Goal: Task Accomplishment & Management: Use online tool/utility

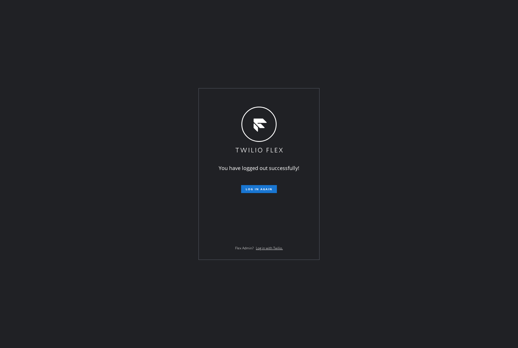
click at [9, 110] on div "You have logged out successfully! Log in again Flex Admin? Log in with Twilio." at bounding box center [259, 174] width 518 height 348
click at [256, 187] on button "Log in again" at bounding box center [259, 189] width 36 height 8
click at [409, 167] on div "You have logged out successfully! Log in again Flex Admin? Log in with Twilio." at bounding box center [259, 174] width 518 height 348
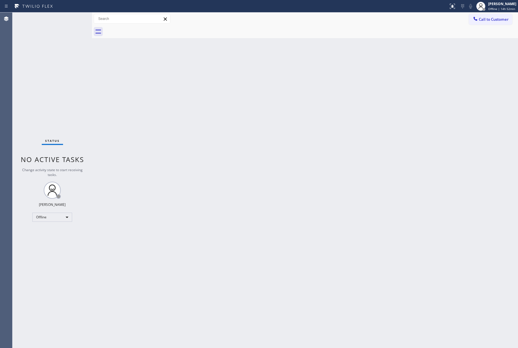
drag, startPoint x: 51, startPoint y: 78, endPoint x: 123, endPoint y: 2, distance: 104.5
click at [52, 74] on div "Status No active tasks Change activity state to start receiving tasks. Jenelyn …" at bounding box center [52, 179] width 80 height 335
click at [492, 19] on span "Call to Customer" at bounding box center [494, 19] width 30 height 5
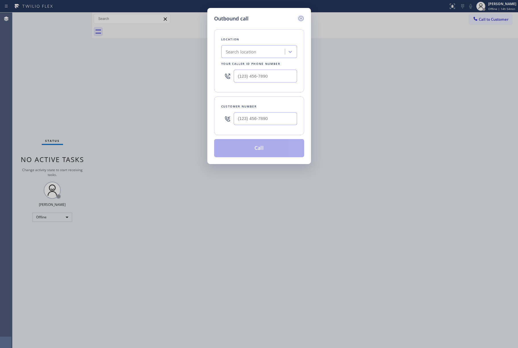
click at [300, 18] on icon at bounding box center [300, 18] width 5 height 5
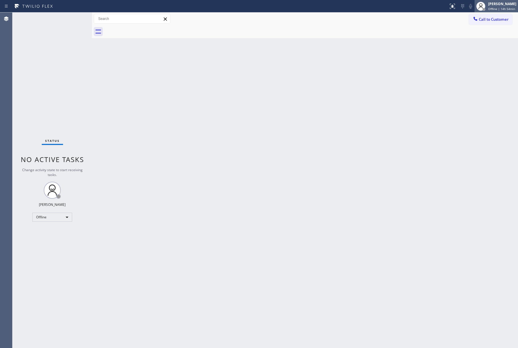
click at [509, 2] on div "[PERSON_NAME]" at bounding box center [502, 3] width 28 height 5
click at [479, 36] on button "Unavailable" at bounding box center [489, 37] width 57 height 7
click at [449, 39] on div "Back to Dashboard Change Sender ID Customers Technicians Select a contact Outbo…" at bounding box center [305, 179] width 426 height 335
click at [508, 18] on span "Call to Customer" at bounding box center [494, 19] width 30 height 5
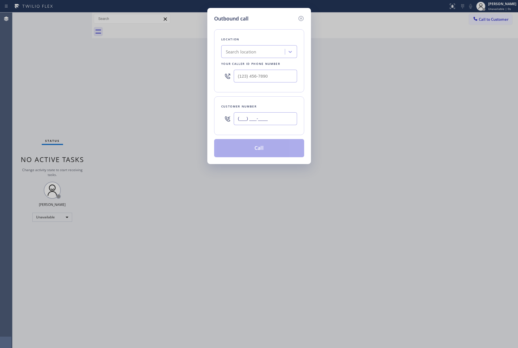
click at [279, 116] on input "(___) ___-____" at bounding box center [265, 118] width 63 height 13
paste input "415) 629-0029"
type input "[PHONE_NUMBER]"
click at [49, 75] on div "Outbound call Location Search location Your caller id phone number Customer num…" at bounding box center [259, 174] width 518 height 348
click at [268, 57] on div "Search location" at bounding box center [254, 52] width 62 height 10
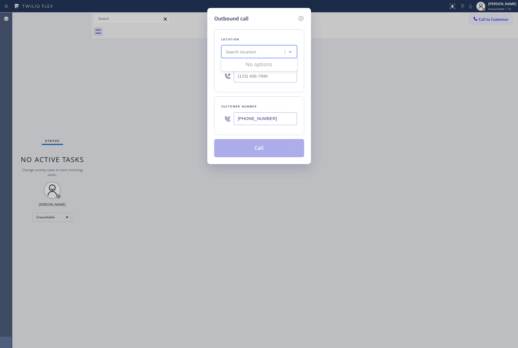
paste input "American Service Alliance [GEOGRAPHIC_DATA]"
type input "American Service Alliance Sunset Distr"
click at [404, 107] on div "Outbound call Location Search location Your caller id phone number Customer num…" at bounding box center [259, 174] width 518 height 348
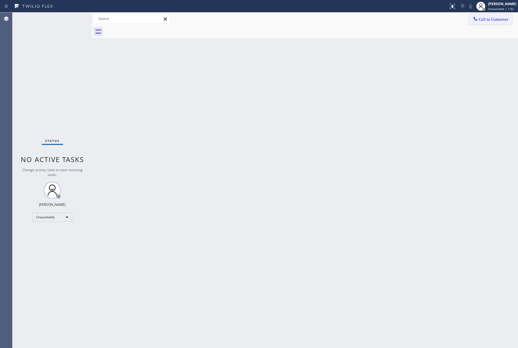
click at [500, 14] on button "Call to Customer" at bounding box center [490, 19] width 43 height 11
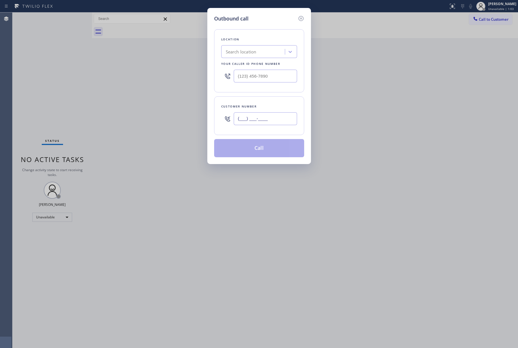
click at [249, 119] on input "(___) ___-____" at bounding box center [265, 118] width 63 height 13
paste input "text"
type input "(___) ___-____"
click at [248, 47] on div "Search location" at bounding box center [254, 52] width 62 height 10
paste input "American Service Alliance [GEOGRAPHIC_DATA]"
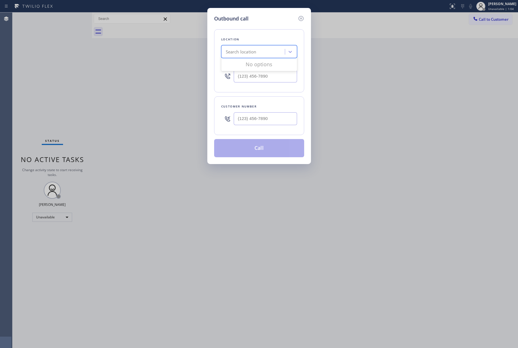
type input "American Service Alliance [GEOGRAPHIC_DATA]"
click at [238, 68] on div "American Service Alliance [GEOGRAPHIC_DATA]" at bounding box center [259, 67] width 76 height 16
type input "[PHONE_NUMBER]"
drag, startPoint x: 19, startPoint y: 93, endPoint x: 252, endPoint y: 107, distance: 232.8
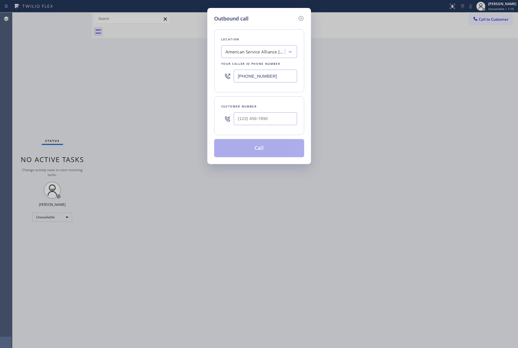
click at [19, 93] on div "Outbound call Location American Service Alliance [GEOGRAPHIC_DATA] Your caller …" at bounding box center [259, 174] width 518 height 348
click at [254, 120] on input "(___) ___-____" at bounding box center [265, 118] width 63 height 13
paste input "415) 629-0029"
type input "[PHONE_NUMBER]"
click at [260, 101] on div "Customer number [PHONE_NUMBER]" at bounding box center [259, 115] width 90 height 39
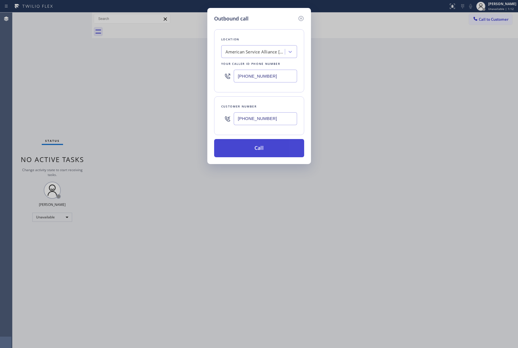
click at [283, 147] on button "Call" at bounding box center [259, 148] width 90 height 18
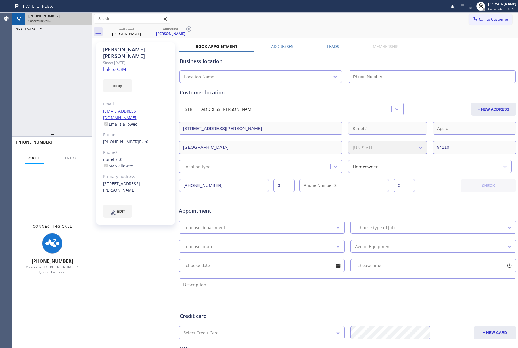
click at [76, 20] on div "Connecting call…" at bounding box center [58, 21] width 60 height 4
click at [88, 19] on icon at bounding box center [84, 18] width 7 height 7
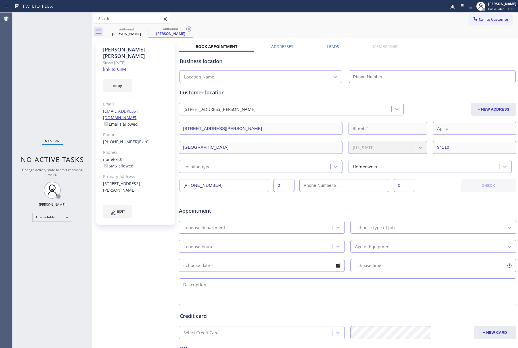
type input "[PHONE_NUMBER]"
click at [116, 66] on link "link to CRM" at bounding box center [114, 69] width 23 height 6
drag, startPoint x: 26, startPoint y: 84, endPoint x: 85, endPoint y: 67, distance: 61.4
click at [26, 84] on div "Status No active tasks Change activity state to start receiving tasks. [PERSON_…" at bounding box center [52, 179] width 80 height 335
drag, startPoint x: 486, startPoint y: 17, endPoint x: 341, endPoint y: 62, distance: 151.5
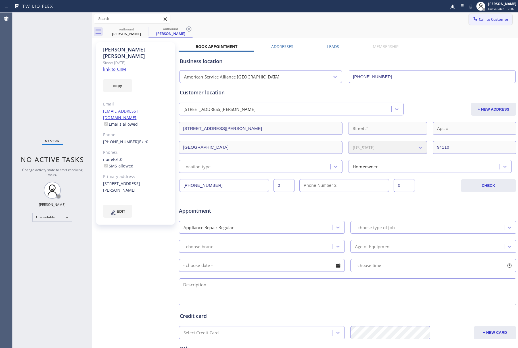
click at [485, 18] on span "Call to Customer" at bounding box center [494, 19] width 30 height 5
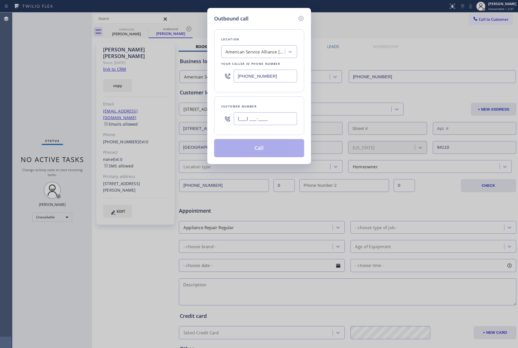
click at [257, 114] on input "(___) ___-____" at bounding box center [265, 118] width 63 height 13
paste input "786) 246-0575"
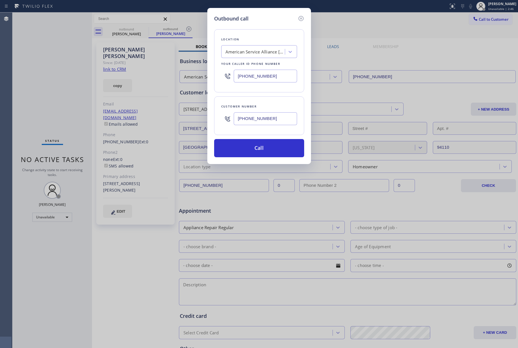
type input "[PHONE_NUMBER]"
drag, startPoint x: 281, startPoint y: 73, endPoint x: 214, endPoint y: 72, distance: 67.3
click at [214, 72] on div "Location American Service Alliance [GEOGRAPHIC_DATA] Your caller id phone numbe…" at bounding box center [259, 60] width 90 height 63
paste input "855) 731-4952"
type input "[PHONE_NUMBER]"
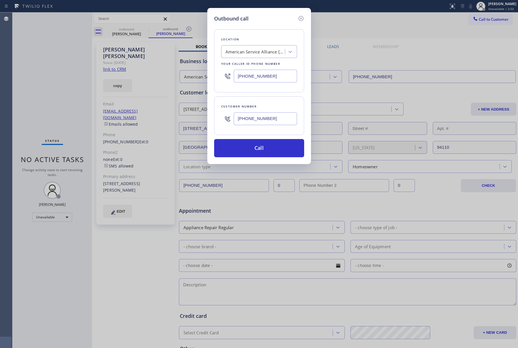
click at [262, 27] on div "Location American Service Alliance [GEOGRAPHIC_DATA] Your caller id phone numbe…" at bounding box center [259, 89] width 90 height 135
click at [266, 155] on button "Call" at bounding box center [259, 148] width 90 height 18
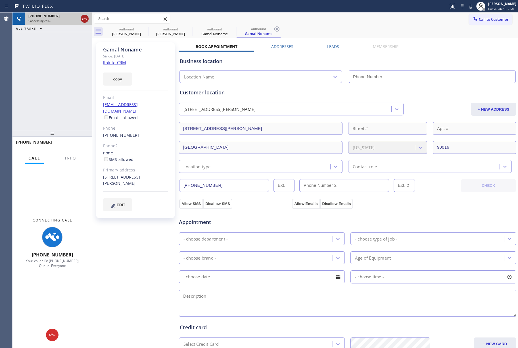
click at [82, 19] on icon at bounding box center [84, 19] width 5 height 2
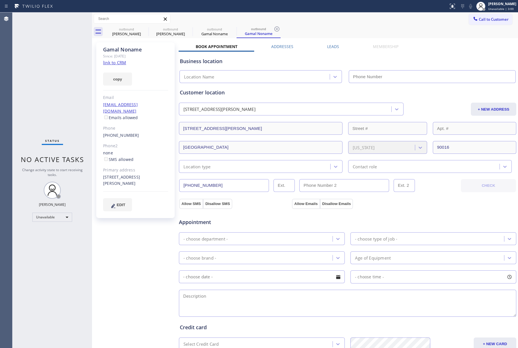
click at [65, 153] on div "Status No active tasks Change activity state to start receiving tasks. [PERSON_…" at bounding box center [52, 179] width 80 height 335
type input "[PHONE_NUMBER]"
click at [115, 63] on link "link to CRM" at bounding box center [114, 63] width 23 height 6
click at [499, 18] on span "Call to Customer" at bounding box center [494, 19] width 30 height 5
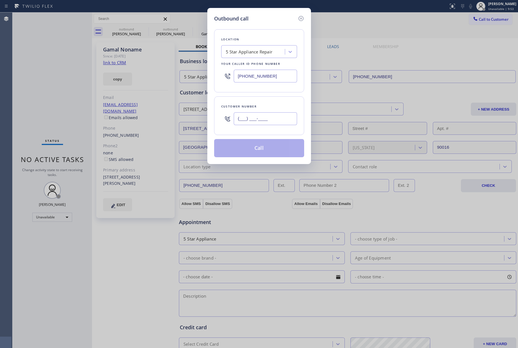
click at [277, 121] on input "(___) ___-____" at bounding box center [265, 118] width 63 height 13
paste input "201) 421-7314"
type input "[PHONE_NUMBER]"
click at [274, 99] on div "Customer number [PHONE_NUMBER]" at bounding box center [259, 115] width 90 height 39
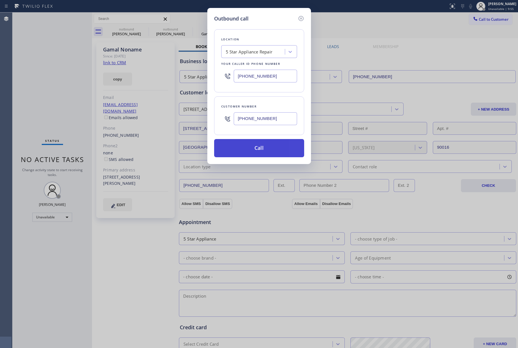
click at [269, 149] on button "Call" at bounding box center [259, 148] width 90 height 18
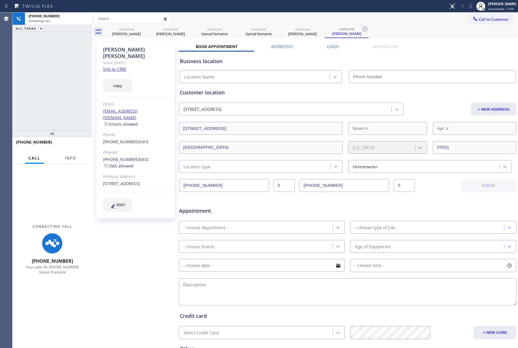
click at [70, 155] on span "Info" at bounding box center [70, 157] width 11 height 5
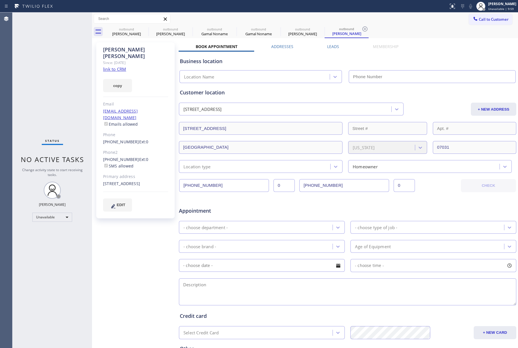
click at [114, 66] on link "link to CRM" at bounding box center [114, 69] width 23 height 6
type input "[PHONE_NUMBER]"
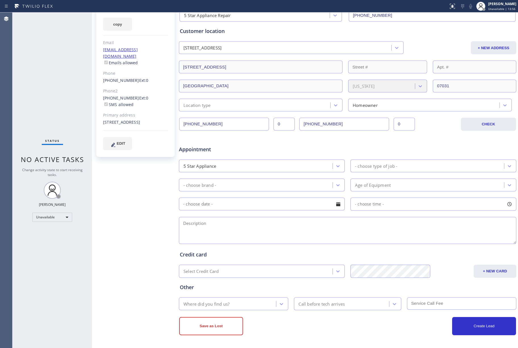
click at [65, 78] on div "Status No active tasks Change activity state to start receiving tasks. [PERSON_…" at bounding box center [52, 179] width 80 height 335
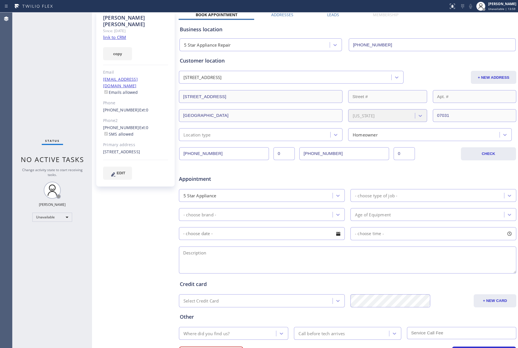
scroll to position [0, 0]
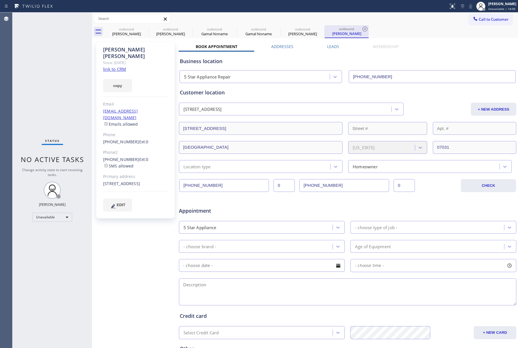
click at [340, 32] on div "[PERSON_NAME]" at bounding box center [346, 33] width 43 height 5
click at [119, 66] on link "link to CRM" at bounding box center [114, 69] width 23 height 6
drag, startPoint x: 128, startPoint y: 32, endPoint x: 143, endPoint y: 30, distance: 14.4
click at [129, 32] on div "[PERSON_NAME]" at bounding box center [126, 33] width 43 height 5
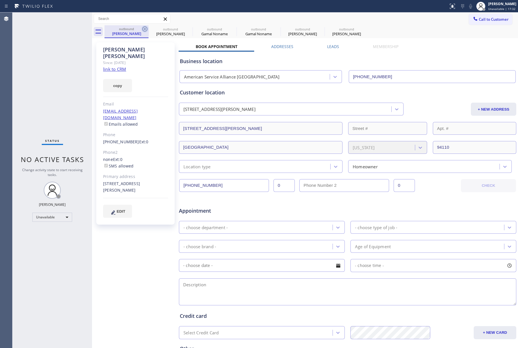
click at [143, 30] on icon at bounding box center [144, 29] width 7 height 7
click at [0, 0] on icon at bounding box center [0, 0] width 0 height 0
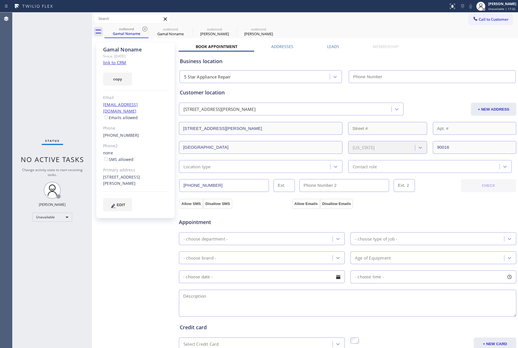
type input "[PHONE_NUMBER]"
click at [143, 30] on icon at bounding box center [144, 29] width 7 height 7
click at [0, 0] on icon at bounding box center [0, 0] width 0 height 0
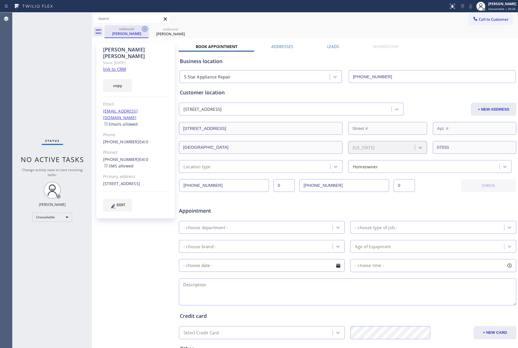
click at [143, 30] on icon at bounding box center [144, 29] width 7 height 7
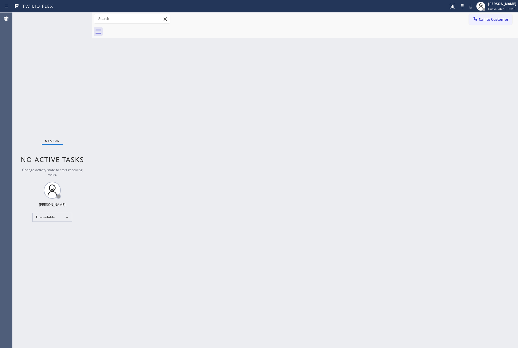
click at [47, 37] on div "Status No active tasks Change activity state to start receiving tasks. [PERSON_…" at bounding box center [52, 179] width 80 height 335
click at [50, 82] on div "Status No active tasks Change activity state to start receiving tasks. [PERSON_…" at bounding box center [52, 179] width 80 height 335
drag, startPoint x: 25, startPoint y: 68, endPoint x: 408, endPoint y: 9, distance: 387.3
click at [25, 67] on div "Status No active tasks Change activity state to start receiving tasks. [PERSON_…" at bounding box center [52, 179] width 80 height 335
drag, startPoint x: 483, startPoint y: 18, endPoint x: 306, endPoint y: 87, distance: 190.3
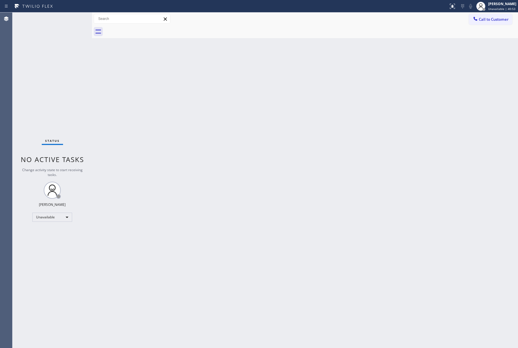
click at [481, 18] on span "Call to Customer" at bounding box center [494, 19] width 30 height 5
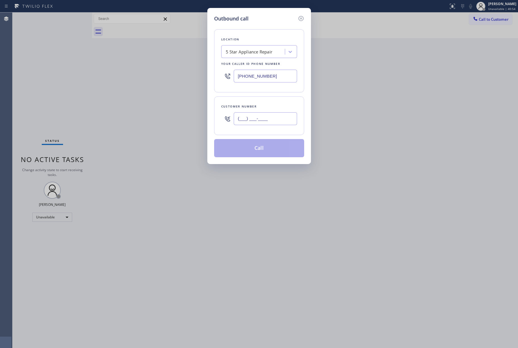
click at [258, 121] on input "(___) ___-____" at bounding box center [265, 118] width 63 height 13
paste input "720) 760-6411"
type input "[PHONE_NUMBER]"
click at [243, 49] on div "5 Star Appliance Repair" at bounding box center [249, 52] width 47 height 7
type input "american standard"
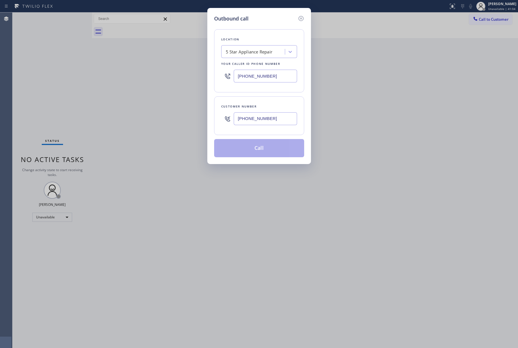
drag, startPoint x: 67, startPoint y: 80, endPoint x: 116, endPoint y: 37, distance: 65.0
click at [67, 80] on div "Outbound call Location 5 Star Appliance Repair Your caller id phone number [PHO…" at bounding box center [259, 174] width 518 height 348
click at [236, 45] on div "5 Star Appliance Repair" at bounding box center [259, 51] width 76 height 13
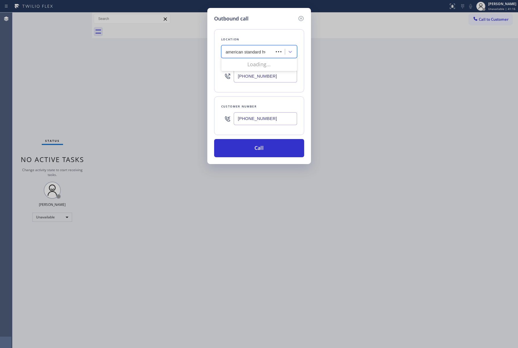
type input "american standard hvac"
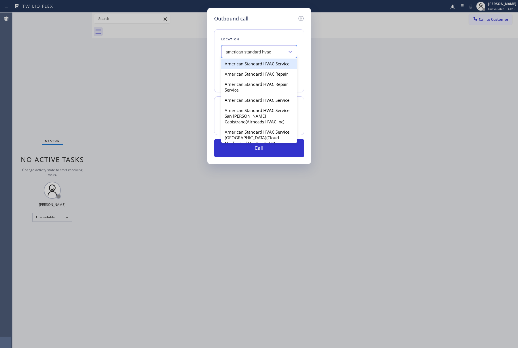
click at [252, 65] on div "American Standard HVAC Service" at bounding box center [259, 64] width 76 height 10
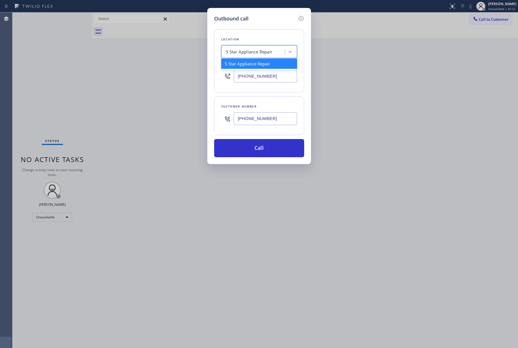
click at [275, 52] on div "5 Star Appliance Repair" at bounding box center [254, 52] width 62 height 10
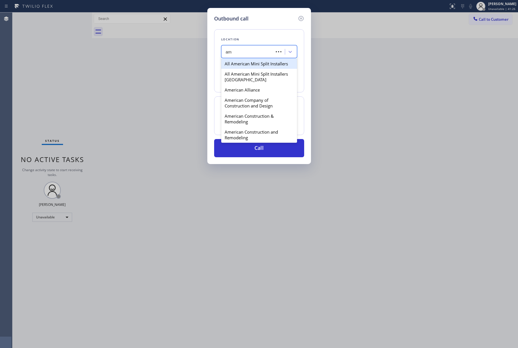
type input "a"
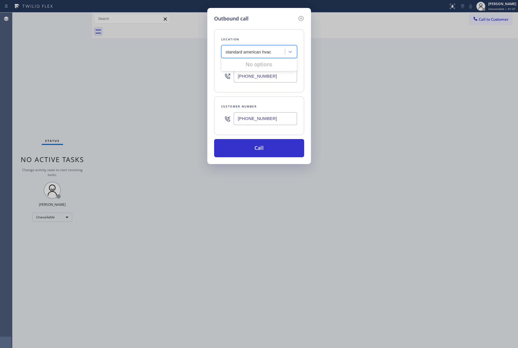
type input "standard american hvac"
drag, startPoint x: 46, startPoint y: 68, endPoint x: 49, endPoint y: 65, distance: 5.0
click at [46, 68] on div "Outbound call Location 5 Star Appliance Repair Your caller id phone number [PHO…" at bounding box center [259, 174] width 518 height 348
click at [278, 48] on div "5 Star Appliance Repair" at bounding box center [254, 52] width 62 height 10
type input "american standard"
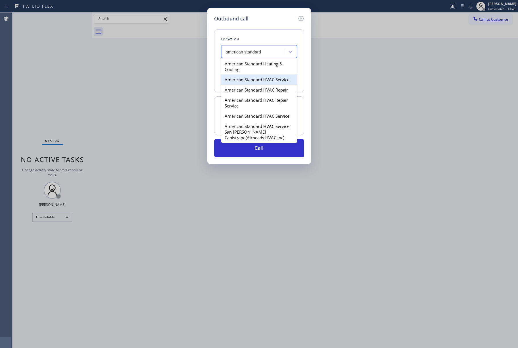
click at [262, 82] on div "American Standard HVAC Service" at bounding box center [259, 79] width 76 height 10
type input "[PHONE_NUMBER]"
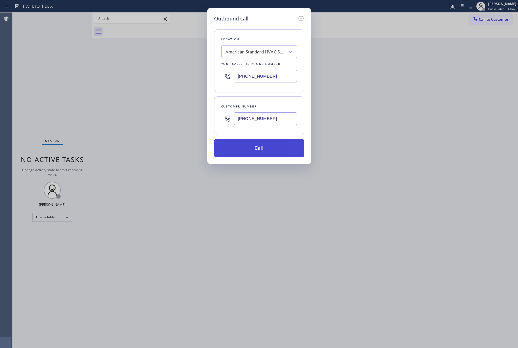
click at [250, 152] on button "Call" at bounding box center [259, 148] width 90 height 18
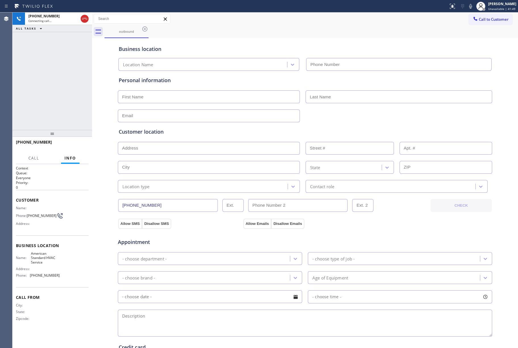
type input "[PHONE_NUMBER]"
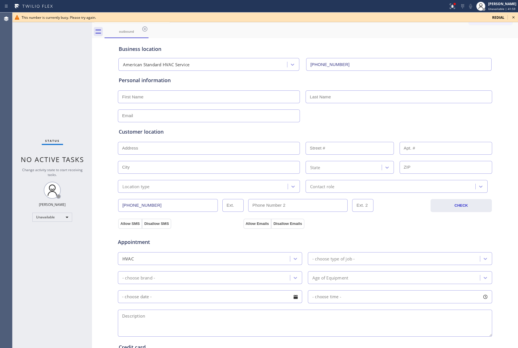
drag, startPoint x: 42, startPoint y: 108, endPoint x: 212, endPoint y: 5, distance: 199.1
click at [44, 105] on div "Status No active tasks Change activity state to start receiving tasks. [PERSON_…" at bounding box center [52, 179] width 80 height 335
click at [513, 18] on icon at bounding box center [513, 17] width 7 height 7
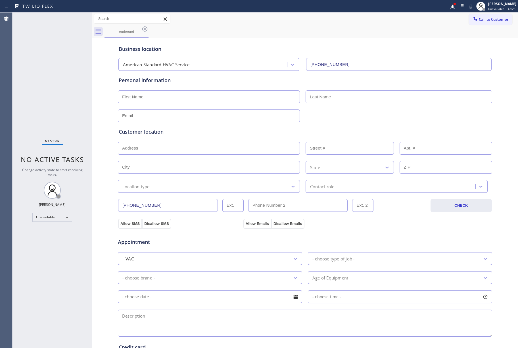
click at [66, 60] on div "Status No active tasks Change activity state to start receiving tasks. [PERSON_…" at bounding box center [52, 179] width 80 height 335
drag, startPoint x: 494, startPoint y: 19, endPoint x: 252, endPoint y: 39, distance: 243.6
click at [493, 19] on span "Call to Customer" at bounding box center [494, 19] width 30 height 5
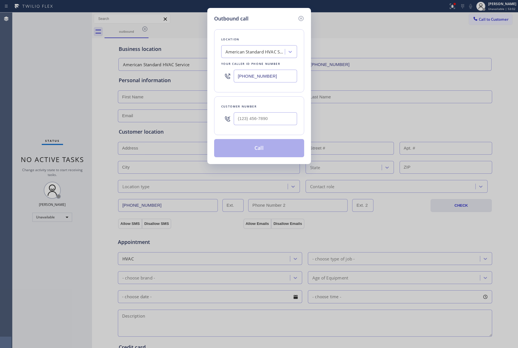
drag, startPoint x: 251, startPoint y: 72, endPoint x: 206, endPoint y: 70, distance: 45.5
click at [206, 70] on div "Outbound call Location American Standard HVAC Service Your caller id phone numb…" at bounding box center [259, 174] width 518 height 348
paste input "914) 873-0795"
type input "[PHONE_NUMBER]"
click at [252, 114] on input "(___) ___-____" at bounding box center [265, 118] width 63 height 13
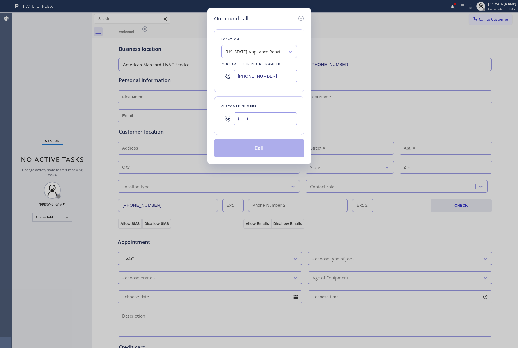
paste input "718) 781-0077"
type input "[PHONE_NUMBER]"
click at [251, 105] on div "Customer number" at bounding box center [259, 106] width 76 height 6
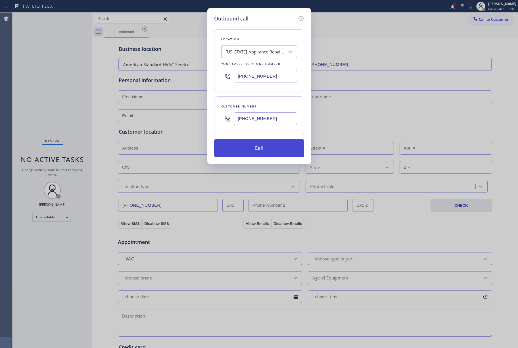
click at [264, 147] on button "Call" at bounding box center [259, 148] width 90 height 18
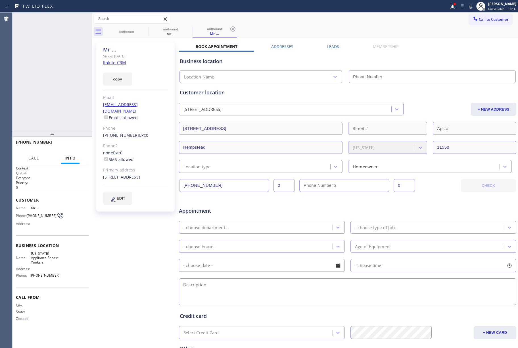
type input "[PHONE_NUMBER]"
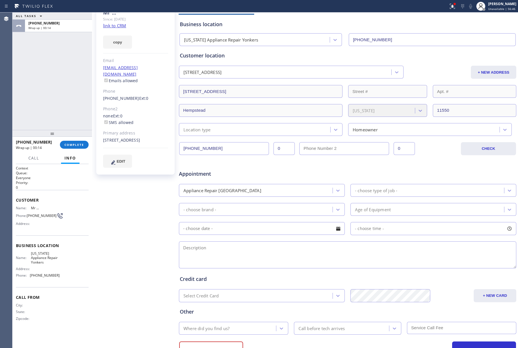
scroll to position [62, 0]
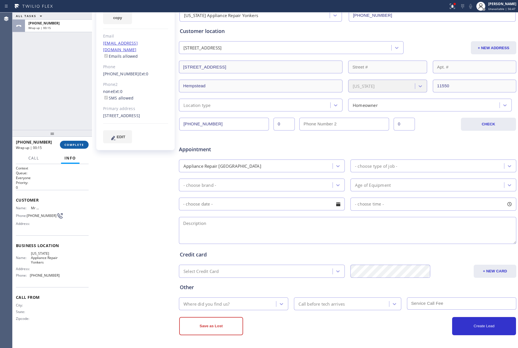
click at [71, 145] on span "COMPLETE" at bounding box center [74, 145] width 20 height 4
click at [52, 107] on div "ALL TASKS ALL TASKS ACTIVE TASKS TASKS IN WRAP UP [PHONE_NUMBER] Wrap up | 00:15" at bounding box center [52, 70] width 80 height 117
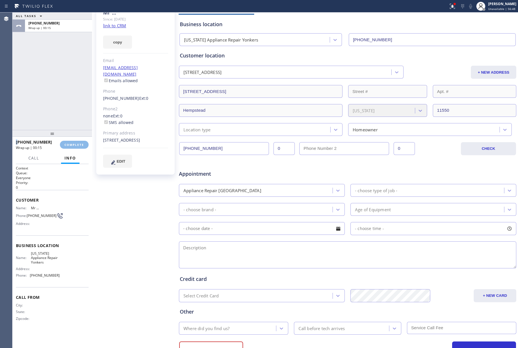
scroll to position [24, 0]
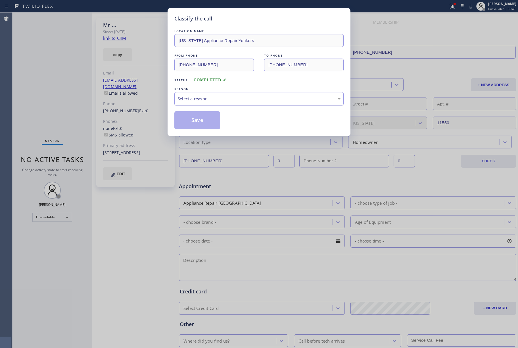
click at [200, 95] on div "Select a reason" at bounding box center [259, 98] width 163 height 7
click at [198, 121] on button "Save" at bounding box center [197, 120] width 46 height 18
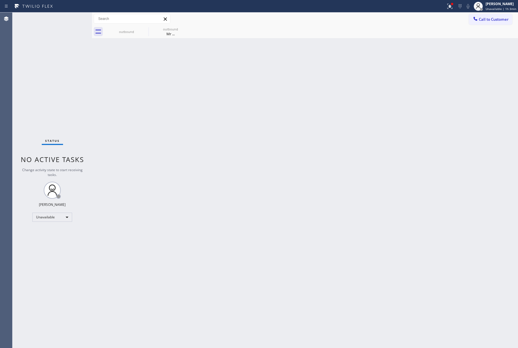
click at [52, 73] on div "Status No active tasks Change activity state to start receiving tasks. [PERSON_…" at bounding box center [52, 179] width 80 height 335
click at [289, 189] on div "Back to Dashboard Change Sender ID Customers Technicians Select a contact Outbo…" at bounding box center [305, 179] width 426 height 335
click at [486, 22] on span "Call to Customer" at bounding box center [494, 19] width 30 height 5
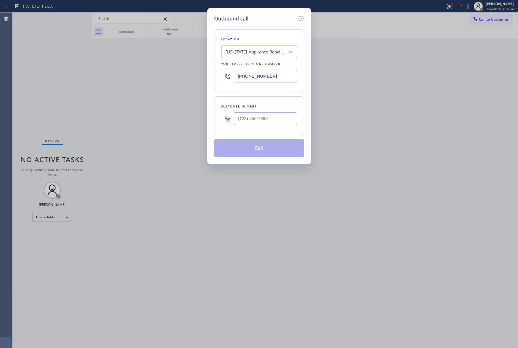
drag, startPoint x: 279, startPoint y: 74, endPoint x: 331, endPoint y: 111, distance: 63.8
click at [206, 75] on div "Outbound call Location [US_STATE] Appliance Repair Yonkers Your caller id phone…" at bounding box center [259, 174] width 518 height 348
paste input "786) 460-4724"
type input "[PHONE_NUMBER]"
click at [266, 115] on input "text" at bounding box center [265, 118] width 63 height 13
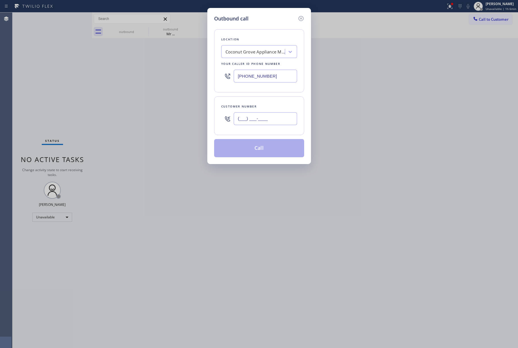
paste input "954) 541-0053"
type input "[PHONE_NUMBER]"
click at [266, 103] on div "Customer number [PHONE_NUMBER]" at bounding box center [259, 115] width 90 height 39
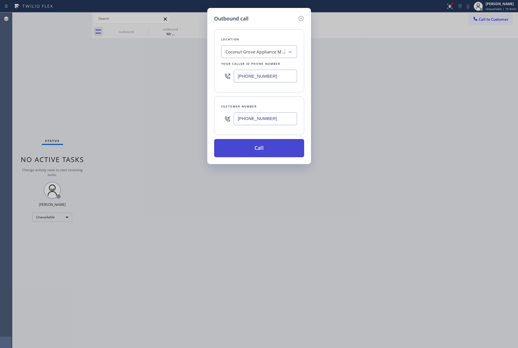
click at [269, 153] on button "Call" at bounding box center [259, 148] width 90 height 18
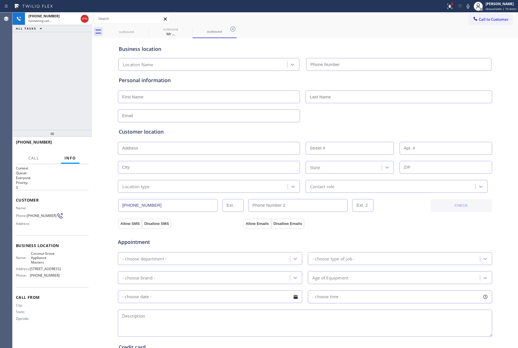
type input "[PHONE_NUMBER]"
drag, startPoint x: 62, startPoint y: 87, endPoint x: 159, endPoint y: 9, distance: 124.2
click at [66, 81] on div "[PHONE_NUMBER] Live | 02:11 ALL TASKS ALL TASKS ACTIVE TASKS TASKS IN WRAP UP" at bounding box center [52, 70] width 80 height 117
click at [469, 6] on icon at bounding box center [468, 6] width 7 height 7
click at [469, 5] on icon at bounding box center [466, 6] width 7 height 7
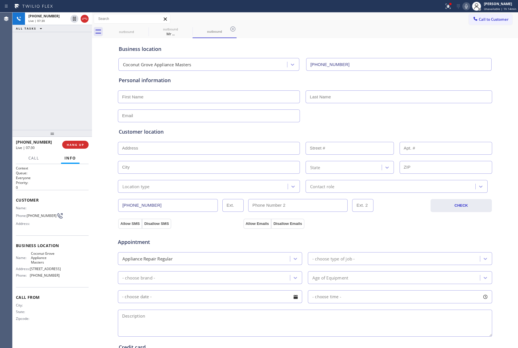
click at [152, 99] on input "text" at bounding box center [209, 96] width 182 height 13
paste input "[PERSON_NAME]"
click at [140, 96] on input "[PERSON_NAME]" at bounding box center [209, 96] width 182 height 13
type input "[PERSON_NAME]"
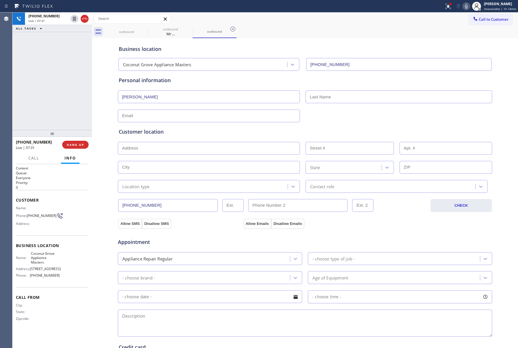
click at [340, 97] on input "text" at bounding box center [399, 96] width 187 height 13
paste input "[PERSON_NAME]"
type input "[PERSON_NAME]"
click at [142, 96] on input "[PERSON_NAME]" at bounding box center [209, 96] width 182 height 13
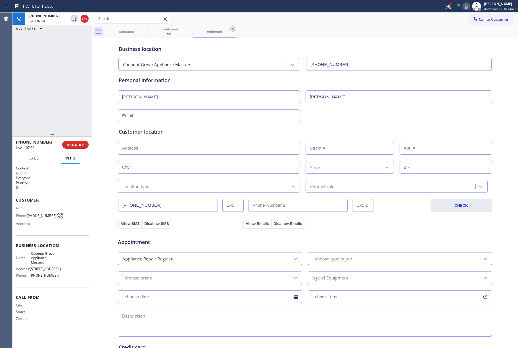
type input "[PERSON_NAME]"
click at [147, 117] on input "text" at bounding box center [209, 115] width 182 height 13
paste input "[PERSON_NAME][EMAIL_ADDRESS][PERSON_NAME][DOMAIN_NAME]"
type input "[PERSON_NAME][EMAIL_ADDRESS][PERSON_NAME][DOMAIN_NAME]"
drag, startPoint x: 340, startPoint y: 112, endPoint x: 387, endPoint y: 118, distance: 46.6
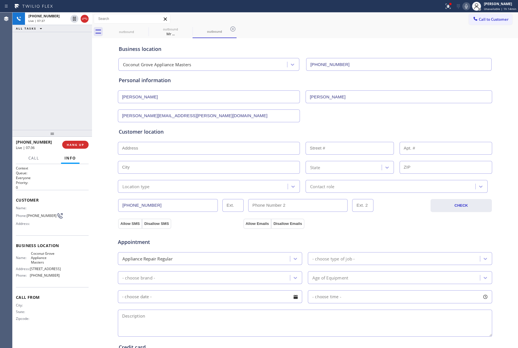
click at [341, 112] on div "[PERSON_NAME][EMAIL_ADDRESS][PERSON_NAME][DOMAIN_NAME]" at bounding box center [304, 115] width 375 height 14
click at [148, 145] on input "text" at bounding box center [209, 148] width 182 height 13
paste input "[STREET_ADDRESS][PERSON_NAME]"
type input "[STREET_ADDRESS][PERSON_NAME]"
type input "3863"
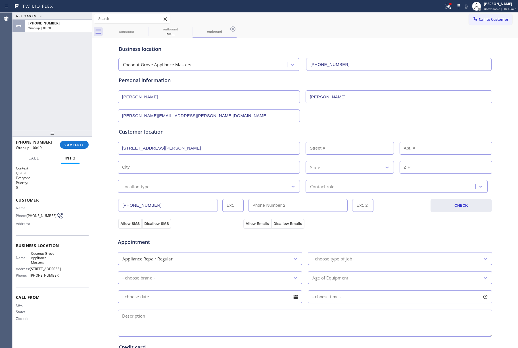
type input "[GEOGRAPHIC_DATA]"
type input "33133"
click at [146, 185] on div "Location type" at bounding box center [135, 186] width 27 height 7
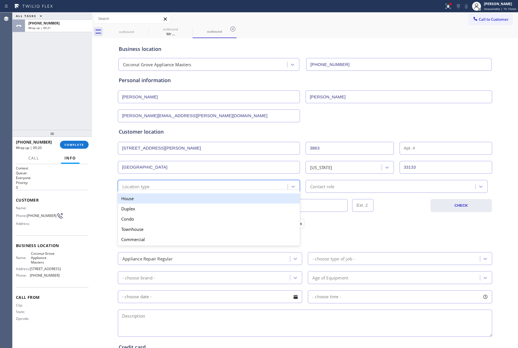
click at [148, 199] on div "House" at bounding box center [209, 198] width 182 height 10
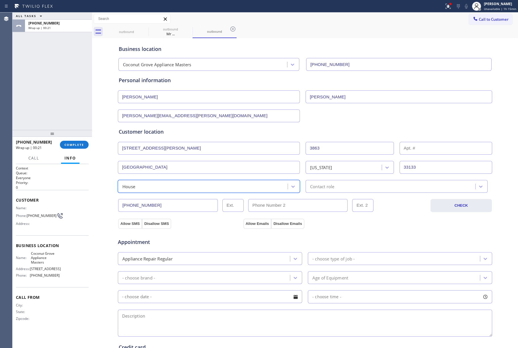
click at [341, 189] on div "Contact role" at bounding box center [391, 186] width 168 height 10
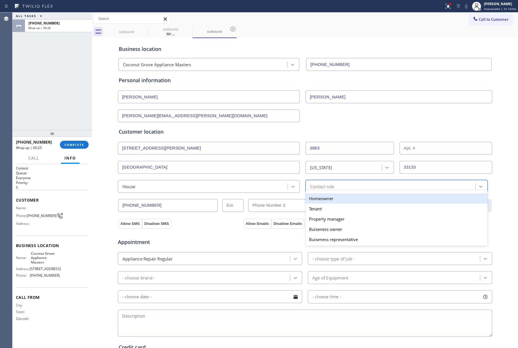
click at [352, 203] on div "Homeowner" at bounding box center [397, 198] width 182 height 10
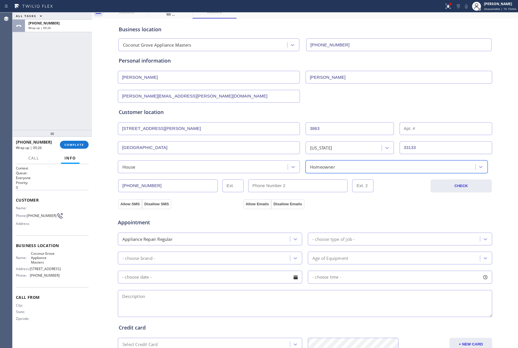
scroll to position [38, 0]
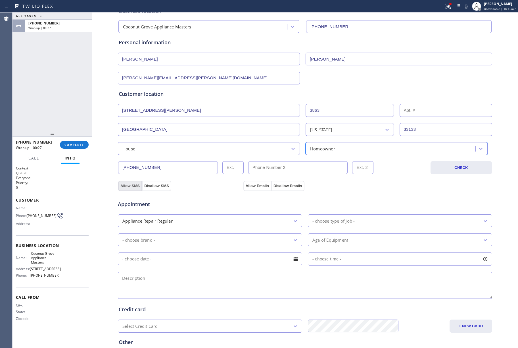
click at [124, 186] on button "Allow SMS" at bounding box center [130, 186] width 24 height 10
click at [245, 185] on button "Allow Emails" at bounding box center [257, 186] width 28 height 10
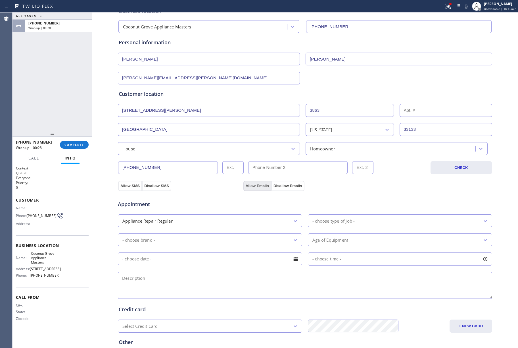
click at [245, 185] on button "Allow Emails" at bounding box center [257, 186] width 28 height 10
click at [254, 222] on div "Appliance Repair Regular" at bounding box center [205, 221] width 170 height 10
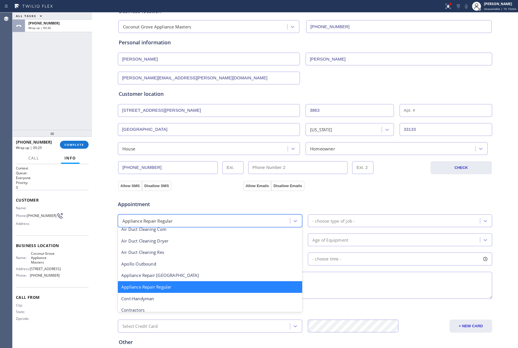
scroll to position [50, 0]
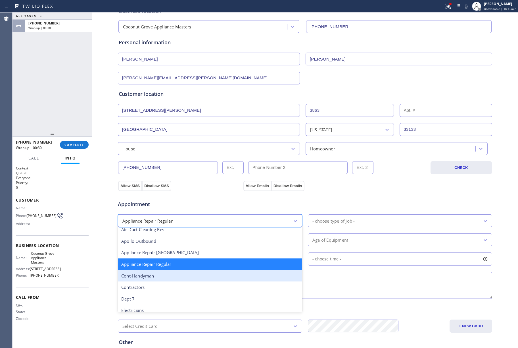
click at [168, 273] on div "Cont-Handyman" at bounding box center [210, 276] width 184 height 12
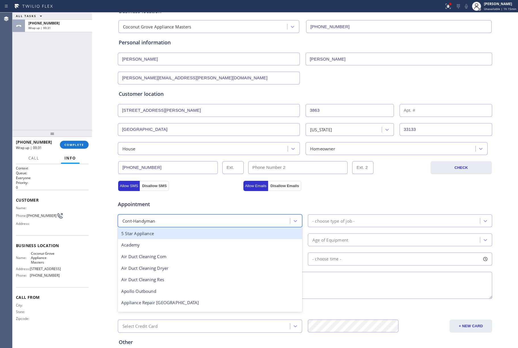
click at [153, 222] on div "Cont-Handyman" at bounding box center [205, 221] width 170 height 10
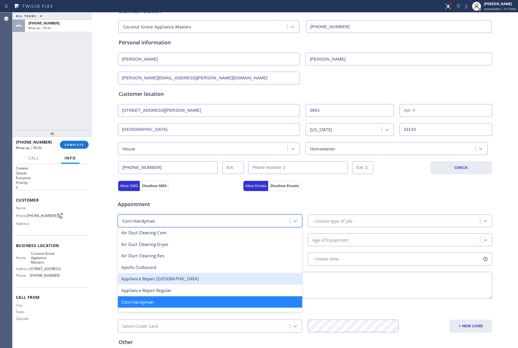
drag, startPoint x: 190, startPoint y: 277, endPoint x: 326, endPoint y: 242, distance: 140.2
click at [191, 277] on div "Appliance Repair [GEOGRAPHIC_DATA]" at bounding box center [210, 279] width 184 height 12
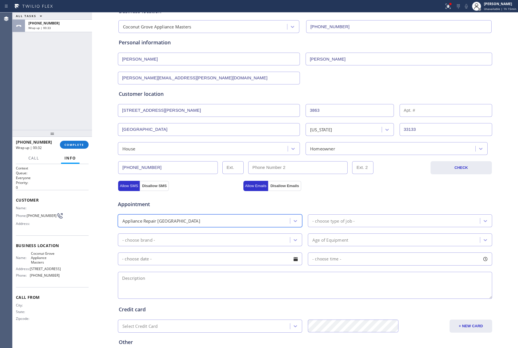
click at [343, 223] on div "- choose type of job -" at bounding box center [333, 220] width 42 height 7
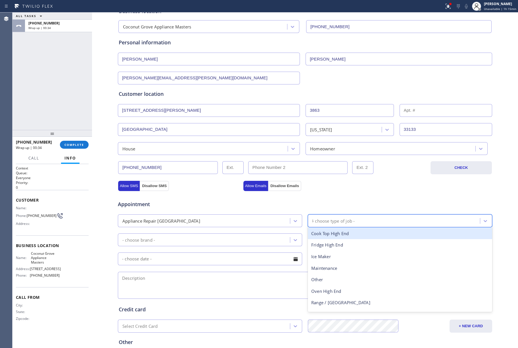
type input "FR"
click at [340, 236] on div "Fridge High End" at bounding box center [400, 233] width 184 height 12
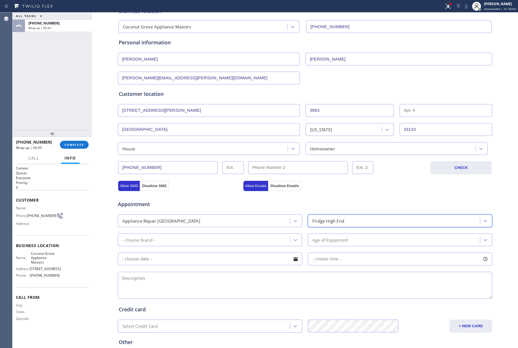
click at [247, 237] on div "- choose brand -" at bounding box center [205, 240] width 170 height 10
type input "S"
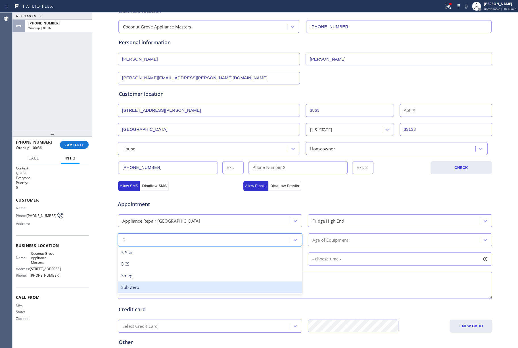
click at [143, 285] on div "Sub Zero" at bounding box center [210, 287] width 184 height 12
click at [339, 245] on div "Age of Equipment" at bounding box center [395, 240] width 170 height 10
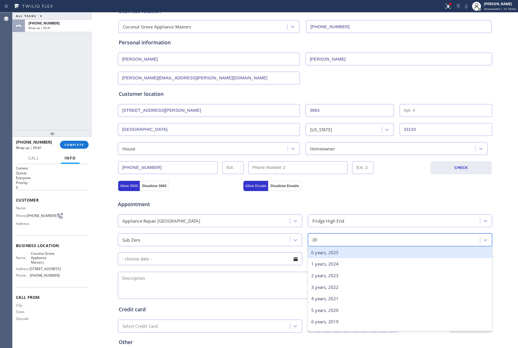
type input "2"
type input "5"
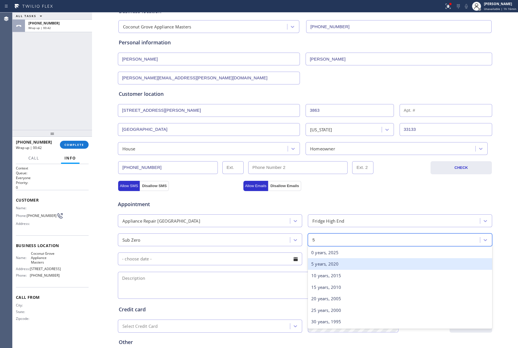
click at [313, 266] on div "5 years, 2020" at bounding box center [400, 264] width 184 height 12
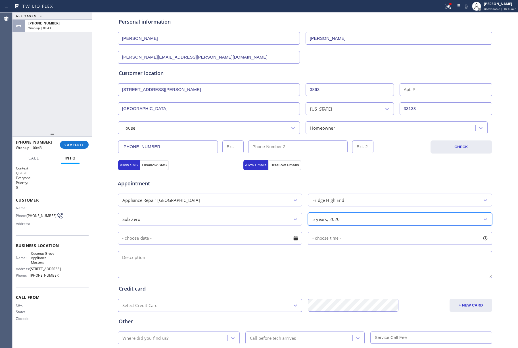
scroll to position [76, 0]
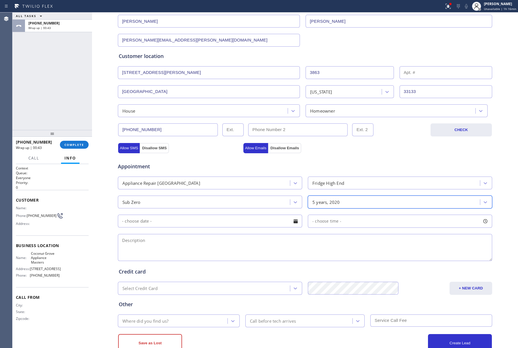
click at [142, 223] on input "text" at bounding box center [210, 220] width 184 height 13
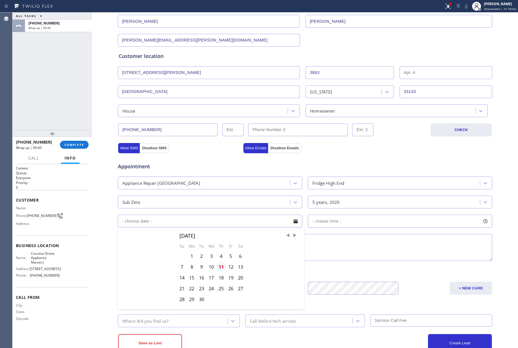
click at [220, 268] on div "11" at bounding box center [221, 266] width 10 height 11
type input "[DATE]"
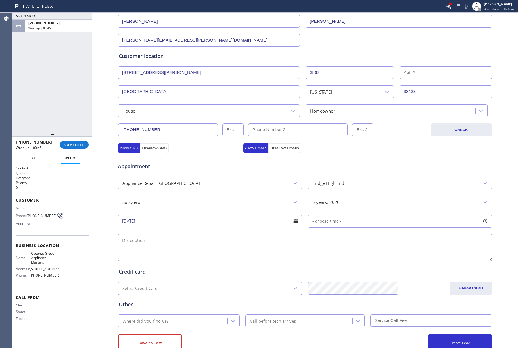
click at [323, 215] on div "- choose time -" at bounding box center [400, 220] width 184 height 13
click at [323, 222] on span "- choose time -" at bounding box center [326, 220] width 29 height 5
drag, startPoint x: 313, startPoint y: 255, endPoint x: 446, endPoint y: 264, distance: 133.2
click at [446, 264] on div "FROM TILL 8:00 AM 6:00 PM" at bounding box center [396, 247] width 176 height 41
drag, startPoint x: 313, startPoint y: 257, endPoint x: 410, endPoint y: 268, distance: 97.1
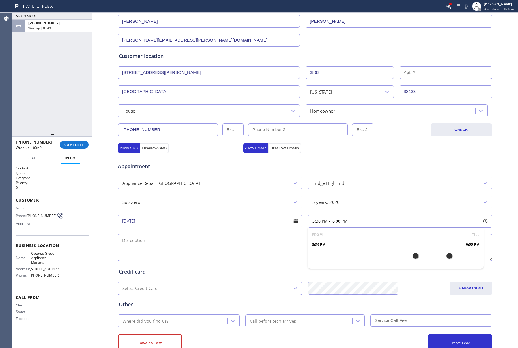
click at [410, 268] on div "FROM TILL 3:30 PM 6:00 PM" at bounding box center [396, 247] width 176 height 41
drag, startPoint x: 412, startPoint y: 257, endPoint x: 404, endPoint y: 257, distance: 7.7
click at [405, 257] on div at bounding box center [408, 256] width 7 height 12
click at [204, 248] on textarea at bounding box center [305, 247] width 374 height 27
paste textarea "3-6 | $79 house-assistant of the owner [PERSON_NAME] | Freezer is not working |…"
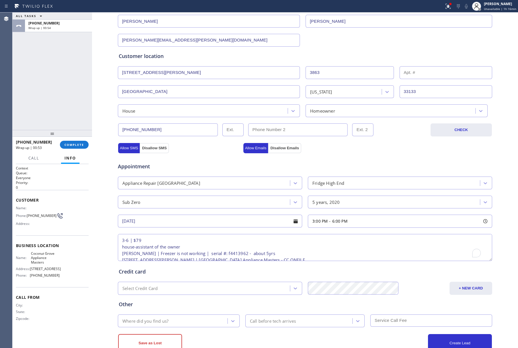
scroll to position [15, 0]
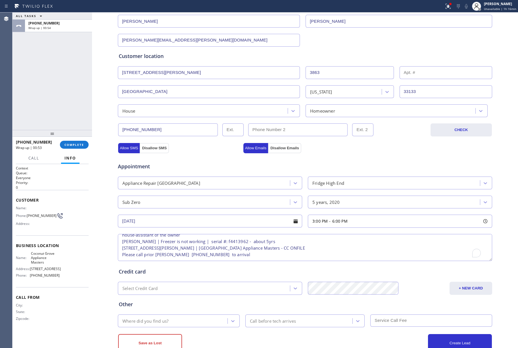
type textarea "3-6 | $79 house-assistant of the owner [PERSON_NAME] | Freezer is not working |…"
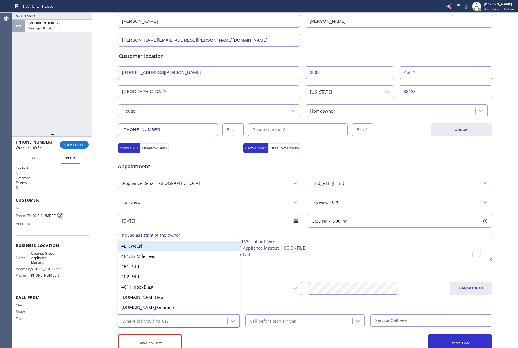
click at [171, 320] on div "Where did you find us?" at bounding box center [174, 321] width 108 height 10
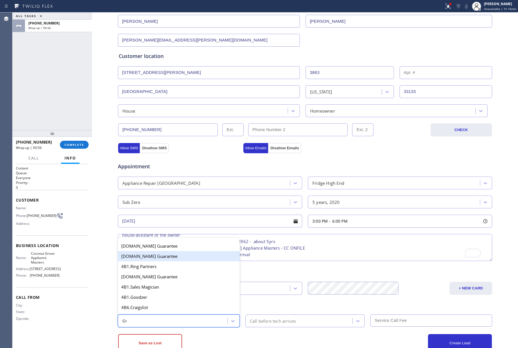
type input "GOO"
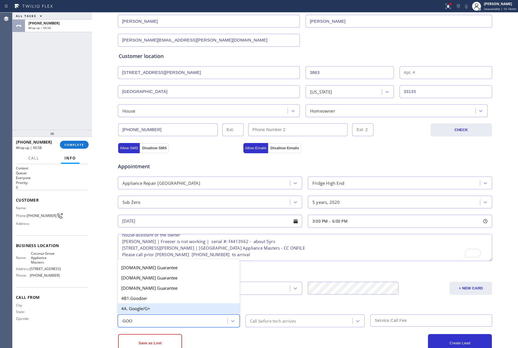
click at [140, 310] on div "4A. Google/G+" at bounding box center [179, 308] width 122 height 10
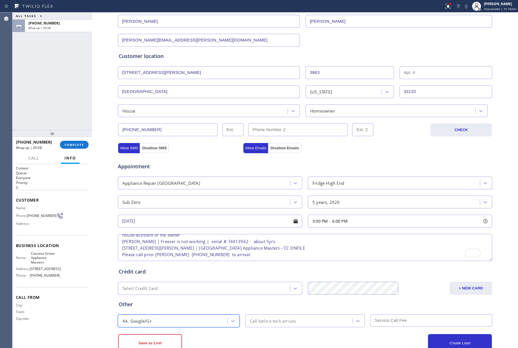
click at [265, 322] on div "Call before tech arrives" at bounding box center [273, 320] width 46 height 7
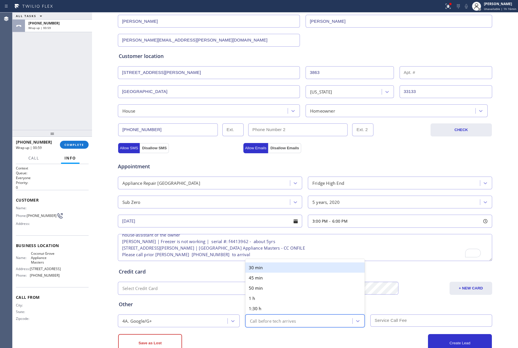
click at [260, 271] on div "30 min" at bounding box center [305, 267] width 120 height 10
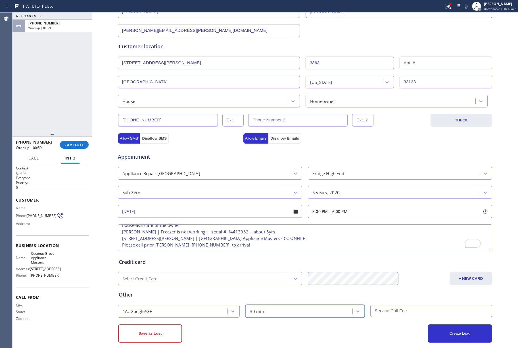
scroll to position [94, 0]
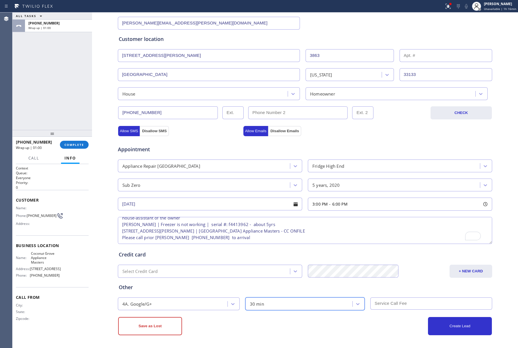
click at [391, 300] on input "text" at bounding box center [431, 303] width 122 height 12
type input "79"
click at [466, 270] on button "+ NEW CARD" at bounding box center [471, 270] width 43 height 13
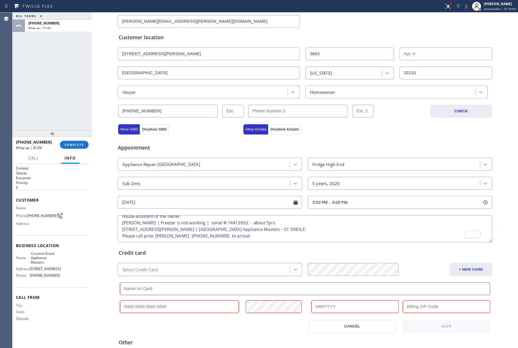
click at [133, 313] on input "text" at bounding box center [179, 306] width 119 height 13
paste input "[CREDIT_CARD_NUMBER]"
type input "[CREDIT_CARD_NUMBER]"
click at [139, 289] on input "text" at bounding box center [305, 288] width 370 height 13
paste input "[PERSON_NAME]"
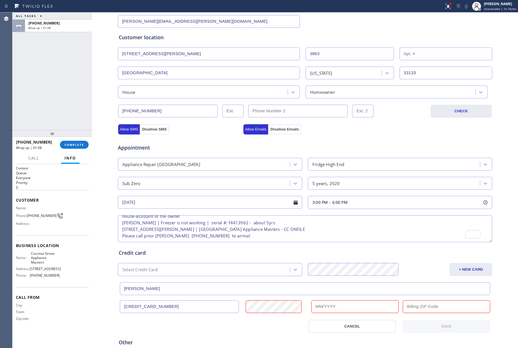
type input "[PERSON_NAME]"
drag, startPoint x: 323, startPoint y: 310, endPoint x: 331, endPoint y: 307, distance: 9.0
click at [323, 310] on input "text" at bounding box center [354, 306] width 87 height 13
type input "01/2029"
click at [408, 310] on input "text" at bounding box center [446, 306] width 87 height 13
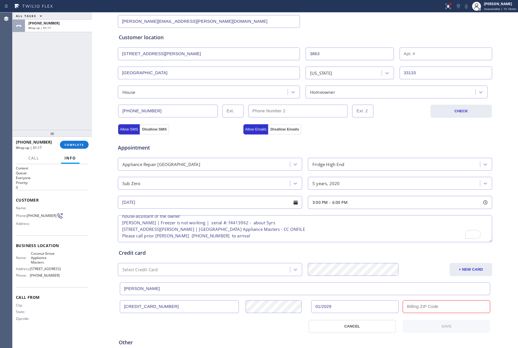
paste input "33133"
type input "33133"
click at [430, 325] on button "SAVE" at bounding box center [446, 326] width 87 height 13
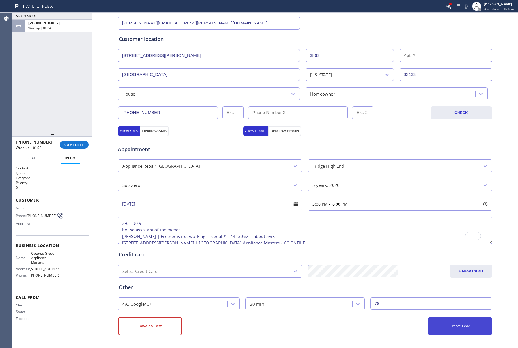
click at [469, 323] on button "Create Lead" at bounding box center [460, 326] width 64 height 18
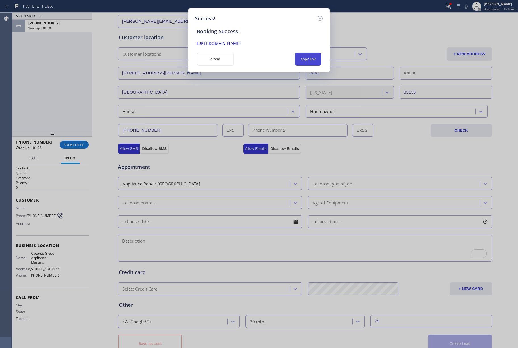
click at [309, 57] on button "copy link" at bounding box center [308, 59] width 26 height 13
click at [207, 57] on button "close" at bounding box center [215, 59] width 37 height 13
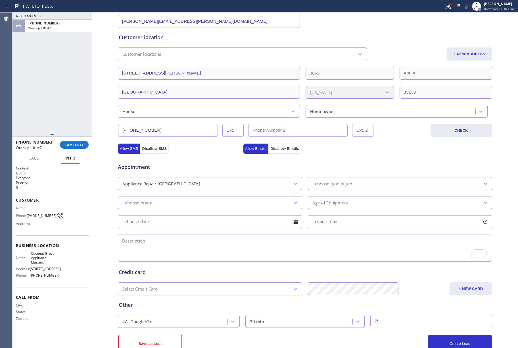
click at [72, 140] on div "[PHONE_NUMBER] Wrap up | 01:47 COMPLETE" at bounding box center [52, 144] width 73 height 15
click at [62, 110] on div "ALL TASKS ALL TASKS ACTIVE TASKS TASKS IN WRAP UP [PHONE_NUMBER] Wrap up | 01:47" at bounding box center [52, 70] width 80 height 117
click at [75, 143] on span "COMPLETE" at bounding box center [74, 145] width 20 height 4
click at [51, 98] on div "ALL TASKS ALL TASKS ACTIVE TASKS TASKS IN WRAP UP [PHONE_NUMBER] Wrap up | 01:48" at bounding box center [52, 70] width 80 height 117
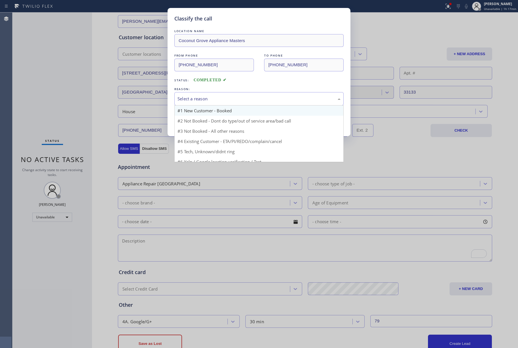
drag, startPoint x: 237, startPoint y: 101, endPoint x: 206, endPoint y: 114, distance: 34.3
click at [236, 102] on div "Select a reason" at bounding box center [259, 98] width 163 height 7
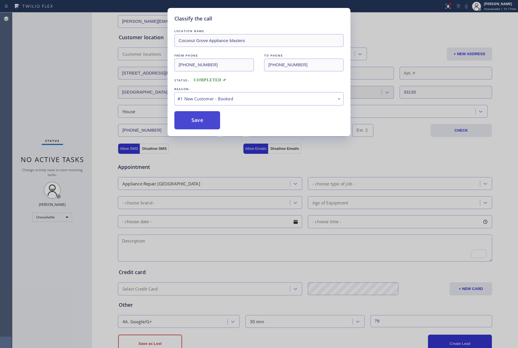
click at [202, 115] on button "Save" at bounding box center [197, 120] width 46 height 18
type input "[PHONE_NUMBER]"
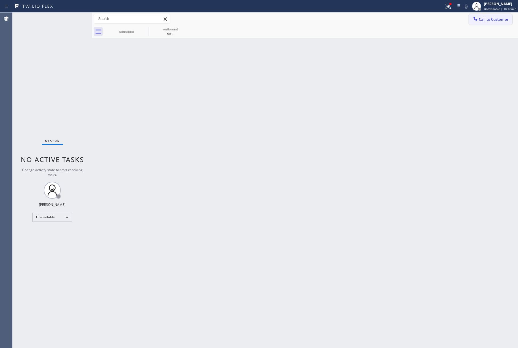
click at [480, 22] on span "Call to Customer" at bounding box center [494, 19] width 30 height 5
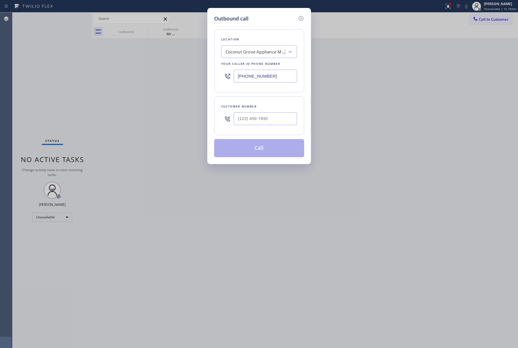
drag, startPoint x: 254, startPoint y: 74, endPoint x: 220, endPoint y: 74, distance: 34.1
click at [219, 74] on div "Location [GEOGRAPHIC_DATA] Appliance Masters Your caller id phone number [PHONE…" at bounding box center [259, 60] width 90 height 63
paste input "60) 642-6449"
type input "[PHONE_NUMBER]"
drag, startPoint x: 263, startPoint y: 123, endPoint x: 263, endPoint y: 115, distance: 8.0
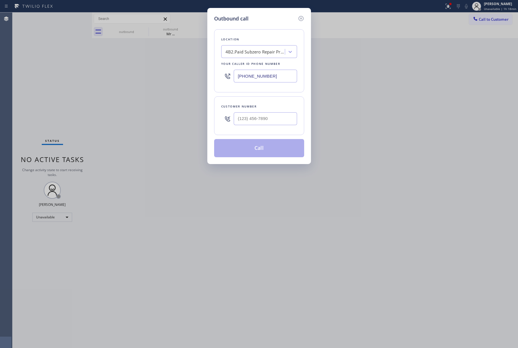
click at [263, 123] on input "text" at bounding box center [265, 118] width 63 height 13
paste input "858) 395-4969"
type input "[PHONE_NUMBER]"
click at [263, 110] on div "[PHONE_NUMBER]" at bounding box center [265, 118] width 63 height 18
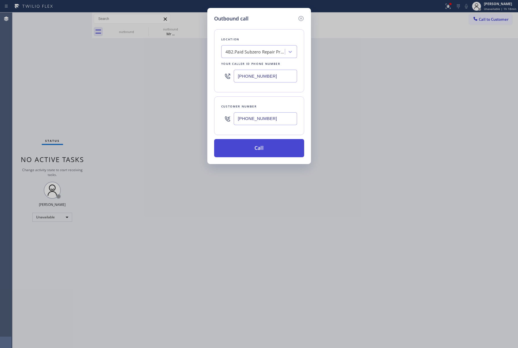
click at [264, 154] on button "Call" at bounding box center [259, 148] width 90 height 18
click at [249, 151] on button "Call" at bounding box center [259, 148] width 90 height 18
click at [263, 145] on button "Call" at bounding box center [259, 148] width 90 height 18
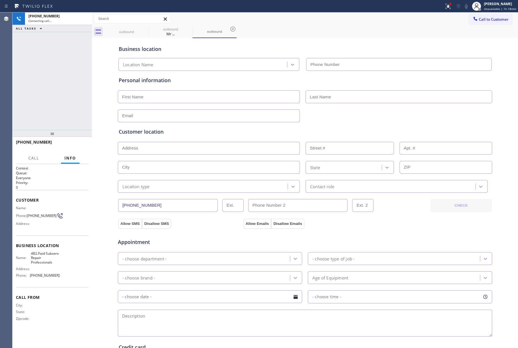
type input "[PHONE_NUMBER]"
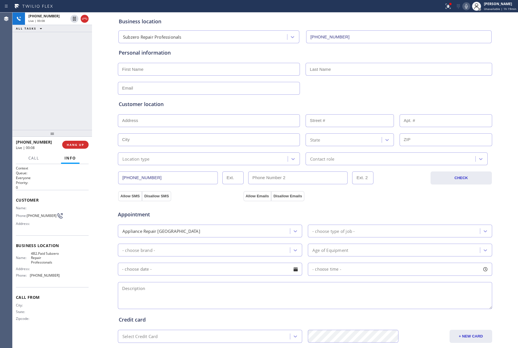
scroll to position [94, 0]
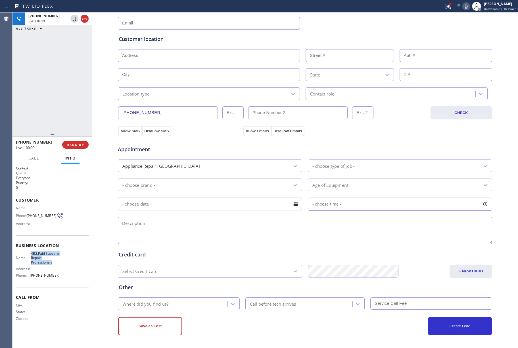
drag, startPoint x: 53, startPoint y: 264, endPoint x: 30, endPoint y: 258, distance: 23.5
click at [30, 258] on div "Name: 4B2.Paid Subzero Repair Professionals" at bounding box center [38, 257] width 44 height 13
copy div "4B2.Paid Subzero Repair Professionals"
click at [42, 275] on span "[PHONE_NUMBER]" at bounding box center [45, 275] width 30 height 4
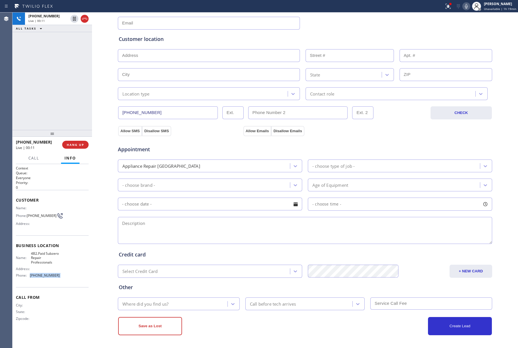
click at [42, 275] on span "[PHONE_NUMBER]" at bounding box center [45, 275] width 30 height 4
copy span "[PHONE_NUMBER]"
click at [35, 216] on span "[PHONE_NUMBER]" at bounding box center [42, 215] width 30 height 4
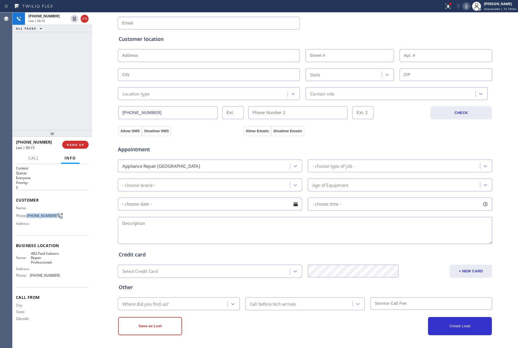
copy div "[PHONE_NUMBER]"
click at [390, 141] on div "Appointment" at bounding box center [304, 146] width 375 height 14
click at [77, 141] on button "COMPLETE" at bounding box center [74, 145] width 29 height 8
click at [56, 97] on div "ALL TASKS ALL TASKS ACTIVE TASKS TASKS IN WRAP UP [PHONE_NUMBER] Wrap up | 00:13" at bounding box center [52, 70] width 80 height 117
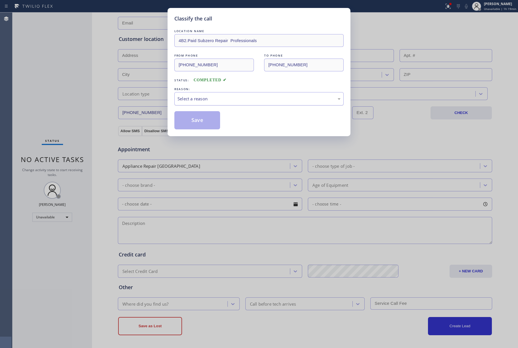
click at [213, 101] on div "Select a reason" at bounding box center [259, 98] width 163 height 7
click at [190, 116] on button "Save" at bounding box center [197, 120] width 46 height 18
type input "[PHONE_NUMBER]"
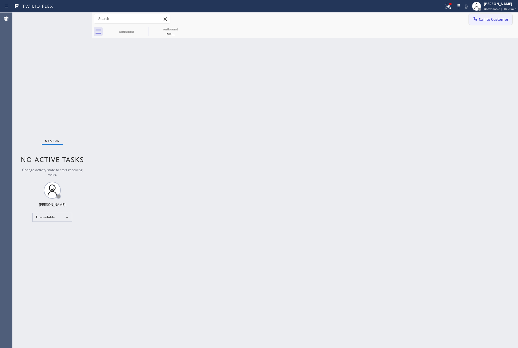
click at [483, 22] on span "Call to Customer" at bounding box center [494, 19] width 30 height 5
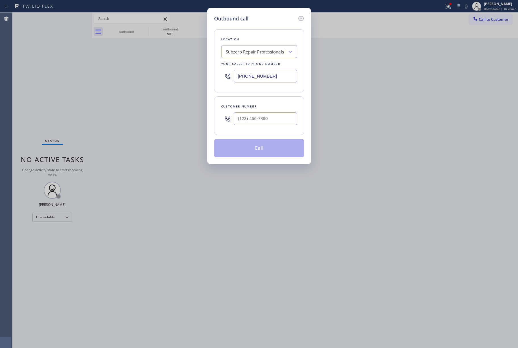
drag, startPoint x: 273, startPoint y: 81, endPoint x: 201, endPoint y: 77, distance: 71.7
click at [201, 77] on div "Outbound call Location Subzero Repair Professionals Your caller id phone number…" at bounding box center [259, 174] width 518 height 348
paste input "855) 731-4952"
type input "[PHONE_NUMBER]"
drag, startPoint x: 264, startPoint y: 119, endPoint x: 265, endPoint y: 108, distance: 11.1
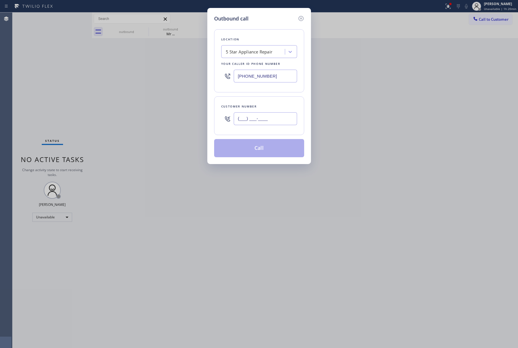
click at [264, 119] on input "(___) ___-____" at bounding box center [265, 118] width 63 height 13
paste input "727) 410-3605"
type input "[PHONE_NUMBER]"
click at [264, 102] on div "Customer number [PHONE_NUMBER]" at bounding box center [259, 115] width 90 height 39
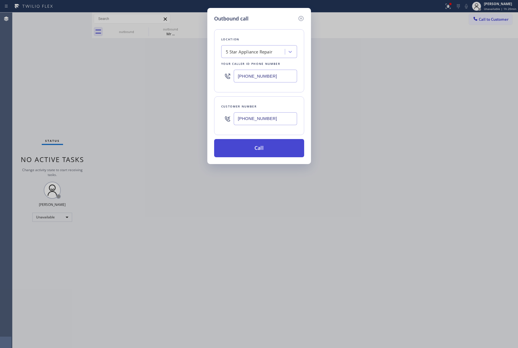
click at [262, 151] on button "Call" at bounding box center [259, 148] width 90 height 18
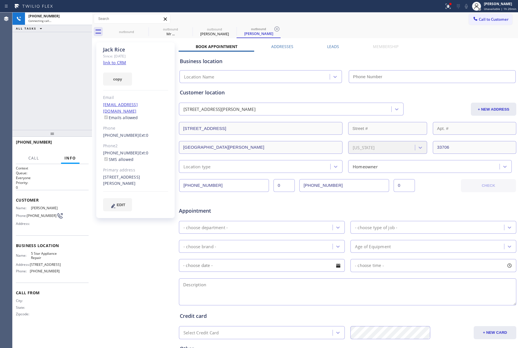
click at [117, 63] on link "link to CRM" at bounding box center [114, 63] width 23 height 6
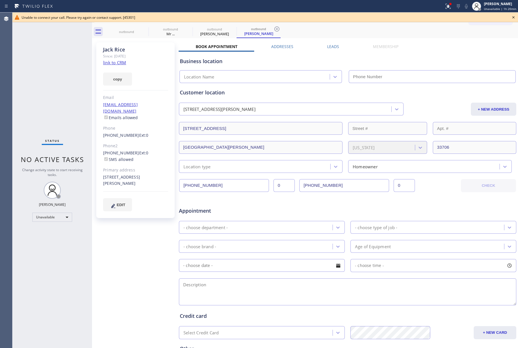
type input "[PHONE_NUMBER]"
click at [488, 38] on div "[PERSON_NAME] Since: [DATE] link to CRM copy Email [EMAIL_ADDRESS][DOMAIN_NAME]…" at bounding box center [305, 223] width 426 height 371
click at [514, 16] on icon at bounding box center [513, 17] width 7 height 7
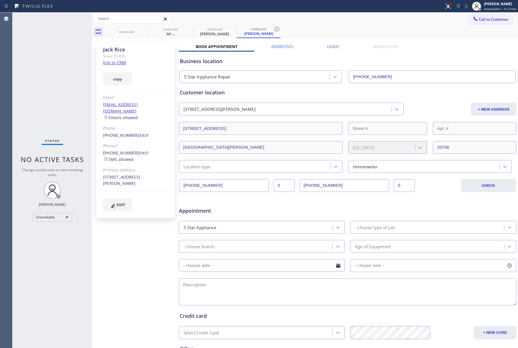
click at [67, 66] on div "Status No active tasks Change activity state to start receiving tasks. [PERSON_…" at bounding box center [52, 179] width 80 height 335
click at [479, 17] on span "Call to Customer" at bounding box center [494, 19] width 30 height 5
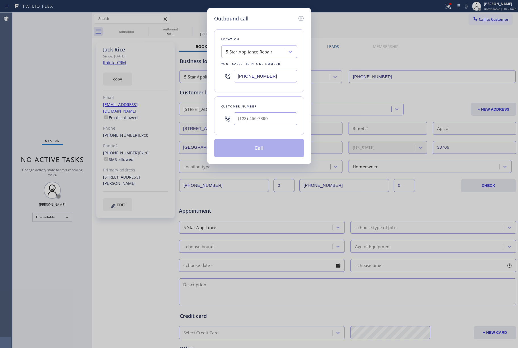
drag, startPoint x: 272, startPoint y: 76, endPoint x: 208, endPoint y: 82, distance: 63.8
click at [208, 82] on div "Outbound call Location 5 Star Appliance Repair Your caller id phone number [PHO…" at bounding box center [259, 86] width 104 height 156
paste input "512) 943-7443"
type input "[PHONE_NUMBER]"
click at [287, 122] on input "text" at bounding box center [265, 118] width 63 height 13
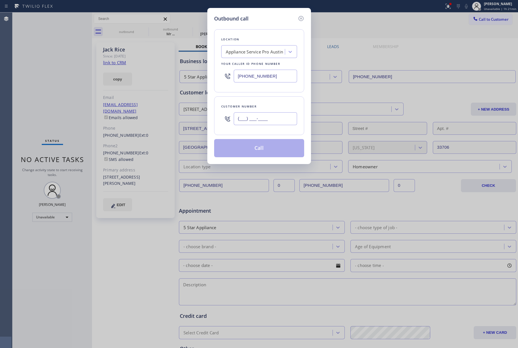
paste input "737) 307-4067"
type input "[PHONE_NUMBER]"
click at [268, 100] on div "Customer number [PHONE_NUMBER]" at bounding box center [259, 115] width 90 height 39
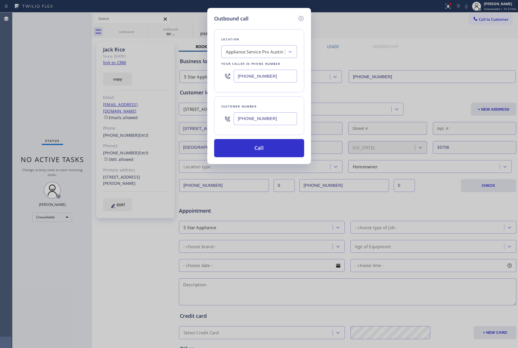
drag, startPoint x: 259, startPoint y: 152, endPoint x: 416, endPoint y: 147, distance: 157.4
click at [259, 152] on button "Call" at bounding box center [259, 148] width 90 height 18
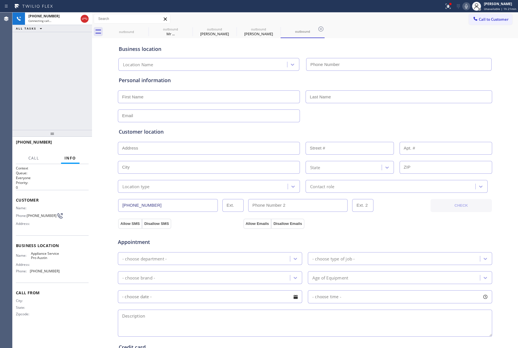
type input "[PHONE_NUMBER]"
drag, startPoint x: 44, startPoint y: 99, endPoint x: 126, endPoint y: 104, distance: 82.8
click at [44, 99] on div "[PHONE_NUMBER] Live | 00:04 ALL TASKS ALL TASKS ACTIVE TASKS TASKS IN WRAP UP" at bounding box center [52, 70] width 80 height 117
drag, startPoint x: 67, startPoint y: 94, endPoint x: 68, endPoint y: 101, distance: 6.4
click at [67, 97] on div "[PHONE_NUMBER] Live | 00:09 ALL TASKS ALL TASKS ACTIVE TASKS TASKS IN WRAP UP" at bounding box center [52, 70] width 80 height 117
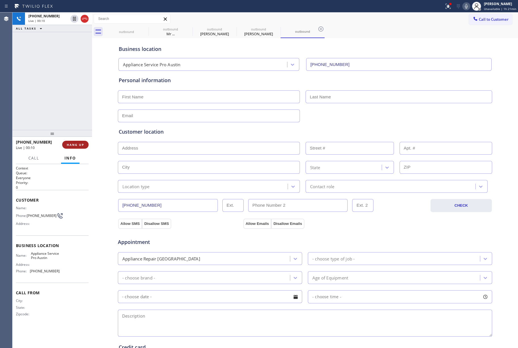
click at [71, 145] on span "HANG UP" at bounding box center [75, 145] width 17 height 4
drag, startPoint x: 66, startPoint y: 103, endPoint x: 74, endPoint y: 136, distance: 34.3
click at [66, 106] on div "[PHONE_NUMBER] Live | 00:11 ALL TASKS ALL TASKS ACTIVE TASKS TASKS IN WRAP UP" at bounding box center [52, 70] width 80 height 117
click at [76, 145] on span "HANG UP" at bounding box center [75, 145] width 17 height 4
click at [62, 109] on div "ALL TASKS ALL TASKS ACTIVE TASKS TASKS IN WRAP UP [PHONE_NUMBER] Wrap up | 00:01" at bounding box center [52, 70] width 80 height 117
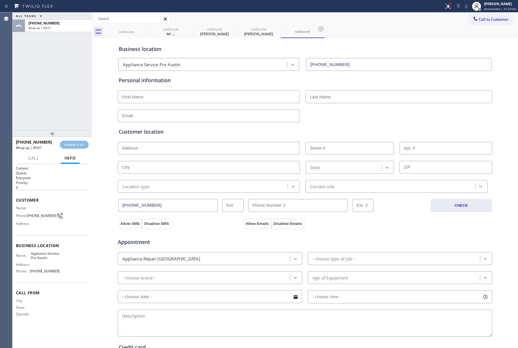
click at [62, 109] on div "ALL TASKS ALL TASKS ACTIVE TASKS TASKS IN WRAP UP [PHONE_NUMBER] Wrap up | 00:01" at bounding box center [52, 70] width 80 height 117
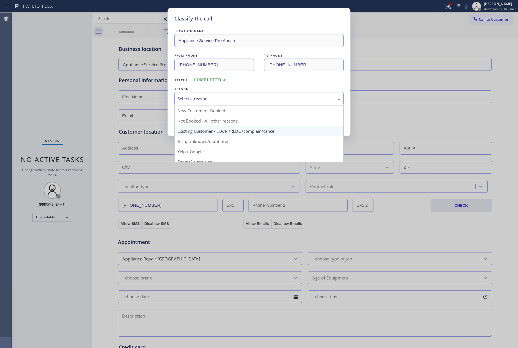
drag, startPoint x: 189, startPoint y: 103, endPoint x: 210, endPoint y: 127, distance: 32.2
click at [190, 103] on div "Select a reason" at bounding box center [258, 98] width 169 height 13
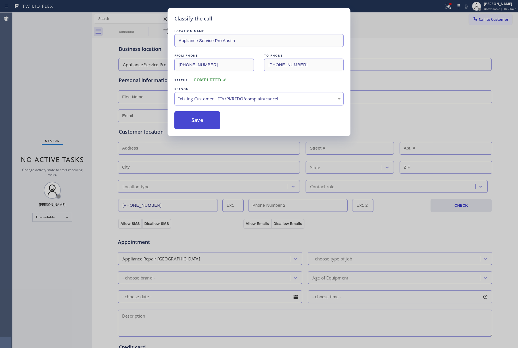
click at [198, 124] on button "Save" at bounding box center [197, 120] width 46 height 18
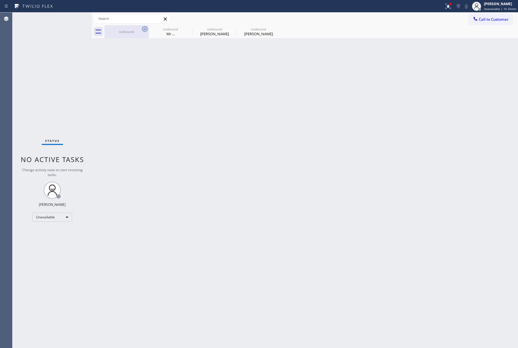
click at [146, 30] on icon at bounding box center [144, 29] width 7 height 7
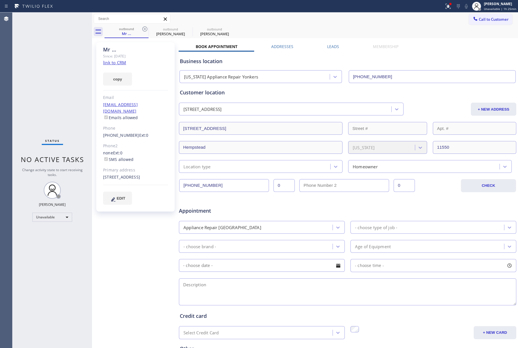
click at [146, 30] on icon at bounding box center [144, 29] width 7 height 7
type input "[PHONE_NUMBER]"
click at [0, 0] on icon at bounding box center [0, 0] width 0 height 0
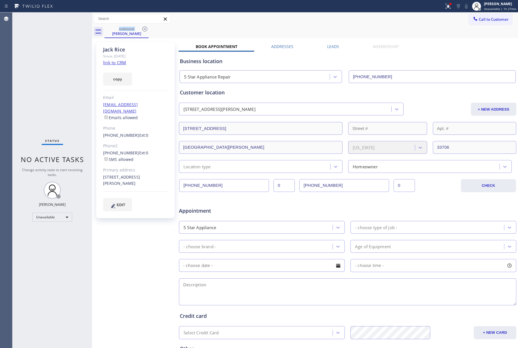
drag, startPoint x: 494, startPoint y: 22, endPoint x: 491, endPoint y: 22, distance: 2.9
click at [493, 22] on button "Call to Customer" at bounding box center [490, 19] width 43 height 11
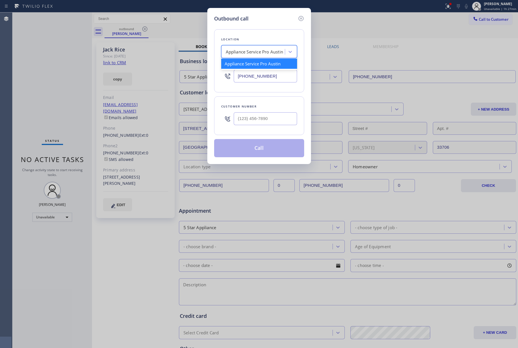
click at [252, 47] on div "Appliance Service Pro Austin" at bounding box center [254, 52] width 62 height 10
click at [246, 118] on input "(___) ___-____" at bounding box center [265, 118] width 63 height 13
paste input "908) 507-0653"
type input "[PHONE_NUMBER]"
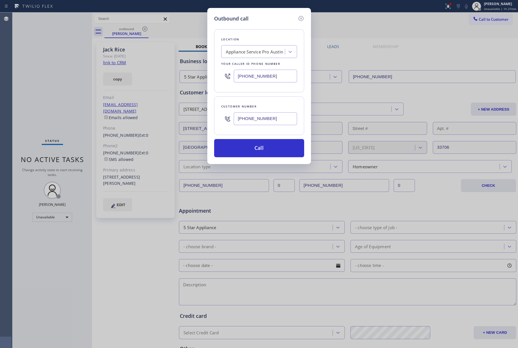
drag, startPoint x: 71, startPoint y: 76, endPoint x: 178, endPoint y: 57, distance: 108.8
click at [71, 76] on div "Outbound call Location Appliance Service Pro [GEOGRAPHIC_DATA] Your caller id p…" at bounding box center [259, 174] width 518 height 348
click at [257, 55] on div "Appliance Service Pro Austin" at bounding box center [255, 52] width 58 height 7
paste input "Thermador Quick Repair"
type input "Thermador Quick Repair"
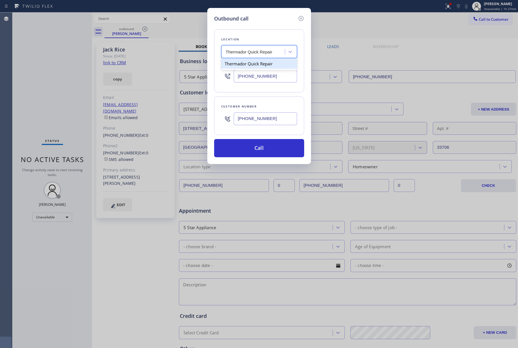
click at [244, 64] on div "Thermador Quick Repair" at bounding box center [259, 64] width 76 height 10
type input "[PHONE_NUMBER]"
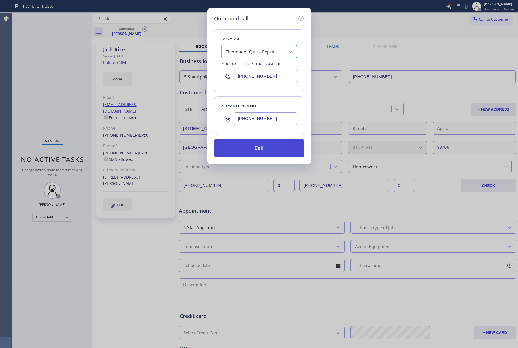
click at [263, 143] on button "Call" at bounding box center [259, 148] width 90 height 18
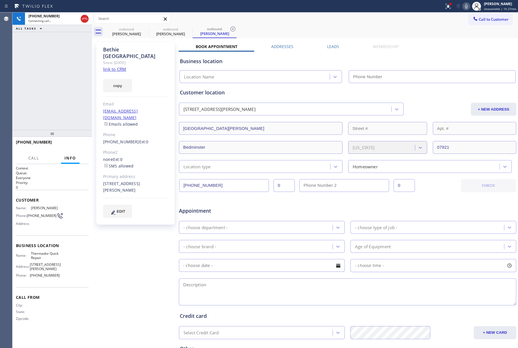
click at [105, 66] on link "link to CRM" at bounding box center [114, 69] width 23 height 6
type input "[PHONE_NUMBER]"
click at [79, 143] on span "HANG UP" at bounding box center [75, 145] width 17 height 4
click at [64, 108] on div "[PHONE_NUMBER] Live | 00:23 ALL TASKS ALL TASKS ACTIVE TASKS TASKS IN WRAP UP" at bounding box center [52, 70] width 80 height 117
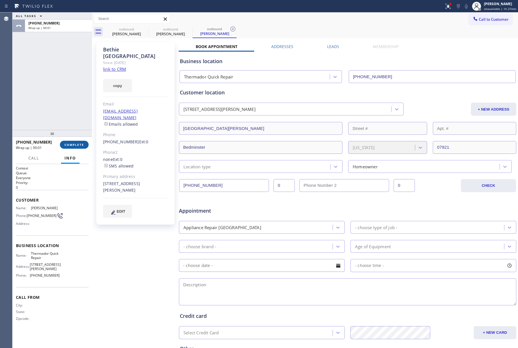
click at [76, 144] on span "COMPLETE" at bounding box center [74, 145] width 20 height 4
drag, startPoint x: 64, startPoint y: 110, endPoint x: 103, endPoint y: 114, distance: 38.8
click at [64, 110] on div "ALL TASKS ALL TASKS ACTIVE TASKS TASKS IN WRAP UP [PHONE_NUMBER] Wrap up | 00:01" at bounding box center [52, 70] width 80 height 117
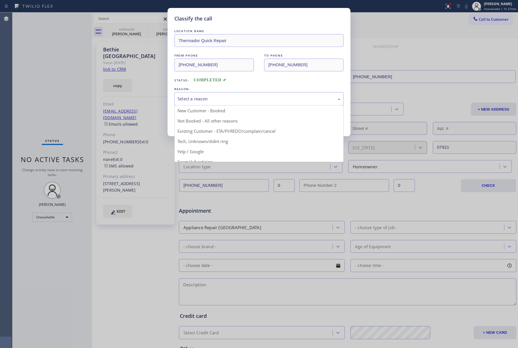
click at [200, 102] on div "Select a reason" at bounding box center [259, 98] width 163 height 7
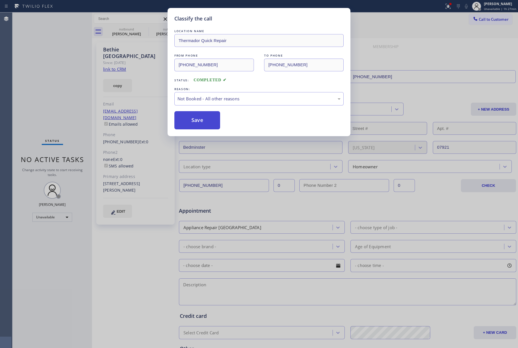
click at [194, 117] on button "Save" at bounding box center [197, 120] width 46 height 18
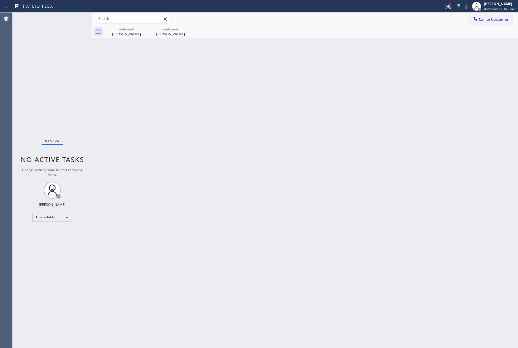
drag, startPoint x: 39, startPoint y: 76, endPoint x: 84, endPoint y: 10, distance: 80.2
click at [39, 76] on div "Status No active tasks Change activity state to start receiving tasks. [PERSON_…" at bounding box center [52, 179] width 80 height 335
click at [484, 19] on span "Call to Customer" at bounding box center [494, 19] width 30 height 5
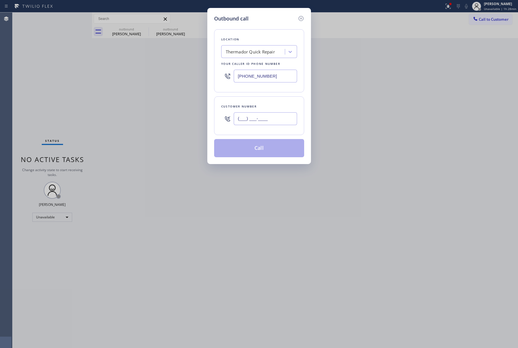
click at [263, 114] on input "(___) ___-____" at bounding box center [265, 118] width 63 height 13
paste input "510) 410-5194"
type input "[PHONE_NUMBER]"
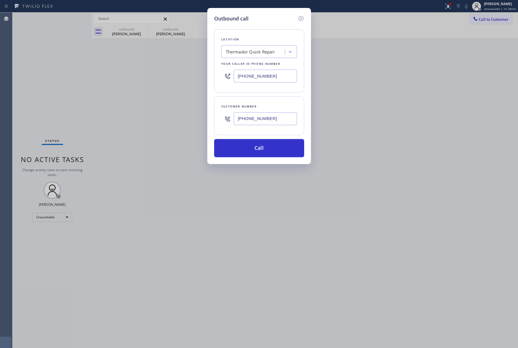
drag, startPoint x: 275, startPoint y: 77, endPoint x: 211, endPoint y: 54, distance: 68.2
click at [172, 72] on div "Outbound call Location Thermador Quick Repair Your caller id phone number [PHON…" at bounding box center [259, 174] width 518 height 348
paste input "855) 731-4952"
type input "[PHONE_NUMBER]"
click at [249, 32] on div "Location Thermador Quick Repair Your caller id phone number [PHONE_NUMBER]" at bounding box center [259, 60] width 90 height 63
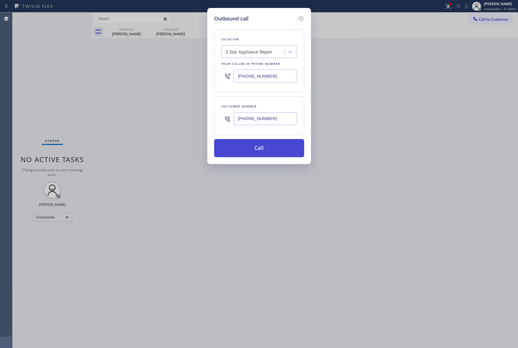
click at [248, 154] on button "Call" at bounding box center [259, 148] width 90 height 18
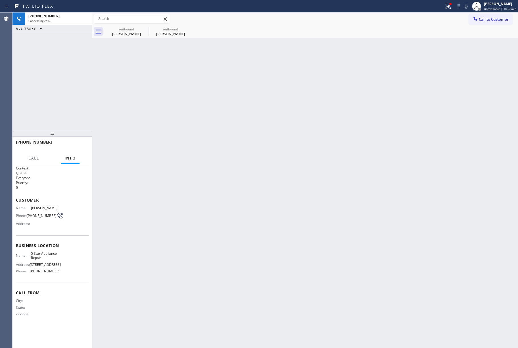
click at [40, 77] on div "[PHONE_NUMBER] Connecting call… ALL TASKS ALL TASKS ACTIVE TASKS TASKS IN WRAP …" at bounding box center [52, 70] width 80 height 117
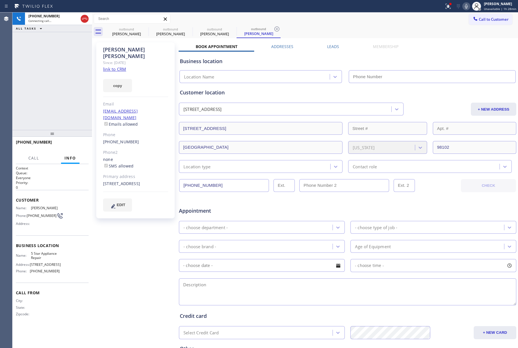
click at [116, 66] on link "link to CRM" at bounding box center [114, 69] width 23 height 6
type input "[PHONE_NUMBER]"
click at [78, 146] on span "HANG UP" at bounding box center [75, 145] width 17 height 4
click at [75, 130] on div at bounding box center [52, 133] width 80 height 7
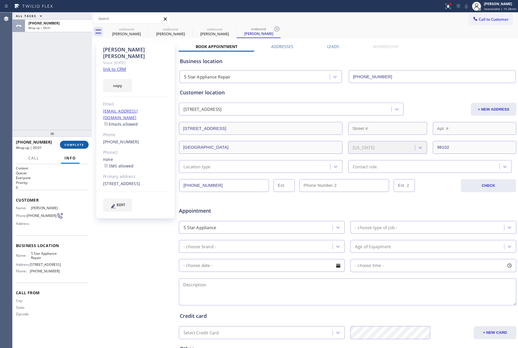
click at [80, 144] on span "COMPLETE" at bounding box center [74, 145] width 20 height 4
click at [64, 114] on div "ALL TASKS ALL TASKS ACTIVE TASKS TASKS IN WRAP UP [PHONE_NUMBER] Wrap up | 00:01" at bounding box center [52, 70] width 80 height 117
drag, startPoint x: 64, startPoint y: 114, endPoint x: 85, endPoint y: 118, distance: 20.8
click at [64, 114] on div "ALL TASKS ALL TASKS ACTIVE TASKS TASKS IN WRAP UP [PHONE_NUMBER] Wrap up | 00:01" at bounding box center [52, 70] width 80 height 117
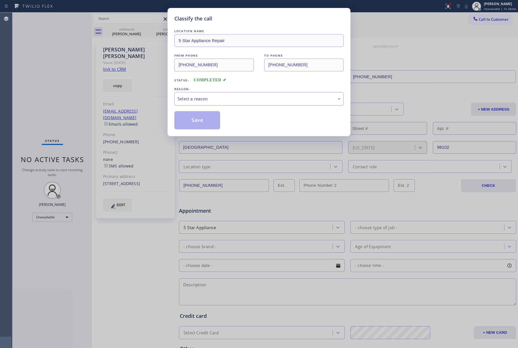
click at [192, 101] on div "Select a reason" at bounding box center [259, 98] width 163 height 7
click at [189, 122] on button "Save" at bounding box center [197, 120] width 46 height 18
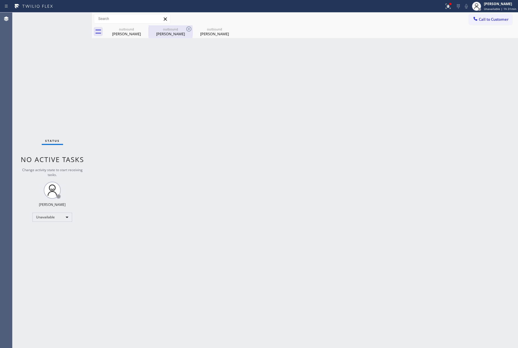
click at [166, 32] on div "[PERSON_NAME]" at bounding box center [170, 33] width 43 height 5
type input "[PHONE_NUMBER]"
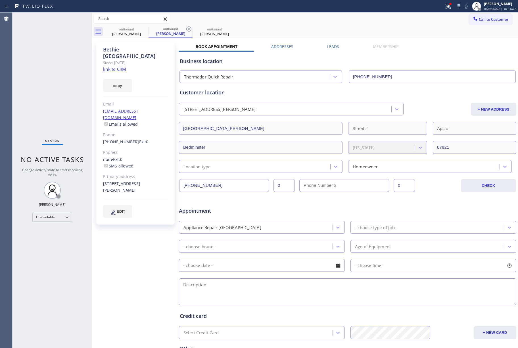
click at [111, 66] on link "link to CRM" at bounding box center [114, 69] width 23 height 6
click at [483, 21] on span "Call to Customer" at bounding box center [494, 19] width 30 height 5
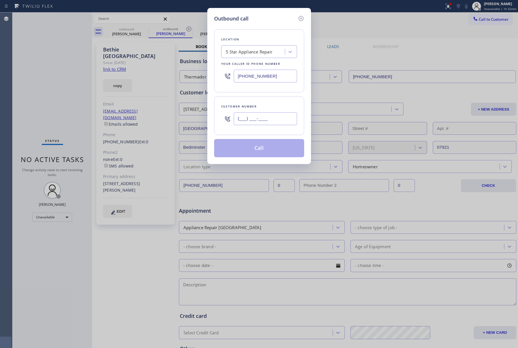
drag, startPoint x: 250, startPoint y: 120, endPoint x: 258, endPoint y: 110, distance: 12.2
click at [250, 120] on input "(___) ___-____" at bounding box center [265, 118] width 63 height 13
paste input "917) 930-9669"
type input "[PHONE_NUMBER]"
click at [260, 105] on div "Customer number" at bounding box center [259, 106] width 76 height 6
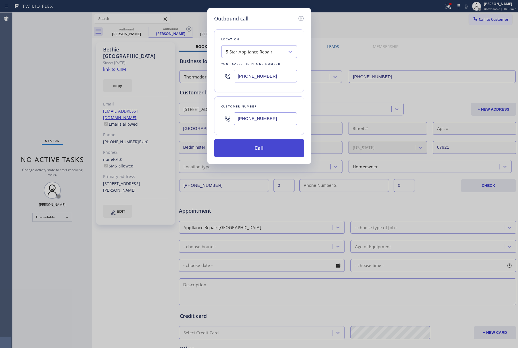
click at [258, 145] on button "Call" at bounding box center [259, 148] width 90 height 18
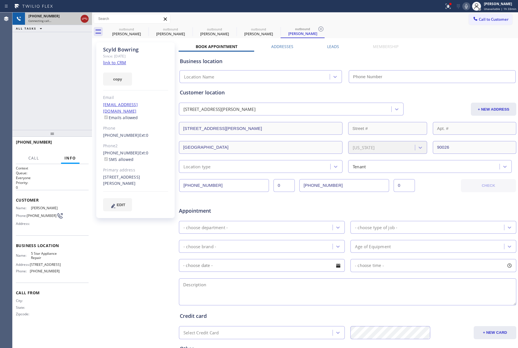
click at [82, 16] on icon at bounding box center [84, 18] width 7 height 7
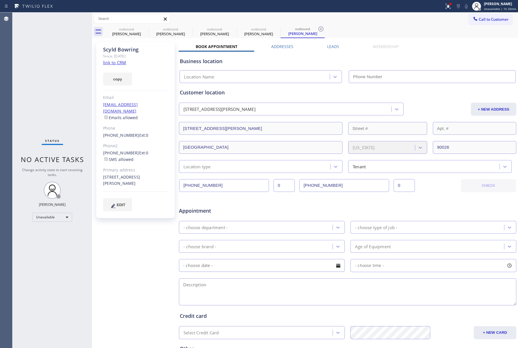
click at [105, 62] on link "link to CRM" at bounding box center [114, 63] width 23 height 6
type input "[PHONE_NUMBER]"
drag, startPoint x: 481, startPoint y: 22, endPoint x: 334, endPoint y: 43, distance: 148.1
click at [481, 21] on span "Call to Customer" at bounding box center [494, 19] width 30 height 5
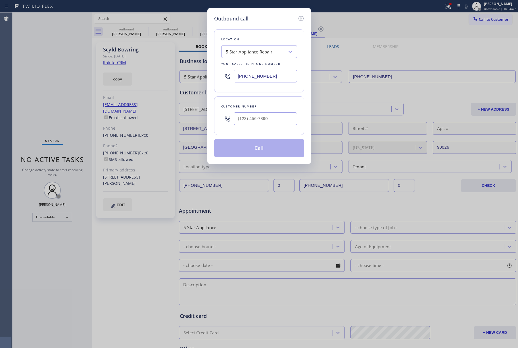
drag, startPoint x: 286, startPoint y: 78, endPoint x: 220, endPoint y: 76, distance: 66.8
click at [220, 76] on div "Location 5 Star Appliance Repair Your caller id phone number [PHONE_NUMBER]" at bounding box center [259, 60] width 90 height 63
paste input "77) 917-98"
type input "[PHONE_NUMBER]"
click at [265, 121] on input "(___) ___-____" at bounding box center [265, 118] width 63 height 13
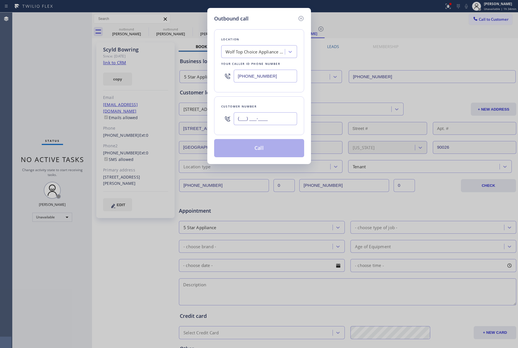
paste input "510) 410-5194"
type input "[PHONE_NUMBER]"
click at [265, 100] on div "Customer number [PHONE_NUMBER]" at bounding box center [259, 115] width 90 height 39
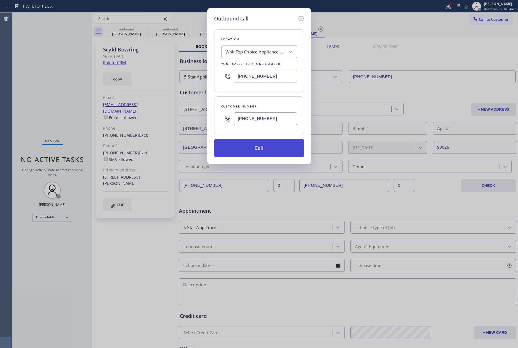
click at [264, 151] on button "Call" at bounding box center [259, 148] width 90 height 18
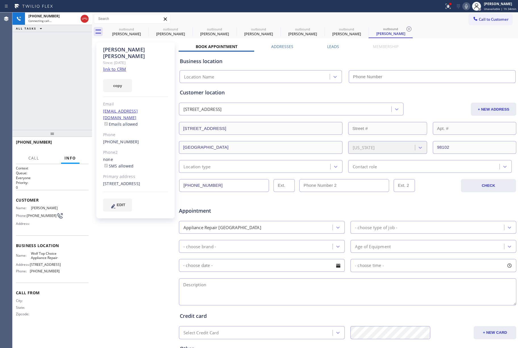
type input "[PHONE_NUMBER]"
click at [55, 323] on div "Call From City: State: Zipcode:" at bounding box center [52, 303] width 73 height 43
click at [76, 145] on span "HANG UP" at bounding box center [75, 145] width 17 height 4
click at [61, 115] on div "[PHONE_NUMBER] Live | 04:53 ALL TASKS ALL TASKS ACTIVE TASKS TASKS IN WRAP UP" at bounding box center [52, 70] width 80 height 117
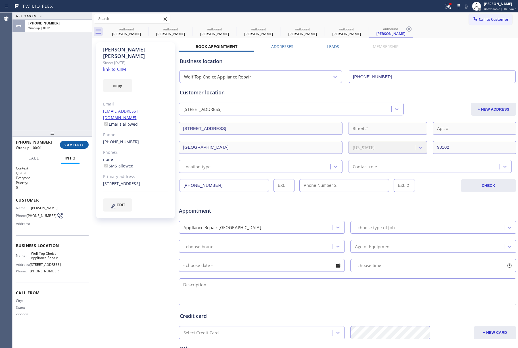
click at [73, 144] on span "COMPLETE" at bounding box center [74, 145] width 20 height 4
click at [59, 109] on div "ALL TASKS ALL TASKS ACTIVE TASKS TASKS IN WRAP UP [PHONE_NUMBER] Wrap up | 00:02" at bounding box center [52, 70] width 80 height 117
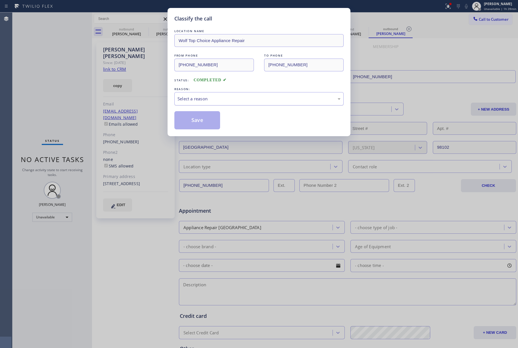
click at [216, 99] on div "Select a reason" at bounding box center [259, 98] width 163 height 7
click at [190, 116] on button "Save" at bounding box center [197, 120] width 46 height 18
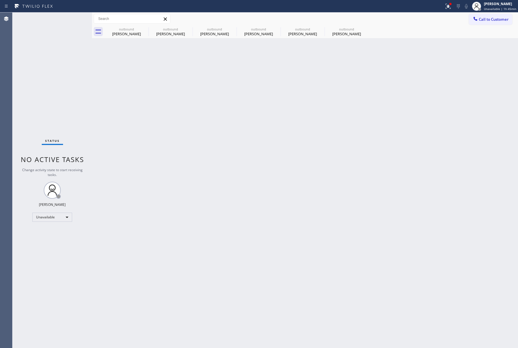
drag, startPoint x: 241, startPoint y: 106, endPoint x: 120, endPoint y: 41, distance: 137.1
click at [239, 106] on div "Back to Dashboard Change Sender ID Customers Technicians Select a contact Outbo…" at bounding box center [305, 179] width 426 height 335
click at [145, 28] on icon at bounding box center [144, 29] width 7 height 7
click at [0, 0] on icon at bounding box center [0, 0] width 0 height 0
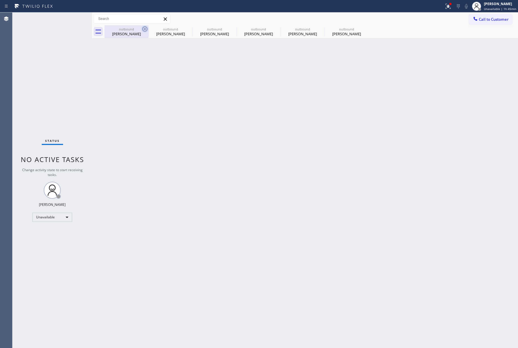
click at [0, 0] on icon at bounding box center [0, 0] width 0 height 0
type input "[PHONE_NUMBER]"
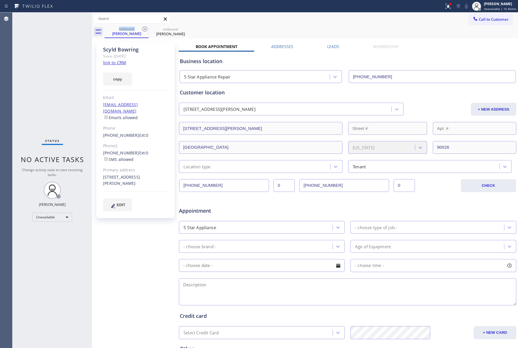
click at [47, 65] on div "Status No active tasks Change activity state to start receiving tasks. [PERSON_…" at bounding box center [52, 179] width 80 height 335
click at [492, 9] on span "Unavailable | 1h 45min" at bounding box center [500, 9] width 32 height 4
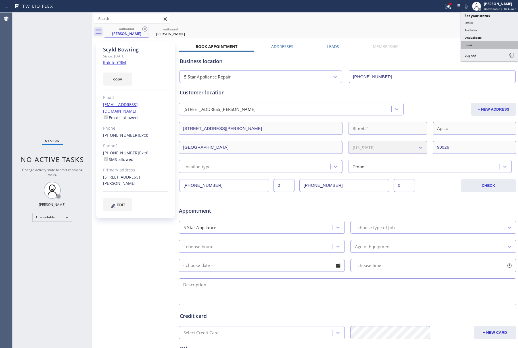
click at [481, 43] on button "Break" at bounding box center [489, 44] width 57 height 7
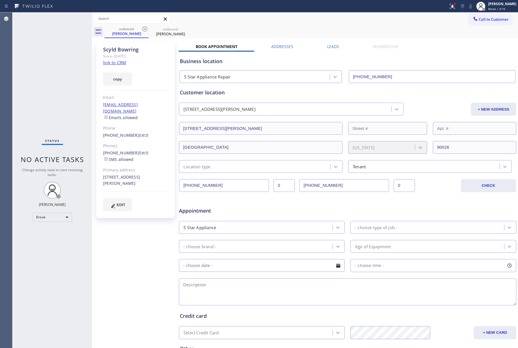
click at [45, 67] on div "Status No active tasks Change activity state to start receiving tasks. [PERSON_…" at bounding box center [52, 179] width 80 height 335
click at [505, 8] on span "Break | 4:16" at bounding box center [496, 9] width 17 height 4
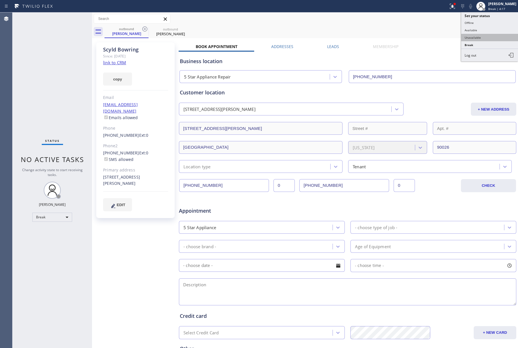
click at [496, 36] on button "Unavailable" at bounding box center [489, 37] width 57 height 7
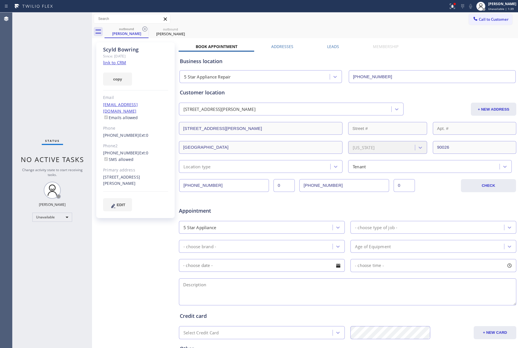
drag, startPoint x: 51, startPoint y: 71, endPoint x: 101, endPoint y: 2, distance: 84.8
click at [51, 71] on div "Status No active tasks Change activity state to start receiving tasks. [PERSON_…" at bounding box center [52, 179] width 80 height 335
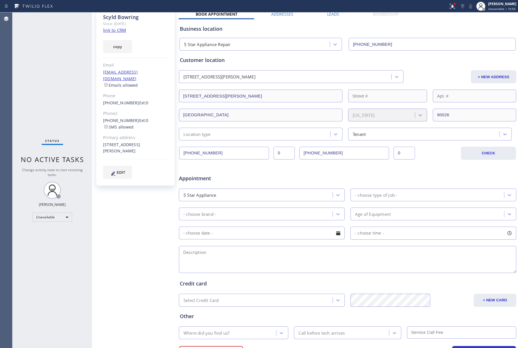
scroll to position [62, 0]
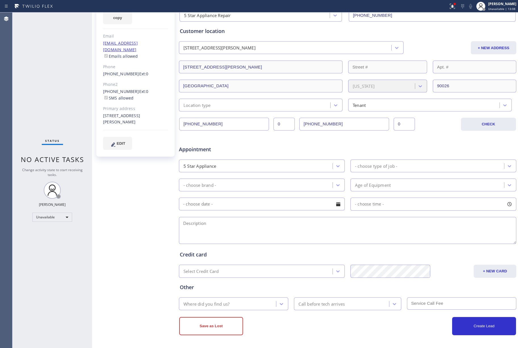
click at [72, 75] on div "Status No active tasks Change activity state to start receiving tasks. [PERSON_…" at bounding box center [52, 179] width 80 height 335
click at [73, 61] on div "Status No active tasks Change activity state to start receiving tasks. [PERSON_…" at bounding box center [52, 179] width 80 height 335
click at [29, 90] on div "Status No active tasks Change activity state to start receiving tasks. [PERSON_…" at bounding box center [52, 179] width 80 height 335
drag, startPoint x: 60, startPoint y: 70, endPoint x: 391, endPoint y: 21, distance: 334.3
click at [65, 69] on div "Status No active tasks Change activity state to start receiving tasks. [PERSON_…" at bounding box center [52, 179] width 80 height 335
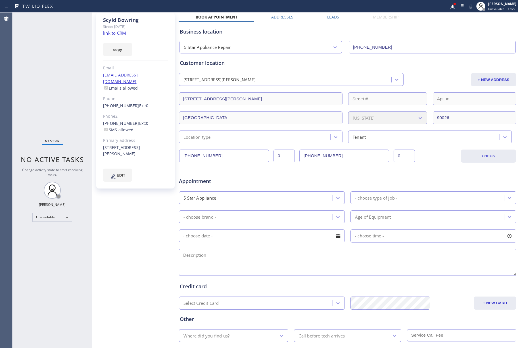
scroll to position [0, 0]
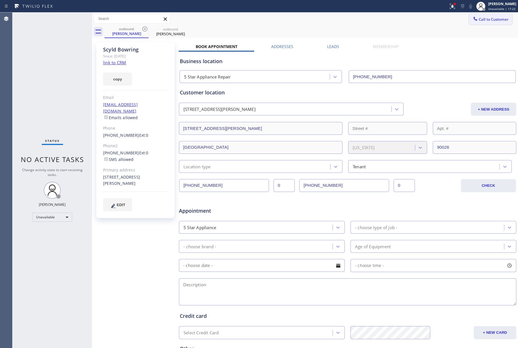
click at [491, 20] on span "Call to Customer" at bounding box center [494, 19] width 30 height 5
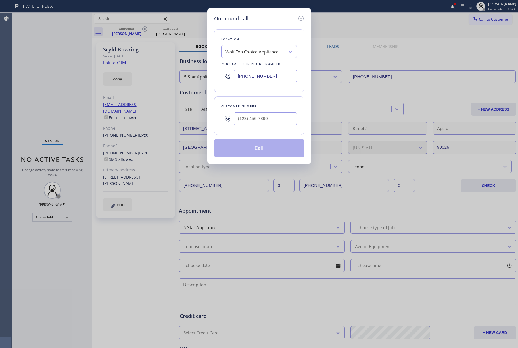
drag, startPoint x: 282, startPoint y: 76, endPoint x: 220, endPoint y: 78, distance: 62.2
click at [220, 78] on div "Location Wolf Top Choice Appliance Repair Your caller id phone number [PHONE_NU…" at bounding box center [259, 60] width 90 height 63
paste input "682) 428-2150"
type input "[PHONE_NUMBER]"
click at [260, 111] on div at bounding box center [265, 118] width 63 height 18
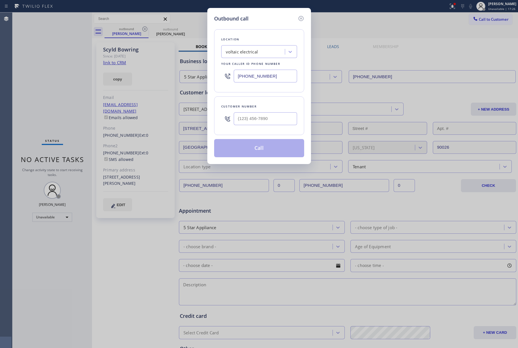
click at [260, 99] on div "Customer number" at bounding box center [259, 115] width 90 height 39
click at [259, 119] on input "(___) ___-____" at bounding box center [265, 118] width 63 height 13
paste input "682) 244-4599"
type input "[PHONE_NUMBER]"
click at [262, 107] on div "Customer number" at bounding box center [259, 106] width 76 height 6
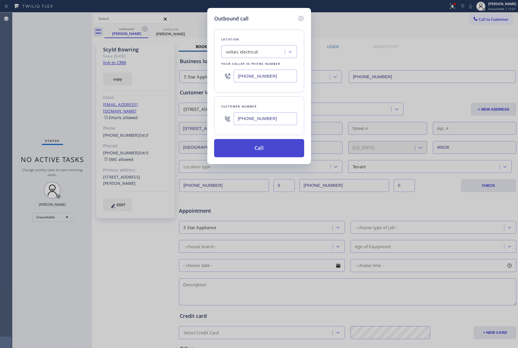
click at [259, 145] on button "Call" at bounding box center [259, 148] width 90 height 18
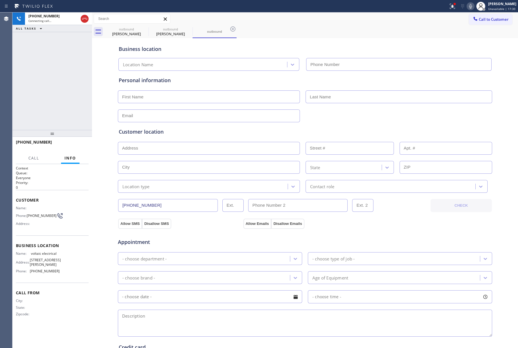
type input "[PHONE_NUMBER]"
click at [77, 147] on button "HANG UP" at bounding box center [75, 145] width 26 height 8
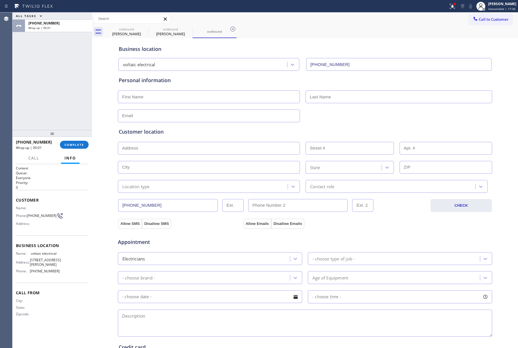
drag, startPoint x: 74, startPoint y: 146, endPoint x: 65, endPoint y: 117, distance: 30.2
click at [74, 146] on span "COMPLETE" at bounding box center [74, 145] width 20 height 4
click at [65, 116] on div "ALL TASKS ALL TASKS ACTIVE TASKS TASKS IN WRAP UP [PHONE_NUMBER] Wrap up | 00:01" at bounding box center [52, 70] width 80 height 117
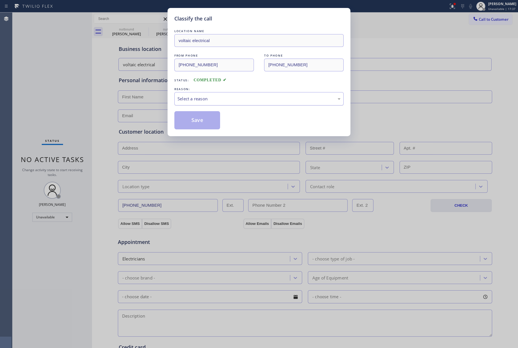
click at [213, 98] on div "Select a reason" at bounding box center [259, 98] width 163 height 7
click at [195, 122] on button "Save" at bounding box center [197, 120] width 46 height 18
type input "[PHONE_NUMBER]"
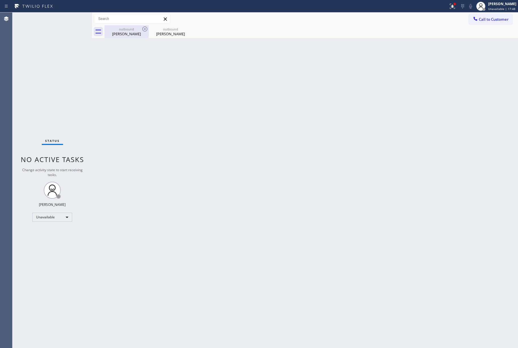
drag, startPoint x: 13, startPoint y: 59, endPoint x: 128, endPoint y: 37, distance: 116.9
click at [13, 59] on div "Status No active tasks Change activity state to start receiving tasks. [PERSON_…" at bounding box center [52, 179] width 80 height 335
drag, startPoint x: 500, startPoint y: 19, endPoint x: 312, endPoint y: 83, distance: 199.2
click at [500, 19] on span "Call to Customer" at bounding box center [494, 19] width 30 height 5
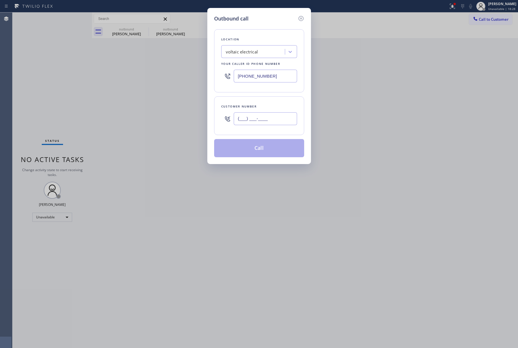
click at [265, 123] on input "(___) ___-____" at bounding box center [265, 118] width 63 height 13
paste input "415) 629-0029"
type input "[PHONE_NUMBER]"
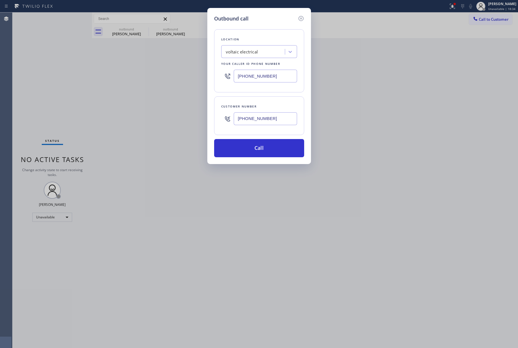
drag, startPoint x: 67, startPoint y: 71, endPoint x: 78, endPoint y: 66, distance: 11.6
click at [67, 71] on div "Outbound call Location voltaic electrical Your caller id phone number [PHONE_NU…" at bounding box center [259, 174] width 518 height 348
click at [257, 54] on div "voltaic electrical" at bounding box center [242, 52] width 32 height 7
paste input "American Service Alliance [GEOGRAPHIC_DATA]"
type input "American Service Alliance [GEOGRAPHIC_DATA]"
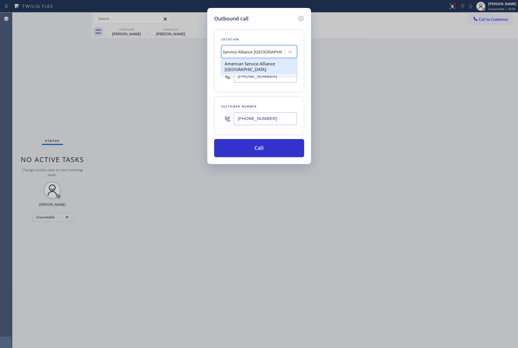
click at [258, 64] on div "American Service Alliance [GEOGRAPHIC_DATA]" at bounding box center [259, 67] width 76 height 16
type input "[PHONE_NUMBER]"
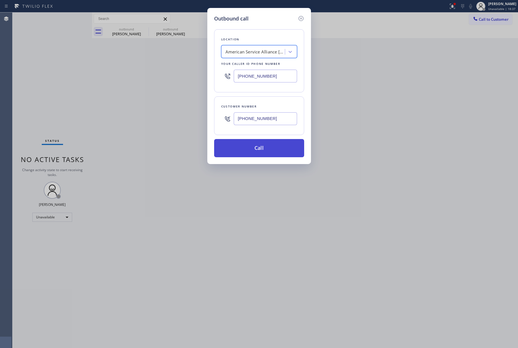
click at [267, 147] on button "Call" at bounding box center [259, 148] width 90 height 18
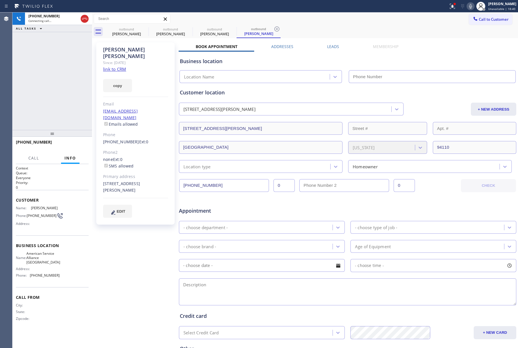
click at [122, 72] on div "copy" at bounding box center [135, 82] width 65 height 20
click at [122, 66] on link "link to CRM" at bounding box center [114, 69] width 23 height 6
type input "[PHONE_NUMBER]"
drag, startPoint x: 76, startPoint y: 141, endPoint x: 75, endPoint y: 124, distance: 17.6
click at [76, 141] on button "HANG UP" at bounding box center [75, 145] width 26 height 8
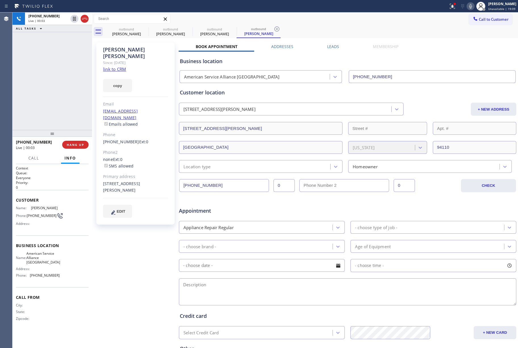
drag, startPoint x: 75, startPoint y: 124, endPoint x: 77, endPoint y: 137, distance: 12.9
click at [75, 129] on div "[PHONE_NUMBER] Live | 00:03 ALL TASKS ALL TASKS ACTIVE TASKS TASKS IN WRAP UP […" at bounding box center [52, 179] width 80 height 335
click at [79, 146] on span "HANG UP" at bounding box center [75, 145] width 17 height 4
click at [70, 124] on div "ALL TASKS ALL TASKS ACTIVE TASKS TASKS IN WRAP UP [PHONE_NUMBER] Wrap up | 00:01" at bounding box center [52, 70] width 80 height 117
click at [73, 145] on span "COMPLETE" at bounding box center [74, 145] width 20 height 4
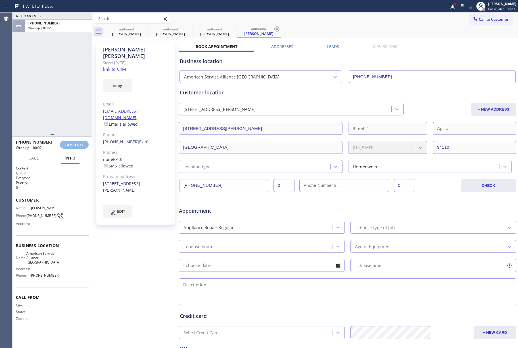
click at [54, 114] on div "ALL TASKS ALL TASKS ACTIVE TASKS TASKS IN WRAP UP [PHONE_NUMBER] Wrap up | 00:02" at bounding box center [52, 70] width 80 height 117
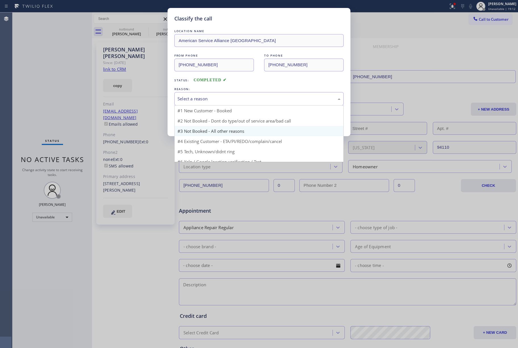
drag, startPoint x: 201, startPoint y: 101, endPoint x: 192, endPoint y: 130, distance: 29.3
click at [201, 102] on div "Select a reason" at bounding box center [259, 98] width 163 height 7
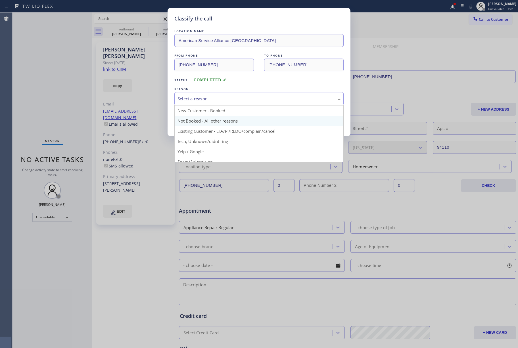
click at [191, 122] on button "Save" at bounding box center [197, 120] width 46 height 18
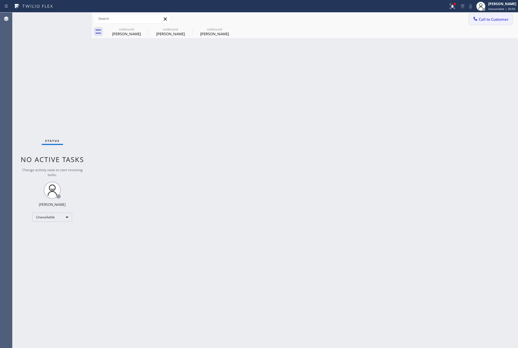
click at [483, 17] on span "Call to Customer" at bounding box center [494, 19] width 30 height 5
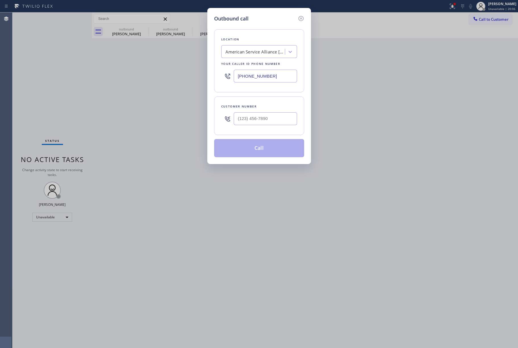
drag, startPoint x: 274, startPoint y: 77, endPoint x: 350, endPoint y: 117, distance: 86.8
click at [222, 79] on div "[PHONE_NUMBER]" at bounding box center [259, 76] width 76 height 18
paste input "678) 562-7955"
type input "[PHONE_NUMBER]"
click at [248, 122] on input "(___) ___-____" at bounding box center [265, 118] width 63 height 13
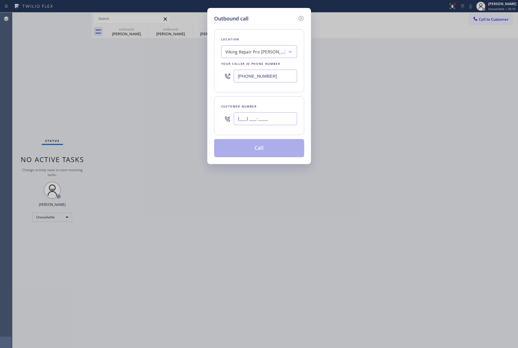
paste input "678) 786-5448"
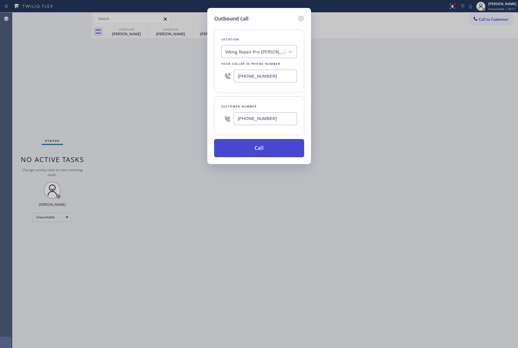
type input "[PHONE_NUMBER]"
click at [258, 148] on button "Call" at bounding box center [259, 148] width 90 height 18
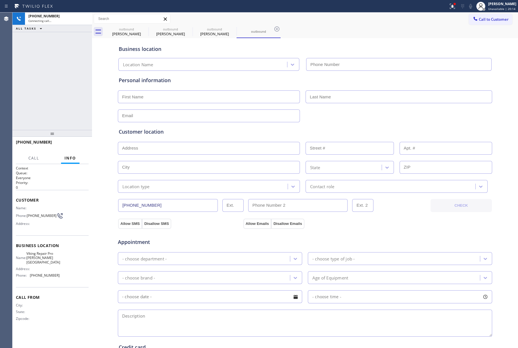
type input "[PHONE_NUMBER]"
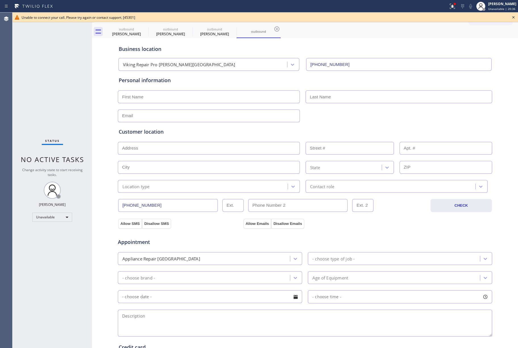
click at [57, 76] on div "Status No active tasks Change activity state to start receiving tasks. [PERSON_…" at bounding box center [52, 179] width 80 height 335
click at [514, 17] on icon at bounding box center [513, 17] width 7 height 7
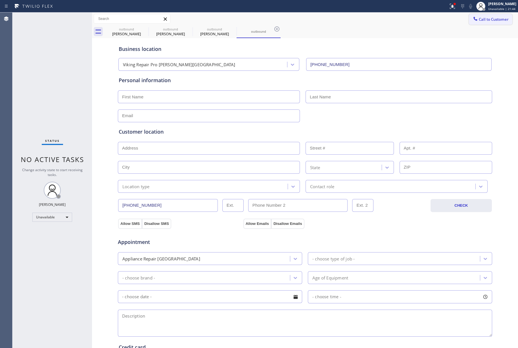
click at [493, 19] on span "Call to Customer" at bounding box center [494, 19] width 30 height 5
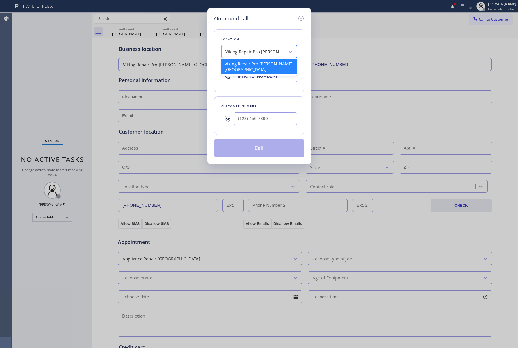
click at [245, 53] on div "Viking Repair Pro [PERSON_NAME][GEOGRAPHIC_DATA]" at bounding box center [256, 52] width 60 height 7
paste input "Astoria Top HVAC"
type input "Astoria Top HVAC"
click at [243, 64] on div "Astoria Top HVAC" at bounding box center [259, 64] width 76 height 10
type input "[PHONE_NUMBER]"
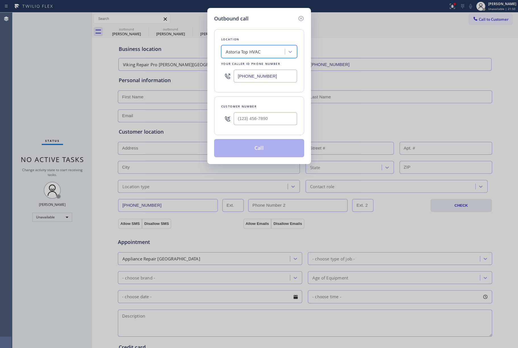
click at [254, 129] on div "Customer number" at bounding box center [259, 115] width 90 height 39
click at [259, 121] on input "(___) ___-____" at bounding box center [265, 118] width 63 height 13
paste input "516) 974-4405"
type input "[PHONE_NUMBER]"
click at [260, 110] on div "[PHONE_NUMBER]" at bounding box center [265, 118] width 63 height 18
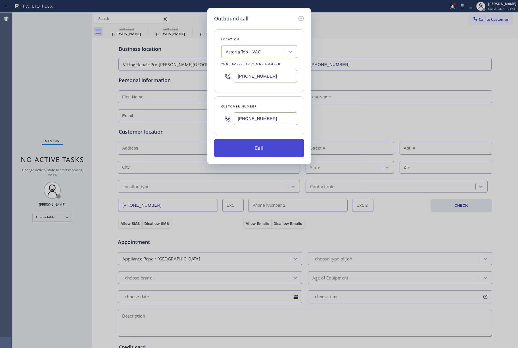
click at [261, 147] on button "Call" at bounding box center [259, 148] width 90 height 18
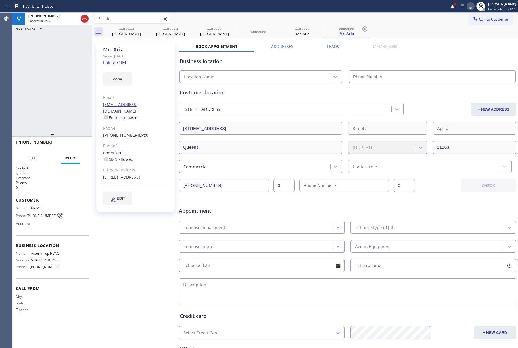
type input "[PHONE_NUMBER]"
click at [73, 143] on span "HANG UP" at bounding box center [75, 145] width 17 height 4
drag, startPoint x: 67, startPoint y: 112, endPoint x: 73, endPoint y: 145, distance: 34.0
click at [67, 114] on div "[PHONE_NUMBER] Live | 00:13 ALL TASKS ALL TASKS ACTIVE TASKS TASKS IN WRAP UP" at bounding box center [52, 70] width 80 height 117
click at [73, 147] on button "HANG UP" at bounding box center [75, 145] width 26 height 8
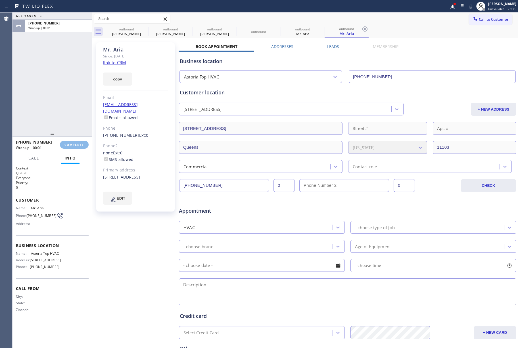
click at [63, 101] on div "ALL TASKS ALL TASKS ACTIVE TASKS TASKS IN WRAP UP [PHONE_NUMBER] Wrap up | 00:01" at bounding box center [52, 70] width 80 height 117
drag, startPoint x: 63, startPoint y: 101, endPoint x: 69, endPoint y: 107, distance: 9.4
click at [63, 101] on div "ALL TASKS ALL TASKS ACTIVE TASKS TASKS IN WRAP UP [PHONE_NUMBER] Wrap up | 00:01" at bounding box center [52, 70] width 80 height 117
click at [71, 146] on span "COMPLETE" at bounding box center [74, 145] width 20 height 4
click at [52, 110] on div "ALL TASKS ALL TASKS ACTIVE TASKS TASKS IN WRAP UP [PHONE_NUMBER] Wrap up | 00:02" at bounding box center [52, 70] width 80 height 117
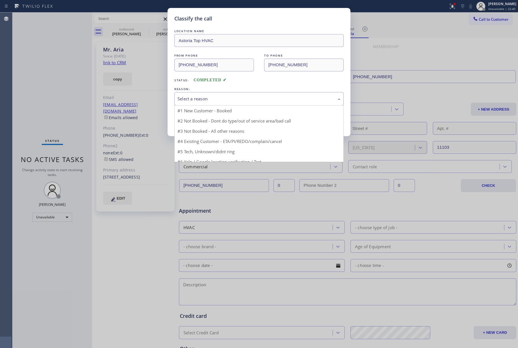
click at [225, 99] on div "Select a reason" at bounding box center [259, 98] width 163 height 7
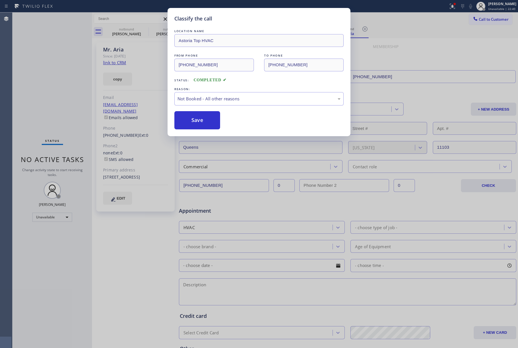
drag, startPoint x: 191, startPoint y: 117, endPoint x: 269, endPoint y: 61, distance: 95.7
click at [190, 117] on button "Save" at bounding box center [197, 120] width 46 height 18
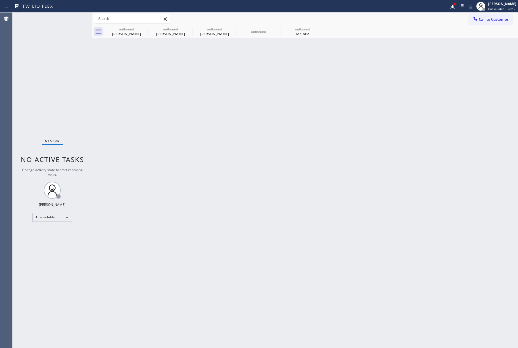
drag, startPoint x: 241, startPoint y: 176, endPoint x: 316, endPoint y: 118, distance: 94.9
click at [248, 174] on div "Back to Dashboard Change Sender ID Customers Technicians Select a contact Outbo…" at bounding box center [305, 179] width 426 height 335
click at [271, 128] on div "Back to Dashboard Change Sender ID Customers Technicians Select a contact Outbo…" at bounding box center [305, 179] width 426 height 335
click at [145, 28] on icon at bounding box center [144, 29] width 7 height 7
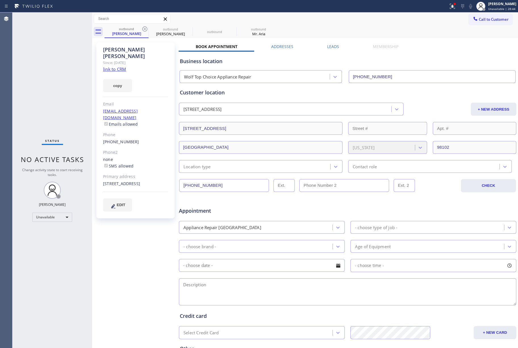
click at [145, 28] on icon at bounding box center [144, 29] width 7 height 7
type input "[PHONE_NUMBER]"
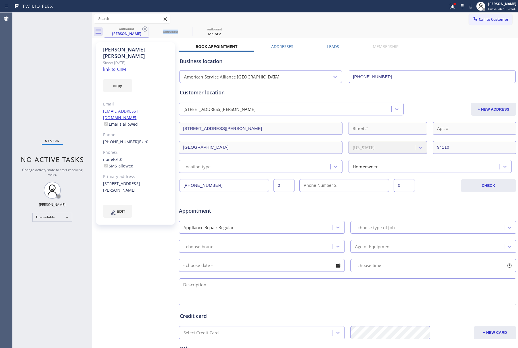
click at [145, 28] on icon at bounding box center [144, 29] width 7 height 7
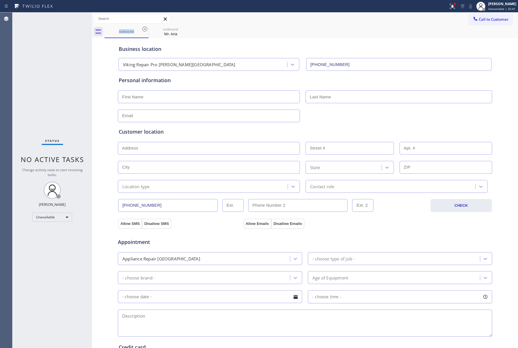
drag, startPoint x: 55, startPoint y: 74, endPoint x: 226, endPoint y: 45, distance: 173.6
click at [55, 74] on div "Status No active tasks Change activity state to start receiving tasks. [PERSON_…" at bounding box center [52, 179] width 80 height 335
click at [485, 15] on button "Call to Customer" at bounding box center [490, 19] width 43 height 11
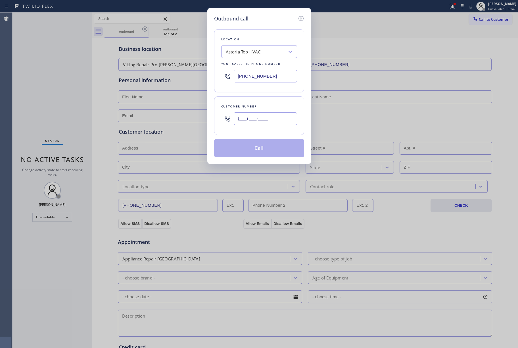
click at [241, 122] on input "(___) ___-____" at bounding box center [265, 118] width 63 height 13
paste input "213) 880-7021"
drag, startPoint x: 276, startPoint y: 115, endPoint x: 207, endPoint y: 114, distance: 68.7
click at [207, 114] on div "Outbound call Location Astoria Top HVAC Your caller id phone number [PHONE_NUMB…" at bounding box center [259, 86] width 104 height 156
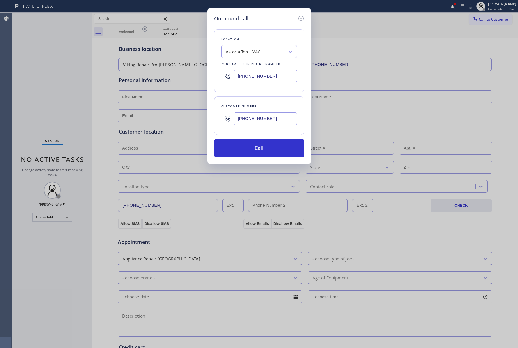
drag, startPoint x: 285, startPoint y: 120, endPoint x: 218, endPoint y: 120, distance: 66.5
click at [218, 120] on div "Customer number [PHONE_NUMBER]" at bounding box center [259, 115] width 90 height 39
type input "(___) ___-____"
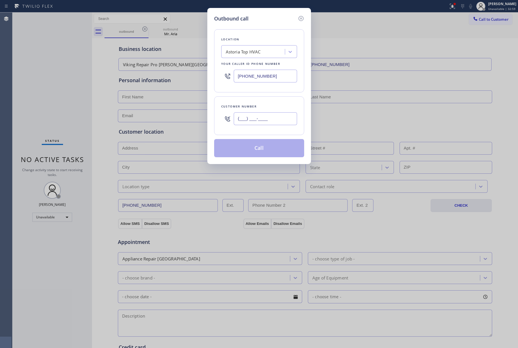
click at [238, 120] on input "(___) ___-____" at bounding box center [265, 118] width 63 height 13
paste input "213) 880-7021"
type input "[PHONE_NUMBER]"
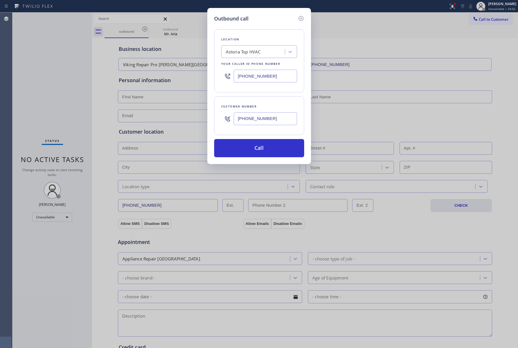
drag, startPoint x: 275, startPoint y: 76, endPoint x: 215, endPoint y: 76, distance: 59.9
click at [215, 76] on div "Location Astoria Top HVAC Your caller id phone number [PHONE_NUMBER]" at bounding box center [259, 60] width 90 height 63
paste input "855) 731-4952"
type input "[PHONE_NUMBER]"
click at [260, 31] on div "Location Astoria Top HVAC Your caller id phone number [PHONE_NUMBER]" at bounding box center [259, 60] width 90 height 63
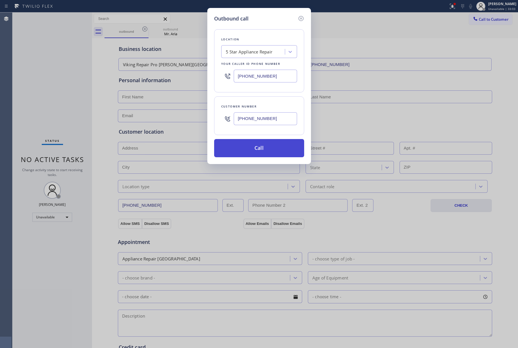
click at [254, 147] on button "Call" at bounding box center [259, 148] width 90 height 18
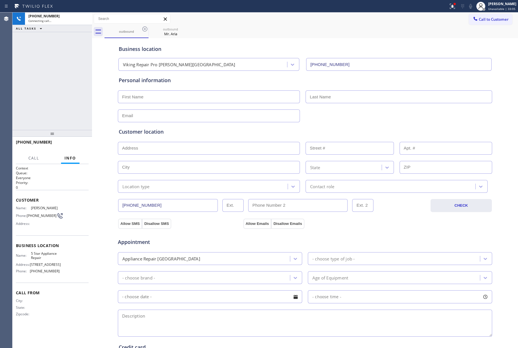
click at [73, 53] on div "[PHONE_NUMBER] Connecting call… ALL TASKS ALL TASKS ACTIVE TASKS TASKS IN WRAP …" at bounding box center [52, 70] width 80 height 117
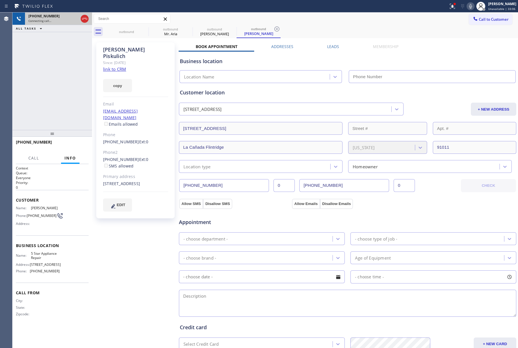
click at [86, 17] on icon at bounding box center [84, 18] width 7 height 7
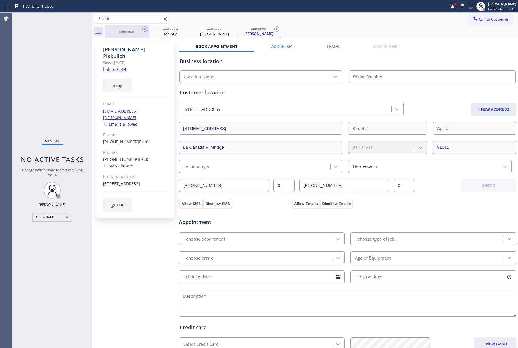
type input "[PHONE_NUMBER]"
click at [114, 66] on link "link to CRM" at bounding box center [114, 69] width 23 height 6
click at [492, 14] on button "Call to Customer" at bounding box center [490, 19] width 43 height 11
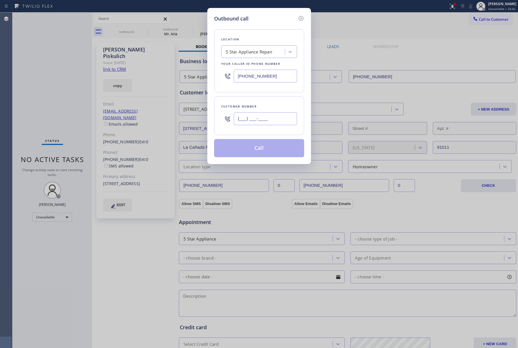
click at [253, 117] on input "(___) ___-____" at bounding box center [265, 118] width 63 height 13
paste input "213) 880-7021"
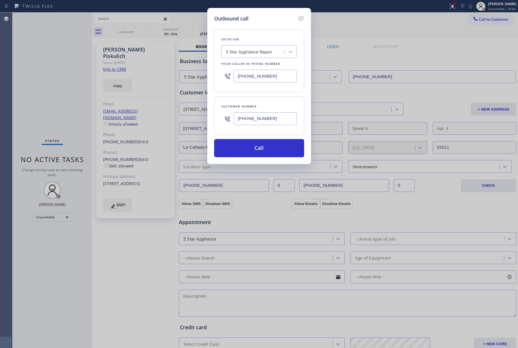
type input "[PHONE_NUMBER]"
drag, startPoint x: 269, startPoint y: 75, endPoint x: 252, endPoint y: 26, distance: 52.0
click at [214, 74] on div "Outbound call Location 5 Star Appliance Repair Your caller id phone number [PHO…" at bounding box center [259, 86] width 104 height 156
paste input "___) ___-____"
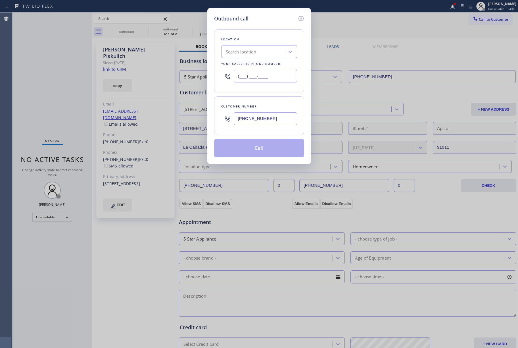
type input "(___) ___-____"
click at [241, 48] on div "Search location" at bounding box center [254, 52] width 62 height 10
paste input "High Q Appliance"
type input "High Q Appliance"
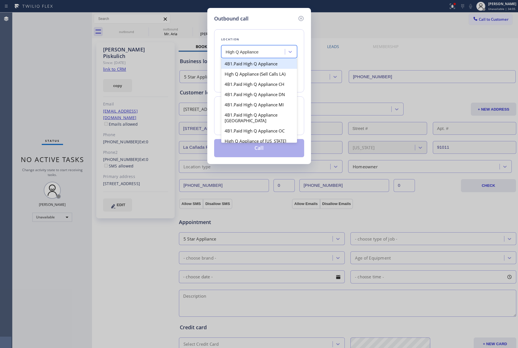
click at [245, 65] on div "4B1.Paid High Q Appliance" at bounding box center [259, 64] width 76 height 10
type input "[PHONE_NUMBER]"
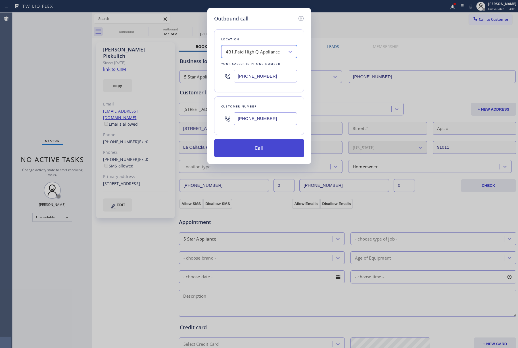
click at [264, 153] on button "Call" at bounding box center [259, 148] width 90 height 18
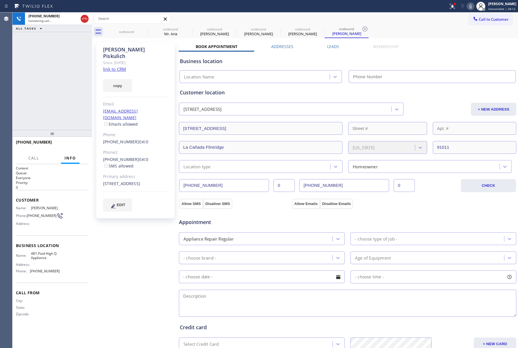
type input "[PHONE_NUMBER]"
drag, startPoint x: 75, startPoint y: 146, endPoint x: 434, endPoint y: 221, distance: 367.1
click at [75, 145] on span "HANG UP" at bounding box center [75, 145] width 17 height 4
click at [61, 98] on div "ALL TASKS ALL TASKS ACTIVE TASKS TASKS IN WRAP UP [PHONE_NUMBER] Wrap up | 00:35" at bounding box center [52, 70] width 80 height 117
click at [66, 145] on span "COMPLETE" at bounding box center [74, 145] width 20 height 4
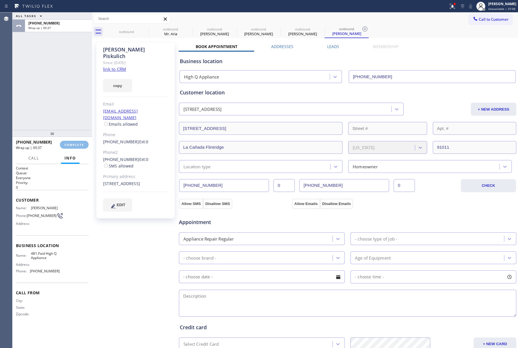
drag, startPoint x: 54, startPoint y: 102, endPoint x: 488, endPoint y: 181, distance: 441.3
click at [56, 101] on div "ALL TASKS ALL TASKS ACTIVE TASKS TASKS IN WRAP UP [PHONE_NUMBER] Wrap up | 00:37" at bounding box center [52, 70] width 80 height 117
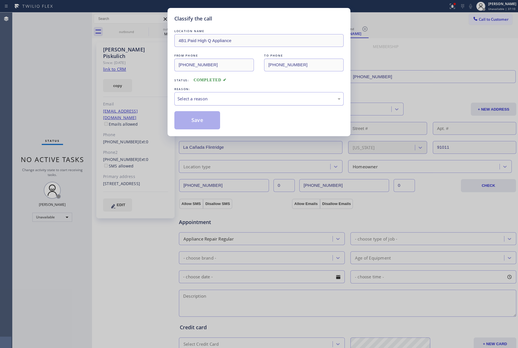
click at [197, 103] on div "Select a reason" at bounding box center [258, 98] width 169 height 13
click at [198, 118] on button "Save" at bounding box center [197, 120] width 46 height 18
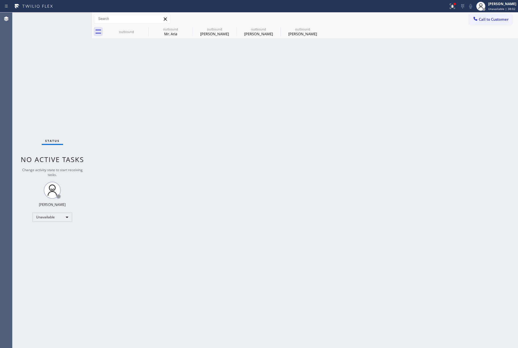
click at [62, 51] on div "Status No active tasks Change activity state to start receiving tasks. [PERSON_…" at bounding box center [52, 179] width 80 height 335
click at [499, 18] on span "Call to Customer" at bounding box center [494, 19] width 30 height 5
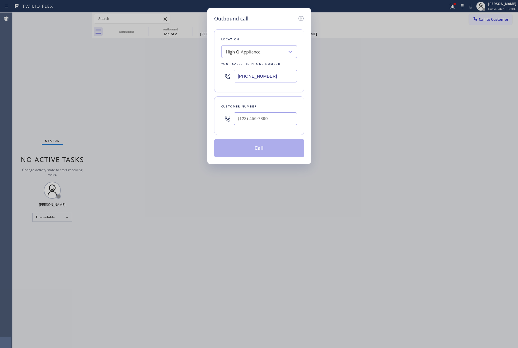
drag, startPoint x: 287, startPoint y: 74, endPoint x: 444, endPoint y: 167, distance: 182.1
click at [190, 82] on div "Outbound call Location High Q Appliance Your caller id phone number [PHONE_NUMB…" at bounding box center [259, 174] width 518 height 348
paste input "760) 642-6449"
type input "[PHONE_NUMBER]"
click at [257, 122] on input "(___) ___-____" at bounding box center [265, 118] width 63 height 13
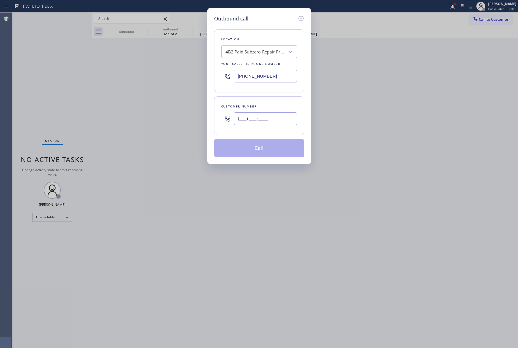
paste input "858) 395-4969"
type input "[PHONE_NUMBER]"
click at [256, 106] on div "Customer number" at bounding box center [259, 106] width 76 height 6
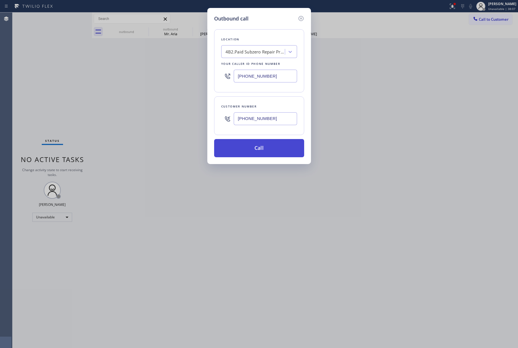
click at [254, 147] on button "Call" at bounding box center [259, 148] width 90 height 18
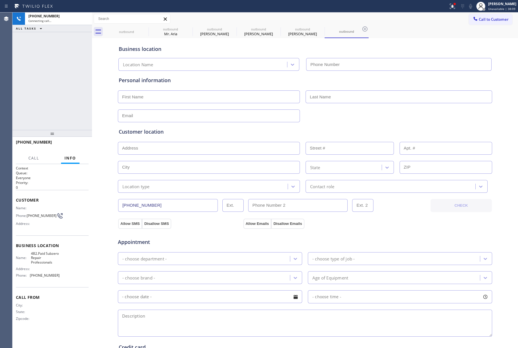
type input "[PHONE_NUMBER]"
click at [27, 67] on div "[PHONE_NUMBER] Connecting call… ALL TASKS ALL TASKS ACTIVE TASKS TASKS IN WRAP …" at bounding box center [52, 70] width 80 height 117
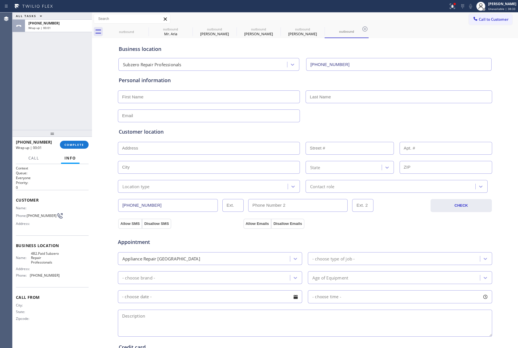
drag, startPoint x: 84, startPoint y: 146, endPoint x: 72, endPoint y: 111, distance: 36.7
click at [84, 144] on button "COMPLETE" at bounding box center [74, 145] width 29 height 8
drag, startPoint x: 72, startPoint y: 111, endPoint x: 76, endPoint y: 122, distance: 11.5
click at [72, 111] on div "ALL TASKS ALL TASKS ACTIVE TASKS TASKS IN WRAP UP [PHONE_NUMBER] Wrap up | 00:01" at bounding box center [52, 70] width 80 height 117
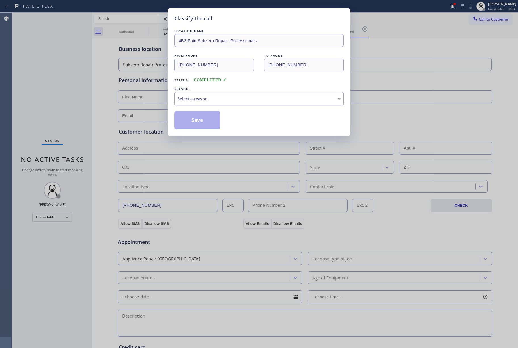
drag, startPoint x: 214, startPoint y: 96, endPoint x: 214, endPoint y: 103, distance: 6.5
click at [214, 97] on div "Select a reason" at bounding box center [259, 98] width 163 height 7
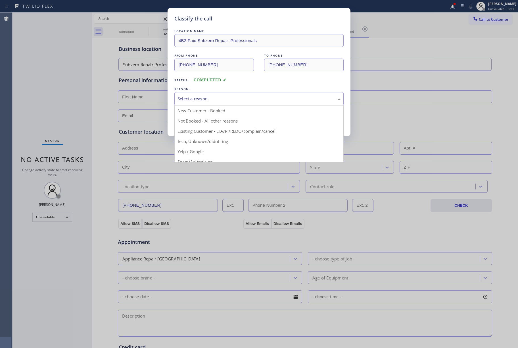
click at [202, 124] on button "Save" at bounding box center [197, 120] width 46 height 18
type input "[PHONE_NUMBER]"
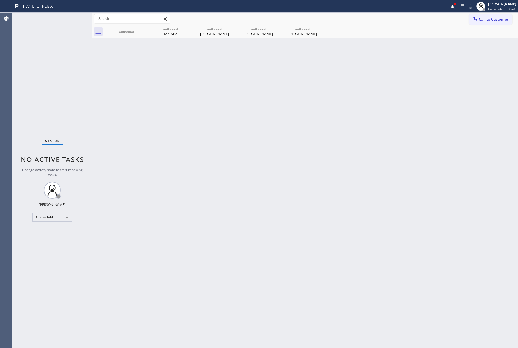
drag, startPoint x: 26, startPoint y: 107, endPoint x: 30, endPoint y: 107, distance: 3.7
click at [26, 107] on div "Status No active tasks Change activity state to start receiving tasks. [PERSON_…" at bounding box center [52, 179] width 80 height 335
click at [502, 4] on div "[PERSON_NAME]" at bounding box center [502, 3] width 28 height 5
click at [481, 44] on button "Break" at bounding box center [489, 44] width 57 height 7
click at [53, 89] on div "Status No active tasks Change activity state to start receiving tasks. [PERSON_…" at bounding box center [52, 179] width 80 height 335
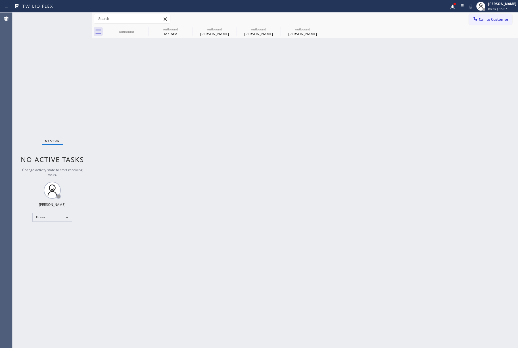
click at [53, 89] on div "Status No active tasks Change activity state to start receiving tasks. [PERSON_…" at bounding box center [52, 179] width 80 height 335
click at [385, 167] on div "Back to Dashboard Change Sender ID Customers Technicians Select a contact Outbo…" at bounding box center [305, 179] width 426 height 335
click at [500, 9] on span "Break | 15:11" at bounding box center [497, 9] width 19 height 4
click at [497, 37] on button "Unavailable" at bounding box center [489, 37] width 57 height 7
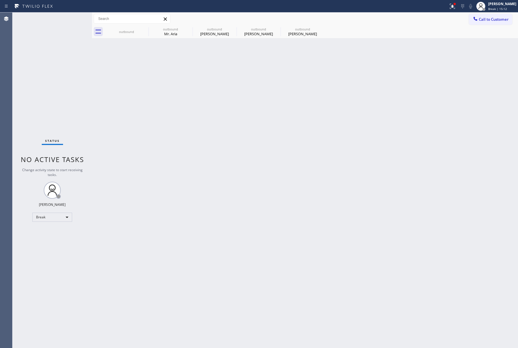
click at [367, 139] on div "Back to Dashboard Change Sender ID Customers Technicians Select a contact Outbo…" at bounding box center [305, 179] width 426 height 335
click at [354, 166] on div "Back to Dashboard Change Sender ID Customers Technicians Select a contact Outbo…" at bounding box center [305, 179] width 426 height 335
click at [248, 116] on div "Back to Dashboard Change Sender ID Customers Technicians Select a contact Outbo…" at bounding box center [305, 179] width 426 height 335
click at [490, 18] on span "Call to Customer" at bounding box center [494, 19] width 30 height 5
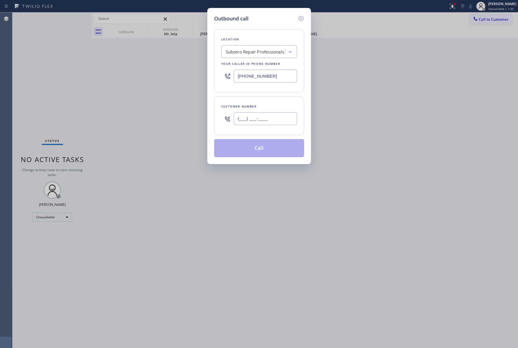
click at [266, 124] on input "(___) ___-____" at bounding box center [265, 118] width 63 height 13
paste input "213) 880-7021"
type input "[PHONE_NUMBER]"
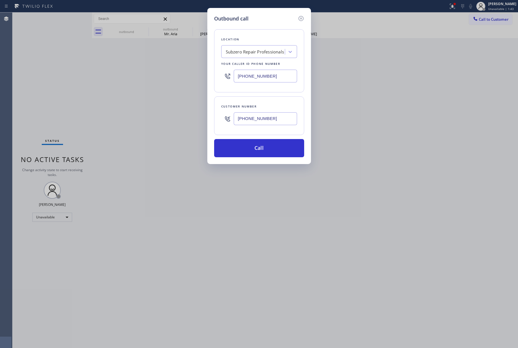
drag, startPoint x: 282, startPoint y: 74, endPoint x: 224, endPoint y: 74, distance: 58.2
click at [224, 74] on div "[PHONE_NUMBER]" at bounding box center [259, 76] width 76 height 18
paste input "818) 514-1978"
type input "[PHONE_NUMBER]"
click at [270, 152] on button "Call" at bounding box center [259, 148] width 90 height 18
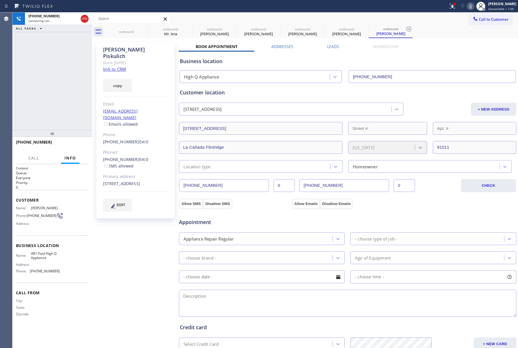
type input "[PHONE_NUMBER]"
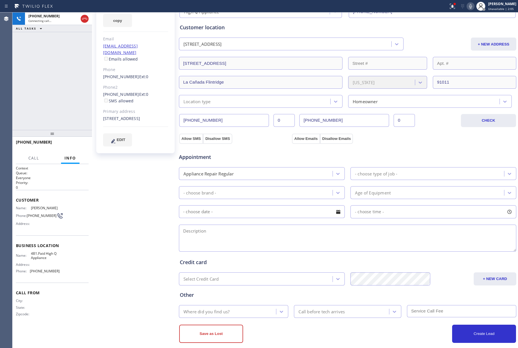
scroll to position [74, 0]
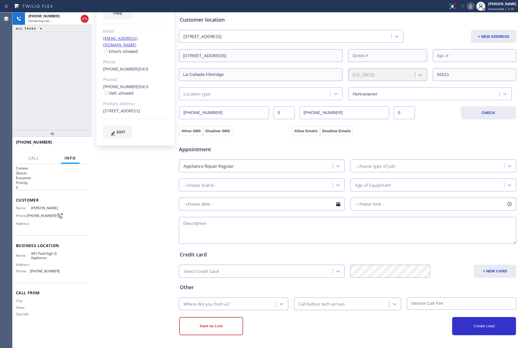
click at [55, 81] on div "[PHONE_NUMBER] Connecting call… ALL TASKS ALL TASKS ACTIVE TASKS TASKS IN WRAP …" at bounding box center [52, 70] width 80 height 117
click at [43, 76] on div "[PHONE_NUMBER] Live | 00:01 ALL TASKS ALL TASKS ACTIVE TASKS TASKS IN WRAP UP" at bounding box center [52, 70] width 80 height 117
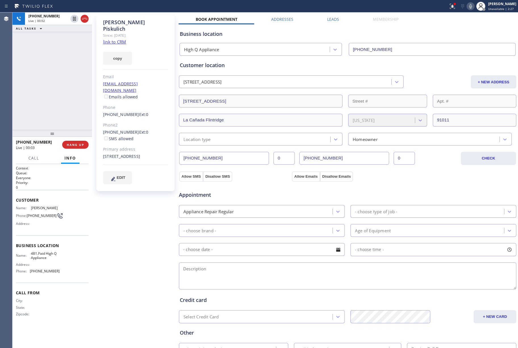
scroll to position [0, 0]
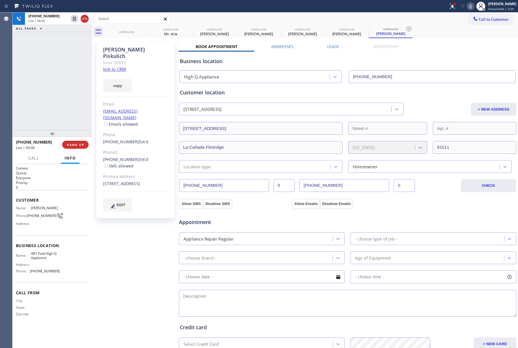
click at [139, 254] on div "[PERSON_NAME] Since: [DATE] link to CRM copy Email [EMAIL_ADDRESS][DOMAIN_NAME]…" at bounding box center [135, 228] width 85 height 379
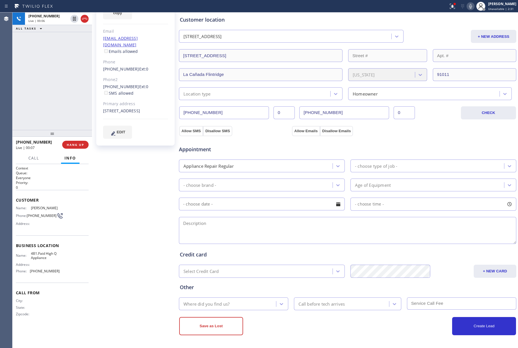
scroll to position [74, 0]
click at [129, 228] on div "[PERSON_NAME] Since: [DATE] link to CRM copy Email [EMAIL_ADDRESS][DOMAIN_NAME]…" at bounding box center [135, 156] width 85 height 379
click at [61, 81] on div "[PHONE_NUMBER] Live | 00:22 ALL TASKS ALL TASKS ACTIVE TASKS TASKS IN WRAP UP" at bounding box center [52, 70] width 80 height 117
click at [130, 195] on div "[PERSON_NAME] Since: [DATE] link to CRM copy Email [EMAIL_ADDRESS][DOMAIN_NAME]…" at bounding box center [135, 156] width 85 height 379
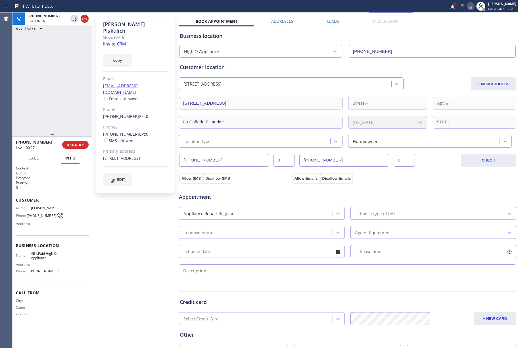
scroll to position [0, 0]
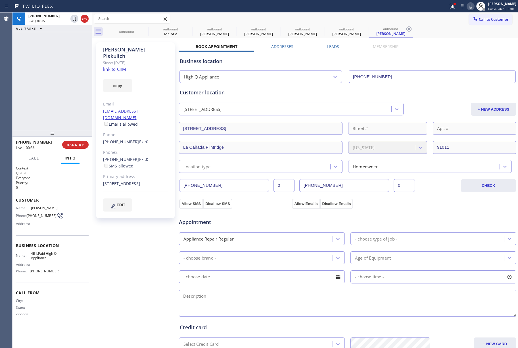
click at [47, 83] on div "[PHONE_NUMBER] Live | 00:35 ALL TASKS ALL TASKS ACTIVE TASKS TASKS IN WRAP UP" at bounding box center [52, 70] width 80 height 117
click at [38, 80] on div "[PHONE_NUMBER] Live | 00:36 ALL TASKS ALL TASKS ACTIVE TASKS TASKS IN WRAP UP" at bounding box center [52, 70] width 80 height 117
click at [38, 80] on div "[PHONE_NUMBER] Live | 00:37 ALL TASKS ALL TASKS ACTIVE TASKS TASKS IN WRAP UP" at bounding box center [52, 70] width 80 height 117
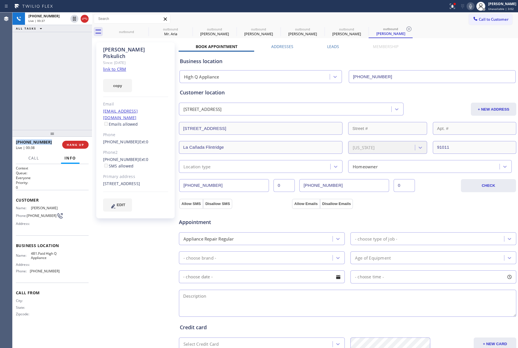
click at [38, 80] on div "[PHONE_NUMBER] Live | 00:37 ALL TASKS ALL TASKS ACTIVE TASKS TASKS IN WRAP UP" at bounding box center [52, 70] width 80 height 117
click at [38, 80] on div "[PHONE_NUMBER] Live | 00:38 ALL TASKS ALL TASKS ACTIVE TASKS TASKS IN WRAP UP" at bounding box center [52, 70] width 80 height 117
click at [127, 265] on div "[PERSON_NAME] Since: [DATE] link to CRM copy Email [EMAIL_ADDRESS][DOMAIN_NAME]…" at bounding box center [135, 228] width 85 height 379
click at [129, 265] on div "[PERSON_NAME] Since: [DATE] link to CRM copy Email [EMAIL_ADDRESS][DOMAIN_NAME]…" at bounding box center [135, 228] width 85 height 379
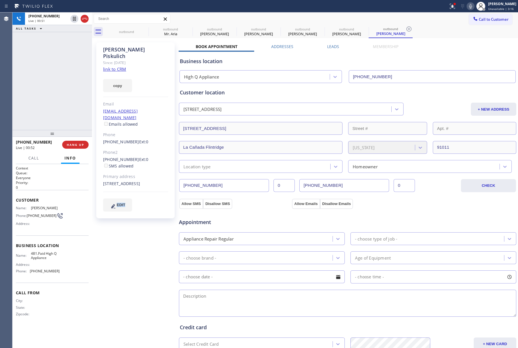
click at [129, 265] on div "[PERSON_NAME] Since: [DATE] link to CRM copy Email [EMAIL_ADDRESS][DOMAIN_NAME]…" at bounding box center [135, 228] width 85 height 379
click at [61, 89] on div "[PHONE_NUMBER] Live | 00:53 ALL TASKS ALL TASKS ACTIVE TASKS TASKS IN WRAP UP" at bounding box center [52, 70] width 80 height 117
click at [61, 89] on div "[PHONE_NUMBER] Live | 00:54 ALL TASKS ALL TASKS ACTIVE TASKS TASKS IN WRAP UP" at bounding box center [52, 70] width 80 height 117
click at [63, 87] on div "[PHONE_NUMBER] Live | 00:54 ALL TASKS ALL TASKS ACTIVE TASKS TASKS IN WRAP UP" at bounding box center [52, 70] width 80 height 117
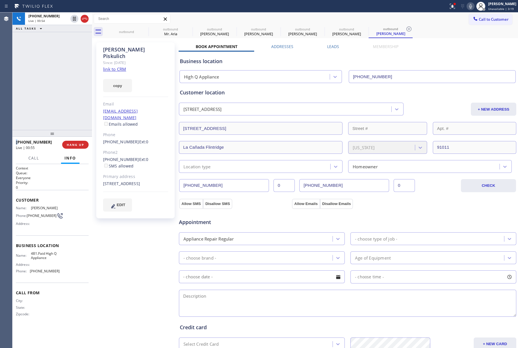
click at [63, 87] on div "[PHONE_NUMBER] Live | 00:54 ALL TASKS ALL TASKS ACTIVE TASKS TASKS IN WRAP UP" at bounding box center [52, 70] width 80 height 117
click at [76, 143] on span "HANG UP" at bounding box center [75, 145] width 17 height 4
click at [71, 143] on span "COMPLETE" at bounding box center [74, 145] width 20 height 4
click at [38, 94] on div "ALL TASKS ALL TASKS ACTIVE TASKS TASKS IN WRAP UP [PHONE_NUMBER] Wrap up | 00:01" at bounding box center [52, 70] width 80 height 117
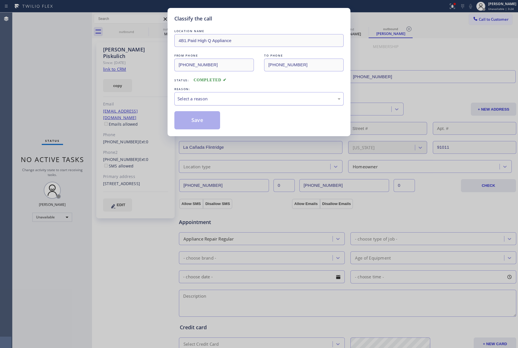
drag, startPoint x: 222, startPoint y: 98, endPoint x: 222, endPoint y: 102, distance: 3.4
click at [222, 99] on div "Select a reason" at bounding box center [259, 98] width 163 height 7
click at [195, 122] on button "Save" at bounding box center [197, 120] width 46 height 18
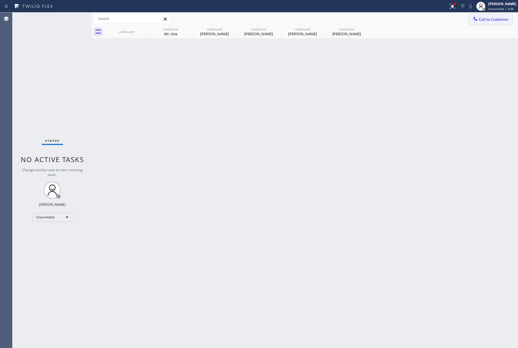
click at [480, 20] on span "Call to Customer" at bounding box center [494, 19] width 30 height 5
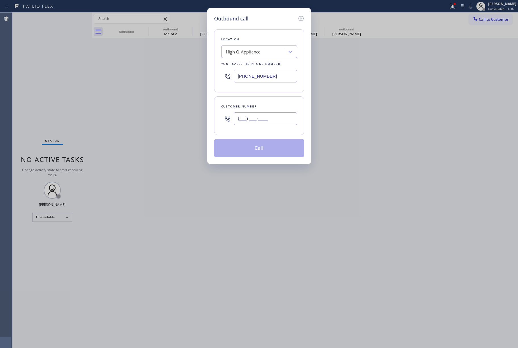
click at [263, 119] on input "(___) ___-____" at bounding box center [265, 118] width 63 height 13
paste input "408) 206-6164"
type input "[PHONE_NUMBER]"
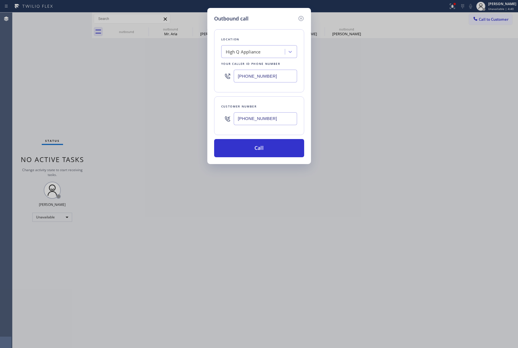
drag, startPoint x: 251, startPoint y: 73, endPoint x: 206, endPoint y: 65, distance: 46.1
click at [206, 65] on div "Outbound call Location High Q Appliance Your caller id phone number [PHONE_NUMB…" at bounding box center [259, 174] width 518 height 348
paste input "55) 731-4952"
type input "[PHONE_NUMBER]"
click at [250, 33] on div "Location High Q Appliance Your caller id phone number [PHONE_NUMBER]" at bounding box center [259, 60] width 90 height 63
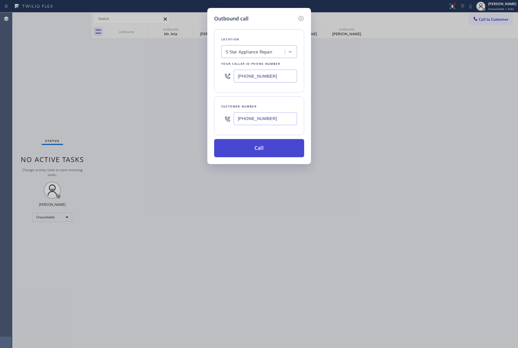
click at [261, 153] on button "Call" at bounding box center [259, 148] width 90 height 18
click at [408, 149] on div "Outbound call Location 5 Star Appliance Repair Your caller id phone number [PHO…" at bounding box center [259, 174] width 518 height 348
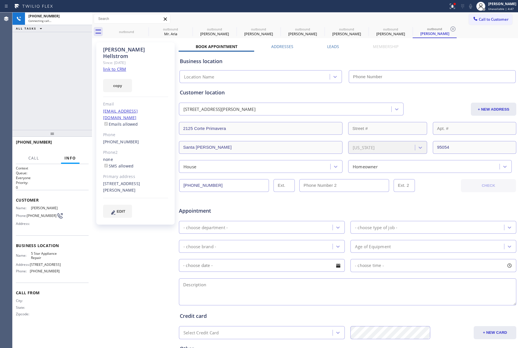
type input "[PHONE_NUMBER]"
drag, startPoint x: 48, startPoint y: 82, endPoint x: 84, endPoint y: 10, distance: 80.9
click at [48, 80] on div "[PHONE_NUMBER] Connecting call… ALL TASKS ALL TASKS ACTIVE TASKS TASKS IN WRAP …" at bounding box center [52, 70] width 80 height 117
click at [80, 146] on span "HANG UP" at bounding box center [75, 145] width 17 height 4
click at [76, 122] on div "[PHONE_NUMBER] Live | 00:06 ALL TASKS ALL TASKS ACTIVE TASKS TASKS IN WRAP UP" at bounding box center [52, 70] width 80 height 117
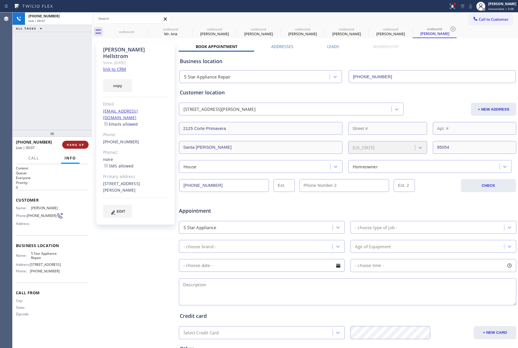
click at [78, 146] on span "HANG UP" at bounding box center [75, 145] width 17 height 4
click at [65, 107] on div "ALL TASKS ALL TASKS ACTIVE TASKS TASKS IN WRAP UP [PHONE_NUMBER] Wrap up | 00:01" at bounding box center [52, 70] width 80 height 117
click at [75, 145] on span "COMPLETE" at bounding box center [74, 145] width 20 height 4
click at [53, 95] on div "ALL TASKS ALL TASKS ACTIVE TASKS TASKS IN WRAP UP [PHONE_NUMBER] Wrap up | 00:01" at bounding box center [52, 70] width 80 height 117
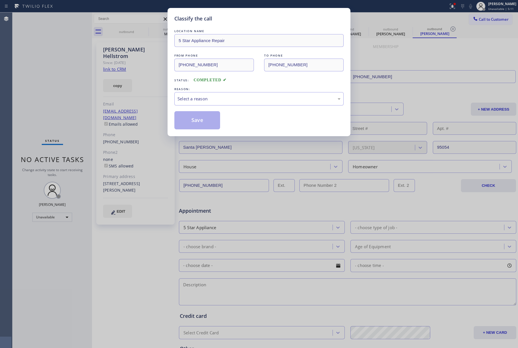
click at [200, 106] on div "LOCATION NAME 5 Star Appliance Repair FROM PHONE [PHONE_NUMBER] TO PHONE [PHONE…" at bounding box center [258, 78] width 169 height 101
click at [196, 105] on div "Select a reason" at bounding box center [258, 98] width 169 height 13
drag, startPoint x: 197, startPoint y: 119, endPoint x: 196, endPoint y: 115, distance: 4.4
click at [197, 117] on button "Save" at bounding box center [197, 120] width 46 height 18
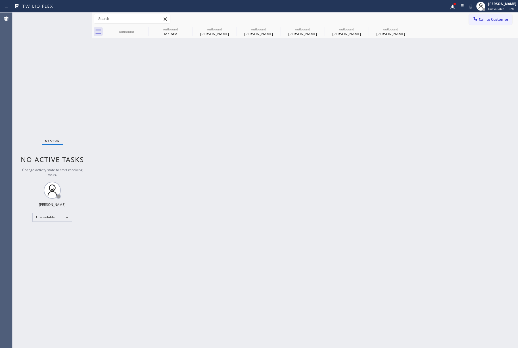
click at [483, 23] on button "Call to Customer" at bounding box center [490, 19] width 43 height 11
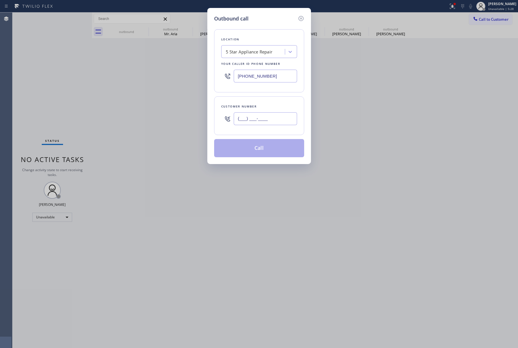
click at [248, 118] on input "(___) ___-____" at bounding box center [265, 118] width 63 height 13
paste input "323) 256-5400"
type input "[PHONE_NUMBER]"
click at [255, 102] on div "Customer number [PHONE_NUMBER]" at bounding box center [259, 115] width 90 height 39
click at [250, 150] on button "Call" at bounding box center [259, 148] width 90 height 18
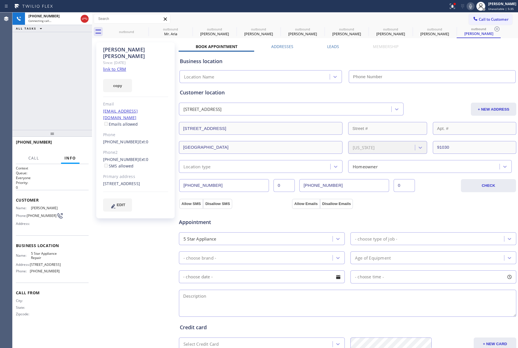
type input "[PHONE_NUMBER]"
drag, startPoint x: 79, startPoint y: 140, endPoint x: 73, endPoint y: 108, distance: 32.4
click at [79, 138] on div "[PHONE_NUMBER] Live | 00:09 HANG UP" at bounding box center [52, 144] width 73 height 15
drag, startPoint x: 73, startPoint y: 108, endPoint x: 73, endPoint y: 114, distance: 5.4
click at [73, 114] on div "[PHONE_NUMBER] Live | 00:08 ALL TASKS ALL TASKS ACTIVE TASKS TASKS IN WRAP UP" at bounding box center [52, 70] width 80 height 117
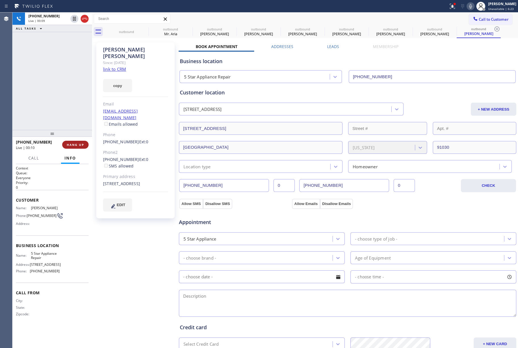
click at [73, 143] on span "HANG UP" at bounding box center [75, 145] width 17 height 4
drag, startPoint x: 71, startPoint y: 108, endPoint x: 73, endPoint y: 137, distance: 29.1
click at [71, 108] on div "[PHONE_NUMBER] Live | 00:10 ALL TASKS ALL TASKS ACTIVE TASKS TASKS IN WRAP UP" at bounding box center [52, 70] width 80 height 117
click at [73, 139] on div "[PHONE_NUMBER] Live | 00:10 HANG UP" at bounding box center [52, 144] width 73 height 15
click at [74, 143] on span "COMPLETE" at bounding box center [74, 145] width 20 height 4
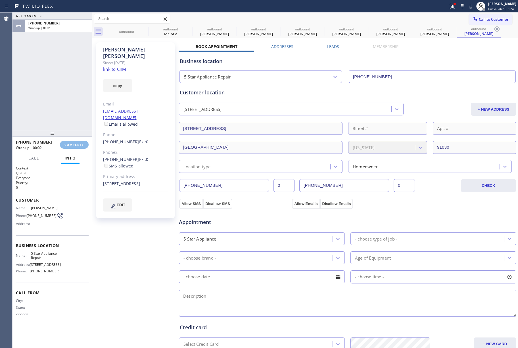
click at [68, 112] on div "ALL TASKS ALL TASKS ACTIVE TASKS TASKS IN WRAP UP [PHONE_NUMBER] Wrap up | 00:01" at bounding box center [52, 70] width 80 height 117
click at [68, 112] on div "ALL TASKS ALL TASKS ACTIVE TASKS TASKS IN WRAP UP [PHONE_NUMBER] Wrap up | 00:02" at bounding box center [52, 70] width 80 height 117
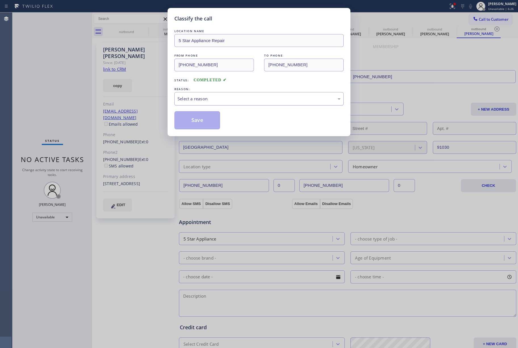
click at [193, 101] on div "Select a reason" at bounding box center [259, 98] width 163 height 7
drag, startPoint x: 189, startPoint y: 124, endPoint x: 189, endPoint y: 120, distance: 4.0
click at [189, 124] on button "Save" at bounding box center [197, 120] width 46 height 18
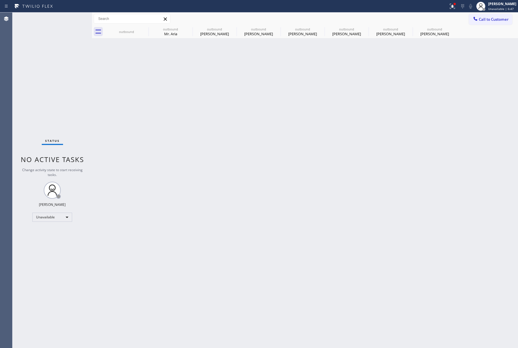
drag, startPoint x: 490, startPoint y: 18, endPoint x: 475, endPoint y: 22, distance: 15.3
click at [490, 18] on span "Call to Customer" at bounding box center [494, 19] width 30 height 5
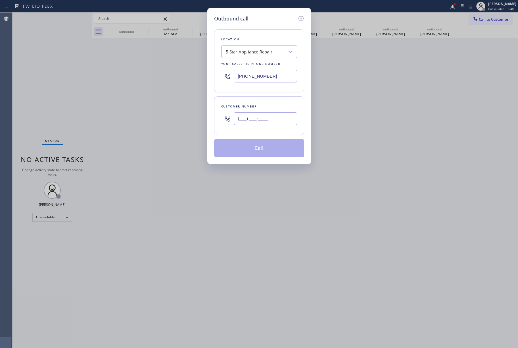
click at [279, 118] on input "(___) ___-____" at bounding box center [265, 118] width 63 height 13
paste input "602) 300-8518"
type input "[PHONE_NUMBER]"
click at [276, 106] on div "Customer number" at bounding box center [259, 106] width 76 height 6
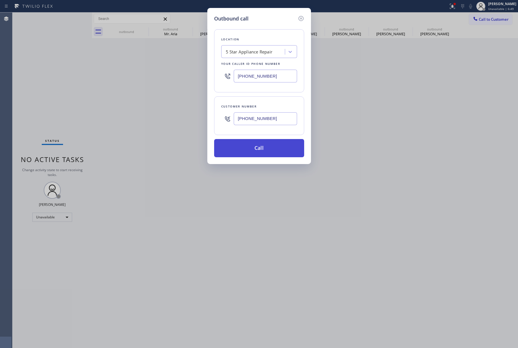
click at [263, 149] on button "Call" at bounding box center [259, 148] width 90 height 18
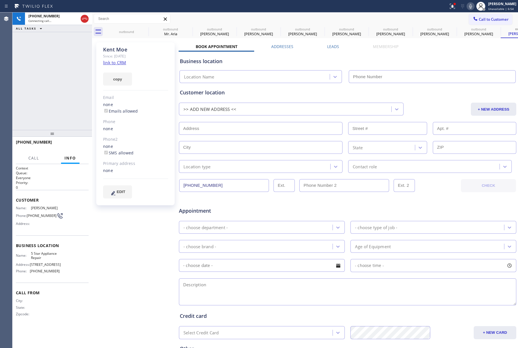
type input "[PHONE_NUMBER]"
drag, startPoint x: 75, startPoint y: 141, endPoint x: 74, endPoint y: 134, distance: 7.4
click at [75, 140] on div "[PHONE_NUMBER] Live | 00:09 HANG UP" at bounding box center [52, 144] width 73 height 15
click at [69, 151] on div "[PHONE_NUMBER] Live | 00:10 HANG UP" at bounding box center [52, 144] width 73 height 15
click at [74, 145] on span "HANG UP" at bounding box center [75, 145] width 17 height 4
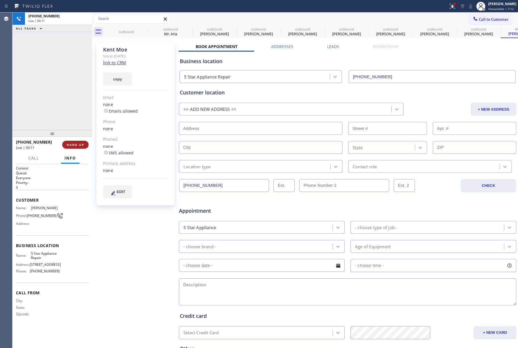
click at [73, 141] on button "HANG UP" at bounding box center [75, 145] width 26 height 8
click at [63, 100] on div "ALL TASKS ALL TASKS ACTIVE TASKS TASKS IN WRAP UP [PHONE_NUMBER] Wrap up | 00:01" at bounding box center [52, 70] width 80 height 117
click at [63, 100] on div "ALL TASKS ALL TASKS ACTIVE TASKS TASKS IN WRAP UP [PHONE_NUMBER] Wrap up | 00:02" at bounding box center [52, 70] width 80 height 117
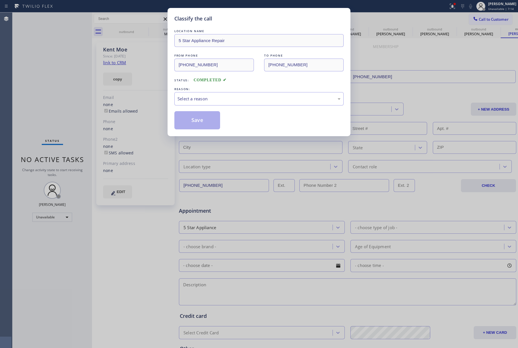
click at [220, 91] on div "REASON:" at bounding box center [258, 89] width 169 height 6
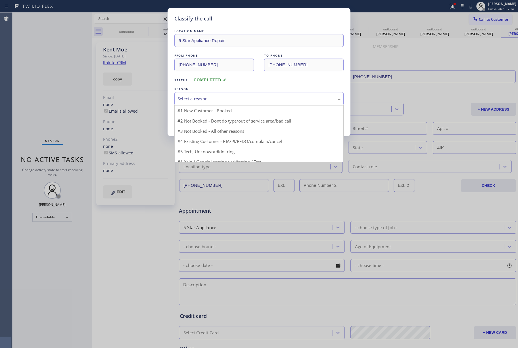
click at [208, 103] on div "Select a reason" at bounding box center [258, 98] width 169 height 13
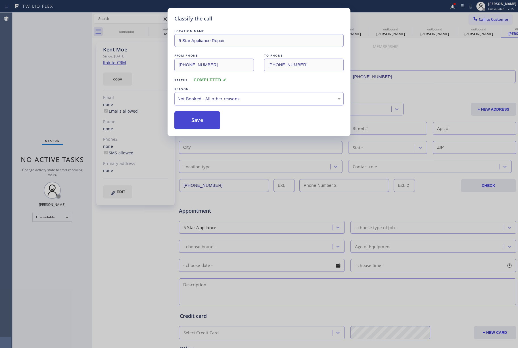
click at [198, 119] on button "Save" at bounding box center [197, 120] width 46 height 18
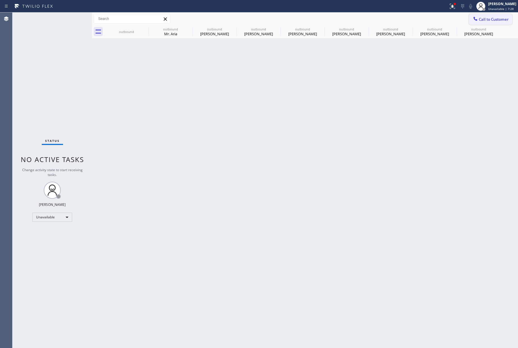
click at [482, 22] on span "Call to Customer" at bounding box center [494, 19] width 30 height 5
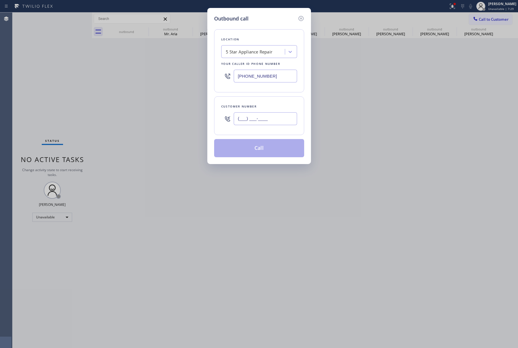
click at [275, 120] on input "(___) ___-____" at bounding box center [265, 118] width 63 height 13
paste input "650) 288-8385"
type input "[PHONE_NUMBER]"
click at [273, 105] on div "Customer number" at bounding box center [259, 106] width 76 height 6
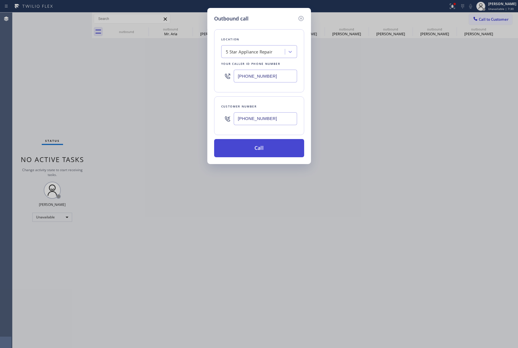
click at [266, 152] on button "Call" at bounding box center [259, 148] width 90 height 18
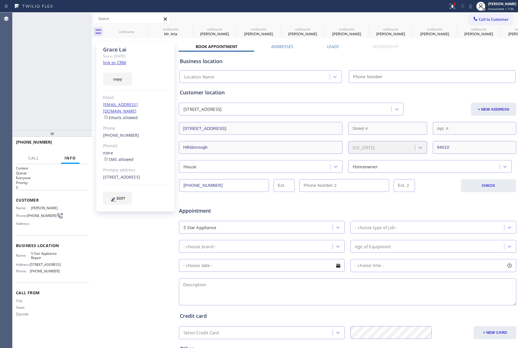
type input "[PHONE_NUMBER]"
drag, startPoint x: 80, startPoint y: 142, endPoint x: 80, endPoint y: 135, distance: 7.1
click at [80, 141] on button "COMPLETE" at bounding box center [74, 145] width 29 height 8
drag, startPoint x: 74, startPoint y: 115, endPoint x: 81, endPoint y: 138, distance: 24.3
click at [74, 115] on div "ALL TASKS ALL TASKS ACTIVE TASKS TASKS IN WRAP UP [PHONE_NUMBER] Wrap up | 00:12" at bounding box center [52, 70] width 80 height 117
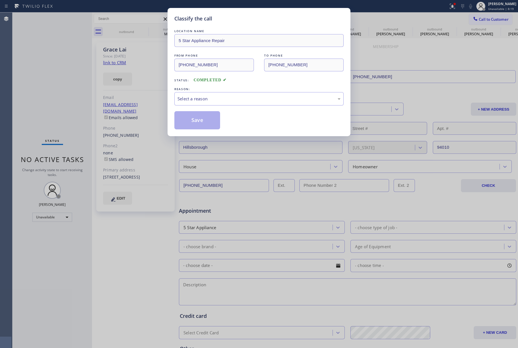
click at [60, 95] on div "Classify the call LOCATION NAME 5 Star Appliance Repair FROM PHONE [PHONE_NUMBE…" at bounding box center [259, 174] width 518 height 348
click at [191, 95] on div "Select a reason" at bounding box center [259, 98] width 163 height 7
click at [188, 120] on button "Save" at bounding box center [197, 120] width 46 height 18
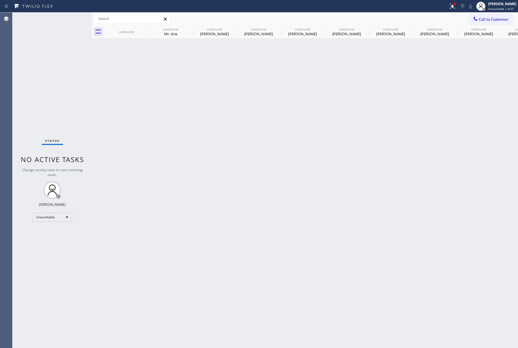
drag, startPoint x: 499, startPoint y: 20, endPoint x: 333, endPoint y: 89, distance: 180.0
click at [499, 20] on span "Call to Customer" at bounding box center [494, 19] width 30 height 5
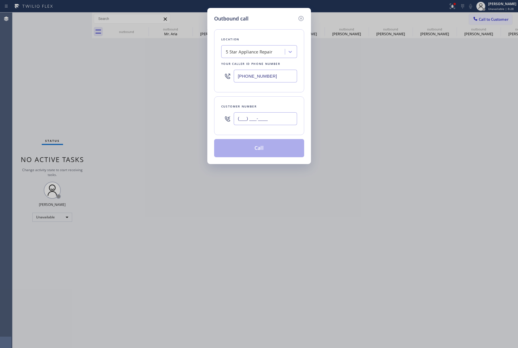
click at [270, 123] on input "(___) ___-____" at bounding box center [265, 118] width 63 height 13
paste input "310) 850-0773"
type input "[PHONE_NUMBER]"
click at [268, 98] on div "Customer number [PHONE_NUMBER]" at bounding box center [259, 115] width 90 height 39
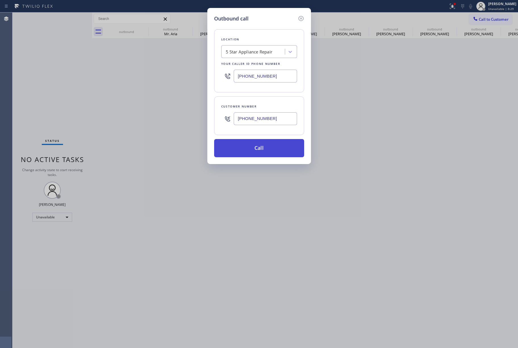
click at [271, 147] on button "Call" at bounding box center [259, 148] width 90 height 18
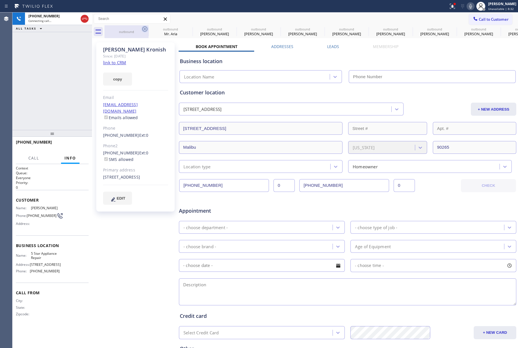
click at [144, 30] on icon at bounding box center [144, 28] width 5 height 5
click at [0, 0] on icon at bounding box center [0, 0] width 0 height 0
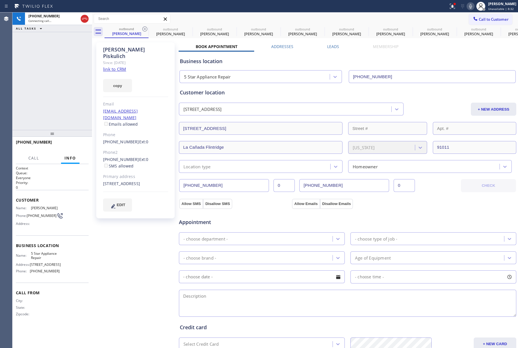
click at [144, 30] on icon at bounding box center [144, 28] width 5 height 5
click at [0, 0] on icon at bounding box center [0, 0] width 0 height 0
type input "[PHONE_NUMBER]"
click at [144, 30] on icon at bounding box center [144, 28] width 5 height 5
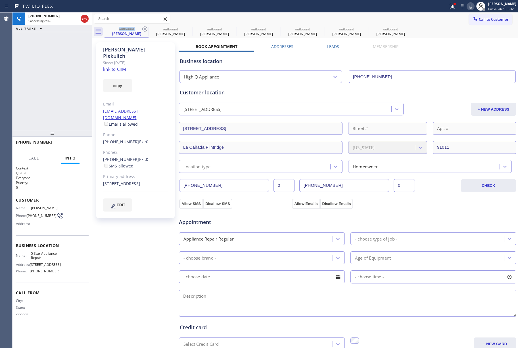
click at [0, 0] on icon at bounding box center [0, 0] width 0 height 0
type input "[PHONE_NUMBER]"
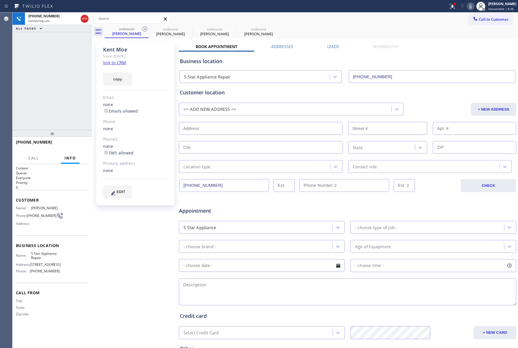
click at [144, 30] on icon at bounding box center [144, 28] width 5 height 5
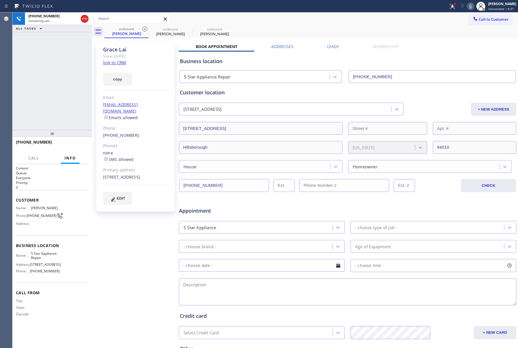
click at [144, 30] on icon at bounding box center [144, 28] width 5 height 5
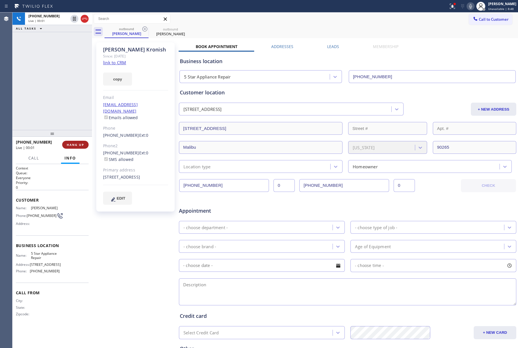
click at [81, 148] on button "HANG UP" at bounding box center [75, 145] width 26 height 8
drag, startPoint x: 72, startPoint y: 122, endPoint x: 78, endPoint y: 143, distance: 22.4
click at [72, 123] on div "[PHONE_NUMBER] Live | 00:03 ALL TASKS ALL TASKS ACTIVE TASKS TASKS IN WRAP UP" at bounding box center [52, 70] width 80 height 117
click at [78, 144] on span "HANG UP" at bounding box center [75, 145] width 17 height 4
click at [64, 99] on div "ALL TASKS ALL TASKS ACTIVE TASKS TASKS IN WRAP UP [PHONE_NUMBER] Wrap up | 00:01" at bounding box center [52, 70] width 80 height 117
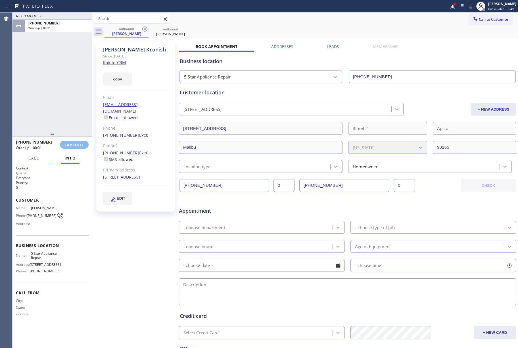
click at [64, 99] on div "ALL TASKS ALL TASKS ACTIVE TASKS TASKS IN WRAP UP [PHONE_NUMBER] Wrap up | 00:01" at bounding box center [52, 70] width 80 height 117
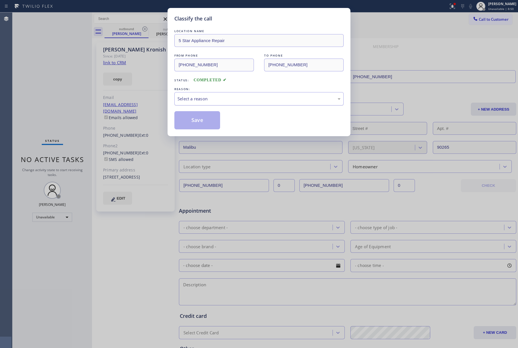
click at [190, 102] on div "Select a reason" at bounding box center [259, 98] width 163 height 7
click at [190, 120] on button "Save" at bounding box center [197, 120] width 46 height 18
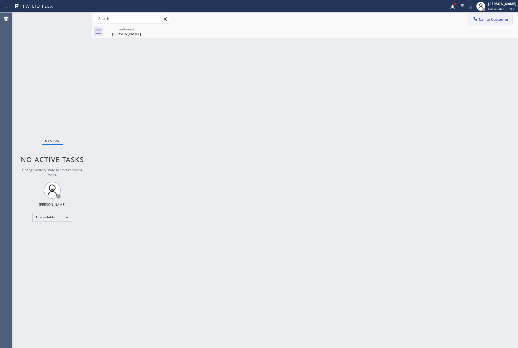
click at [489, 19] on span "Call to Customer" at bounding box center [494, 19] width 30 height 5
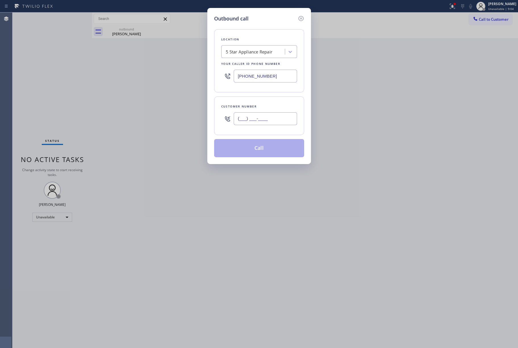
click at [272, 117] on input "(___) ___-____" at bounding box center [265, 118] width 63 height 13
paste input "310) 710-1245"
type input "[PHONE_NUMBER]"
click at [264, 96] on div "Location 5 Star Appliance Repair Your caller id phone number [PHONE_NUMBER] Cus…" at bounding box center [259, 89] width 90 height 135
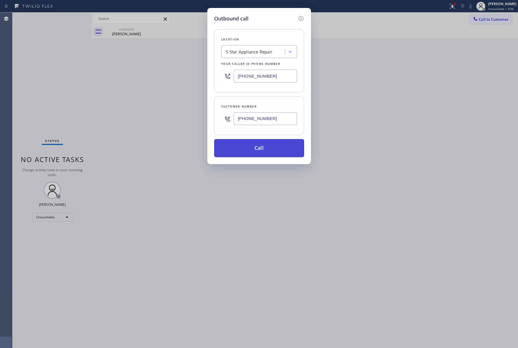
click at [255, 146] on button "Call" at bounding box center [259, 148] width 90 height 18
click at [350, 141] on div "Outbound call Location 5 Star Appliance Repair Your caller id phone number [PHO…" at bounding box center [259, 174] width 518 height 348
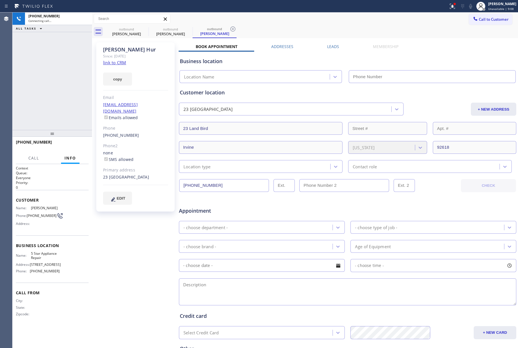
scroll to position [62, 0]
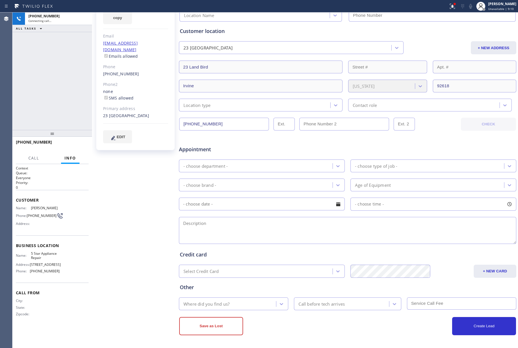
type input "[PHONE_NUMBER]"
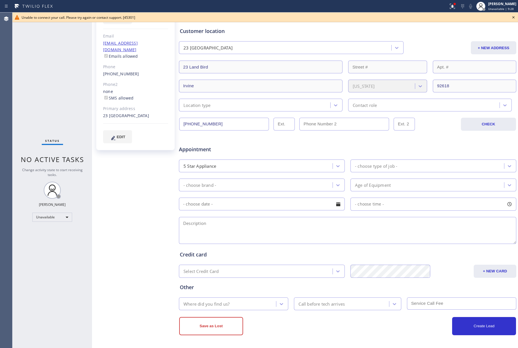
drag, startPoint x: 63, startPoint y: 64, endPoint x: 62, endPoint y: 58, distance: 5.5
click at [62, 58] on div "Status No active tasks Change activity state to start receiving tasks. [PERSON_…" at bounding box center [52, 179] width 80 height 335
drag, startPoint x: 516, startPoint y: 16, endPoint x: 512, endPoint y: 15, distance: 3.5
click at [516, 15] on icon at bounding box center [513, 17] width 7 height 7
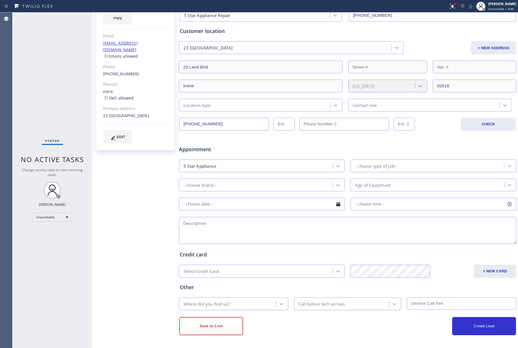
click at [498, 15] on input "[PHONE_NUMBER]" at bounding box center [432, 15] width 167 height 13
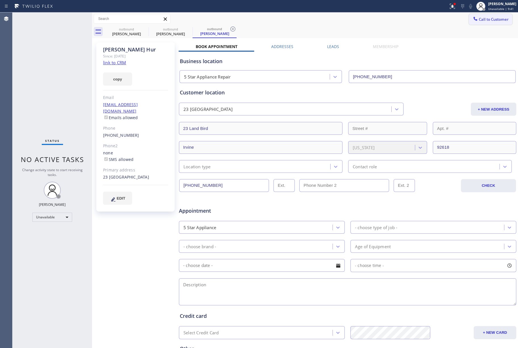
click at [483, 18] on span "Call to Customer" at bounding box center [494, 19] width 30 height 5
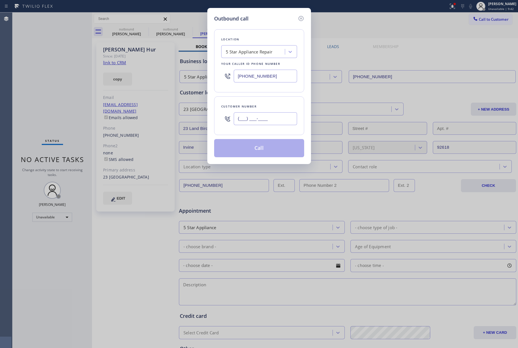
click at [266, 120] on input "(___) ___-____" at bounding box center [265, 118] width 63 height 13
paste input "408) 242-7115"
type input "[PHONE_NUMBER]"
click at [267, 106] on div "Customer number" at bounding box center [259, 106] width 76 height 6
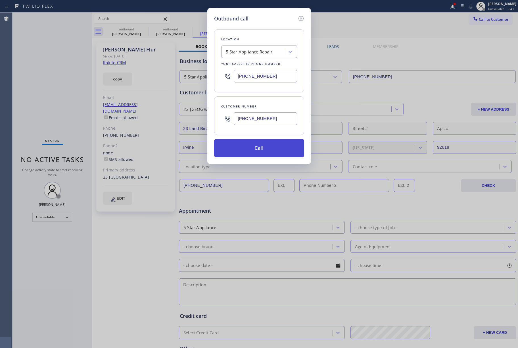
click at [259, 151] on button "Call" at bounding box center [259, 148] width 90 height 18
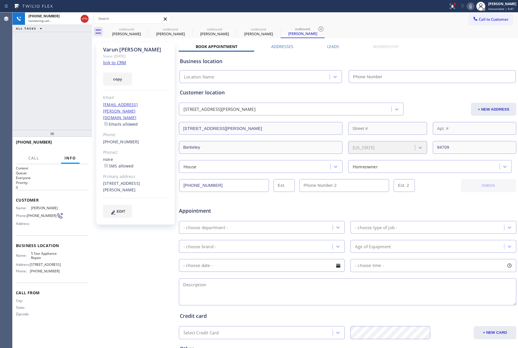
click at [112, 263] on div "[PERSON_NAME] Since: [DATE] link to CRM copy Email [EMAIL_ADDRESS][PERSON_NAME]…" at bounding box center [135, 223] width 85 height 368
type input "[PHONE_NUMBER]"
click at [72, 141] on button "HANG UP" at bounding box center [75, 145] width 26 height 8
click at [53, 101] on div "[PHONE_NUMBER] Live | 00:04 ALL TASKS ALL TASKS ACTIVE TASKS TASKS IN WRAP UP" at bounding box center [52, 70] width 80 height 117
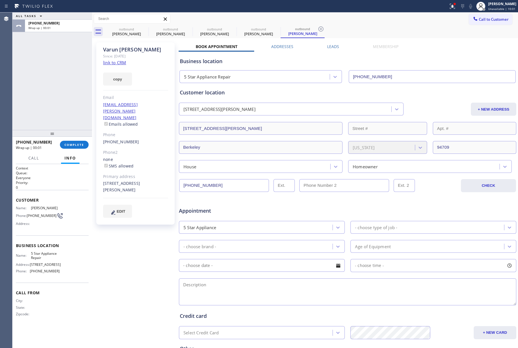
drag, startPoint x: 82, startPoint y: 140, endPoint x: 70, endPoint y: 121, distance: 23.0
click at [82, 141] on button "COMPLETE" at bounding box center [74, 145] width 29 height 8
click at [58, 108] on div "ALL TASKS ALL TASKS ACTIVE TASKS TASKS IN WRAP UP [PHONE_NUMBER] Wrap up | 00:01" at bounding box center [52, 70] width 80 height 117
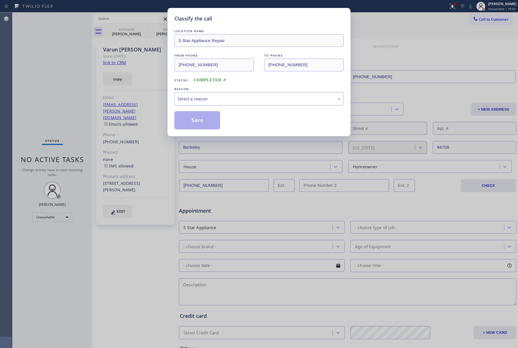
drag, startPoint x: 215, startPoint y: 97, endPoint x: 215, endPoint y: 103, distance: 6.0
click at [215, 98] on div "Select a reason" at bounding box center [259, 98] width 163 height 7
click at [185, 112] on button "Save" at bounding box center [197, 120] width 46 height 18
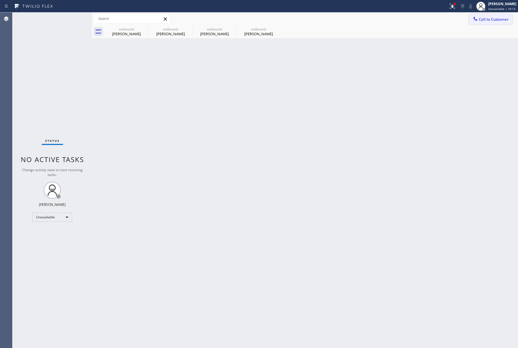
click at [485, 19] on span "Call to Customer" at bounding box center [494, 19] width 30 height 5
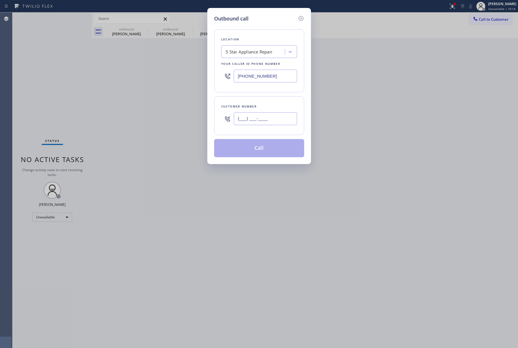
click at [272, 116] on input "(___) ___-____" at bounding box center [265, 118] width 63 height 13
paste input "520) 258-9479"
type input "[PHONE_NUMBER]"
click at [271, 102] on div "Customer number [PHONE_NUMBER]" at bounding box center [259, 115] width 90 height 39
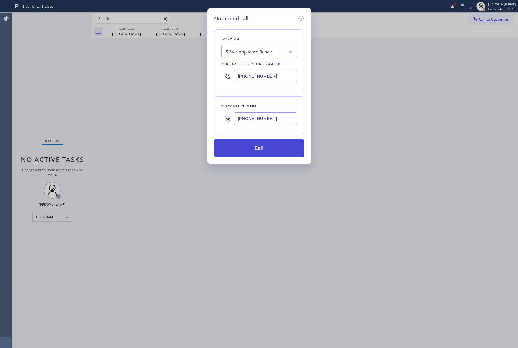
click at [266, 144] on button "Call" at bounding box center [259, 148] width 90 height 18
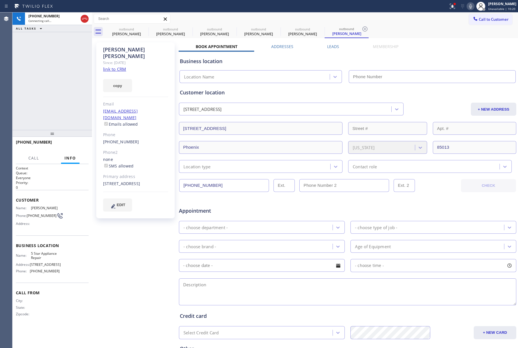
type input "[PHONE_NUMBER]"
drag, startPoint x: 67, startPoint y: 146, endPoint x: 64, endPoint y: 119, distance: 27.2
click at [67, 145] on span "HANG UP" at bounding box center [75, 145] width 17 height 4
drag, startPoint x: 64, startPoint y: 119, endPoint x: 69, endPoint y: 144, distance: 25.5
click at [64, 119] on div "[PHONE_NUMBER] Live | 00:09 ALL TASKS ALL TASKS ACTIVE TASKS TASKS IN WRAP UP" at bounding box center [52, 70] width 80 height 117
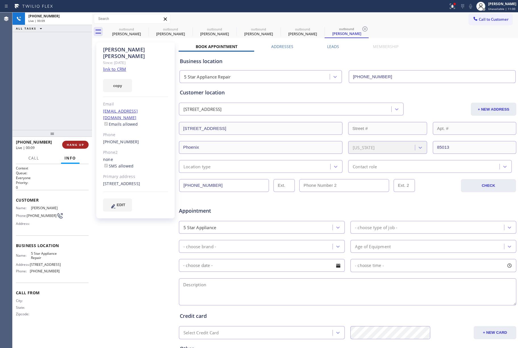
click at [69, 144] on span "HANG UP" at bounding box center [75, 145] width 17 height 4
click at [60, 108] on div "ALL TASKS ALL TASKS ACTIVE TASKS TASKS IN WRAP UP [PHONE_NUMBER] Wrap up | 00:01" at bounding box center [52, 70] width 80 height 117
click at [76, 143] on span "COMPLETE" at bounding box center [74, 145] width 20 height 4
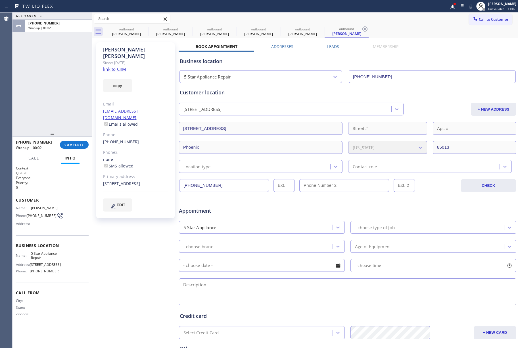
click at [57, 97] on div "ALL TASKS ALL TASKS ACTIVE TASKS TASKS IN WRAP UP [PHONE_NUMBER] Wrap up | 00:02" at bounding box center [52, 70] width 80 height 117
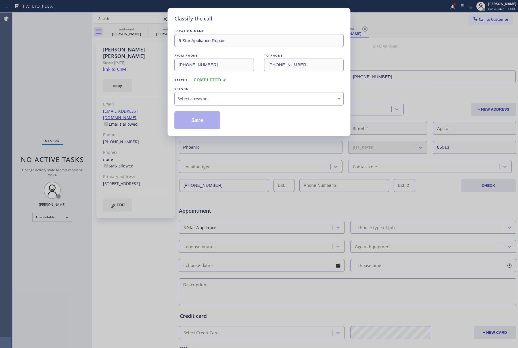
drag, startPoint x: 221, startPoint y: 98, endPoint x: 219, endPoint y: 104, distance: 6.4
click at [220, 98] on div "Select a reason" at bounding box center [259, 98] width 163 height 7
drag, startPoint x: 197, startPoint y: 126, endPoint x: 158, endPoint y: 13, distance: 119.5
click at [197, 125] on button "Save" at bounding box center [197, 120] width 46 height 18
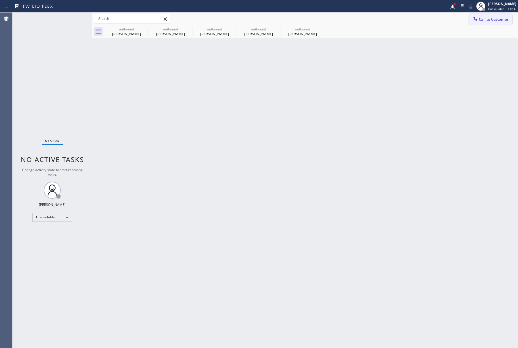
click at [482, 20] on span "Call to Customer" at bounding box center [494, 19] width 30 height 5
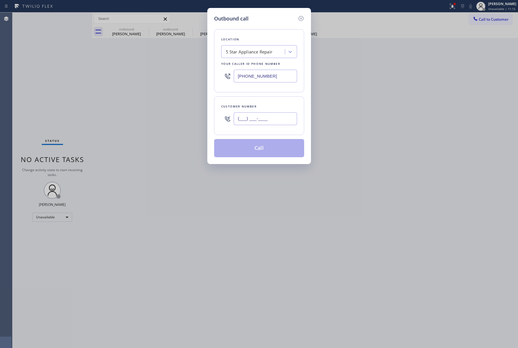
click at [266, 120] on input "(___) ___-____" at bounding box center [265, 118] width 63 height 13
paste input "949) 275-5038"
type input "[PHONE_NUMBER]"
click at [268, 105] on div "Customer number" at bounding box center [259, 106] width 76 height 6
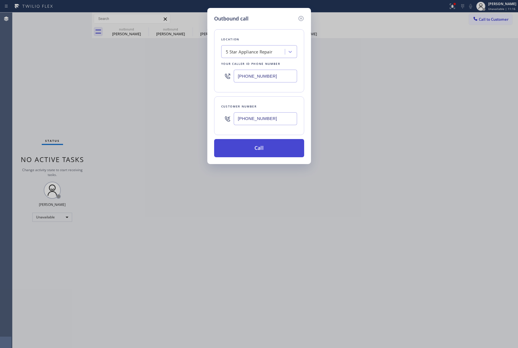
click at [271, 147] on button "Call" at bounding box center [259, 148] width 90 height 18
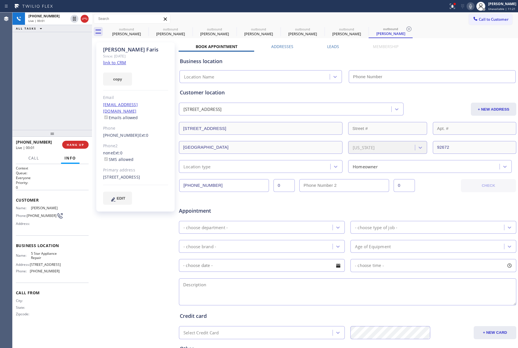
type input "[PHONE_NUMBER]"
click at [64, 145] on button "HANG UP" at bounding box center [75, 145] width 26 height 8
drag, startPoint x: 69, startPoint y: 126, endPoint x: 71, endPoint y: 134, distance: 8.2
click at [71, 134] on div "[PHONE_NUMBER] Live | 00:08 ALL TASKS ALL TASKS ACTIVE TASKS TASKS IN WRAP UP […" at bounding box center [52, 179] width 80 height 335
click at [78, 151] on div "[PHONE_NUMBER] Live | 00:09 HANG UP" at bounding box center [52, 144] width 73 height 15
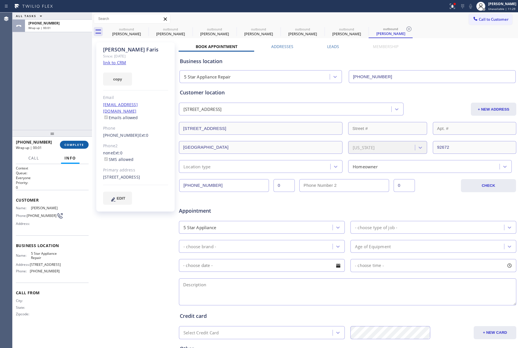
click at [78, 144] on span "COMPLETE" at bounding box center [74, 145] width 20 height 4
click at [72, 107] on div "ALL TASKS ALL TASKS ACTIVE TASKS TASKS IN WRAP UP [PHONE_NUMBER] Wrap up | 00:02" at bounding box center [52, 70] width 80 height 117
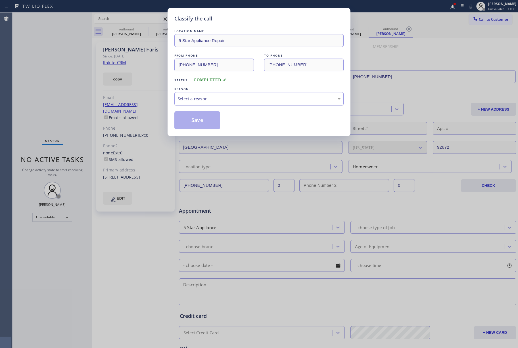
drag, startPoint x: 230, startPoint y: 95, endPoint x: 229, endPoint y: 104, distance: 8.9
click at [230, 95] on div "Select a reason" at bounding box center [258, 98] width 169 height 13
click at [194, 123] on button "Save" at bounding box center [197, 120] width 46 height 18
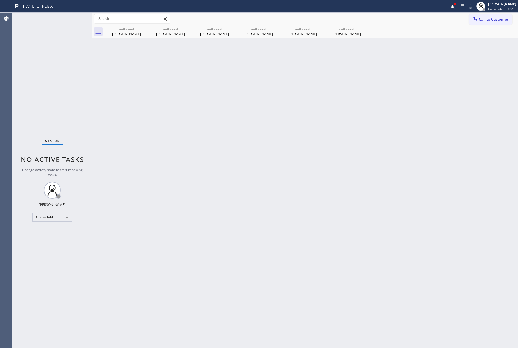
drag, startPoint x: 53, startPoint y: 68, endPoint x: 67, endPoint y: 7, distance: 62.5
click at [53, 66] on div "Status No active tasks Change activity state to start receiving tasks. [PERSON_…" at bounding box center [52, 179] width 80 height 335
click at [504, 16] on button "Call to Customer" at bounding box center [490, 19] width 43 height 11
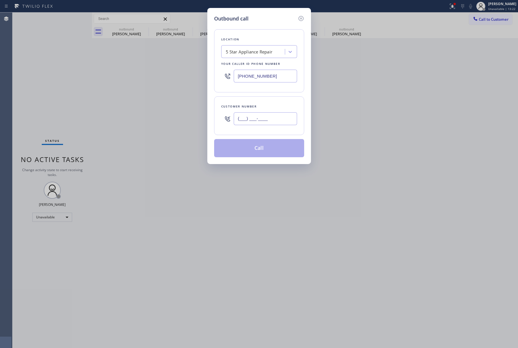
click at [274, 115] on input "(___) ___-____" at bounding box center [265, 118] width 63 height 13
paste input "909) 910-8816"
type input "[PHONE_NUMBER]"
click at [273, 106] on div "Customer number" at bounding box center [259, 106] width 76 height 6
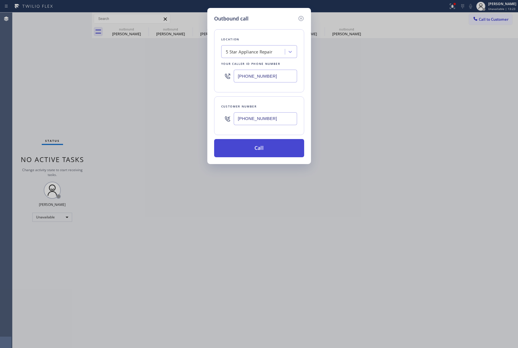
click at [266, 146] on button "Call" at bounding box center [259, 148] width 90 height 18
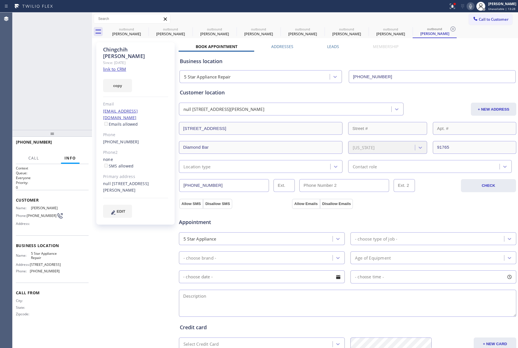
type input "[PHONE_NUMBER]"
click at [79, 149] on div "[PHONE_NUMBER] Live | 00:05 HANG UP" at bounding box center [52, 144] width 73 height 15
click at [78, 145] on span "HANG UP" at bounding box center [75, 145] width 17 height 4
click at [66, 119] on div "[PHONE_NUMBER] Live | 00:06 ALL TASKS ALL TASKS ACTIVE TASKS TASKS IN WRAP UP" at bounding box center [52, 70] width 80 height 117
click at [73, 139] on div "[PHONE_NUMBER] Live | 00:06 HANG UP" at bounding box center [52, 144] width 73 height 15
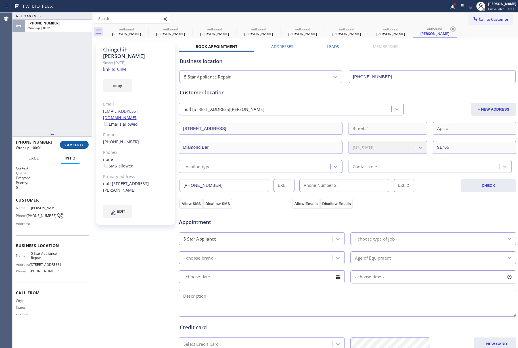
click at [74, 142] on button "COMPLETE" at bounding box center [74, 145] width 29 height 8
click at [62, 98] on div "ALL TASKS ALL TASKS ACTIVE TASKS TASKS IN WRAP UP [PHONE_NUMBER] Wrap up | 00:01" at bounding box center [52, 70] width 80 height 117
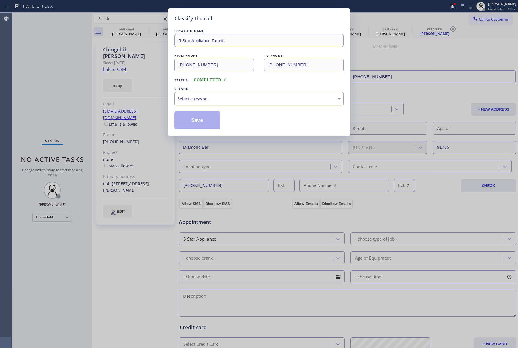
drag, startPoint x: 204, startPoint y: 98, endPoint x: 204, endPoint y: 103, distance: 4.9
click at [204, 98] on div "Select a reason" at bounding box center [259, 98] width 163 height 7
click at [186, 123] on button "Save" at bounding box center [197, 120] width 46 height 18
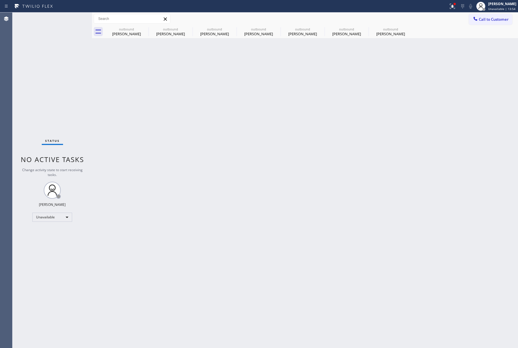
drag, startPoint x: 496, startPoint y: 21, endPoint x: 348, endPoint y: 72, distance: 156.4
click at [495, 21] on span "Call to Customer" at bounding box center [494, 19] width 30 height 5
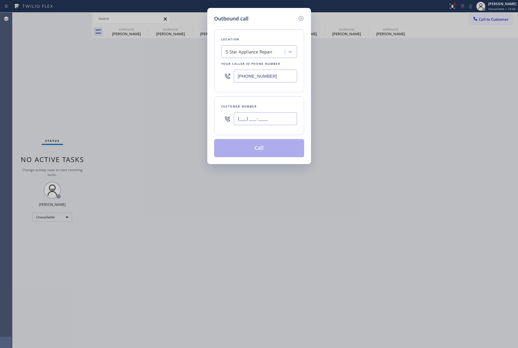
click at [282, 125] on input "(___) ___-____" at bounding box center [265, 118] width 63 height 13
paste input "917) 254-9591"
type input "[PHONE_NUMBER]"
click at [278, 107] on div "Customer number" at bounding box center [259, 106] width 76 height 6
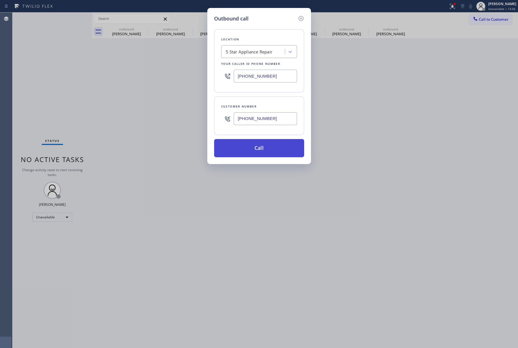
click at [266, 151] on button "Call" at bounding box center [259, 148] width 90 height 18
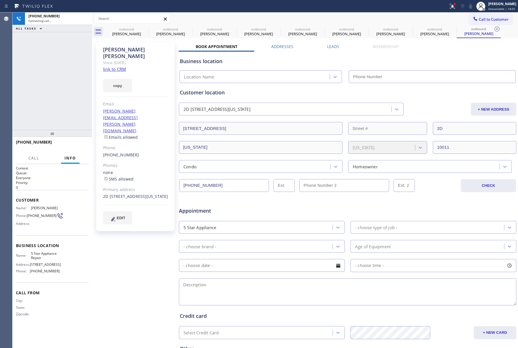
type input "[PHONE_NUMBER]"
click at [40, 81] on div "[PHONE_NUMBER] Connecting call… ALL TASKS ALL TASKS ACTIVE TASKS TASKS IN WRAP …" at bounding box center [52, 70] width 80 height 117
click at [74, 147] on button "HANG UP" at bounding box center [75, 145] width 26 height 8
drag, startPoint x: 71, startPoint y: 126, endPoint x: 73, endPoint y: 140, distance: 13.8
click at [71, 132] on div "[PHONE_NUMBER] Live | 00:06 ALL TASKS ALL TASKS ACTIVE TASKS TASKS IN WRAP UP […" at bounding box center [52, 179] width 80 height 335
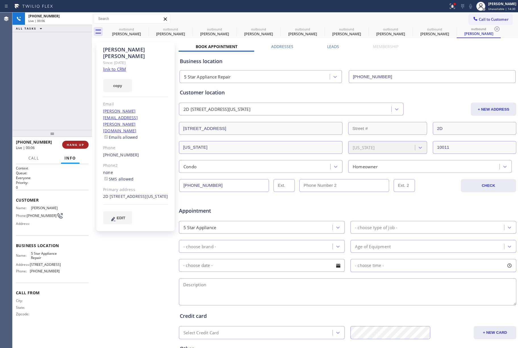
click at [74, 145] on span "HANG UP" at bounding box center [75, 145] width 17 height 4
click at [64, 93] on div "ALL TASKS ALL TASKS ACTIVE TASKS TASKS IN WRAP UP [PHONE_NUMBER] Wrap up | 00:01" at bounding box center [52, 70] width 80 height 117
click at [84, 143] on button "COMPLETE" at bounding box center [74, 145] width 29 height 8
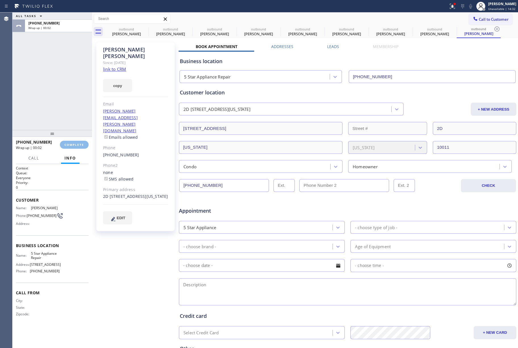
click at [61, 93] on div "ALL TASKS ALL TASKS ACTIVE TASKS TASKS IN WRAP UP [PHONE_NUMBER] Wrap up | 00:02" at bounding box center [52, 70] width 80 height 117
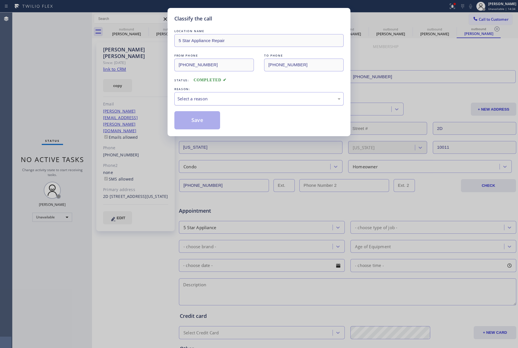
click at [210, 99] on div "Select a reason" at bounding box center [259, 98] width 163 height 7
click at [200, 116] on button "Save" at bounding box center [197, 120] width 46 height 18
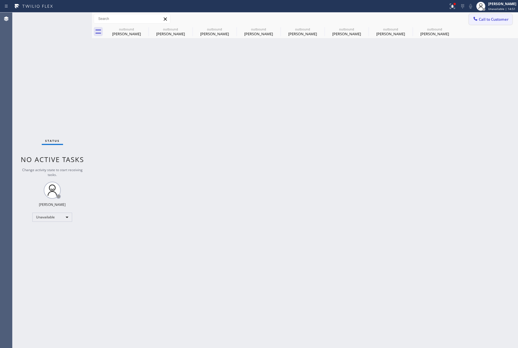
click at [477, 14] on button "Call to Customer" at bounding box center [490, 19] width 43 height 11
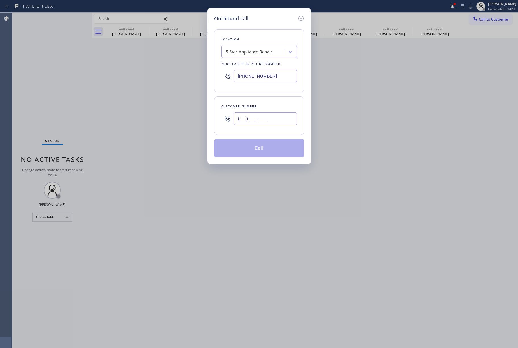
click at [262, 112] on input "(___) ___-____" at bounding box center [265, 118] width 63 height 13
paste input "425) 508-2069"
type input "[PHONE_NUMBER]"
click at [267, 103] on div "Customer number [PHONE_NUMBER]" at bounding box center [259, 115] width 90 height 39
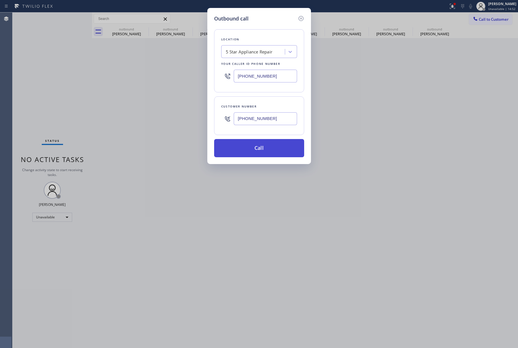
click at [263, 145] on button "Call" at bounding box center [259, 148] width 90 height 18
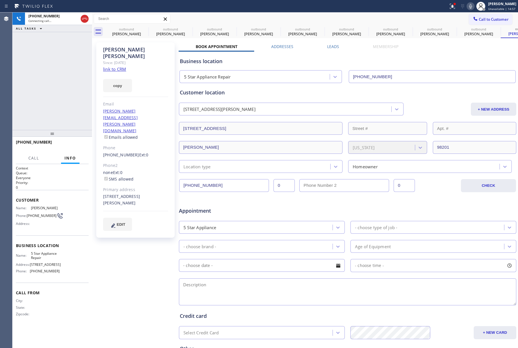
type input "[PHONE_NUMBER]"
click at [70, 144] on span "HANG UP" at bounding box center [75, 145] width 17 height 4
drag, startPoint x: 72, startPoint y: 126, endPoint x: 76, endPoint y: 146, distance: 19.9
click at [73, 130] on div "[PHONE_NUMBER] Live | 00:06 ALL TASKS ALL TASKS ACTIVE TASKS TASKS IN WRAP UP […" at bounding box center [52, 179] width 80 height 335
click at [76, 146] on span "HANG UP" at bounding box center [75, 145] width 17 height 4
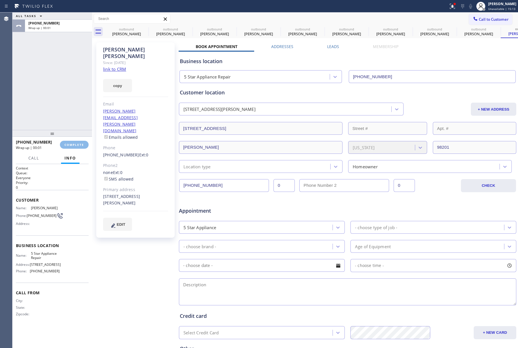
click at [70, 113] on div "ALL TASKS ALL TASKS ACTIVE TASKS TASKS IN WRAP UP [PHONE_NUMBER] Wrap up | 00:01" at bounding box center [52, 70] width 80 height 117
drag, startPoint x: 70, startPoint y: 113, endPoint x: 74, endPoint y: 124, distance: 11.9
click at [70, 113] on div "ALL TASKS ALL TASKS ACTIVE TASKS TASKS IN WRAP UP [PHONE_NUMBER] Wrap up | 00:01" at bounding box center [52, 70] width 80 height 117
click at [68, 141] on button "COMPLETE" at bounding box center [74, 145] width 29 height 8
click at [63, 101] on div "ALL TASKS ALL TASKS ACTIVE TASKS TASKS IN WRAP UP [PHONE_NUMBER] Wrap up | 00:02" at bounding box center [52, 70] width 80 height 117
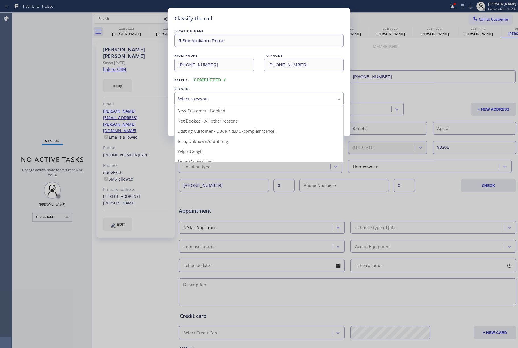
drag, startPoint x: 204, startPoint y: 98, endPoint x: 204, endPoint y: 102, distance: 3.4
click at [204, 102] on div "Select a reason" at bounding box center [259, 98] width 163 height 7
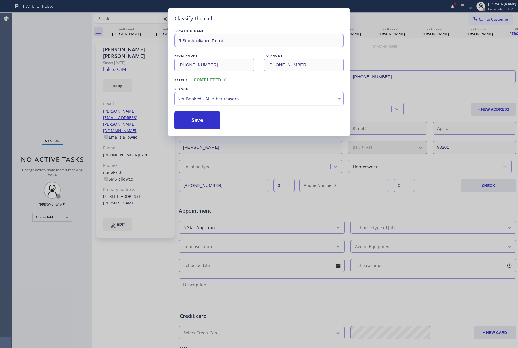
click at [194, 97] on div "Not Booked - All other reasons" at bounding box center [259, 98] width 163 height 7
click at [194, 127] on button "Save" at bounding box center [197, 120] width 46 height 18
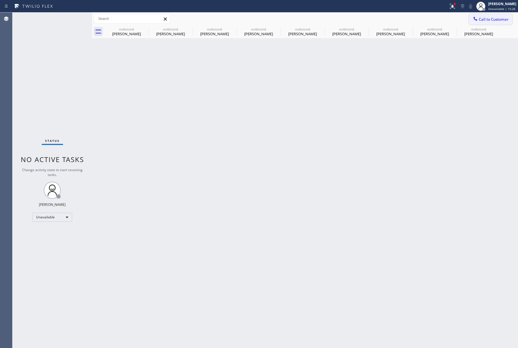
click at [497, 15] on button "Call to Customer" at bounding box center [490, 19] width 43 height 11
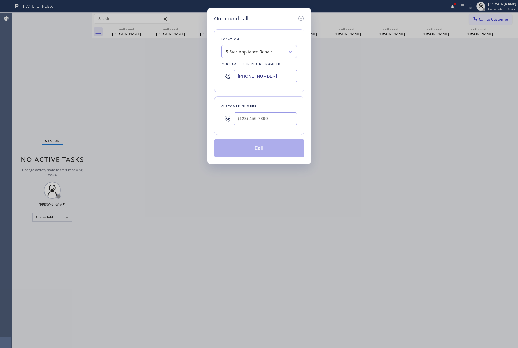
click at [244, 128] on div at bounding box center [265, 118] width 63 height 18
click at [248, 118] on input "(___) ___-____" at bounding box center [265, 118] width 63 height 13
paste input "650) 703-0879"
type input "[PHONE_NUMBER]"
click at [252, 105] on div "Customer number" at bounding box center [259, 106] width 76 height 6
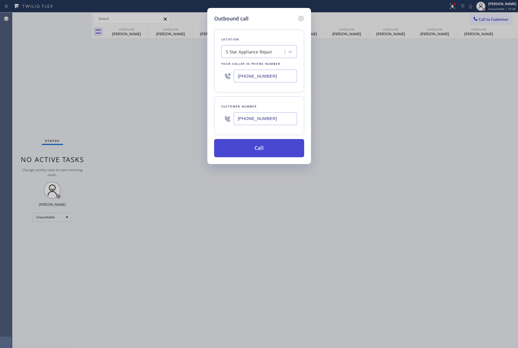
click at [261, 144] on button "Call" at bounding box center [259, 148] width 90 height 18
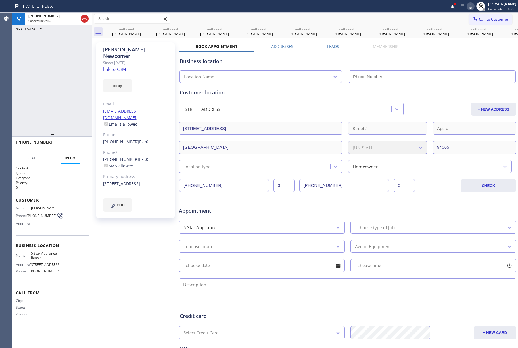
type input "[PHONE_NUMBER]"
click at [57, 64] on div "[PHONE_NUMBER] Live | 00:02 ALL TASKS ALL TASKS ACTIVE TASKS TASKS IN WRAP UP" at bounding box center [52, 70] width 80 height 117
drag, startPoint x: 78, startPoint y: 145, endPoint x: 69, endPoint y: 118, distance: 28.9
click at [78, 145] on span "HANG UP" at bounding box center [75, 145] width 17 height 4
drag, startPoint x: 69, startPoint y: 118, endPoint x: 74, endPoint y: 145, distance: 28.4
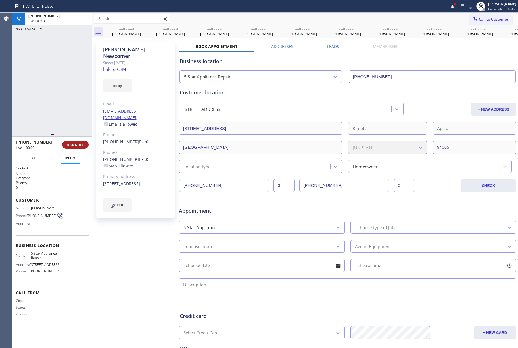
click at [69, 121] on div "[PHONE_NUMBER] Live | 00:03 ALL TASKS ALL TASKS ACTIVE TASKS TASKS IN WRAP UP" at bounding box center [52, 70] width 80 height 117
click at [73, 143] on span "COMPLETE" at bounding box center [74, 145] width 20 height 4
click at [65, 102] on div "ALL TASKS ALL TASKS ACTIVE TASKS TASKS IN WRAP UP [PHONE_NUMBER] Wrap up | 00:01" at bounding box center [52, 70] width 80 height 117
click at [65, 102] on div "ALL TASKS ALL TASKS ACTIVE TASKS TASKS IN WRAP UP [PHONE_NUMBER] Wrap up | 00:02" at bounding box center [52, 70] width 80 height 117
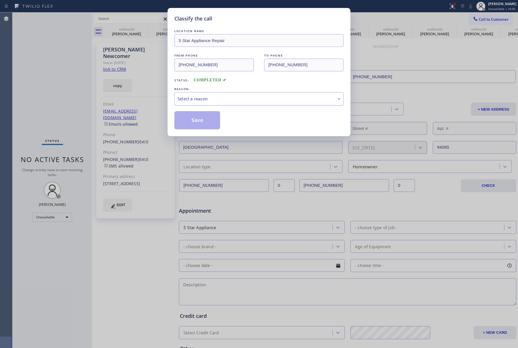
click at [190, 96] on div "Select a reason" at bounding box center [259, 98] width 163 height 7
click at [193, 123] on button "Save" at bounding box center [197, 120] width 46 height 18
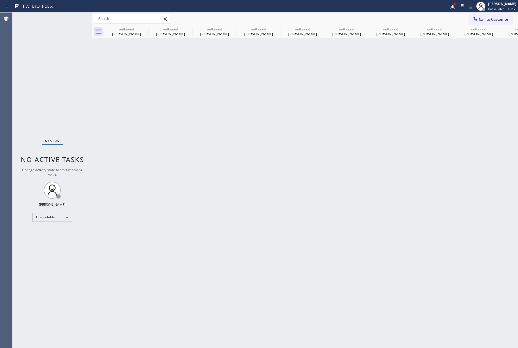
drag, startPoint x: 504, startPoint y: 20, endPoint x: 336, endPoint y: 75, distance: 177.6
click at [504, 20] on span "Call to Customer" at bounding box center [494, 19] width 30 height 5
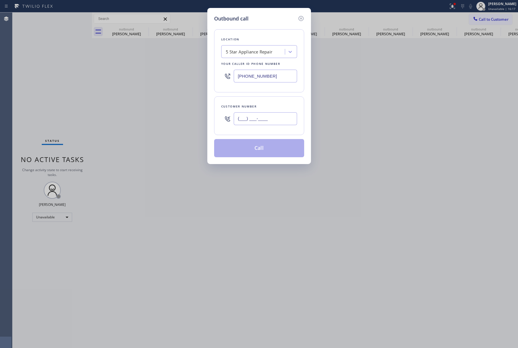
click at [292, 124] on input "(___) ___-____" at bounding box center [265, 118] width 63 height 13
paste input "858) 245-2330"
type input "[PHONE_NUMBER]"
click at [281, 111] on div "[PHONE_NUMBER]" at bounding box center [265, 118] width 63 height 18
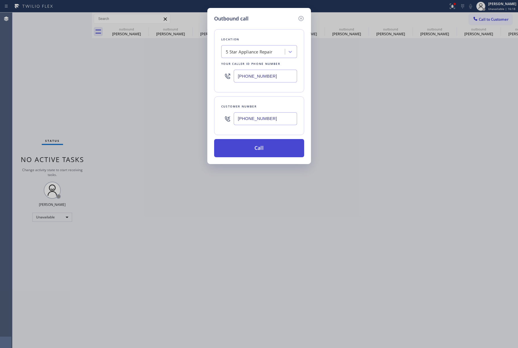
click at [263, 147] on button "Call" at bounding box center [259, 148] width 90 height 18
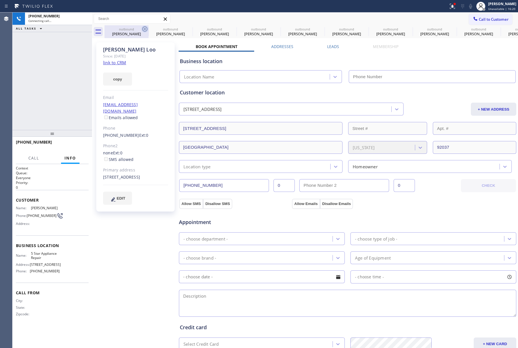
click at [144, 29] on icon at bounding box center [144, 29] width 7 height 7
click at [0, 0] on icon at bounding box center [0, 0] width 0 height 0
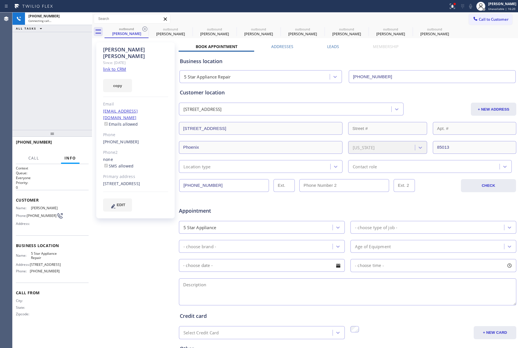
click at [144, 29] on icon at bounding box center [144, 29] width 7 height 7
click at [0, 0] on icon at bounding box center [0, 0] width 0 height 0
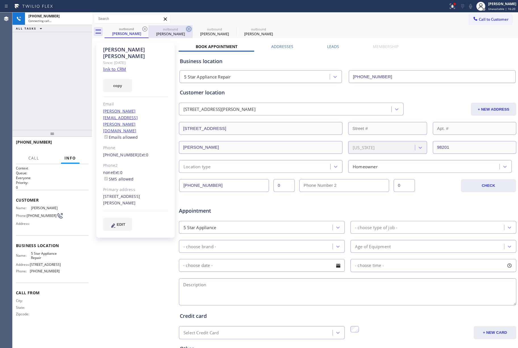
click at [144, 29] on icon at bounding box center [144, 29] width 7 height 7
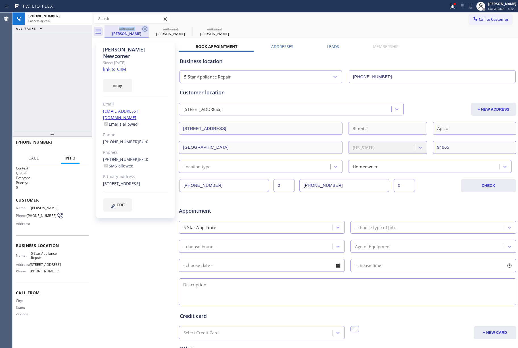
type input "[PHONE_NUMBER]"
click at [144, 29] on icon at bounding box center [144, 29] width 7 height 7
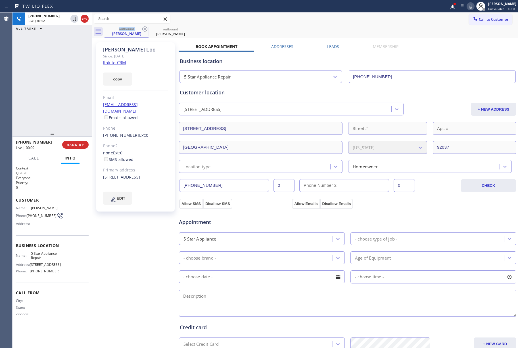
drag, startPoint x: 73, startPoint y: 143, endPoint x: 73, endPoint y: 125, distance: 17.9
click at [73, 141] on button "HANG UP" at bounding box center [75, 145] width 26 height 8
click at [73, 139] on div "[PHONE_NUMBER] Live | 00:03 HANG UP" at bounding box center [52, 144] width 73 height 15
click at [77, 143] on span "COMPLETE" at bounding box center [74, 145] width 20 height 4
click at [62, 99] on div "ALL TASKS ALL TASKS ACTIVE TASKS TASKS IN WRAP UP [PHONE_NUMBER] Wrap up | 00:01" at bounding box center [52, 70] width 80 height 117
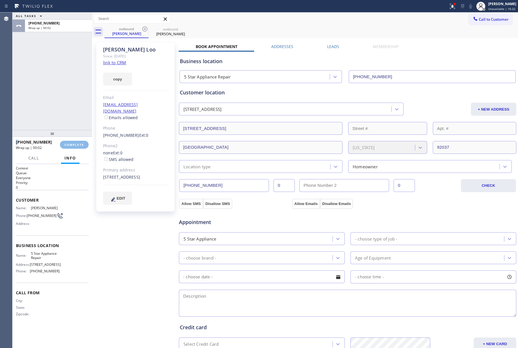
click at [62, 99] on div "ALL TASKS ALL TASKS ACTIVE TASKS TASKS IN WRAP UP [PHONE_NUMBER] Wrap up | 00:02" at bounding box center [52, 70] width 80 height 117
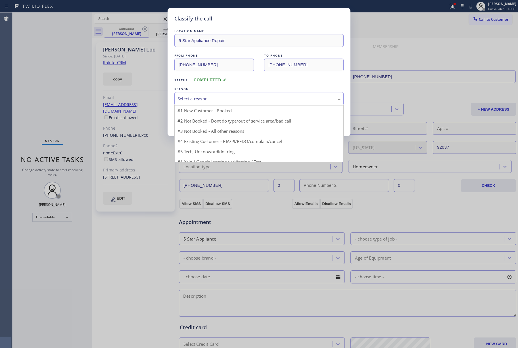
drag, startPoint x: 189, startPoint y: 101, endPoint x: 192, endPoint y: 107, distance: 6.5
click at [189, 102] on div "Select a reason" at bounding box center [259, 98] width 163 height 7
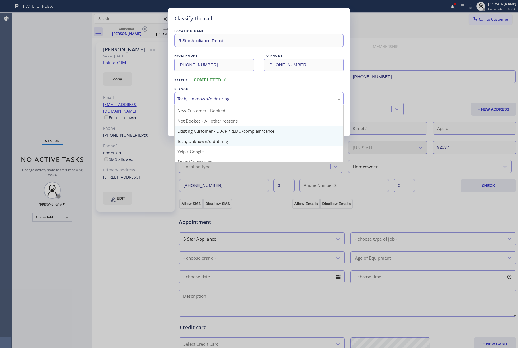
drag, startPoint x: 194, startPoint y: 98, endPoint x: 198, endPoint y: 129, distance: 30.9
click at [194, 100] on div "Tech, Unknown/didnt ring" at bounding box center [259, 98] width 163 height 7
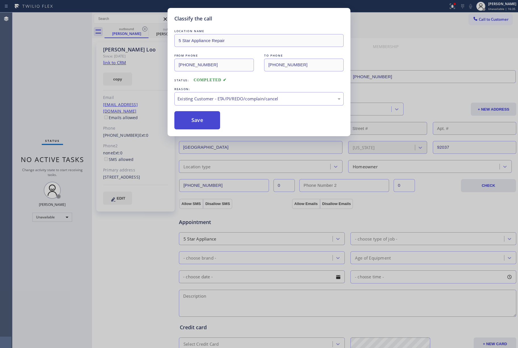
click at [190, 119] on button "Save" at bounding box center [197, 120] width 46 height 18
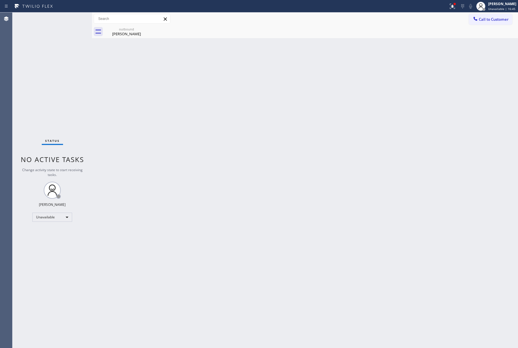
drag, startPoint x: 506, startPoint y: 21, endPoint x: 307, endPoint y: 55, distance: 201.6
click at [504, 21] on span "Call to Customer" at bounding box center [494, 19] width 30 height 5
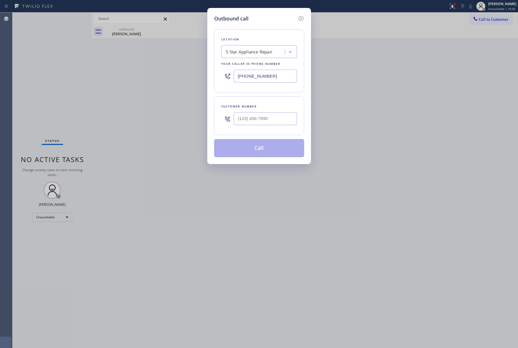
click at [275, 129] on div "Customer number" at bounding box center [259, 115] width 90 height 39
click at [276, 121] on input "(___) ___-____" at bounding box center [265, 118] width 63 height 13
paste input "562) 547-1143"
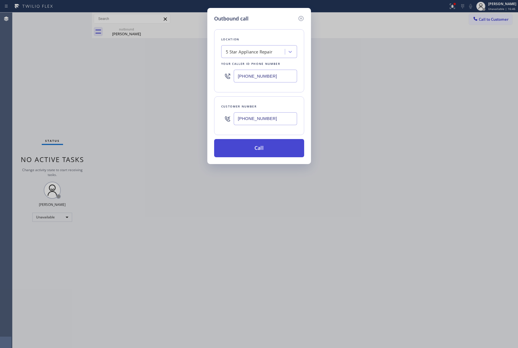
type input "[PHONE_NUMBER]"
click at [265, 148] on button "Call" at bounding box center [259, 148] width 90 height 18
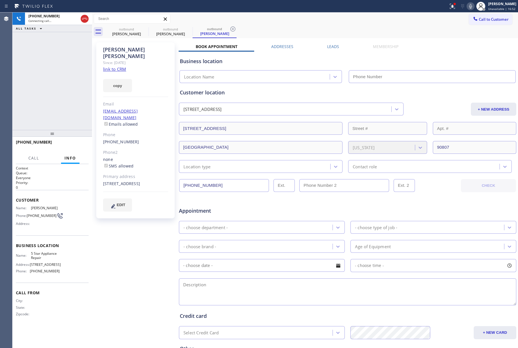
type input "[PHONE_NUMBER]"
drag, startPoint x: 74, startPoint y: 94, endPoint x: 85, endPoint y: 124, distance: 31.9
click at [74, 94] on div "[PHONE_NUMBER] Live | 00:01 ALL TASKS ALL TASKS ACTIVE TASKS TASKS IN WRAP UP" at bounding box center [52, 70] width 80 height 117
click at [80, 144] on span "HANG UP" at bounding box center [75, 145] width 17 height 4
click at [77, 148] on button "HANG UP" at bounding box center [75, 145] width 26 height 8
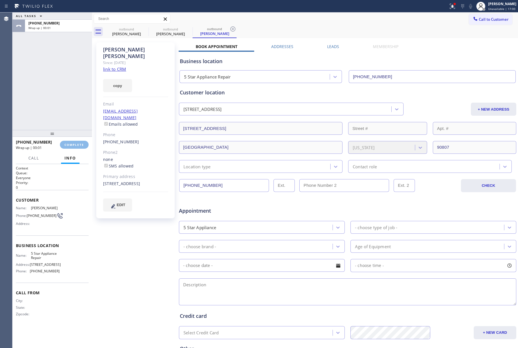
click at [67, 113] on div "ALL TASKS ALL TASKS ACTIVE TASKS TASKS IN WRAP UP [PHONE_NUMBER] Wrap up | 00:01" at bounding box center [52, 70] width 80 height 117
click at [74, 143] on span "COMPLETE" at bounding box center [74, 145] width 20 height 4
click at [64, 101] on div "ALL TASKS ALL TASKS ACTIVE TASKS TASKS IN WRAP UP [PHONE_NUMBER] Wrap up | 00:02" at bounding box center [52, 70] width 80 height 117
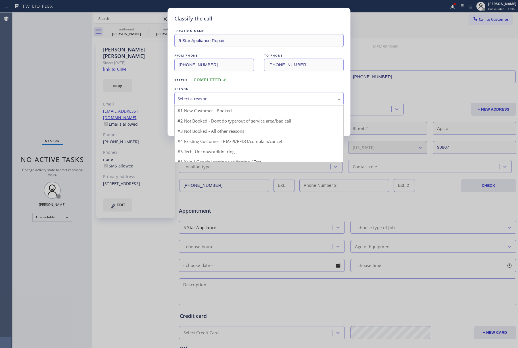
drag, startPoint x: 227, startPoint y: 93, endPoint x: 214, endPoint y: 124, distance: 33.3
click at [227, 94] on div "Select a reason" at bounding box center [258, 98] width 169 height 13
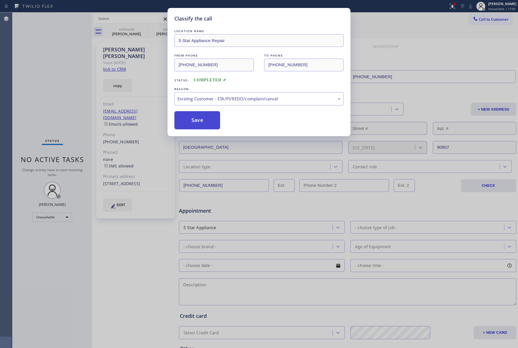
drag, startPoint x: 187, startPoint y: 118, endPoint x: 176, endPoint y: 7, distance: 111.9
click at [187, 118] on button "Save" at bounding box center [197, 120] width 46 height 18
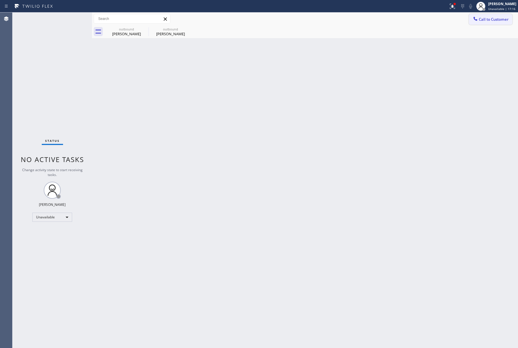
click at [484, 18] on span "Call to Customer" at bounding box center [494, 19] width 30 height 5
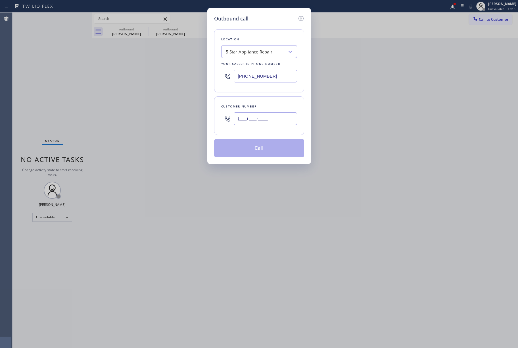
click at [268, 124] on input "(___) ___-____" at bounding box center [265, 118] width 63 height 13
paste input "949) 547-9445"
type input "[PHONE_NUMBER]"
click at [270, 111] on div "[PHONE_NUMBER]" at bounding box center [265, 118] width 63 height 18
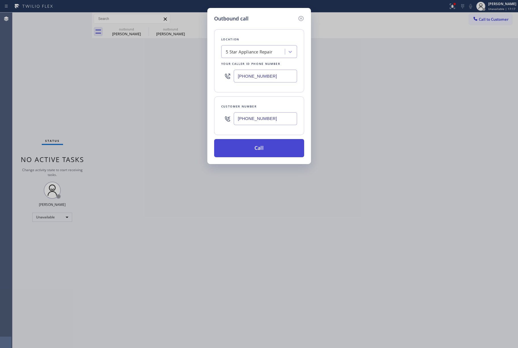
click at [258, 146] on button "Call" at bounding box center [259, 148] width 90 height 18
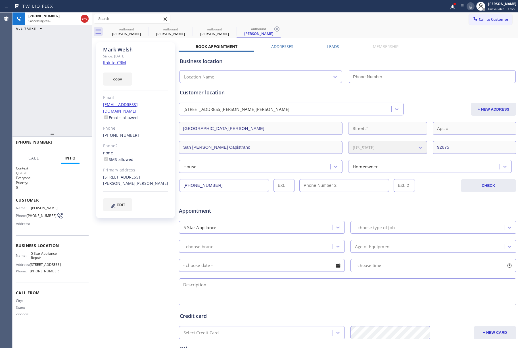
type input "[PHONE_NUMBER]"
drag, startPoint x: 37, startPoint y: 84, endPoint x: 46, endPoint y: 85, distance: 8.5
click at [37, 84] on div "[PHONE_NUMBER] Live | 00:01 ALL TASKS ALL TASKS ACTIVE TASKS TASKS IN WRAP UP" at bounding box center [52, 70] width 80 height 117
drag, startPoint x: 81, startPoint y: 147, endPoint x: 81, endPoint y: 135, distance: 11.6
click at [81, 147] on button "HANG UP" at bounding box center [75, 145] width 26 height 8
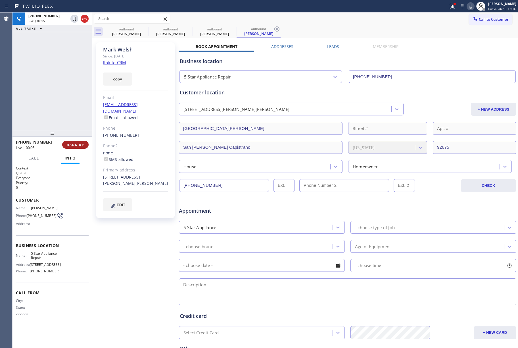
drag, startPoint x: 81, startPoint y: 135, endPoint x: 81, endPoint y: 149, distance: 13.6
click at [81, 137] on div at bounding box center [52, 133] width 80 height 7
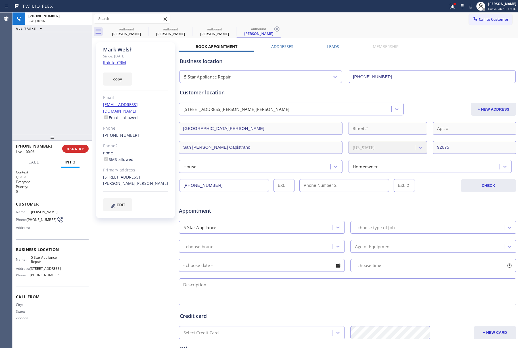
drag, startPoint x: 81, startPoint y: 149, endPoint x: 68, endPoint y: 114, distance: 37.1
click at [81, 149] on span "HANG UP" at bounding box center [75, 149] width 17 height 4
click at [66, 110] on div "ALL TASKS ALL TASKS ACTIVE TASKS TASKS IN WRAP UP [PHONE_NUMBER] Wrap up | 00:00" at bounding box center [52, 72] width 80 height 121
drag, startPoint x: 66, startPoint y: 110, endPoint x: 76, endPoint y: 116, distance: 11.3
click at [66, 110] on div "ALL TASKS ALL TASKS ACTIVE TASKS TASKS IN WRAP UP [PHONE_NUMBER] Wrap up | 00:00" at bounding box center [52, 72] width 80 height 121
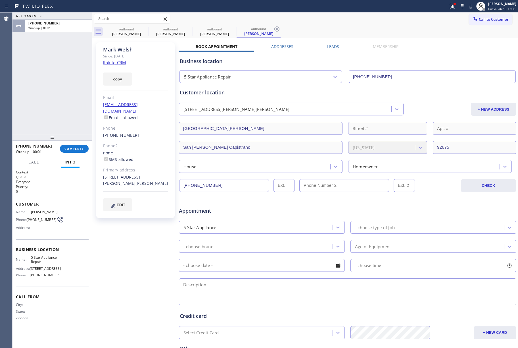
click at [76, 154] on div "[PHONE_NUMBER] Wrap up | 00:01 COMPLETE" at bounding box center [52, 148] width 73 height 15
click at [76, 149] on span "COMPLETE" at bounding box center [74, 149] width 20 height 4
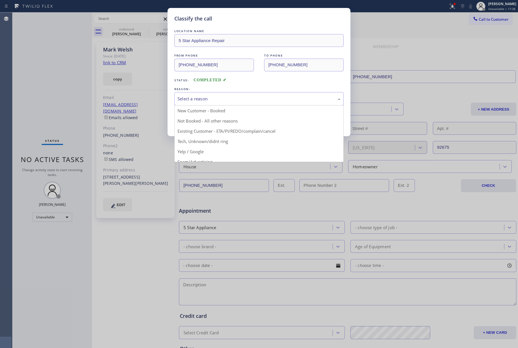
click at [214, 103] on div "Select a reason" at bounding box center [258, 98] width 169 height 13
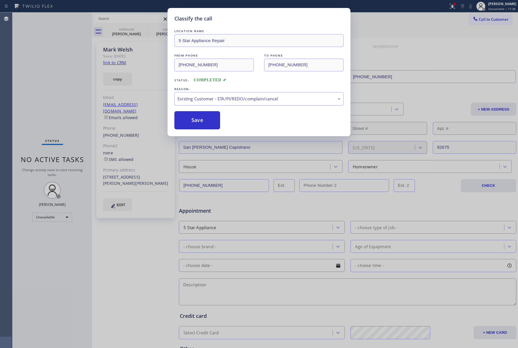
click at [193, 96] on div "Existing Customer - ETA/PI/REDO/complain/cancel" at bounding box center [259, 98] width 163 height 7
click at [188, 118] on button "Save" at bounding box center [197, 120] width 46 height 18
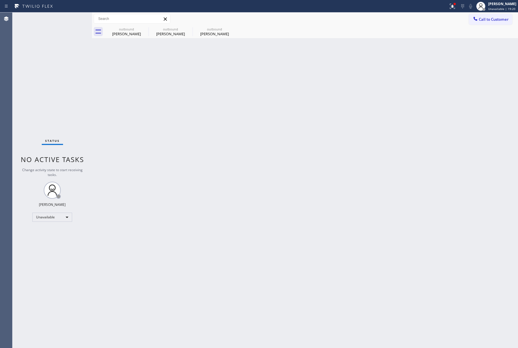
drag, startPoint x: 40, startPoint y: 77, endPoint x: 60, endPoint y: 11, distance: 68.4
click at [43, 71] on div "Status No active tasks Change activity state to start receiving tasks. [PERSON_…" at bounding box center [52, 179] width 80 height 335
click at [477, 15] on button "Call to Customer" at bounding box center [490, 19] width 43 height 11
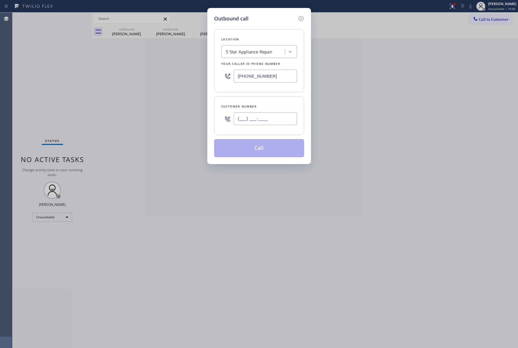
click at [278, 119] on input "(___) ___-____" at bounding box center [265, 118] width 63 height 13
paste input "310) 283-9641"
type input "[PHONE_NUMBER]"
click at [271, 102] on div "Customer number [PHONE_NUMBER]" at bounding box center [259, 115] width 90 height 39
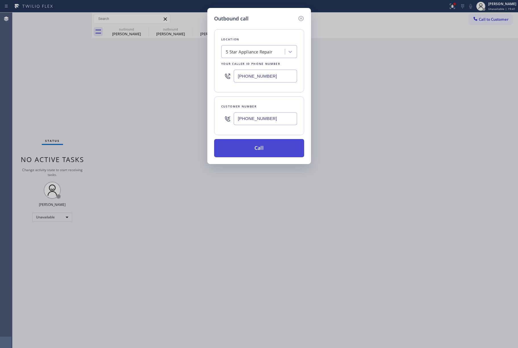
click at [259, 151] on button "Call" at bounding box center [259, 148] width 90 height 18
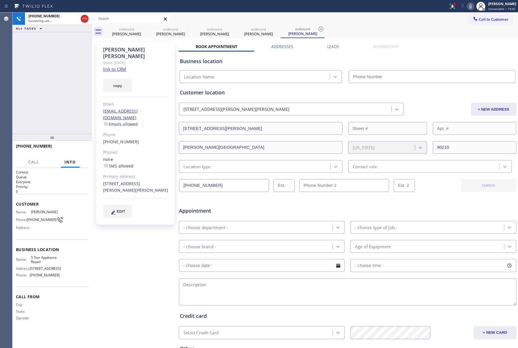
type input "[PHONE_NUMBER]"
drag, startPoint x: 68, startPoint y: 148, endPoint x: 73, endPoint y: 146, distance: 4.8
click at [68, 148] on span "HANG UP" at bounding box center [75, 149] width 17 height 4
click at [67, 130] on div "[PHONE_NUMBER] Live | 00:02 ALL TASKS ALL TASKS ACTIVE TASKS TASKS IN WRAP UP" at bounding box center [52, 72] width 80 height 121
click at [73, 146] on button "HANG UP" at bounding box center [75, 149] width 26 height 8
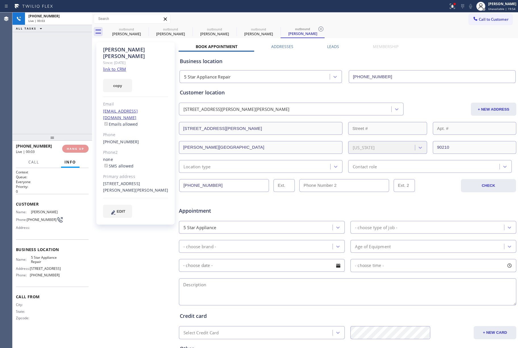
click at [60, 97] on div "[PHONE_NUMBER] Live | 00:03 ALL TASKS ALL TASKS ACTIVE TASKS TASKS IN WRAP UP" at bounding box center [52, 72] width 80 height 121
click at [60, 97] on div "ALL TASKS ALL TASKS ACTIVE TASKS TASKS IN WRAP UP [PHONE_NUMBER] Wrap up | 00:01" at bounding box center [52, 72] width 80 height 121
drag, startPoint x: 82, startPoint y: 147, endPoint x: 79, endPoint y: 142, distance: 5.1
click at [82, 147] on span "COMPLETE" at bounding box center [74, 149] width 20 height 4
click at [55, 109] on div "ALL TASKS ALL TASKS ACTIVE TASKS TASKS IN WRAP UP [PHONE_NUMBER] Wrap up | 00:07" at bounding box center [52, 72] width 80 height 121
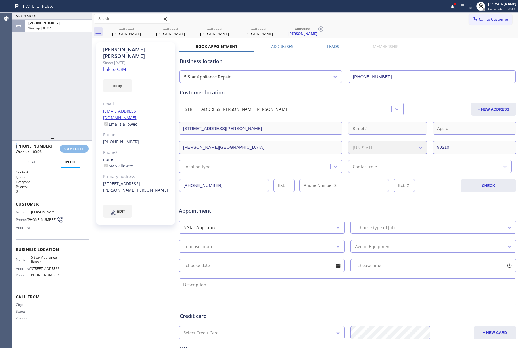
click at [55, 109] on div "ALL TASKS ALL TASKS ACTIVE TASKS TASKS IN WRAP UP [PHONE_NUMBER] Wrap up | 00:07" at bounding box center [52, 72] width 80 height 121
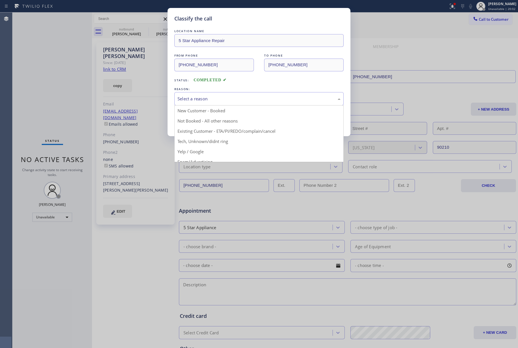
drag, startPoint x: 208, startPoint y: 94, endPoint x: 203, endPoint y: 127, distance: 33.8
click at [208, 95] on div "Select a reason" at bounding box center [258, 98] width 169 height 13
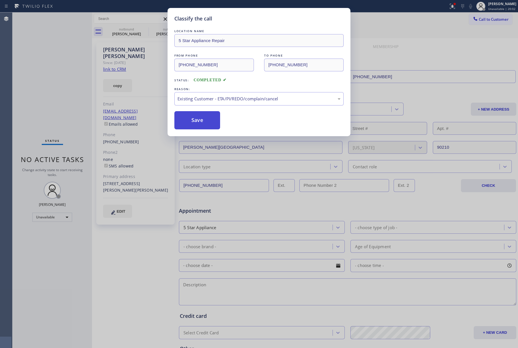
click at [192, 123] on button "Save" at bounding box center [197, 120] width 46 height 18
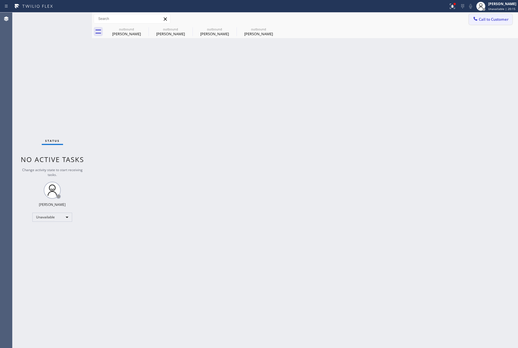
click at [490, 18] on span "Call to Customer" at bounding box center [494, 19] width 30 height 5
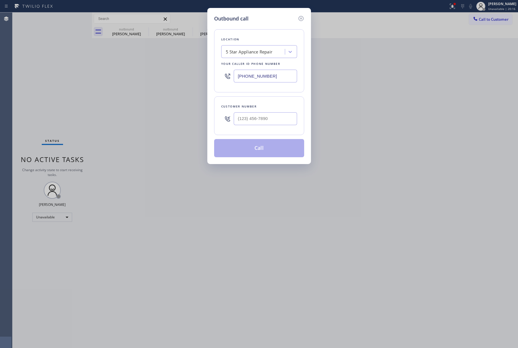
type input "(___) ___-____"
click at [267, 123] on input "(___) ___-____" at bounding box center [265, 118] width 63 height 13
click at [267, 106] on div "Customer number" at bounding box center [259, 106] width 76 height 6
click at [264, 122] on input "(___) ___-____" at bounding box center [265, 118] width 63 height 13
paste input "818) 481-3118"
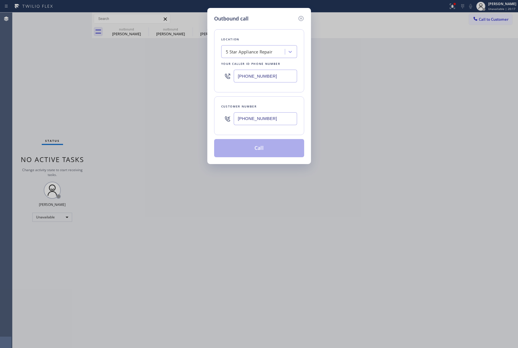
type input "[PHONE_NUMBER]"
drag, startPoint x: 265, startPoint y: 105, endPoint x: 277, endPoint y: 116, distance: 16.7
click at [266, 105] on div "Customer number" at bounding box center [259, 106] width 76 height 6
click at [273, 144] on button "Call" at bounding box center [259, 148] width 90 height 18
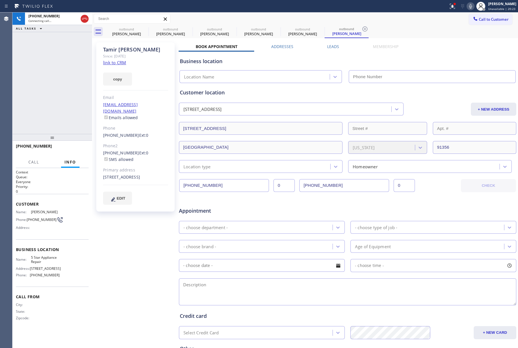
type input "[PHONE_NUMBER]"
click at [64, 105] on div "[PHONE_NUMBER] Live | 00:03 ALL TASKS ALL TASKS ACTIVE TASKS TASKS IN WRAP UP" at bounding box center [52, 72] width 80 height 121
click at [60, 96] on div "[PHONE_NUMBER] Live | 00:03 ALL TASKS ALL TASKS ACTIVE TASKS TASKS IN WRAP UP" at bounding box center [52, 72] width 80 height 121
click at [76, 145] on button "HANG UP" at bounding box center [75, 149] width 26 height 8
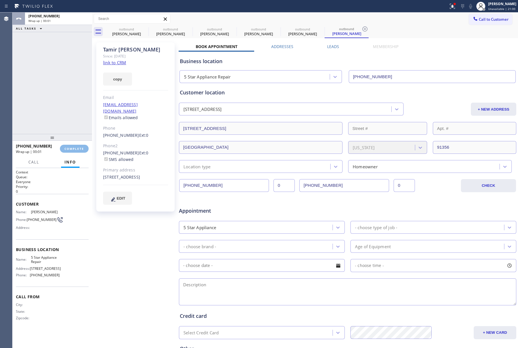
click at [66, 111] on div "ALL TASKS ALL TASKS ACTIVE TASKS TASKS IN WRAP UP +18184813118 Wrap up | 00:01" at bounding box center [52, 72] width 80 height 121
click at [72, 145] on button "COMPLETE" at bounding box center [74, 149] width 29 height 8
click at [64, 104] on div "ALL TASKS ALL TASKS ACTIVE TASKS TASKS IN WRAP UP +18184813118 Wrap up | 00:02" at bounding box center [52, 72] width 80 height 121
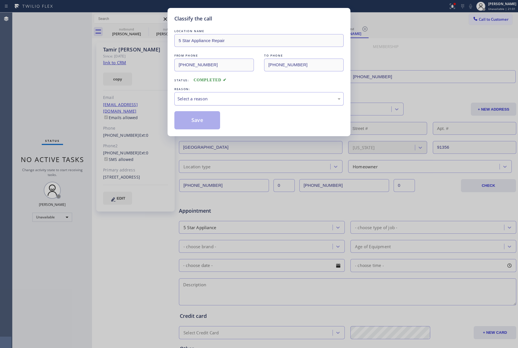
click at [208, 96] on div "Select a reason" at bounding box center [259, 98] width 163 height 7
click at [197, 114] on button "Save" at bounding box center [197, 120] width 46 height 18
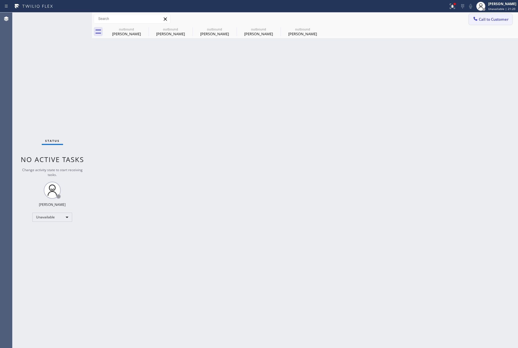
click at [497, 21] on span "Call to Customer" at bounding box center [494, 19] width 30 height 5
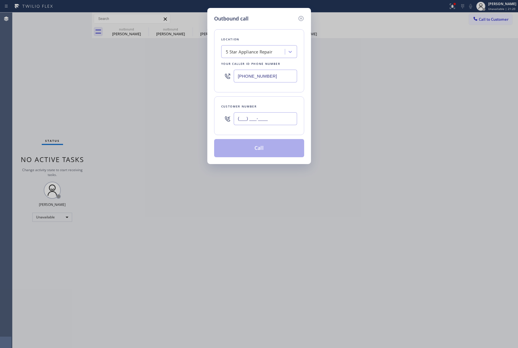
click at [248, 115] on input "(___) ___-____" at bounding box center [265, 118] width 63 height 13
paste input "310) 927-3184"
type input "(310) 927-3184"
click at [255, 106] on div "Customer number" at bounding box center [259, 106] width 76 height 6
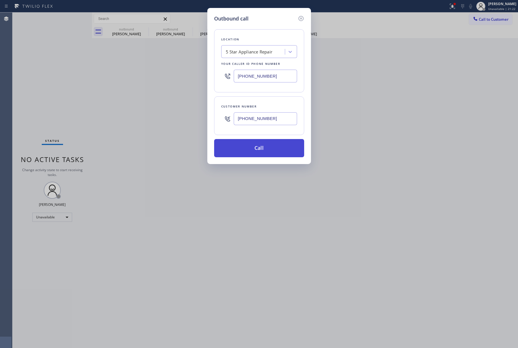
click at [243, 148] on button "Call" at bounding box center [259, 148] width 90 height 18
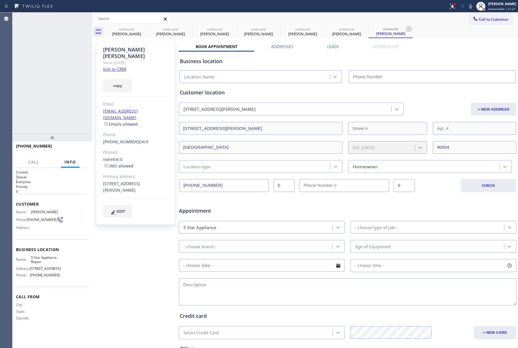
type input "[PHONE_NUMBER]"
click at [72, 148] on span "HANG UP" at bounding box center [75, 149] width 17 height 4
drag, startPoint x: 69, startPoint y: 127, endPoint x: 70, endPoint y: 133, distance: 6.4
click at [69, 129] on div "+13109273184 Live | 00:07 ALL TASKS ALL TASKS ACTIVE TASKS TASKS IN WRAP UP" at bounding box center [52, 72] width 80 height 121
click at [73, 147] on span "HANG UP" at bounding box center [75, 149] width 17 height 4
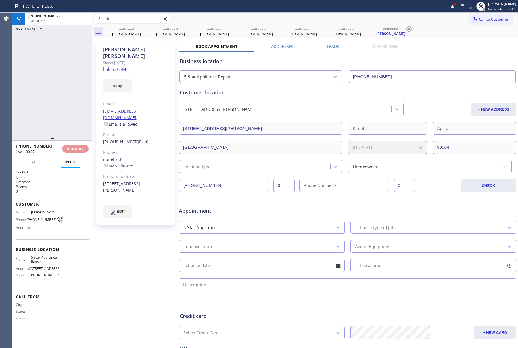
click at [65, 104] on div "+13109273184 Live | 00:07 ALL TASKS ALL TASKS ACTIVE TASKS TASKS IN WRAP UP" at bounding box center [52, 72] width 80 height 121
click at [65, 104] on div "ALL TASKS ALL TASKS ACTIVE TASKS TASKS IN WRAP UP +13109273184 Wrap up | 00:01" at bounding box center [52, 72] width 80 height 121
click at [76, 146] on button "COMPLETE" at bounding box center [74, 149] width 29 height 8
click at [59, 107] on div "ALL TASKS ALL TASKS ACTIVE TASKS TASKS IN WRAP UP +13109273184 Wrap up | 00:02" at bounding box center [52, 72] width 80 height 121
click at [58, 106] on div "ALL TASKS ALL TASKS ACTIVE TASKS TASKS IN WRAP UP +13109273184 Wrap up | 00:02" at bounding box center [52, 72] width 80 height 121
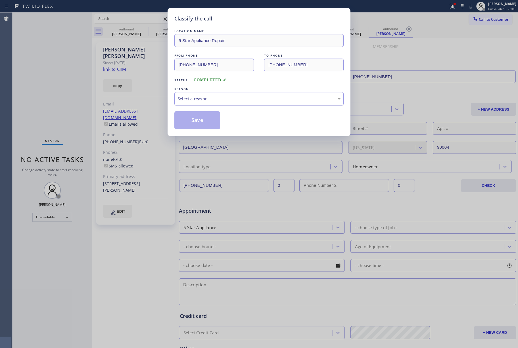
click at [217, 92] on div "Select a reason" at bounding box center [258, 98] width 169 height 13
drag, startPoint x: 193, startPoint y: 128, endPoint x: 170, endPoint y: 66, distance: 66.0
click at [193, 127] on button "Save" at bounding box center [197, 120] width 46 height 18
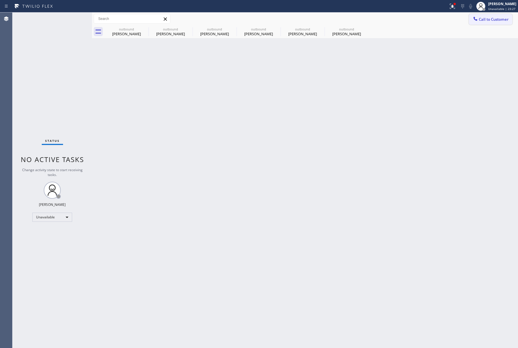
click at [501, 15] on button "Call to Customer" at bounding box center [490, 19] width 43 height 11
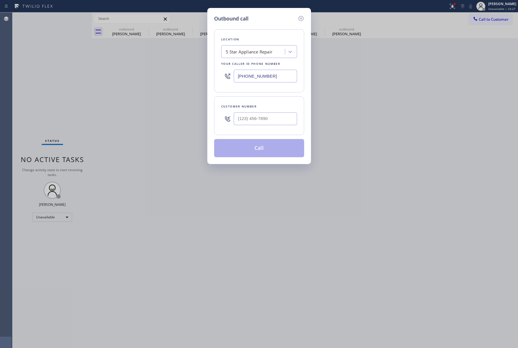
drag, startPoint x: 260, startPoint y: 74, endPoint x: 216, endPoint y: 79, distance: 43.4
click at [216, 78] on div "Location 5 Star Appliance Repair Your caller id phone number [PHONE_NUMBER]" at bounding box center [259, 60] width 90 height 63
drag, startPoint x: 261, startPoint y: 76, endPoint x: 212, endPoint y: 76, distance: 49.1
click at [212, 75] on div "Outbound call Location 5 Star Appliance Repair Your caller id phone number [PHO…" at bounding box center [259, 86] width 104 height 156
paste input "213-9318"
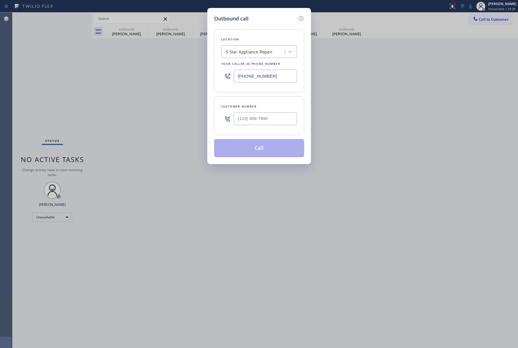
type input "(855) 213-9318"
click at [79, 79] on div "Outbound call Location KitchenAid Appliance Repair Pros - Your caller id phone …" at bounding box center [259, 174] width 518 height 348
click at [264, 119] on input "(___) ___-____" at bounding box center [265, 118] width 63 height 13
paste input "415) 819-2356"
type input "(415) 819-2356"
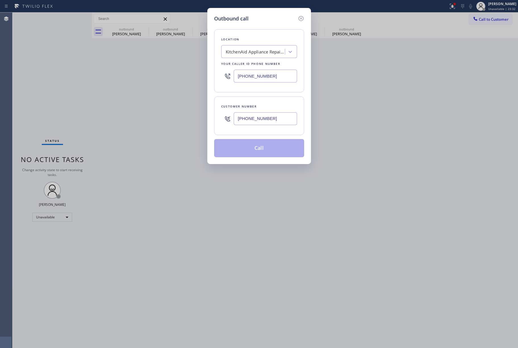
click at [264, 101] on div "Customer number (415) 819-2356" at bounding box center [259, 115] width 90 height 39
click at [256, 153] on button "Call" at bounding box center [259, 148] width 90 height 18
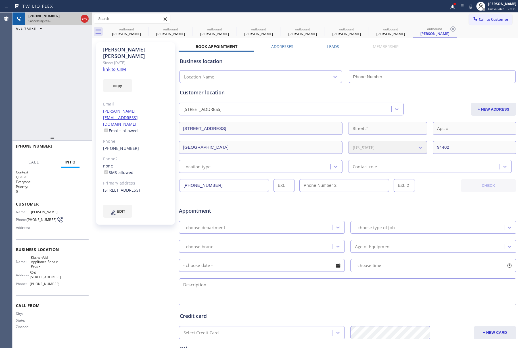
click at [85, 19] on icon at bounding box center [84, 18] width 7 height 7
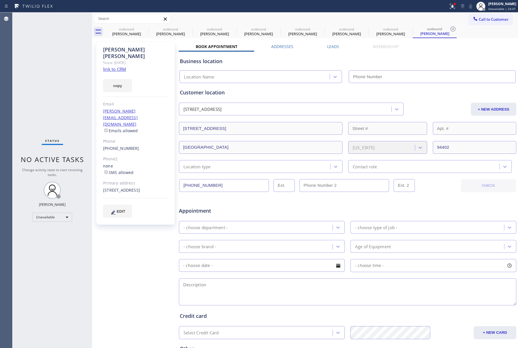
click at [114, 66] on link "link to CRM" at bounding box center [114, 69] width 23 height 6
type input "(855) 213-9318"
click at [473, 15] on button "Call to Customer" at bounding box center [490, 19] width 43 height 11
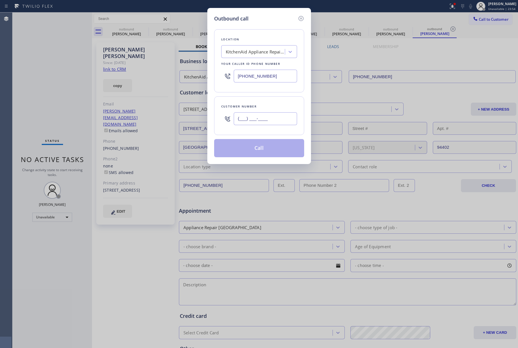
click at [280, 120] on input "(___) ___-____" at bounding box center [265, 118] width 63 height 13
paste input "415) 629-0029"
type input "[PHONE_NUMBER]"
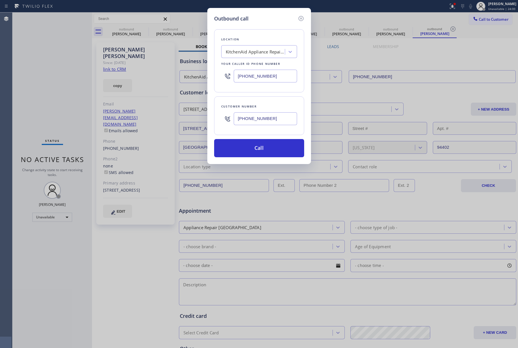
click at [51, 91] on div "Outbound call Location KitchenAid Appliance Repair Pros - Your caller id phone …" at bounding box center [259, 174] width 518 height 348
click at [262, 55] on div "KitchenAid Appliance Repair Pros -" at bounding box center [254, 52] width 62 height 10
paste input "American Service Alliance [GEOGRAPHIC_DATA]"
type input "American Service Alliance [GEOGRAPHIC_DATA]"
click at [246, 67] on div "American Service Alliance [GEOGRAPHIC_DATA]" at bounding box center [259, 67] width 76 height 16
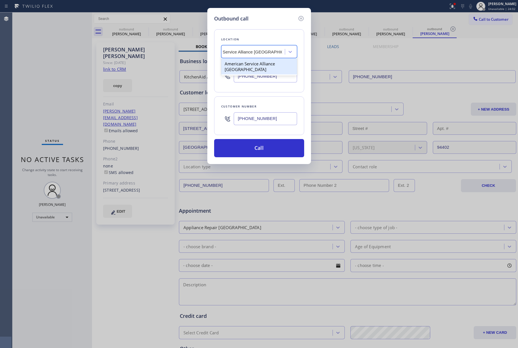
type input "[PHONE_NUMBER]"
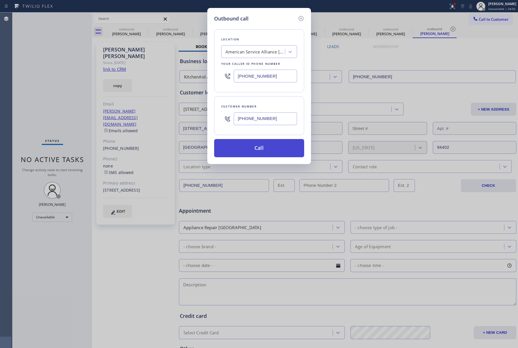
click at [260, 149] on button "Call" at bounding box center [259, 148] width 90 height 18
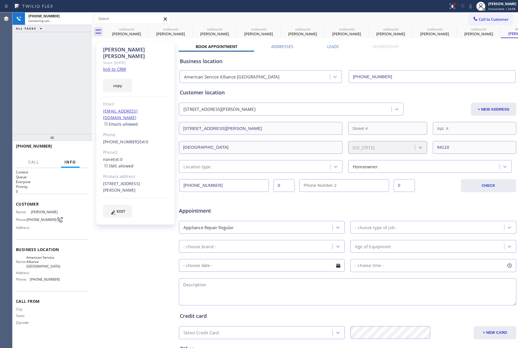
type input "[PHONE_NUMBER]"
drag, startPoint x: 77, startPoint y: 149, endPoint x: 75, endPoint y: 136, distance: 13.8
click at [77, 149] on span "HANG UP" at bounding box center [75, 149] width 17 height 4
drag, startPoint x: 76, startPoint y: 152, endPoint x: 66, endPoint y: 126, distance: 27.4
click at [76, 152] on button "HANG UP" at bounding box center [75, 149] width 26 height 8
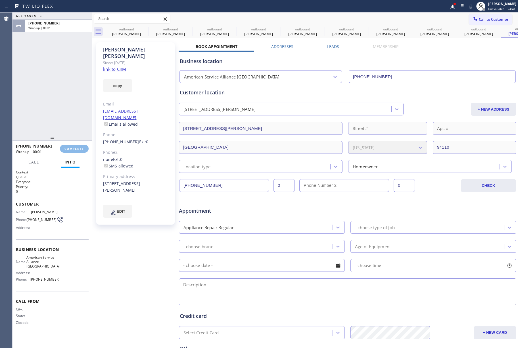
click at [68, 143] on div "+14156290029 Wrap up | 00:01 COMPLETE" at bounding box center [52, 148] width 73 height 15
click at [74, 149] on span "COMPLETE" at bounding box center [74, 149] width 20 height 4
click at [56, 99] on div "ALL TASKS ALL TASKS ACTIVE TASKS TASKS IN WRAP UP [PHONE_NUMBER] Wrap up | 00:02" at bounding box center [52, 72] width 80 height 121
drag, startPoint x: 56, startPoint y: 99, endPoint x: 114, endPoint y: 105, distance: 58.0
click at [57, 99] on div "ALL TASKS ALL TASKS ACTIVE TASKS TASKS IN WRAP UP [PHONE_NUMBER] Wrap up | 00:02" at bounding box center [52, 72] width 80 height 121
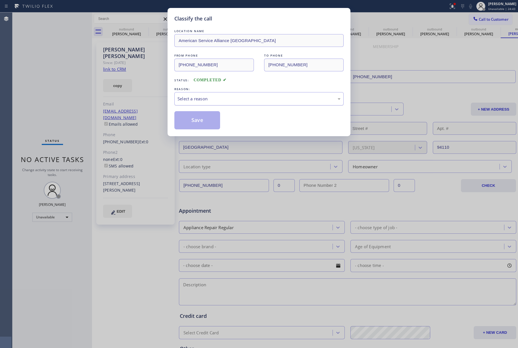
click at [226, 98] on div "Select a reason" at bounding box center [259, 98] width 163 height 7
click at [186, 126] on button "Save" at bounding box center [197, 120] width 46 height 18
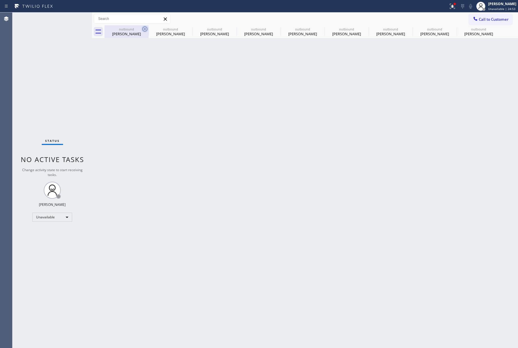
click at [143, 28] on icon at bounding box center [144, 29] width 7 height 7
click at [0, 0] on icon at bounding box center [0, 0] width 0 height 0
type input "[PHONE_NUMBER]"
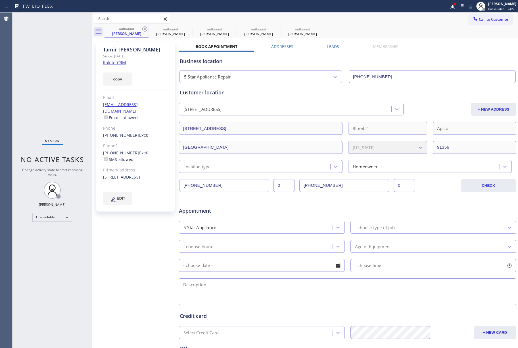
click at [143, 28] on icon at bounding box center [144, 29] width 7 height 7
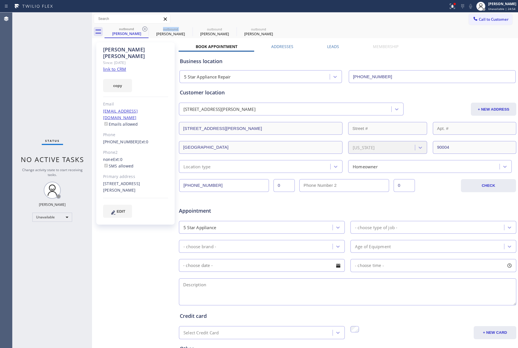
click at [143, 28] on icon at bounding box center [144, 29] width 7 height 7
type input "(855) 213-9318"
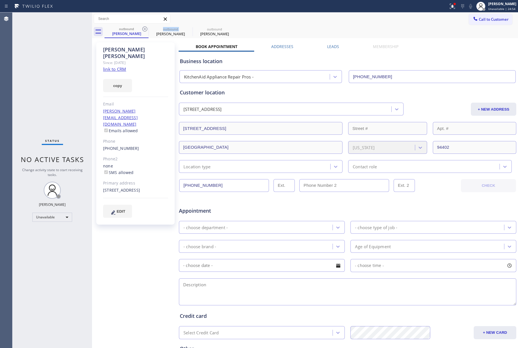
click at [143, 28] on icon at bounding box center [144, 29] width 7 height 7
type input "[PHONE_NUMBER]"
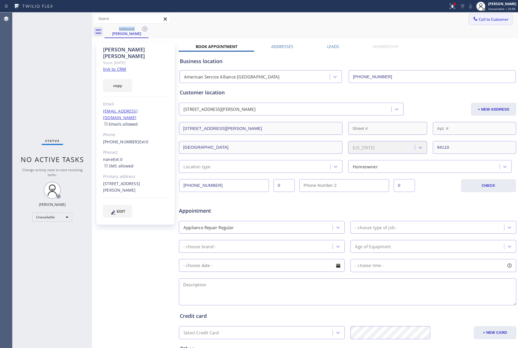
click at [487, 18] on span "Call to Customer" at bounding box center [494, 19] width 30 height 5
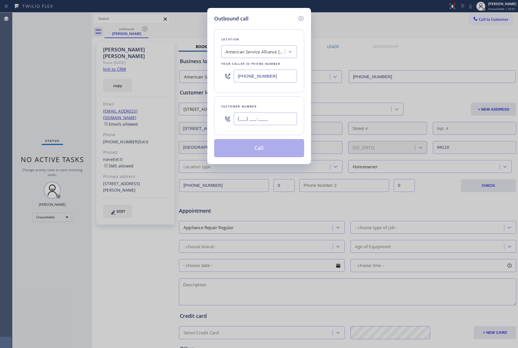
click at [279, 118] on input "(___) ___-____" at bounding box center [265, 118] width 63 height 13
paste input "415) 361-9191"
type input "(415) 361-9191"
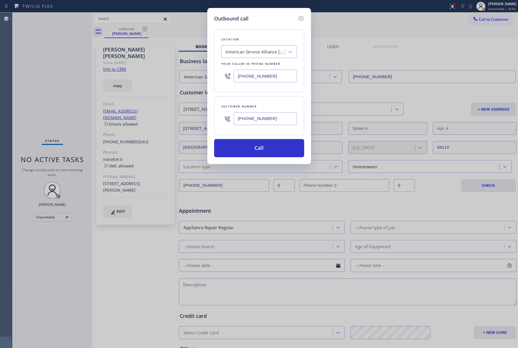
drag, startPoint x: 283, startPoint y: 76, endPoint x: 230, endPoint y: 77, distance: 53.4
click at [230, 76] on div "[PHONE_NUMBER]" at bounding box center [259, 76] width 76 height 18
paste input "855) 731-4952"
type input "[PHONE_NUMBER]"
click at [271, 150] on button "Call" at bounding box center [259, 148] width 90 height 18
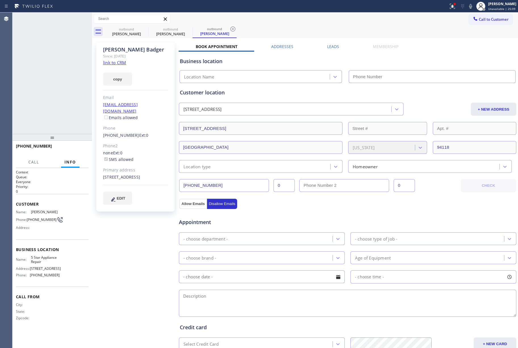
type input "[PHONE_NUMBER]"
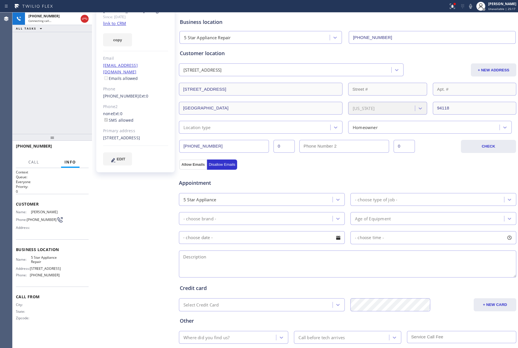
scroll to position [74, 0]
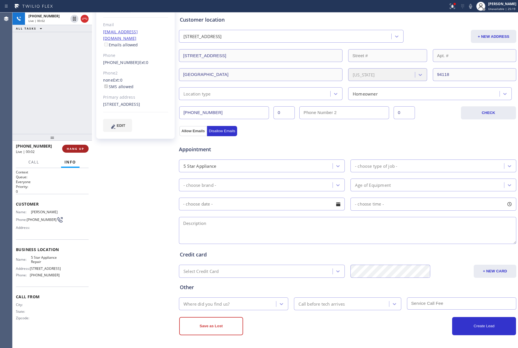
drag, startPoint x: 89, startPoint y: 147, endPoint x: 86, endPoint y: 147, distance: 3.1
click at [89, 147] on div "+14153619191 Live | 00:02 HANG UP" at bounding box center [52, 149] width 80 height 16
click at [79, 150] on span "HANG UP" at bounding box center [75, 149] width 17 height 4
click at [73, 157] on button "Info" at bounding box center [70, 161] width 18 height 11
click at [73, 147] on span "HANG UP" at bounding box center [75, 149] width 17 height 4
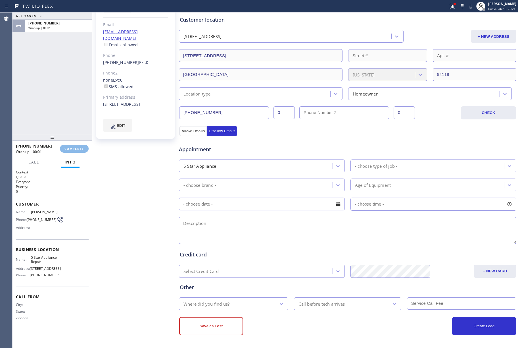
click at [68, 127] on div "ALL TASKS ALL TASKS ACTIVE TASKS TASKS IN WRAP UP +14153619191 Wrap up | 00:01" at bounding box center [52, 72] width 80 height 121
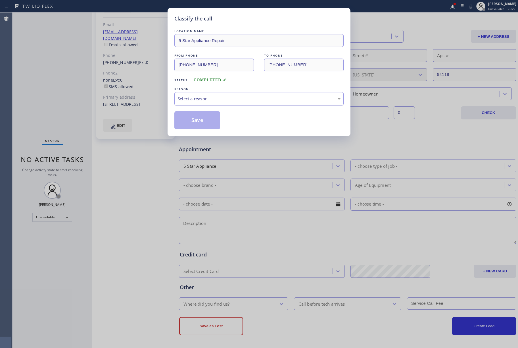
drag, startPoint x: 216, startPoint y: 99, endPoint x: 217, endPoint y: 103, distance: 3.7
click at [216, 102] on div "Select a reason" at bounding box center [259, 98] width 163 height 7
click at [189, 121] on button "Save" at bounding box center [197, 120] width 46 height 18
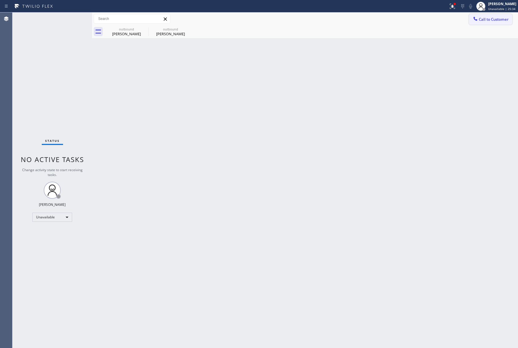
click at [477, 18] on icon at bounding box center [476, 19] width 6 height 6
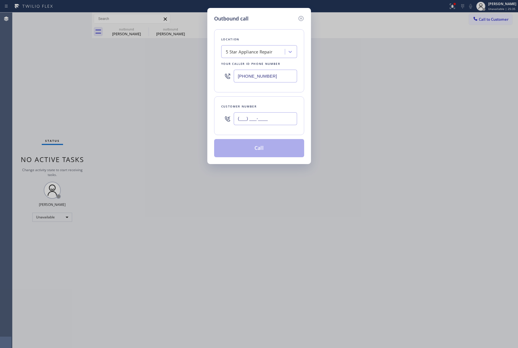
click at [281, 113] on input "(___) ___-____" at bounding box center [265, 118] width 63 height 13
paste input "949) 939-7152"
type input "(949) 939-7152"
click at [274, 101] on div "Customer number (949) 939-7152" at bounding box center [259, 115] width 90 height 39
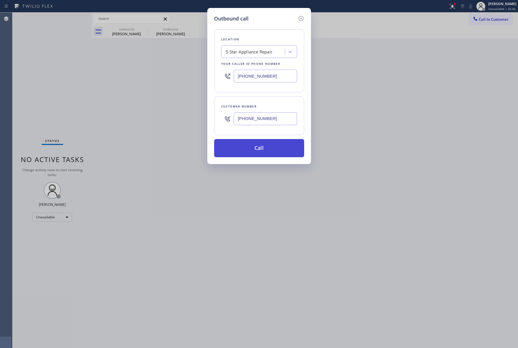
click at [273, 148] on button "Call" at bounding box center [259, 148] width 90 height 18
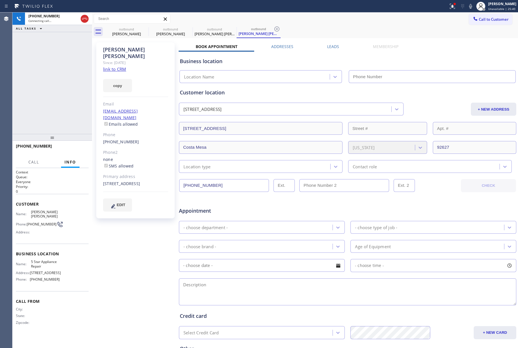
type input "[PHONE_NUMBER]"
drag, startPoint x: 87, startPoint y: 149, endPoint x: 79, endPoint y: 134, distance: 16.8
click at [87, 149] on button "HANG UP" at bounding box center [75, 149] width 26 height 8
drag, startPoint x: 79, startPoint y: 134, endPoint x: 82, endPoint y: 148, distance: 14.2
click at [80, 140] on div at bounding box center [52, 137] width 80 height 7
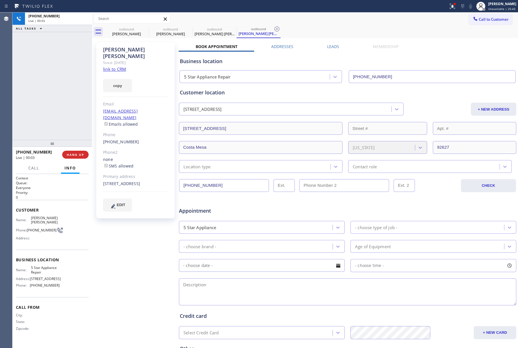
click at [82, 148] on div "+19499397152 Live | 00:03 HANG UP" at bounding box center [52, 154] width 73 height 15
click at [80, 151] on button "COMPLETE" at bounding box center [74, 155] width 29 height 8
drag, startPoint x: 79, startPoint y: 143, endPoint x: 78, endPoint y: 136, distance: 7.8
click at [78, 140] on div at bounding box center [52, 143] width 80 height 7
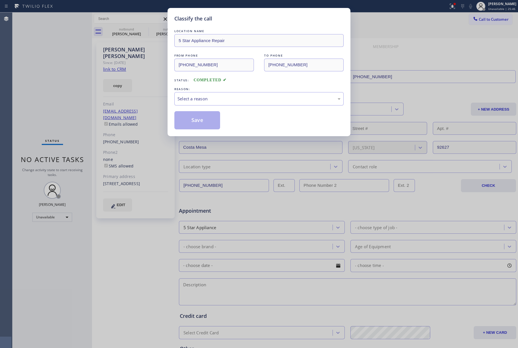
click at [80, 145] on div "Classify the call LOCATION NAME 5 Star Appliance Repair FROM PHONE (855) 731-49…" at bounding box center [259, 174] width 518 height 348
click at [206, 102] on div "Select a reason" at bounding box center [259, 98] width 163 height 7
drag, startPoint x: 193, startPoint y: 122, endPoint x: 172, endPoint y: 23, distance: 101.2
click at [193, 120] on button "Save" at bounding box center [197, 120] width 46 height 18
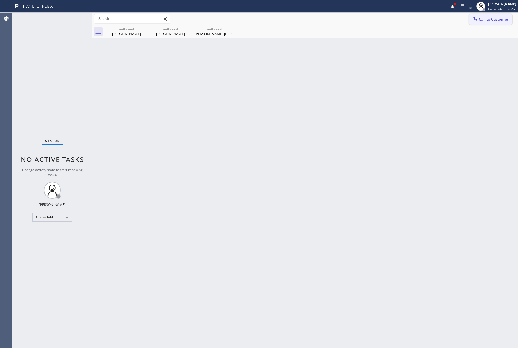
click at [485, 20] on span "Call to Customer" at bounding box center [494, 19] width 30 height 5
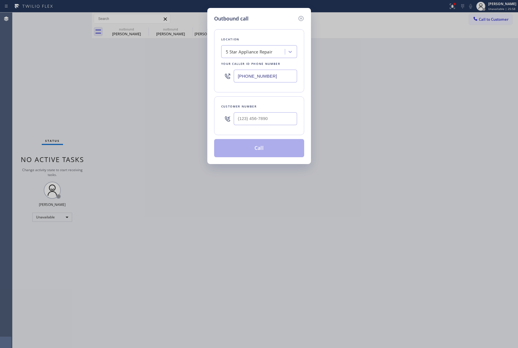
click at [280, 130] on div "Customer number" at bounding box center [259, 115] width 90 height 39
click at [269, 103] on div "Customer number" at bounding box center [259, 115] width 90 height 39
click at [272, 119] on input "(___) ___-____" at bounding box center [265, 118] width 63 height 13
paste input "917) 709-3244"
type input "(917) 709-3244"
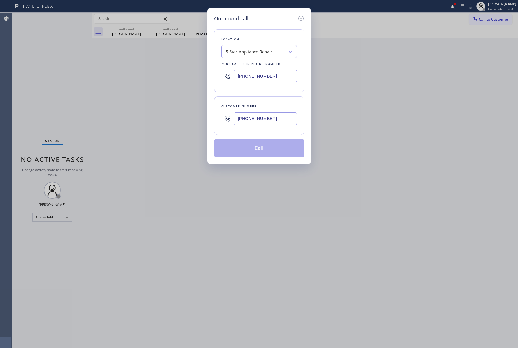
click at [273, 105] on div "Customer number" at bounding box center [259, 106] width 76 height 6
click at [273, 147] on button "Call" at bounding box center [259, 148] width 90 height 18
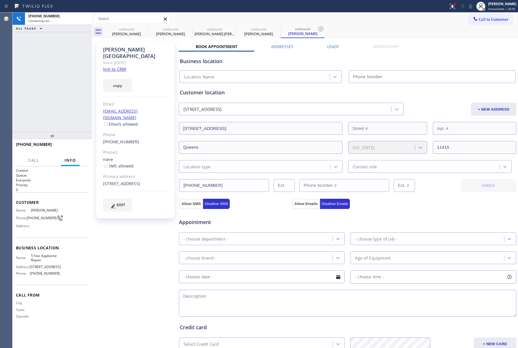
type input "[PHONE_NUMBER]"
click at [72, 80] on div "+19177093244 Connecting call… ALL TASKS ALL TASKS ACTIVE TASKS TASKS IN WRAP UP" at bounding box center [52, 72] width 80 height 120
click at [472, 6] on icon at bounding box center [470, 6] width 3 height 5
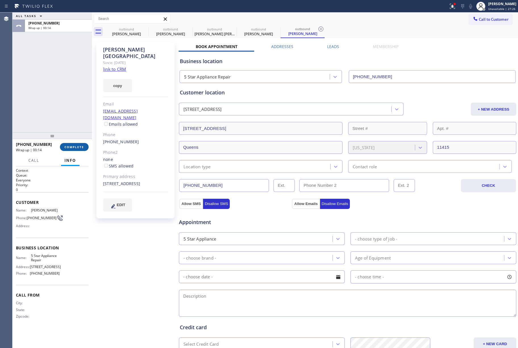
click at [77, 145] on span "COMPLETE" at bounding box center [74, 147] width 20 height 4
click at [76, 108] on div "ALL TASKS ALL TASKS ACTIVE TASKS TASKS IN WRAP UP +19177093244 Wrap up | 00:14" at bounding box center [52, 72] width 80 height 120
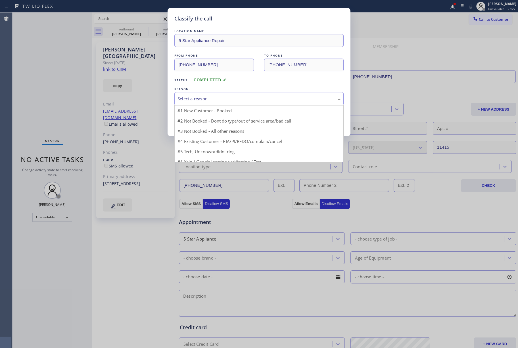
drag, startPoint x: 208, startPoint y: 95, endPoint x: 203, endPoint y: 128, distance: 33.9
click at [209, 95] on div "Select a reason" at bounding box center [258, 98] width 169 height 13
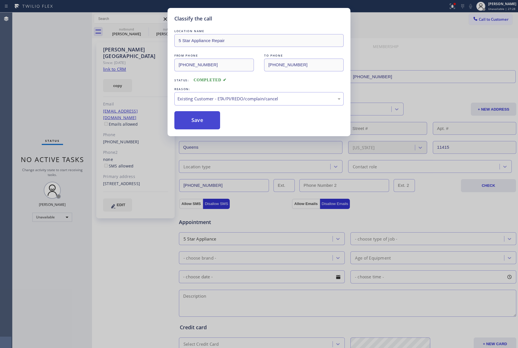
click at [189, 120] on button "Save" at bounding box center [197, 120] width 46 height 18
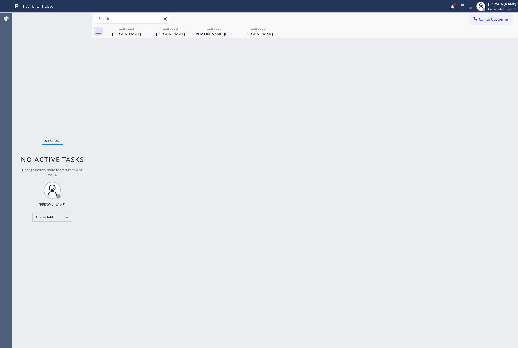
drag, startPoint x: 56, startPoint y: 56, endPoint x: 163, endPoint y: 4, distance: 118.9
click at [64, 52] on div "Status No active tasks Change activity state to start receiving tasks. [PERSON_…" at bounding box center [52, 179] width 80 height 335
click at [503, 6] on div "[PERSON_NAME]" at bounding box center [502, 3] width 28 height 5
click at [474, 43] on button "Break" at bounding box center [489, 44] width 57 height 7
click at [244, 122] on div "Back to Dashboard Change Sender ID Customers Technicians Select a contact Outbo…" at bounding box center [305, 179] width 426 height 335
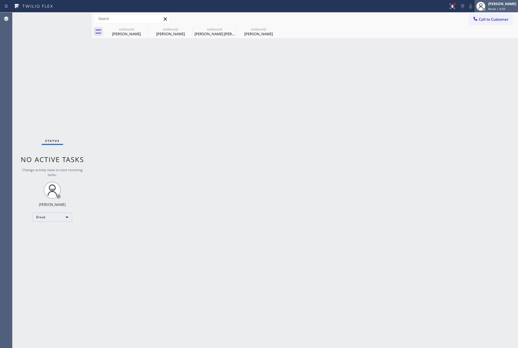
click at [495, 11] on div "Jenelyn Chiong Break | 4:50" at bounding box center [496, 6] width 43 height 12
drag, startPoint x: 487, startPoint y: 41, endPoint x: 487, endPoint y: 37, distance: 3.4
click at [487, 37] on ul "Set your status Offline Available Unavailable Break Log out" at bounding box center [489, 36] width 57 height 49
click at [487, 37] on button "Unavailable" at bounding box center [489, 37] width 57 height 7
click at [375, 83] on div "Back to Dashboard Change Sender ID Customers Technicians Select a contact Outbo…" at bounding box center [305, 179] width 426 height 335
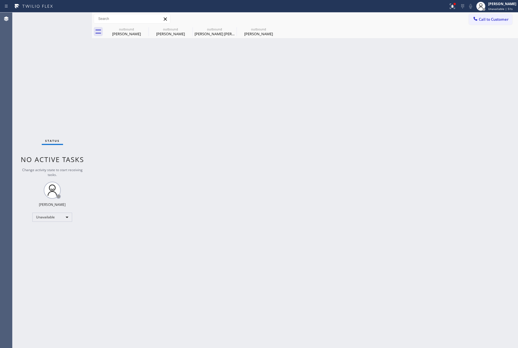
click at [287, 195] on div "Back to Dashboard Change Sender ID Customers Technicians Select a contact Outbo…" at bounding box center [305, 179] width 426 height 335
drag, startPoint x: 52, startPoint y: 67, endPoint x: 78, endPoint y: 12, distance: 61.7
click at [53, 64] on div "Status No active tasks Change activity state to start receiving tasks. [PERSON_…" at bounding box center [52, 179] width 80 height 335
drag, startPoint x: 233, startPoint y: 106, endPoint x: 214, endPoint y: 14, distance: 94.4
click at [235, 103] on div "Back to Dashboard Change Sender ID Customers Technicians Select a contact Outbo…" at bounding box center [305, 179] width 426 height 335
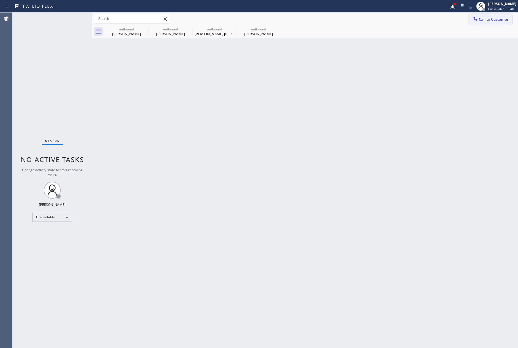
click at [493, 16] on button "Call to Customer" at bounding box center [490, 19] width 43 height 11
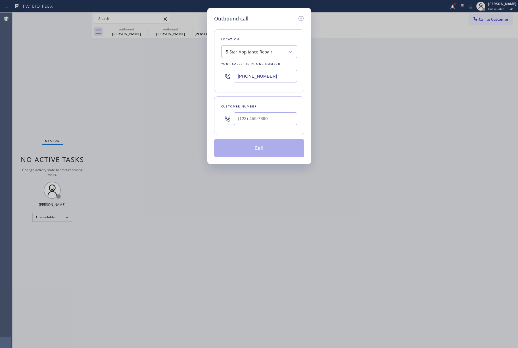
click at [285, 110] on div at bounding box center [265, 118] width 63 height 18
click at [281, 115] on input "(___) ___-____" at bounding box center [265, 118] width 63 height 13
paste input "310) 283-9641"
type input "[PHONE_NUMBER]"
click at [274, 106] on div "Customer number" at bounding box center [259, 106] width 76 height 6
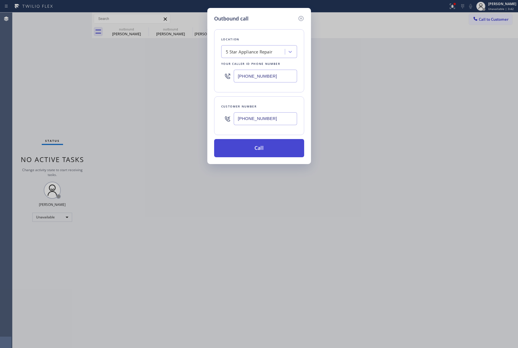
click at [270, 151] on button "Call" at bounding box center [259, 148] width 90 height 18
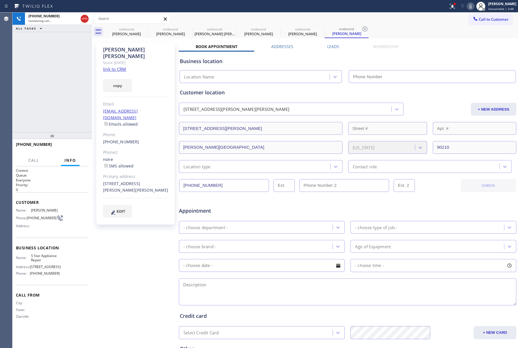
type input "[PHONE_NUMBER]"
click at [80, 148] on span "HANG UP" at bounding box center [75, 147] width 17 height 4
click at [72, 127] on div "+13102839641 Live | 00:01 ALL TASKS ALL TASKS ACTIVE TASKS TASKS IN WRAP UP" at bounding box center [52, 72] width 80 height 120
click at [70, 144] on button "HANG UP" at bounding box center [75, 147] width 26 height 8
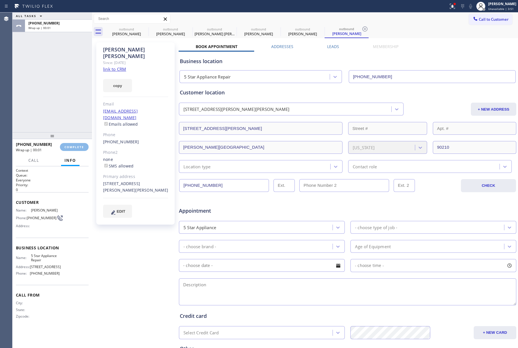
click at [62, 113] on div "ALL TASKS ALL TASKS ACTIVE TASKS TASKS IN WRAP UP [PHONE_NUMBER] Wrap up | 00:01" at bounding box center [52, 72] width 80 height 120
click at [76, 143] on button "COMPLETE" at bounding box center [74, 147] width 29 height 8
click at [59, 114] on div "ALL TASKS ALL TASKS ACTIVE TASKS TASKS IN WRAP UP +13102839641 Wrap up | 00:02" at bounding box center [52, 72] width 80 height 120
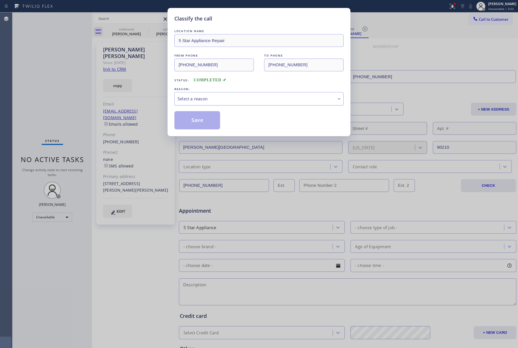
click at [215, 101] on div "Select a reason" at bounding box center [259, 98] width 163 height 7
click at [187, 101] on div "Not Booked - All other reasons" at bounding box center [259, 98] width 163 height 7
click at [190, 118] on button "Save" at bounding box center [197, 120] width 46 height 18
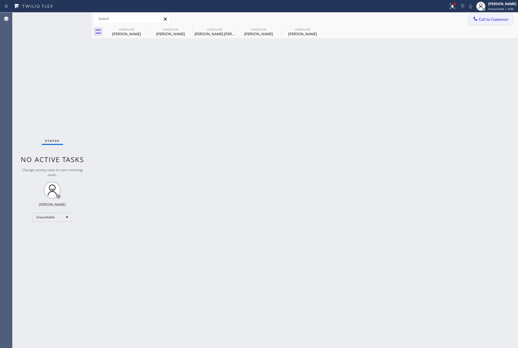
click at [479, 14] on button "Call to Customer" at bounding box center [490, 19] width 43 height 11
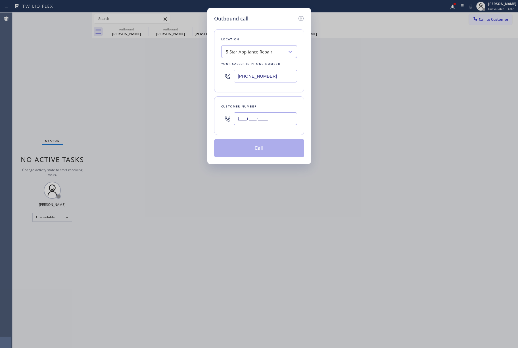
click at [294, 125] on input "(___) ___-____" at bounding box center [265, 118] width 63 height 13
paste input "812) 251-5779"
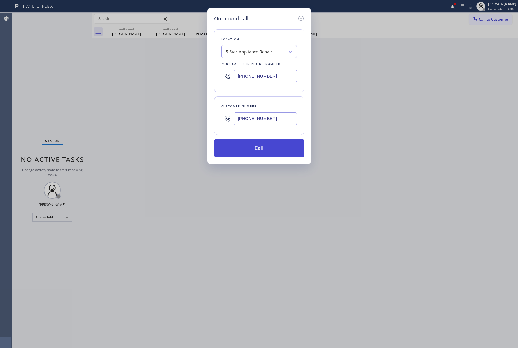
type input "(812) 251-5779"
click at [273, 154] on button "Call" at bounding box center [259, 148] width 90 height 18
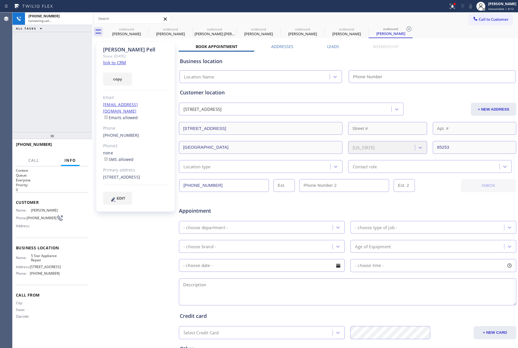
type input "[PHONE_NUMBER]"
drag, startPoint x: 76, startPoint y: 148, endPoint x: 64, endPoint y: 94, distance: 55.3
click at [76, 147] on span "HANG UP" at bounding box center [75, 147] width 17 height 4
click at [64, 94] on div "+18122515779 Live | 00:12 ALL TASKS ALL TASKS ACTIVE TASKS TASKS IN WRAP UP" at bounding box center [52, 72] width 80 height 120
click at [64, 94] on div "+18122515779 Live | 00:13 ALL TASKS ALL TASKS ACTIVE TASKS TASKS IN WRAP UP" at bounding box center [52, 72] width 80 height 120
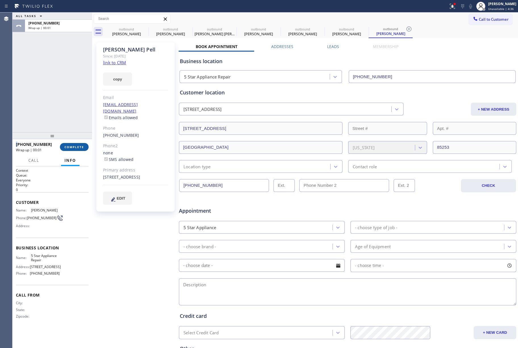
click at [77, 146] on span "COMPLETE" at bounding box center [74, 147] width 20 height 4
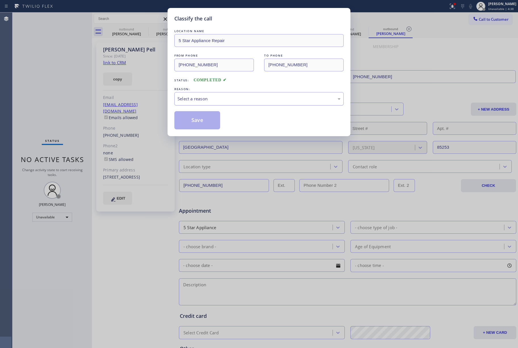
click at [217, 100] on div "Select a reason" at bounding box center [259, 98] width 163 height 7
click at [194, 120] on button "Save" at bounding box center [197, 120] width 46 height 18
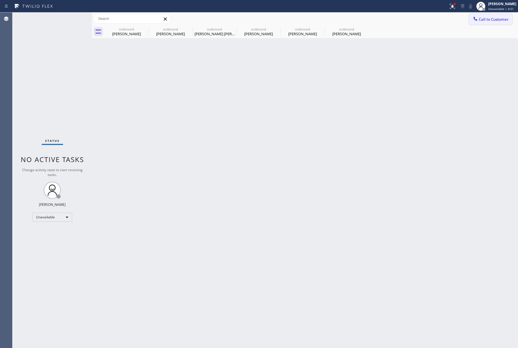
click at [487, 18] on span "Call to Customer" at bounding box center [494, 19] width 30 height 5
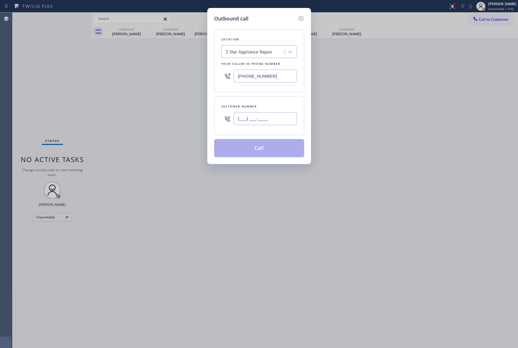
click at [254, 117] on input "(___) ___-____" at bounding box center [265, 118] width 63 height 13
paste input "305) 299-2893"
type input "(305) 299-2893"
click at [257, 106] on div "Customer number" at bounding box center [259, 106] width 76 height 6
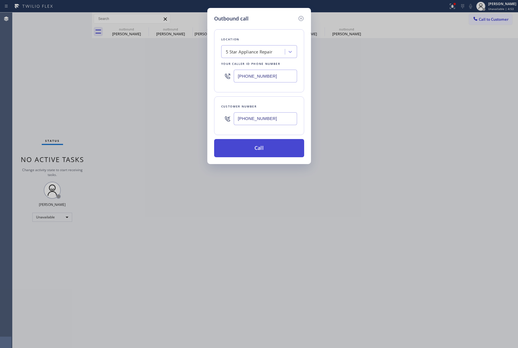
click at [257, 145] on button "Call" at bounding box center [259, 148] width 90 height 18
click at [368, 109] on div "Outbound call Location 5 Star Appliance Repair Your caller id phone number (855…" at bounding box center [259, 174] width 518 height 348
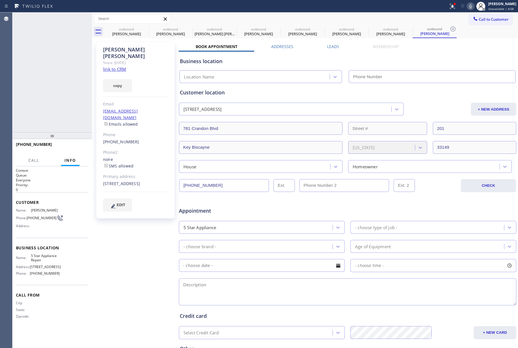
type input "[PHONE_NUMBER]"
drag, startPoint x: 65, startPoint y: 49, endPoint x: 84, endPoint y: 52, distance: 19.2
click at [65, 49] on div "+13052992893 Live | 00:02 ALL TASKS ALL TASKS ACTIVE TASKS TASKS IN WRAP UP" at bounding box center [52, 72] width 80 height 120
click at [76, 147] on span "HANG UP" at bounding box center [75, 147] width 17 height 4
click at [75, 146] on span "COMPLETE" at bounding box center [74, 147] width 20 height 4
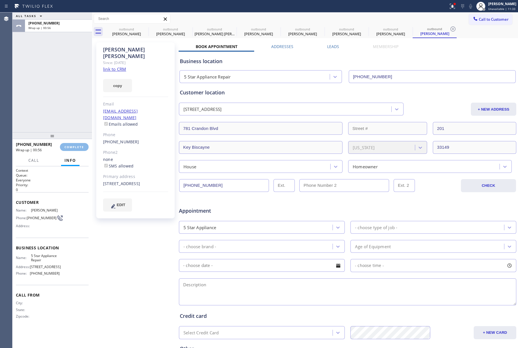
click at [50, 94] on div "ALL TASKS ALL TASKS ACTIVE TASKS TASKS IN WRAP UP +13052992893 Wrap up | 00:56" at bounding box center [52, 72] width 80 height 120
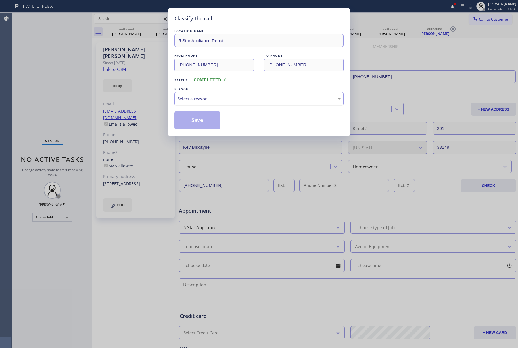
click at [210, 99] on div "Select a reason" at bounding box center [259, 98] width 163 height 7
click at [194, 116] on button "Save" at bounding box center [197, 120] width 46 height 18
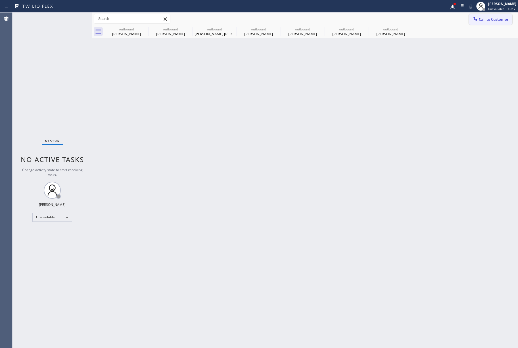
click at [487, 16] on button "Call to Customer" at bounding box center [490, 19] width 43 height 11
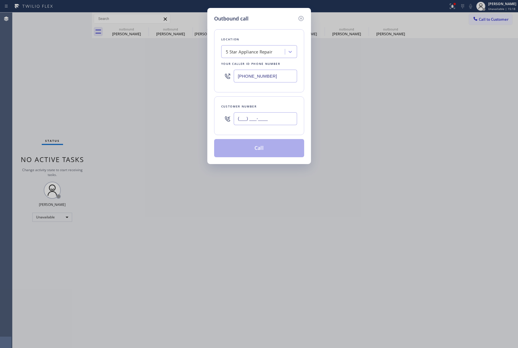
click at [272, 116] on input "(___) ___-____" at bounding box center [265, 118] width 63 height 13
paste input "754) 422-4659"
type input "(754) 422-4659"
click at [270, 106] on div "Customer number" at bounding box center [259, 106] width 76 height 6
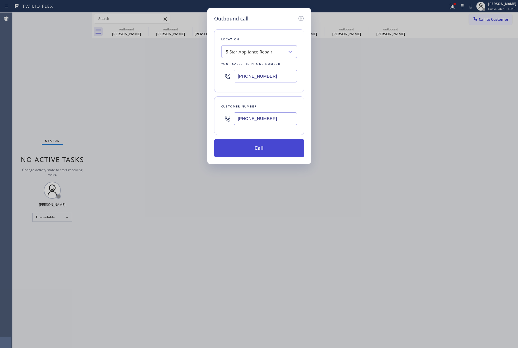
click at [271, 146] on button "Call" at bounding box center [259, 148] width 90 height 18
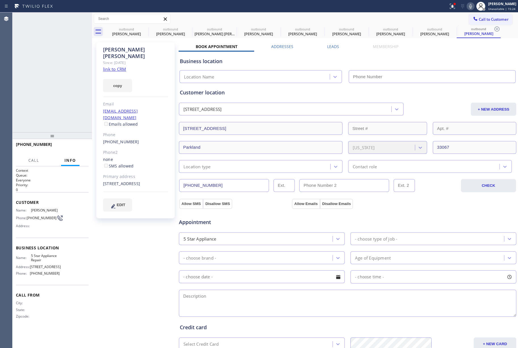
type input "[PHONE_NUMBER]"
click at [76, 146] on span "HANG UP" at bounding box center [75, 147] width 17 height 4
drag, startPoint x: 75, startPoint y: 129, endPoint x: 75, endPoint y: 132, distance: 3.7
click at [75, 132] on div "+17544224659 Live | 00:04 ALL TASKS ALL TASKS ACTIVE TASKS TASKS IN WRAP UP +17…" at bounding box center [52, 179] width 80 height 335
click at [75, 145] on span "HANG UP" at bounding box center [75, 147] width 17 height 4
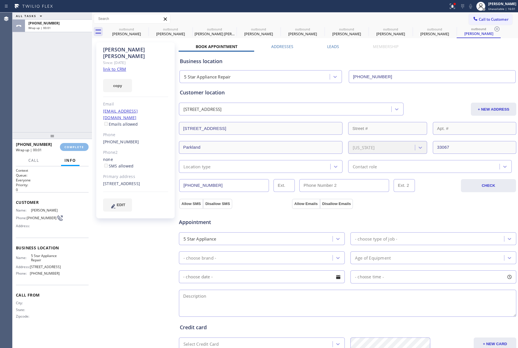
click at [67, 105] on div "ALL TASKS ALL TASKS ACTIVE TASKS TASKS IN WRAP UP +17544224659 Wrap up | 00:01" at bounding box center [52, 72] width 80 height 120
click at [75, 146] on span "COMPLETE" at bounding box center [74, 147] width 20 height 4
click at [48, 102] on div "ALL TASKS ALL TASKS ACTIVE TASKS TASKS IN WRAP UP +17544224659 Wrap up | 00:03" at bounding box center [52, 72] width 80 height 120
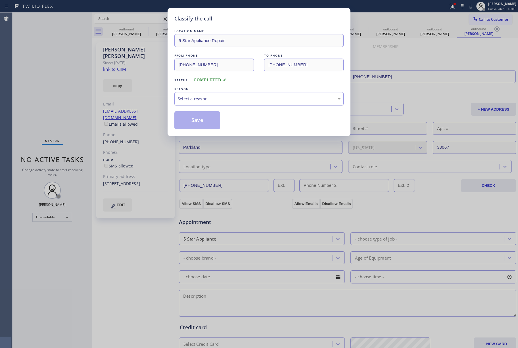
drag, startPoint x: 217, startPoint y: 93, endPoint x: 213, endPoint y: 105, distance: 12.3
click at [216, 93] on div "Select a reason" at bounding box center [258, 98] width 169 height 13
click at [198, 124] on button "Save" at bounding box center [197, 120] width 46 height 18
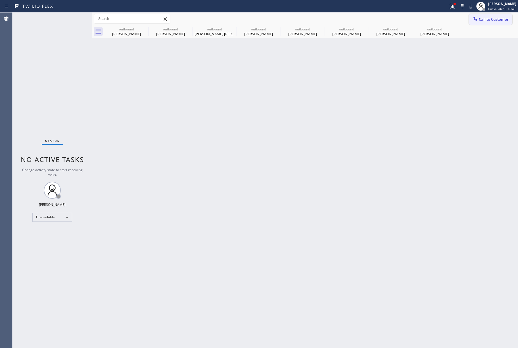
click at [483, 19] on span "Call to Customer" at bounding box center [494, 19] width 30 height 5
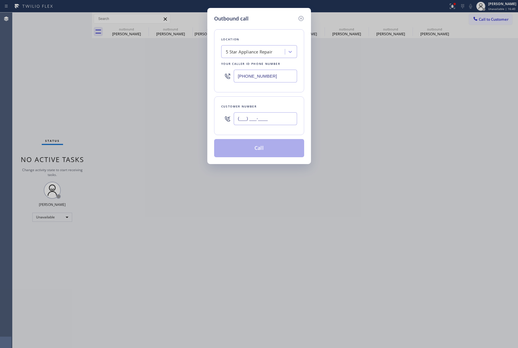
click at [265, 124] on input "(___) ___-____" at bounding box center [265, 118] width 63 height 13
paste input "415) 279-9906"
type input "(415) 279-9906"
click at [265, 106] on div "Customer number" at bounding box center [259, 106] width 76 height 6
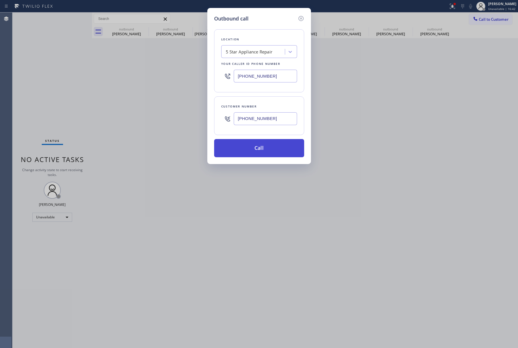
click at [260, 150] on button "Call" at bounding box center [259, 148] width 90 height 18
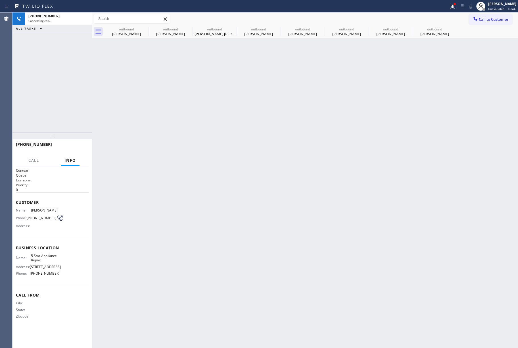
click at [45, 86] on div "+14152799906 Connecting call… ALL TASKS ALL TASKS ACTIVE TASKS TASKS IN WRAP UP" at bounding box center [52, 72] width 80 height 120
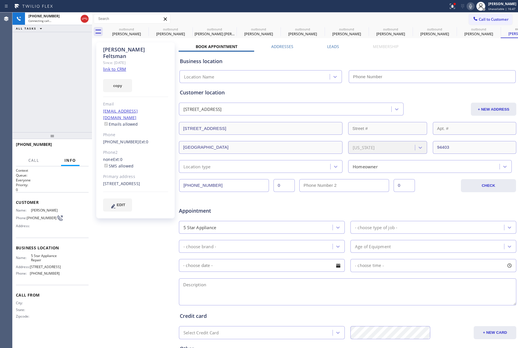
type input "[PHONE_NUMBER]"
click at [74, 149] on button "HANG UP" at bounding box center [75, 147] width 26 height 8
drag, startPoint x: 72, startPoint y: 133, endPoint x: 72, endPoint y: 150, distance: 17.3
click at [72, 137] on div at bounding box center [52, 135] width 80 height 7
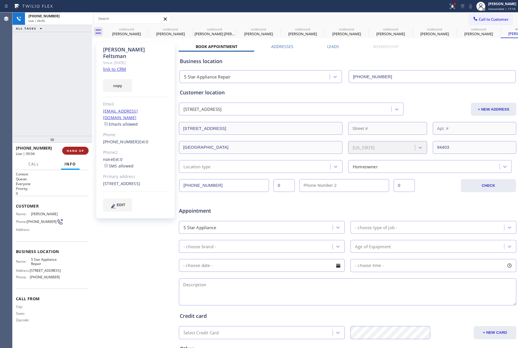
click at [72, 150] on span "HANG UP" at bounding box center [75, 151] width 17 height 4
click at [62, 97] on div "ALL TASKS ALL TASKS ACTIVE TASKS TASKS IN WRAP UP +14152799906 Wrap up | 00:01" at bounding box center [52, 73] width 80 height 123
click at [71, 152] on span "COMPLETE" at bounding box center [74, 151] width 20 height 4
click at [65, 123] on div "ALL TASKS ALL TASKS ACTIVE TASKS TASKS IN WRAP UP +14152799906 Wrap up | 00:03" at bounding box center [52, 73] width 80 height 123
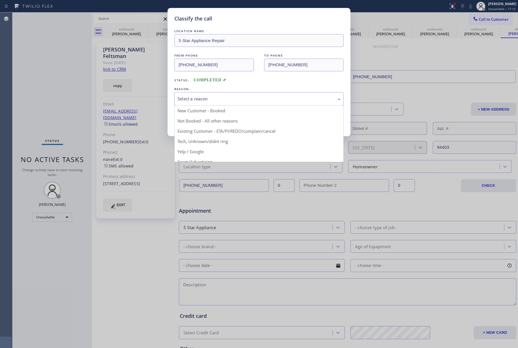
click at [212, 101] on div "Select a reason" at bounding box center [259, 98] width 163 height 7
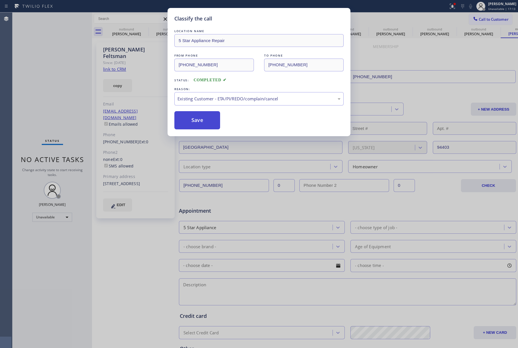
click at [191, 119] on button "Save" at bounding box center [197, 120] width 46 height 18
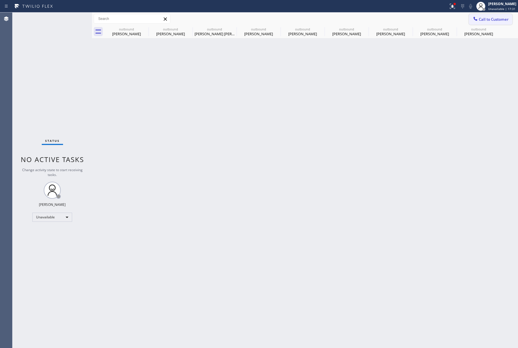
click at [488, 18] on span "Call to Customer" at bounding box center [494, 19] width 30 height 5
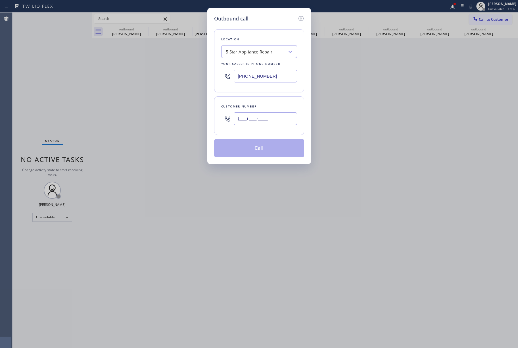
click at [260, 114] on input "(___) ___-____" at bounding box center [265, 118] width 63 height 13
paste input "602) 373-4144"
type input "(602) 373-4144"
drag, startPoint x: 261, startPoint y: 99, endPoint x: 274, endPoint y: 113, distance: 19.3
click at [262, 99] on div "Customer number (602) 373-4144" at bounding box center [259, 115] width 90 height 39
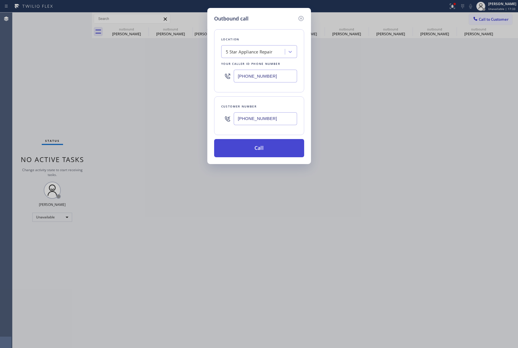
click at [256, 147] on button "Call" at bounding box center [259, 148] width 90 height 18
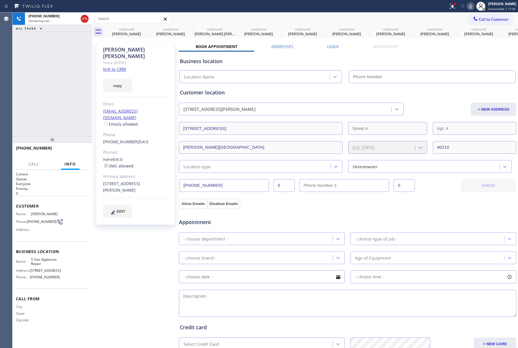
type input "[PHONE_NUMBER]"
click at [76, 150] on span "HANG UP" at bounding box center [75, 151] width 17 height 4
click at [76, 149] on span "HANG UP" at bounding box center [75, 151] width 17 height 4
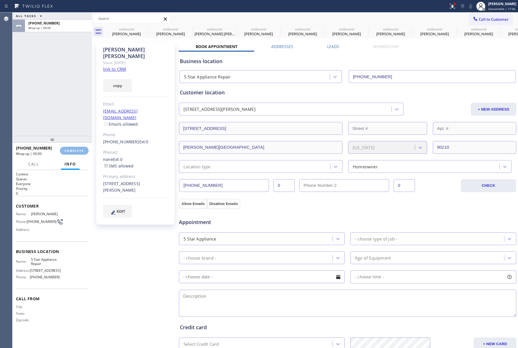
click at [55, 106] on div "ALL TASKS ALL TASKS ACTIVE TASKS TASKS IN WRAP UP +16023734144 Wrap up | 00:00" at bounding box center [52, 73] width 80 height 123
click at [81, 148] on button "COMPLETE" at bounding box center [74, 151] width 29 height 8
click at [50, 104] on div "ALL TASKS ALL TASKS ACTIVE TASKS TASKS IN WRAP UP +16023734144 Wrap up | 00:01" at bounding box center [52, 73] width 80 height 123
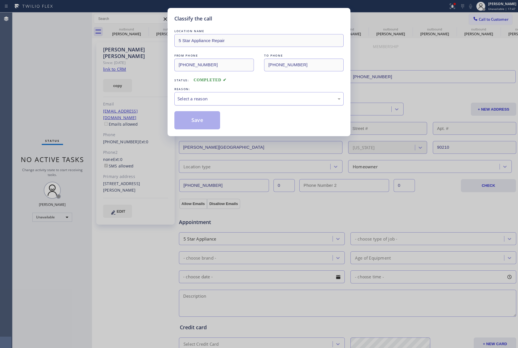
click at [223, 103] on div "Select a reason" at bounding box center [258, 98] width 169 height 13
drag, startPoint x: 183, startPoint y: 116, endPoint x: 173, endPoint y: 45, distance: 71.7
click at [183, 116] on button "Save" at bounding box center [197, 120] width 46 height 18
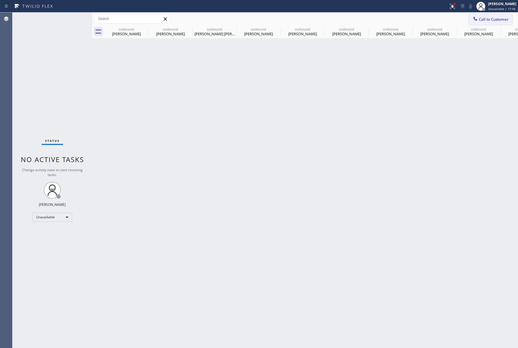
click at [486, 17] on span "Call to Customer" at bounding box center [494, 19] width 30 height 5
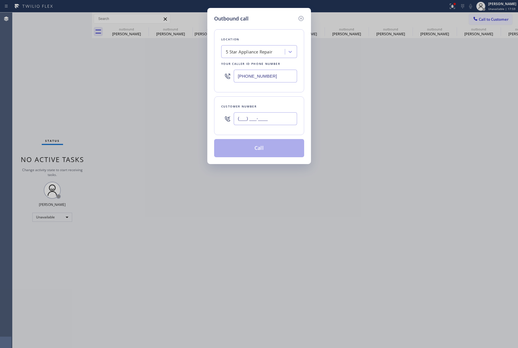
click at [261, 116] on input "(___) ___-____" at bounding box center [265, 118] width 63 height 13
paste input "415) 320-0343"
type input "(415) 320-0343"
click at [264, 101] on div "Customer number (415) 320-0343" at bounding box center [259, 115] width 90 height 39
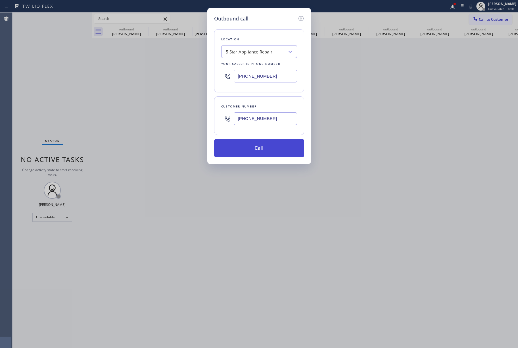
click at [264, 148] on button "Call" at bounding box center [259, 148] width 90 height 18
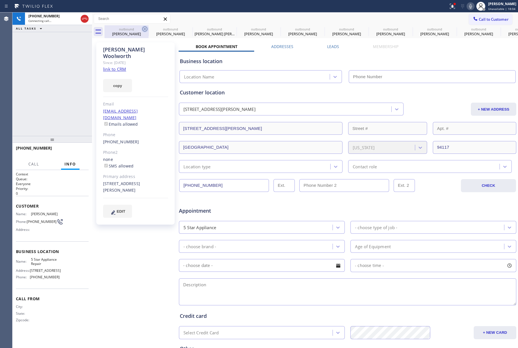
type input "[PHONE_NUMBER]"
click at [143, 29] on icon at bounding box center [144, 29] width 7 height 7
click at [0, 0] on icon at bounding box center [0, 0] width 0 height 0
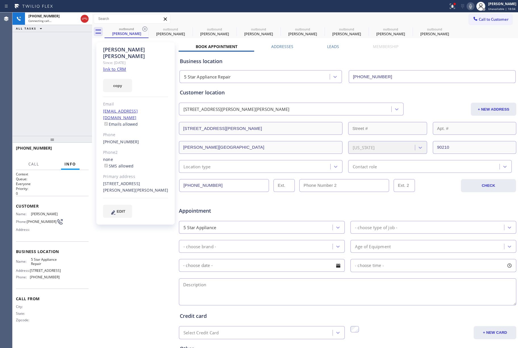
click at [143, 29] on icon at bounding box center [144, 29] width 7 height 7
click at [0, 0] on icon at bounding box center [0, 0] width 0 height 0
click at [274, 29] on icon at bounding box center [277, 29] width 7 height 7
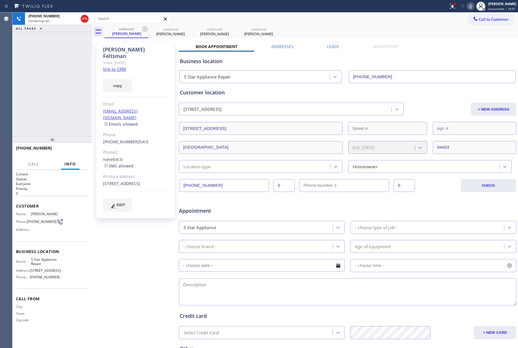
click at [143, 29] on icon at bounding box center [144, 29] width 7 height 7
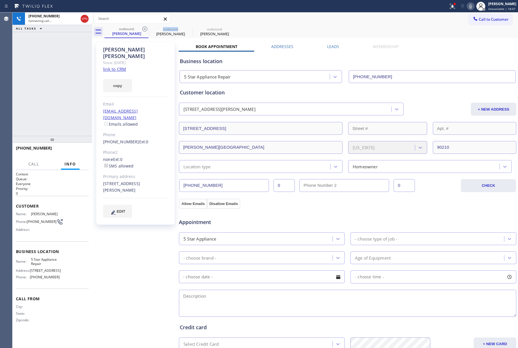
click at [143, 29] on icon at bounding box center [144, 29] width 7 height 7
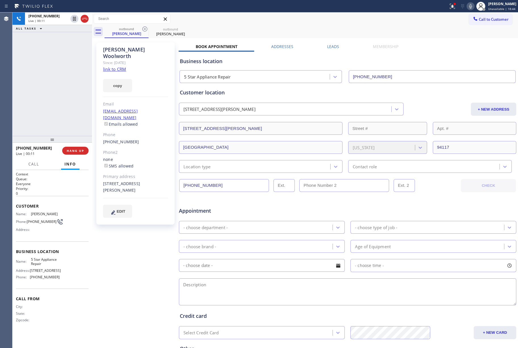
click at [77, 145] on div "+14153200343 Live | 00:11 HANG UP" at bounding box center [52, 150] width 73 height 15
drag, startPoint x: 73, startPoint y: 141, endPoint x: 73, endPoint y: 147, distance: 5.4
click at [73, 143] on div "+14153200343 Live | 00:11 ALL TASKS ALL TASKS ACTIVE TASKS TASKS IN WRAP UP +14…" at bounding box center [52, 179] width 80 height 335
click at [72, 148] on button "HANG UP" at bounding box center [75, 151] width 26 height 8
drag, startPoint x: 62, startPoint y: 111, endPoint x: 62, endPoint y: 114, distance: 3.1
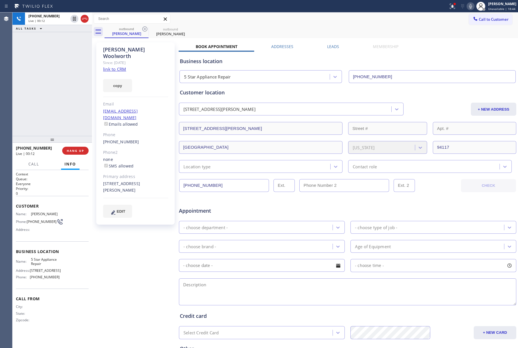
click at [62, 111] on div "+14153200343 Live | 00:12 ALL TASKS ALL TASKS ACTIVE TASKS TASKS IN WRAP UP" at bounding box center [52, 73] width 80 height 123
drag, startPoint x: 73, startPoint y: 149, endPoint x: 62, endPoint y: 114, distance: 36.9
click at [73, 149] on span "HANG UP" at bounding box center [75, 151] width 17 height 4
click at [62, 114] on div "+14153200343 Live | 00:12 ALL TASKS ALL TASKS ACTIVE TASKS TASKS IN WRAP UP" at bounding box center [52, 73] width 80 height 123
click at [62, 114] on div "ALL TASKS ALL TASKS ACTIVE TASKS TASKS IN WRAP UP +14153200343 Wrap up | 00:01" at bounding box center [52, 73] width 80 height 123
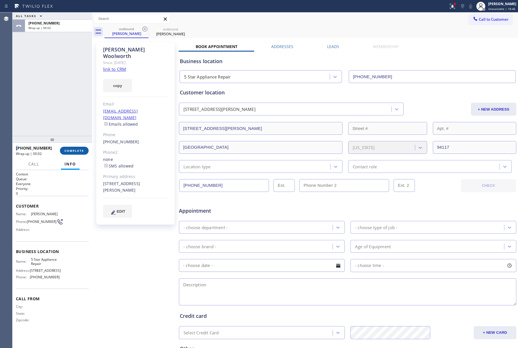
click at [76, 147] on button "COMPLETE" at bounding box center [74, 151] width 29 height 8
click at [53, 104] on div "ALL TASKS ALL TASKS ACTIVE TASKS TASKS IN WRAP UP +14153200343 Wrap up | 00:02" at bounding box center [52, 73] width 80 height 123
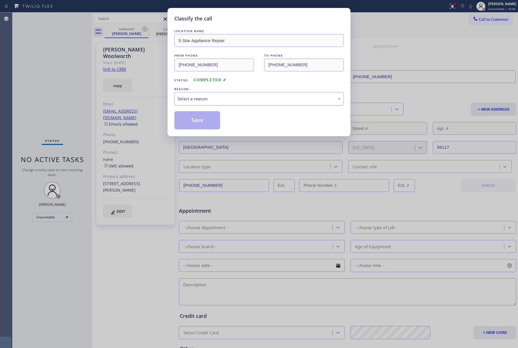
click at [229, 98] on div "Select a reason" at bounding box center [259, 98] width 163 height 7
drag, startPoint x: 192, startPoint y: 119, endPoint x: 154, endPoint y: 6, distance: 120.0
click at [192, 119] on button "Save" at bounding box center [197, 120] width 46 height 18
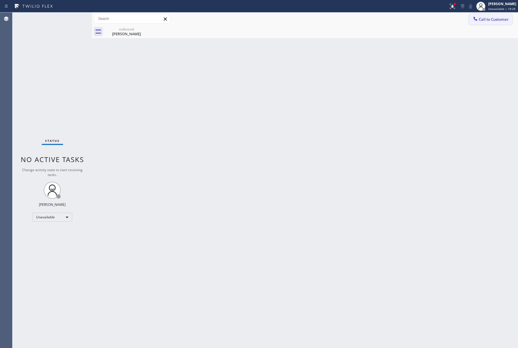
click at [491, 15] on button "Call to Customer" at bounding box center [490, 19] width 43 height 11
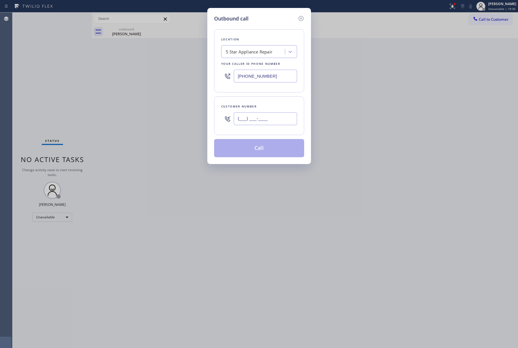
click at [255, 116] on input "(___) ___-____" at bounding box center [265, 118] width 63 height 13
paste input "512) 202-8924"
type input "(512) 202-8924"
click at [260, 102] on div "Customer number (512) 202-8924" at bounding box center [259, 115] width 90 height 39
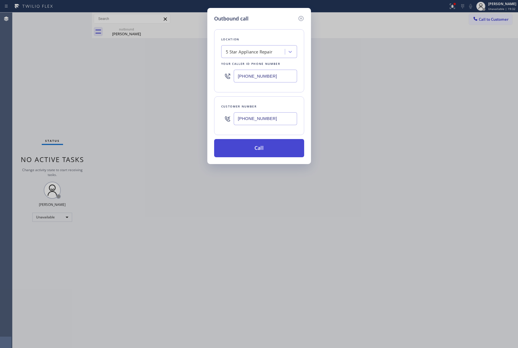
click at [262, 142] on button "Call" at bounding box center [259, 148] width 90 height 18
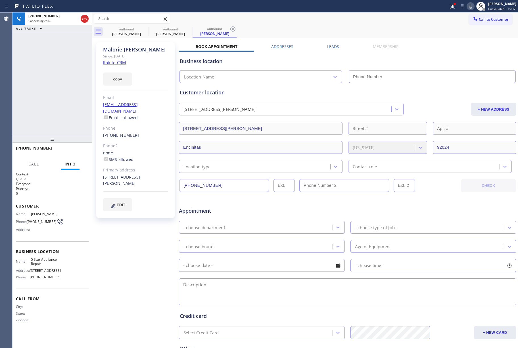
type input "[PHONE_NUMBER]"
click at [68, 97] on div "+15122028924 Live | 00:02 ALL TASKS ALL TASKS ACTIVE TASKS TASKS IN WRAP UP" at bounding box center [52, 73] width 80 height 123
click at [73, 149] on span "HANG UP" at bounding box center [75, 151] width 17 height 4
drag, startPoint x: 73, startPoint y: 128, endPoint x: 74, endPoint y: 134, distance: 5.8
click at [74, 129] on div "+15122028924 Live | 00:06 ALL TASKS ALL TASKS ACTIVE TASKS TASKS IN WRAP UP" at bounding box center [52, 73] width 80 height 123
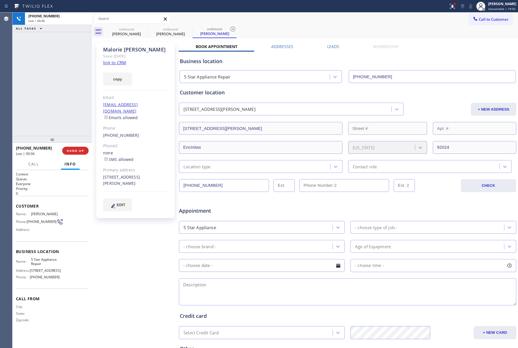
click at [77, 145] on div "+15122028924 Live | 00:06 HANG UP" at bounding box center [52, 150] width 73 height 15
click at [78, 149] on span "HANG UP" at bounding box center [75, 151] width 17 height 4
click at [68, 114] on div "ALL TASKS ALL TASKS ACTIVE TASKS TASKS IN WRAP UP +15122028924 Wrap up | 00:01" at bounding box center [52, 73] width 80 height 123
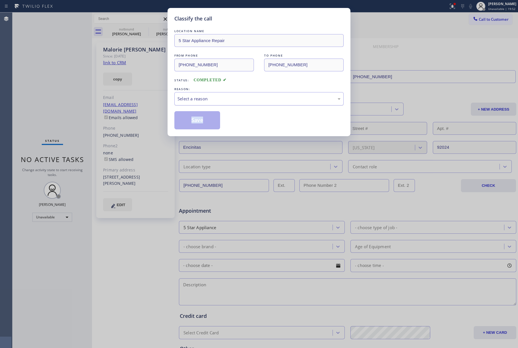
click at [222, 99] on div "Select a reason" at bounding box center [259, 98] width 163 height 7
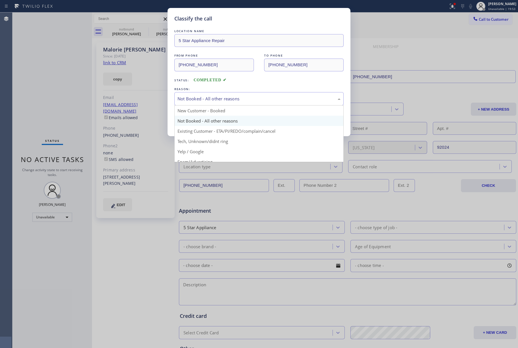
click at [193, 97] on div "Not Booked - All other reasons" at bounding box center [259, 98] width 163 height 7
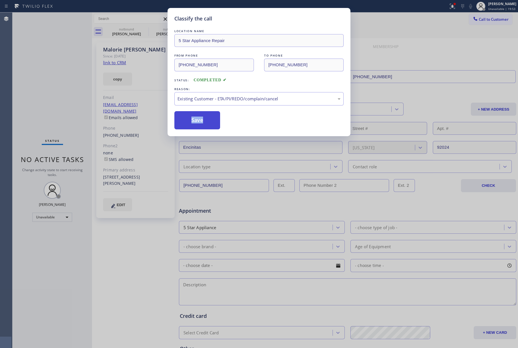
click at [187, 120] on button "Save" at bounding box center [197, 120] width 46 height 18
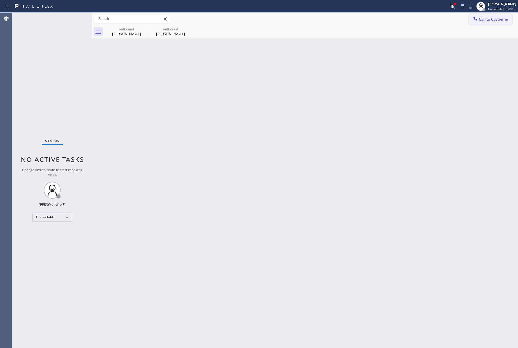
click at [490, 17] on span "Call to Customer" at bounding box center [494, 19] width 30 height 5
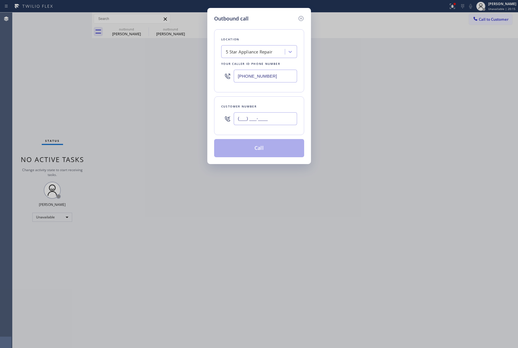
click at [275, 120] on input "(___) ___-____" at bounding box center [265, 118] width 63 height 13
paste input "818) 427-6006"
type input "(818) 427-6006"
click at [273, 106] on div "Customer number" at bounding box center [259, 106] width 76 height 6
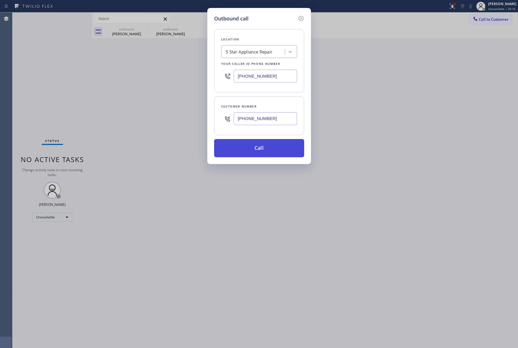
click at [261, 144] on button "Call" at bounding box center [259, 148] width 90 height 18
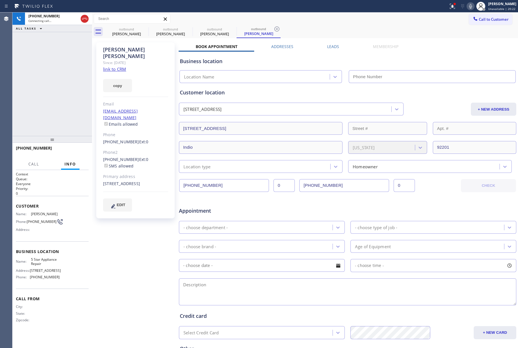
type input "[PHONE_NUMBER]"
click at [35, 89] on div "+18184276006 Connecting call… ALL TASKS ALL TASKS ACTIVE TASKS TASKS IN WRAP UP" at bounding box center [52, 73] width 80 height 123
drag, startPoint x: 71, startPoint y: 149, endPoint x: 71, endPoint y: 130, distance: 19.9
click at [71, 149] on span "HANG UP" at bounding box center [75, 151] width 17 height 4
click at [71, 130] on div "+18184276006 Live | 00:04 ALL TASKS ALL TASKS ACTIVE TASKS TASKS IN WRAP UP" at bounding box center [52, 73] width 80 height 123
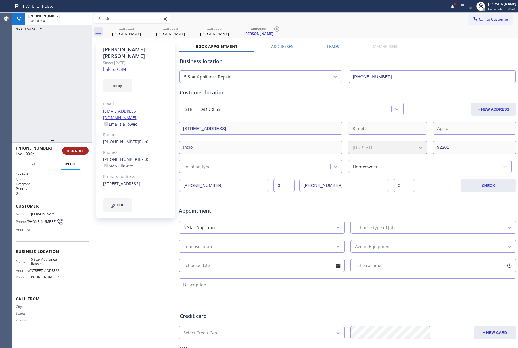
click at [76, 149] on span "HANG UP" at bounding box center [75, 151] width 17 height 4
click at [76, 116] on div "ALL TASKS ALL TASKS ACTIVE TASKS TASKS IN WRAP UP +18184276006 Wrap up | 00:01" at bounding box center [52, 73] width 80 height 123
click at [80, 151] on span "COMPLETE" at bounding box center [74, 151] width 20 height 4
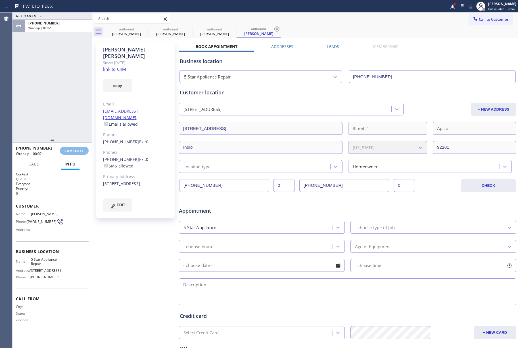
click at [59, 118] on div "ALL TASKS ALL TASKS ACTIVE TASKS TASKS IN WRAP UP +18184276006 Wrap up | 00:02" at bounding box center [52, 73] width 80 height 123
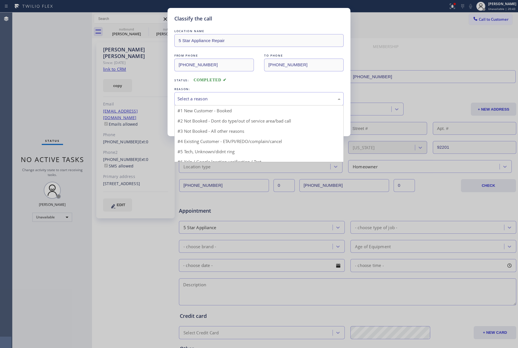
click at [212, 97] on div "Select a reason" at bounding box center [259, 98] width 163 height 7
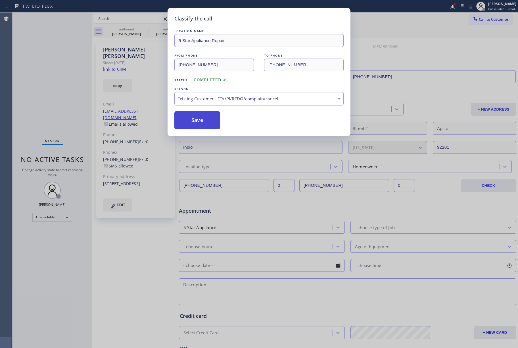
click at [200, 127] on button "Save" at bounding box center [197, 120] width 46 height 18
click at [199, 126] on button "Save" at bounding box center [197, 120] width 46 height 18
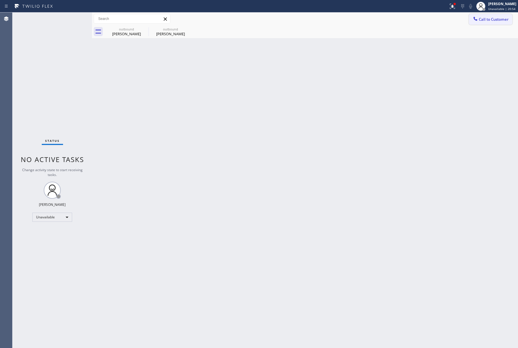
click at [496, 22] on button "Call to Customer" at bounding box center [490, 19] width 43 height 11
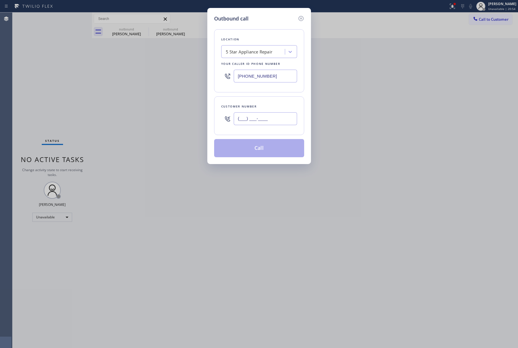
click at [261, 120] on input "(___) ___-____" at bounding box center [265, 118] width 63 height 13
paste input "510) 501-7440"
type input "(510) 501-7440"
click at [260, 106] on div "Customer number" at bounding box center [259, 106] width 76 height 6
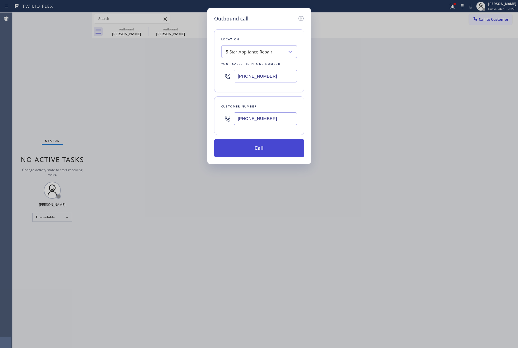
click at [260, 146] on button "Call" at bounding box center [259, 148] width 90 height 18
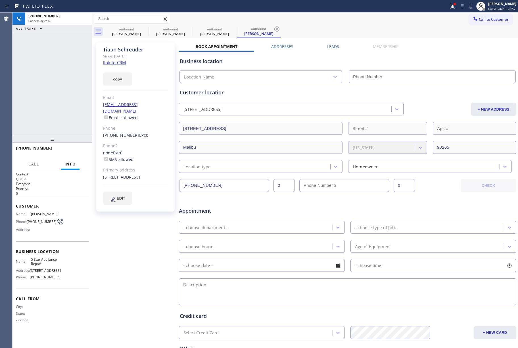
click at [42, 110] on div "+15105017440 Connecting call… ALL TASKS ALL TASKS ACTIVE TASKS TASKS IN WRAP UP" at bounding box center [52, 73] width 80 height 123
type input "[PHONE_NUMBER]"
click at [76, 149] on span "HANG UP" at bounding box center [75, 151] width 17 height 4
drag, startPoint x: 74, startPoint y: 122, endPoint x: 76, endPoint y: 137, distance: 15.7
click at [76, 133] on div "+15105017440 Live | 00:03 ALL TASKS ALL TASKS ACTIVE TASKS TASKS IN WRAP UP" at bounding box center [52, 73] width 80 height 123
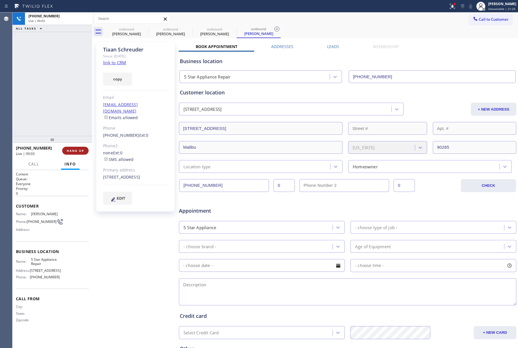
click at [80, 150] on span "HANG UP" at bounding box center [75, 151] width 17 height 4
click at [62, 96] on div "ALL TASKS ALL TASKS ACTIVE TASKS TASKS IN WRAP UP +15105017440 Wrap up | 00:01" at bounding box center [52, 73] width 80 height 123
click at [78, 151] on span "COMPLETE" at bounding box center [74, 151] width 20 height 4
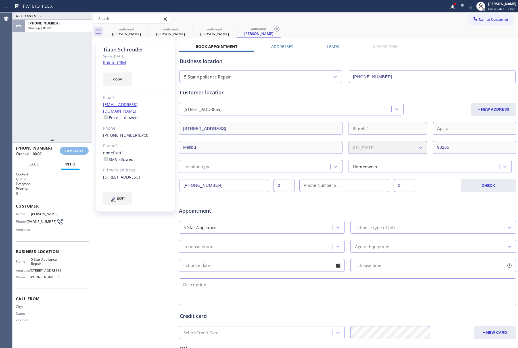
click at [66, 116] on div "ALL TASKS ALL TASKS ACTIVE TASKS TASKS IN WRAP UP +15105017440 Wrap up | 00:02" at bounding box center [52, 73] width 80 height 123
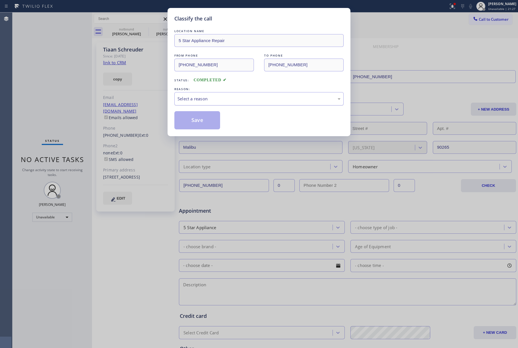
click at [232, 101] on div "Select a reason" at bounding box center [259, 98] width 163 height 7
drag, startPoint x: 196, startPoint y: 121, endPoint x: 162, endPoint y: 5, distance: 120.9
click at [196, 121] on button "Save" at bounding box center [197, 120] width 46 height 18
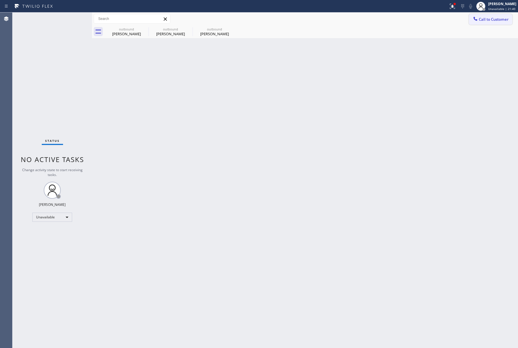
drag, startPoint x: 491, startPoint y: 17, endPoint x: 319, endPoint y: 74, distance: 181.9
click at [491, 17] on span "Call to Customer" at bounding box center [494, 19] width 30 height 5
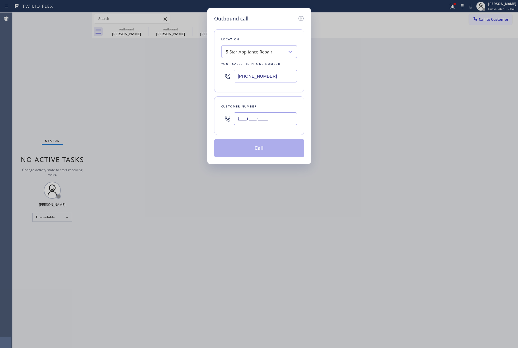
click at [264, 118] on input "(___) ___-____" at bounding box center [265, 118] width 63 height 13
paste input "949) 275-5038"
type input "[PHONE_NUMBER]"
click at [262, 102] on div "Customer number (949) 275-5038" at bounding box center [259, 115] width 90 height 39
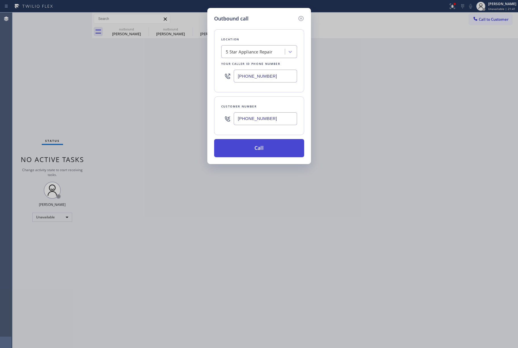
click at [258, 145] on button "Call" at bounding box center [259, 148] width 90 height 18
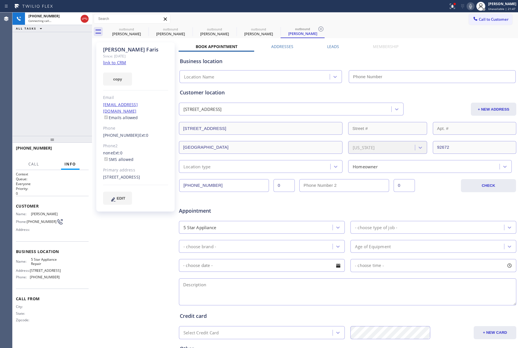
type input "[PHONE_NUMBER]"
click at [76, 147] on button "HANG UP" at bounding box center [75, 151] width 26 height 8
click at [75, 147] on button "HANG UP" at bounding box center [75, 151] width 26 height 8
click at [65, 104] on div "ALL TASKS ALL TASKS ACTIVE TASKS TASKS IN WRAP UP +19492755038 Wrap up | 00:01" at bounding box center [52, 73] width 80 height 123
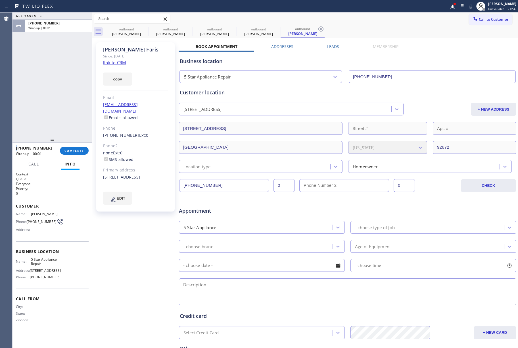
click at [65, 104] on div "ALL TASKS ALL TASKS ACTIVE TASKS TASKS IN WRAP UP +19492755038 Wrap up | 00:01" at bounding box center [52, 73] width 80 height 123
click at [72, 149] on span "COMPLETE" at bounding box center [74, 151] width 20 height 4
click at [62, 105] on div "ALL TASKS ALL TASKS ACTIVE TASKS TASKS IN WRAP UP [PHONE_NUMBER] Wrap up | 00:02" at bounding box center [52, 73] width 80 height 123
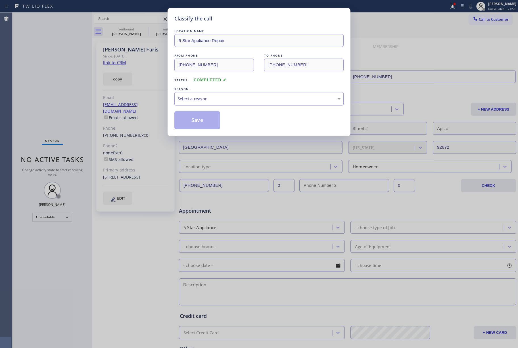
click at [230, 103] on div "Select a reason" at bounding box center [258, 98] width 169 height 13
click at [190, 120] on button "Save" at bounding box center [197, 120] width 46 height 18
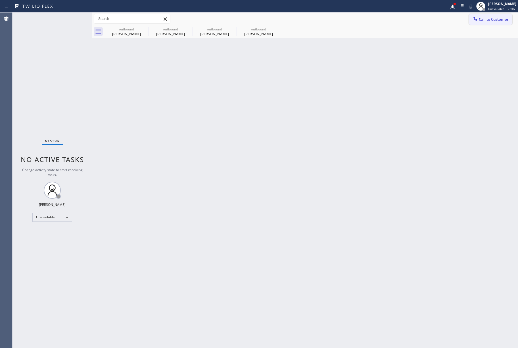
click at [502, 16] on button "Call to Customer" at bounding box center [490, 19] width 43 height 11
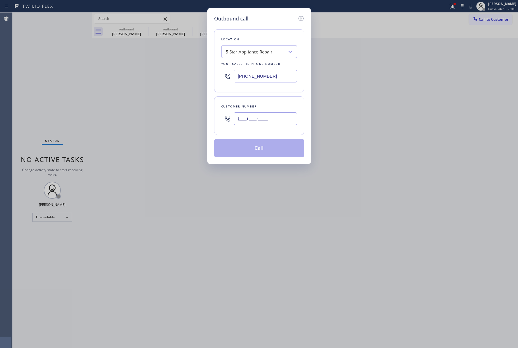
click at [274, 125] on input "(___) ___-____" at bounding box center [265, 118] width 63 height 13
paste input "949) 769-4273"
type input "(949) 769-4273"
click at [270, 99] on div "Customer number (949) 769-4273" at bounding box center [259, 115] width 90 height 39
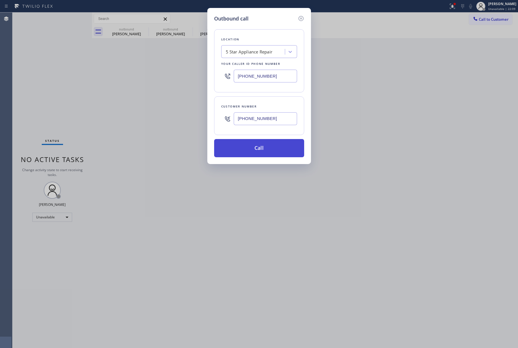
click at [266, 148] on button "Call" at bounding box center [259, 148] width 90 height 18
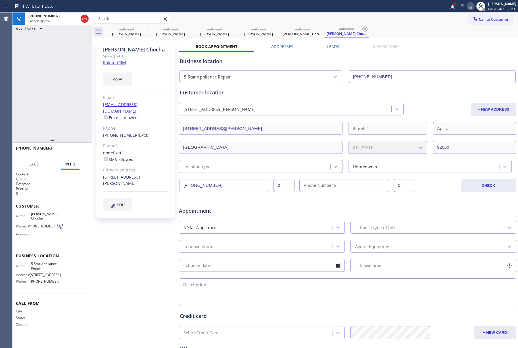
type input "[PHONE_NUMBER]"
drag, startPoint x: 60, startPoint y: 104, endPoint x: 80, endPoint y: 128, distance: 30.7
click at [60, 104] on div "+19497694273 Live | 00:04 ALL TASKS ALL TASKS ACTIVE TASKS TASKS IN WRAP UP" at bounding box center [52, 73] width 80 height 123
click at [85, 147] on button "HANG UP" at bounding box center [75, 151] width 26 height 8
drag, startPoint x: 66, startPoint y: 111, endPoint x: 71, endPoint y: 145, distance: 34.9
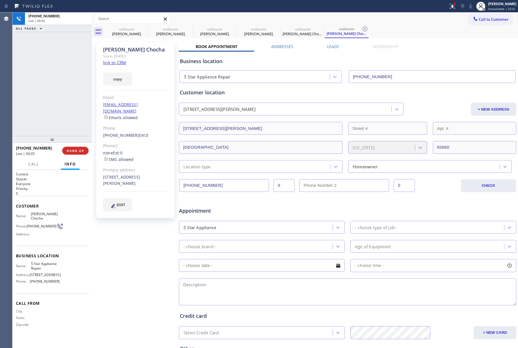
click at [66, 119] on div "+19497694273 Live | 00:05 ALL TASKS ALL TASKS ACTIVE TASKS TASKS IN WRAP UP" at bounding box center [52, 73] width 80 height 123
click at [71, 147] on button "HANG UP" at bounding box center [75, 151] width 26 height 8
click at [62, 106] on div "ALL TASKS ALL TASKS ACTIVE TASKS TASKS IN WRAP UP +19497694273 Wrap up | 00:01" at bounding box center [52, 73] width 80 height 123
click at [79, 147] on button "COMPLETE" at bounding box center [74, 151] width 29 height 8
click at [60, 110] on div "ALL TASKS ALL TASKS ACTIVE TASKS TASKS IN WRAP UP +19497694273 Wrap up | 00:02" at bounding box center [52, 73] width 80 height 123
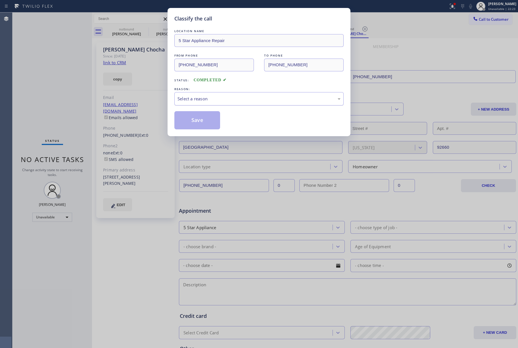
click at [212, 95] on div "Select a reason" at bounding box center [258, 98] width 169 height 13
click at [190, 116] on button "Save" at bounding box center [197, 120] width 46 height 18
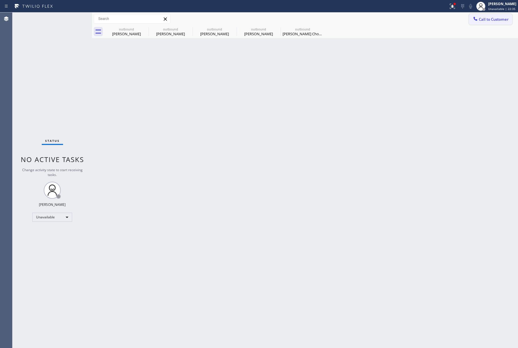
click at [511, 19] on button "Call to Customer" at bounding box center [490, 19] width 43 height 11
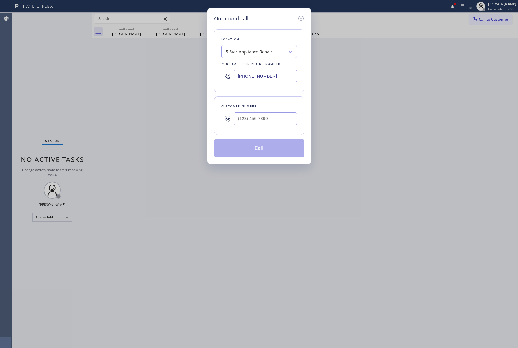
drag, startPoint x: 288, startPoint y: 126, endPoint x: 284, endPoint y: 124, distance: 3.9
click at [284, 124] on div at bounding box center [265, 118] width 63 height 18
click at [268, 117] on input "(___) ___-____" at bounding box center [265, 118] width 63 height 13
paste input "917) 226-8488"
type input "(917) 226-8488"
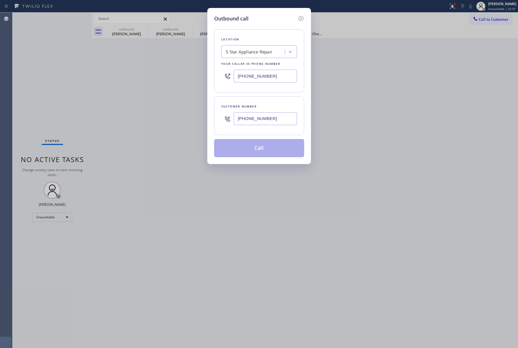
click at [264, 96] on div "Location 5 Star Appliance Repair Your caller id phone number (855) 731-4952 Cus…" at bounding box center [259, 89] width 90 height 135
click at [270, 149] on button "Call" at bounding box center [259, 148] width 90 height 18
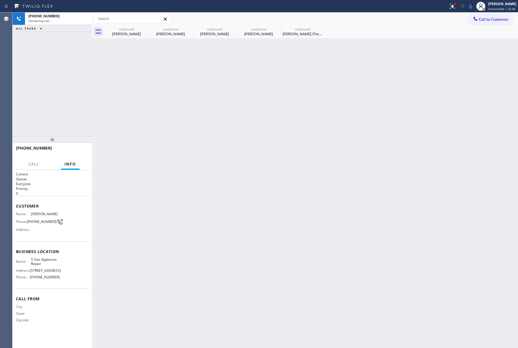
click at [47, 85] on div "+19172268488 Connecting call… ALL TASKS ALL TASKS ACTIVE TASKS TASKS IN WRAP UP" at bounding box center [52, 73] width 80 height 123
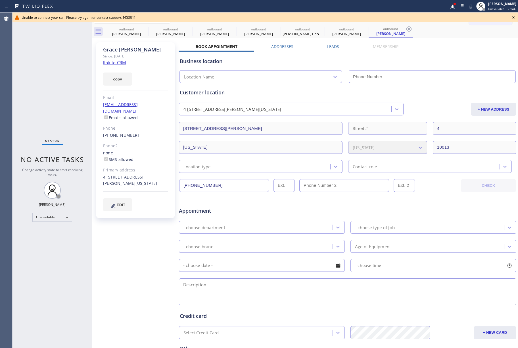
type input "[PHONE_NUMBER]"
click at [514, 16] on icon at bounding box center [513, 17] width 2 height 2
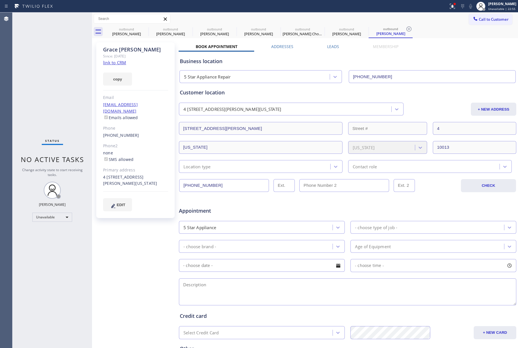
drag, startPoint x: 488, startPoint y: 16, endPoint x: 479, endPoint y: 18, distance: 9.4
click at [486, 17] on span "Call to Customer" at bounding box center [494, 19] width 30 height 5
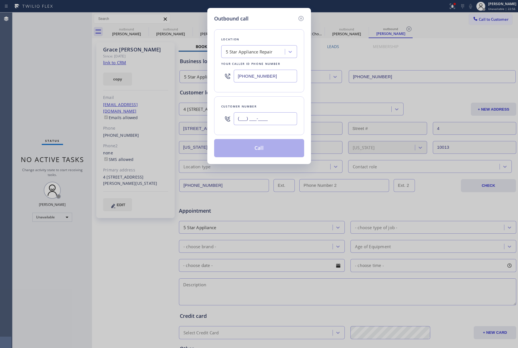
click at [274, 118] on input "(___) ___-____" at bounding box center [265, 118] width 63 height 13
paste input "480) 276-4349"
type input "(480) 276-4349"
click at [272, 106] on div "Customer number" at bounding box center [259, 106] width 76 height 6
click at [272, 149] on button "Call" at bounding box center [259, 148] width 90 height 18
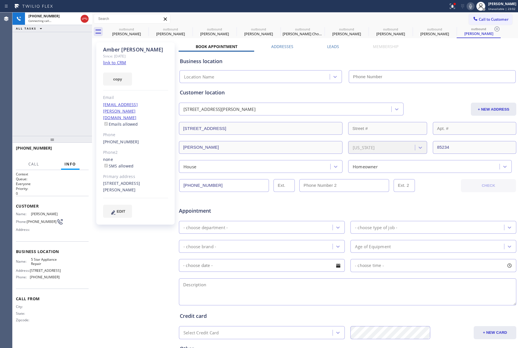
type input "[PHONE_NUMBER]"
click at [84, 152] on button "HANG UP" at bounding box center [75, 151] width 26 height 8
drag, startPoint x: 63, startPoint y: 118, endPoint x: 68, endPoint y: 142, distance: 25.0
click at [64, 124] on div "+14802764349 Live | 00:03 ALL TASKS ALL TASKS ACTIVE TASKS TASKS IN WRAP UP" at bounding box center [52, 73] width 80 height 123
click at [69, 143] on div at bounding box center [52, 139] width 80 height 7
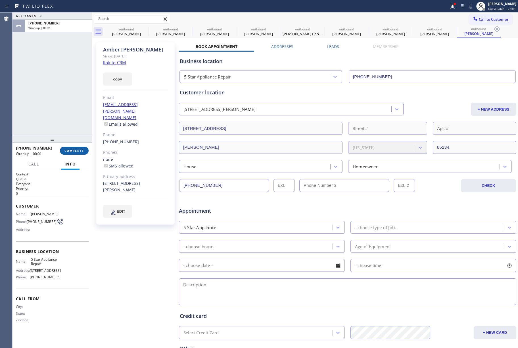
click at [74, 149] on span "COMPLETE" at bounding box center [74, 151] width 20 height 4
click at [65, 107] on div "ALL TASKS ALL TASKS ACTIVE TASKS TASKS IN WRAP UP +14802764349 Wrap up | 00:01" at bounding box center [52, 73] width 80 height 123
click at [64, 106] on div "ALL TASKS ALL TASKS ACTIVE TASKS TASKS IN WRAP UP +14802764349 Wrap up | 00:02" at bounding box center [52, 73] width 80 height 123
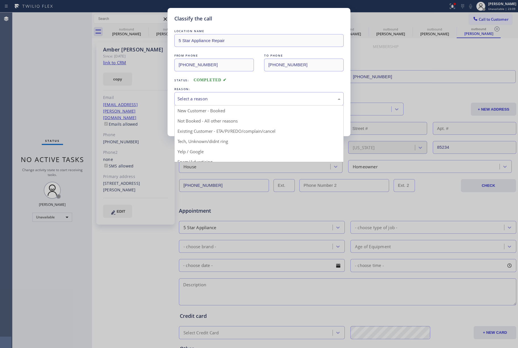
click at [231, 99] on div "Select a reason" at bounding box center [259, 98] width 163 height 7
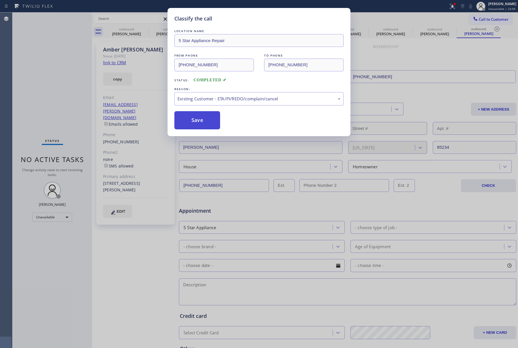
click at [195, 113] on button "Save" at bounding box center [197, 120] width 46 height 18
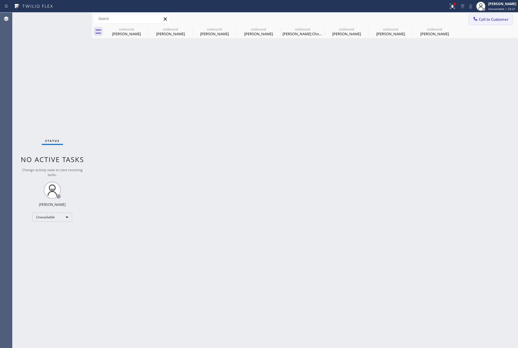
click at [494, 21] on span "Call to Customer" at bounding box center [494, 19] width 30 height 5
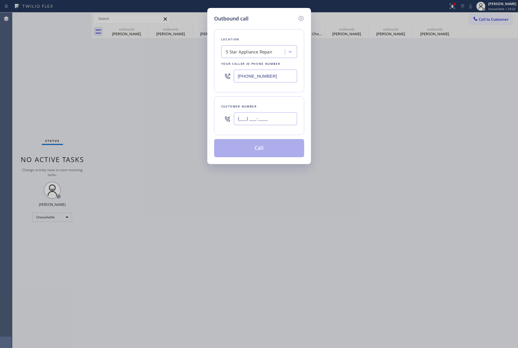
click at [280, 115] on input "(___) ___-____" at bounding box center [265, 118] width 63 height 13
paste input "425) 754-6978"
type input "(425) 754-6978"
click at [277, 103] on div "Customer number (425) 754-6978" at bounding box center [259, 115] width 90 height 39
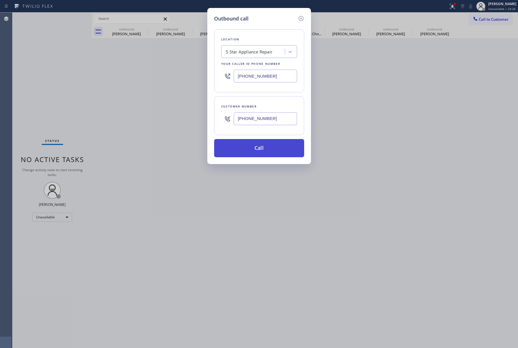
click at [266, 151] on button "Call" at bounding box center [259, 148] width 90 height 18
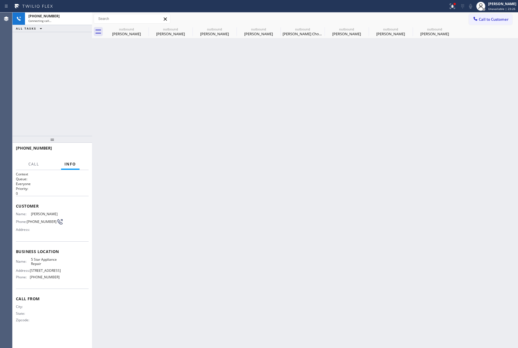
click at [36, 100] on div "+14257546978 Connecting call… ALL TASKS ALL TASKS ACTIVE TASKS TASKS IN WRAP UP" at bounding box center [52, 73] width 80 height 123
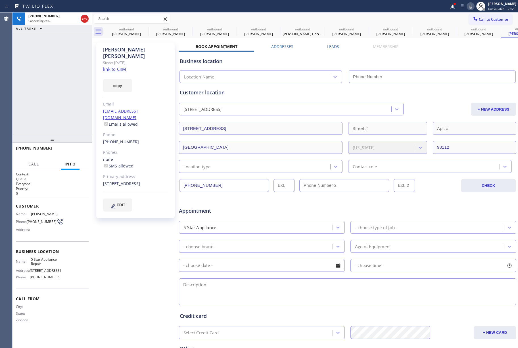
type input "[PHONE_NUMBER]"
click at [77, 150] on span "HANG UP" at bounding box center [75, 151] width 17 height 4
click at [76, 155] on div "+14257546978 Live | 00:04 HANG UP" at bounding box center [52, 150] width 73 height 15
click at [76, 150] on span "COMPLETE" at bounding box center [74, 151] width 20 height 4
click at [59, 108] on div "ALL TASKS ALL TASKS ACTIVE TASKS TASKS IN WRAP UP +14257546978 Wrap up | 00:01" at bounding box center [52, 73] width 80 height 123
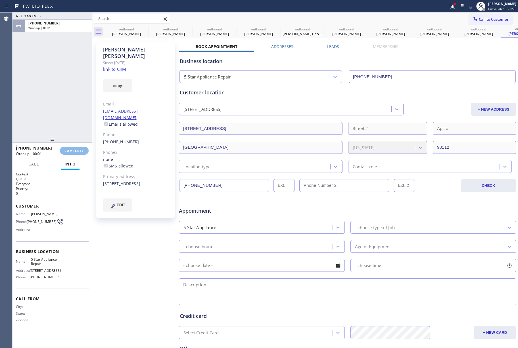
click at [59, 108] on div "ALL TASKS ALL TASKS ACTIVE TASKS TASKS IN WRAP UP +14257546978 Wrap up | 00:01" at bounding box center [52, 73] width 80 height 123
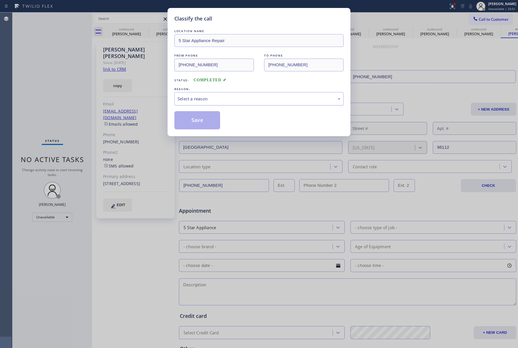
click at [199, 97] on div "Select a reason" at bounding box center [259, 98] width 163 height 7
click at [191, 117] on button "Save" at bounding box center [197, 120] width 46 height 18
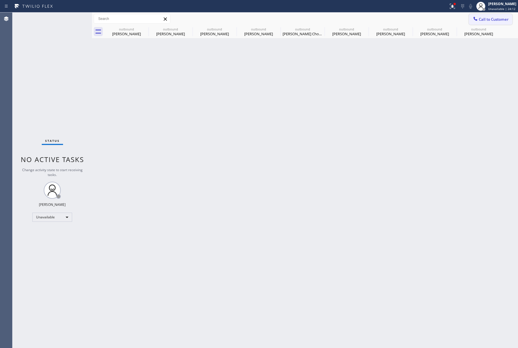
click at [499, 18] on span "Call to Customer" at bounding box center [494, 19] width 30 height 5
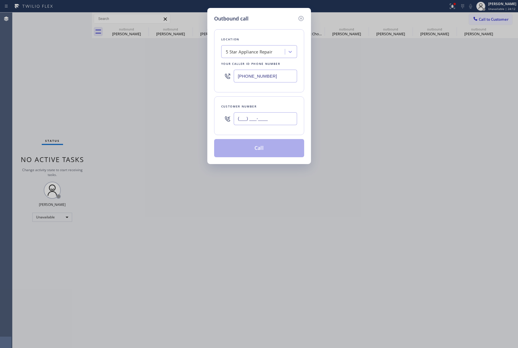
click at [258, 124] on input "(___) ___-____" at bounding box center [265, 118] width 63 height 13
paste input "408) 802-8189"
type input "(408) 802-8189"
click at [256, 103] on div "Customer number (408) 802-8189" at bounding box center [259, 115] width 90 height 39
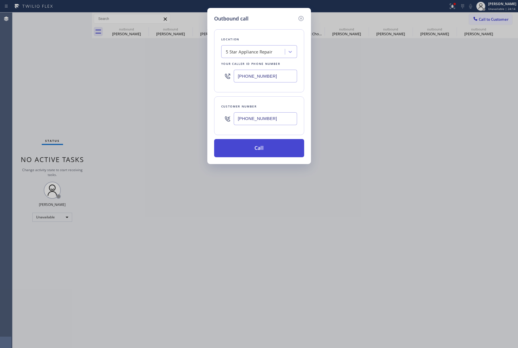
click at [258, 155] on button "Call" at bounding box center [259, 148] width 90 height 18
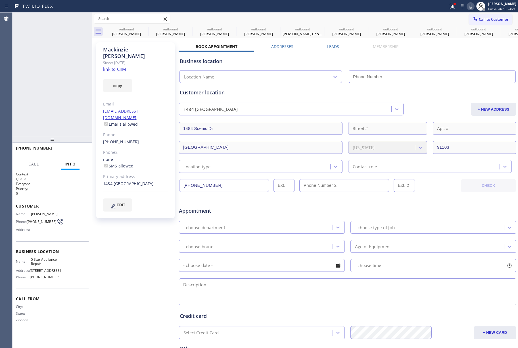
type input "[PHONE_NUMBER]"
click at [81, 149] on span "HANG UP" at bounding box center [75, 151] width 17 height 4
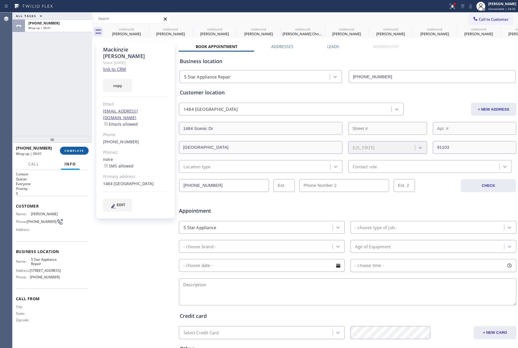
click at [81, 148] on button "COMPLETE" at bounding box center [74, 151] width 29 height 8
click at [64, 105] on div "ALL TASKS ALL TASKS ACTIVE TASKS TASKS IN WRAP UP +14088028189 Wrap up | 00:01" at bounding box center [52, 73] width 80 height 123
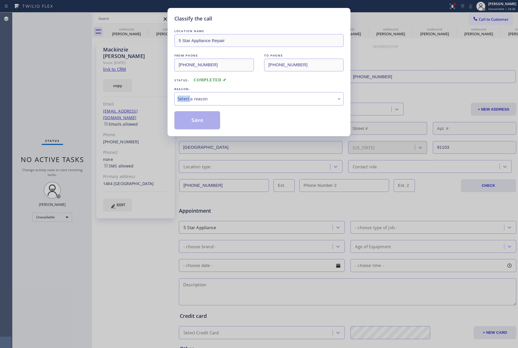
drag, startPoint x: 171, startPoint y: 98, endPoint x: 189, endPoint y: 102, distance: 18.3
click at [172, 98] on div "Classify the call LOCATION NAME 5 Star Appliance Repair FROM PHONE (855) 731-49…" at bounding box center [259, 72] width 183 height 128
click at [191, 101] on div "Select a reason" at bounding box center [259, 98] width 163 height 7
click at [193, 116] on button "Save" at bounding box center [197, 120] width 46 height 18
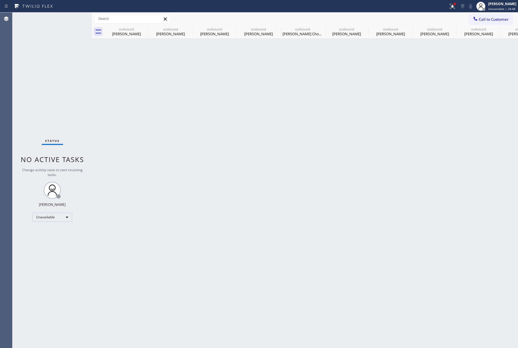
drag, startPoint x: 491, startPoint y: 13, endPoint x: 480, endPoint y: 18, distance: 12.3
click at [491, 13] on div "Call to Customer Outbound call Location 5 Star Appliance Repair Your caller id …" at bounding box center [305, 18] width 426 height 13
click at [480, 18] on span "Call to Customer" at bounding box center [494, 19] width 30 height 5
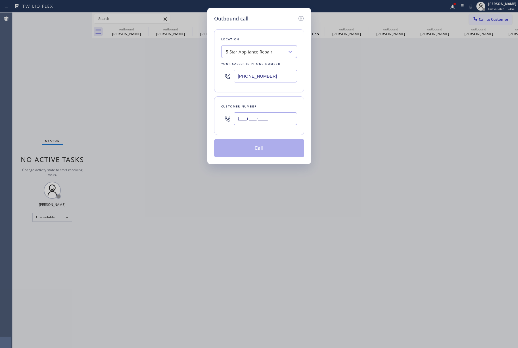
click at [265, 120] on input "(___) ___-____" at bounding box center [265, 118] width 63 height 13
paste input "310) 228-8146"
type input "(310) 228-8146"
click at [267, 110] on div "(310) 228-8146" at bounding box center [265, 118] width 63 height 18
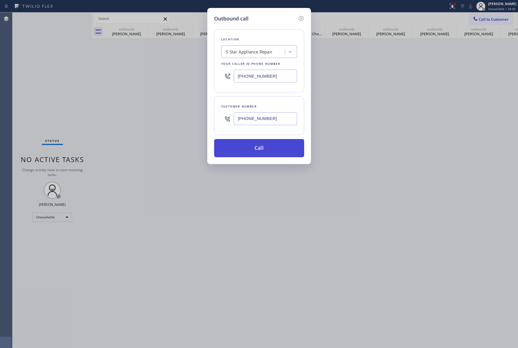
click at [274, 147] on button "Call" at bounding box center [259, 148] width 90 height 18
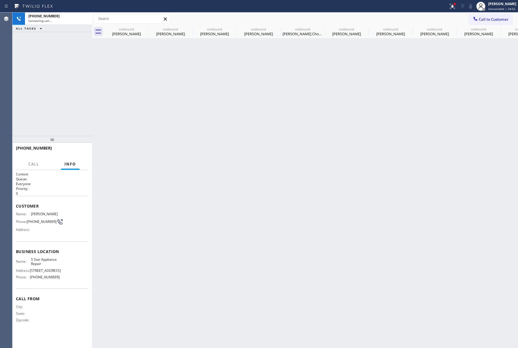
click at [380, 134] on div "Back to Dashboard Change Sender ID Customers Technicians Select a contact Outbo…" at bounding box center [305, 179] width 426 height 335
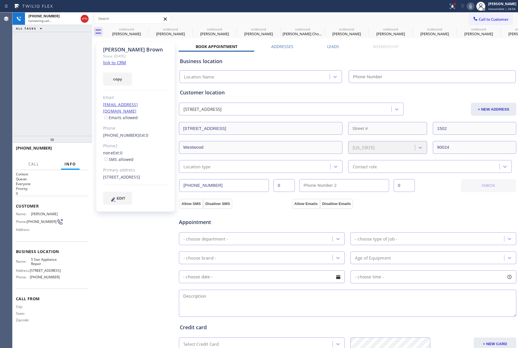
type input "[PHONE_NUMBER]"
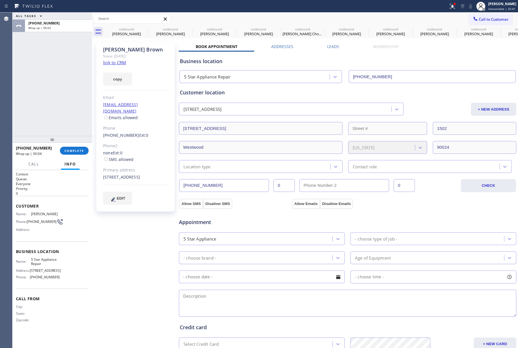
click at [67, 149] on span "COMPLETE" at bounding box center [74, 151] width 20 height 4
click at [64, 108] on div "ALL TASKS ALL TASKS ACTIVE TASKS TASKS IN WRAP UP +13102288146 Wrap up | 00:03" at bounding box center [52, 73] width 80 height 123
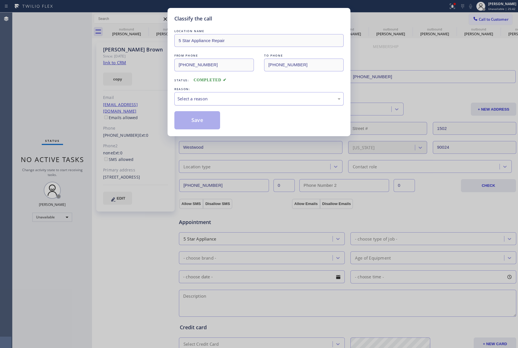
click at [211, 97] on div "Select a reason" at bounding box center [259, 98] width 163 height 7
drag, startPoint x: 195, startPoint y: 117, endPoint x: 160, endPoint y: 8, distance: 114.6
click at [195, 117] on button "Save" at bounding box center [197, 120] width 46 height 18
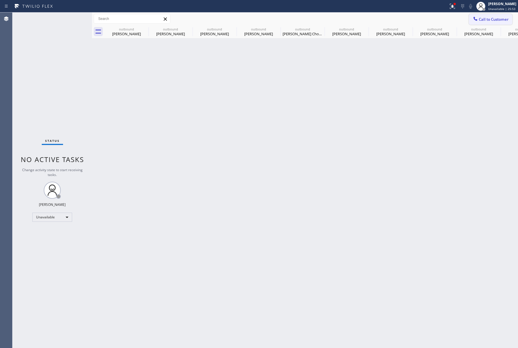
click at [508, 21] on span "Call to Customer" at bounding box center [494, 19] width 30 height 5
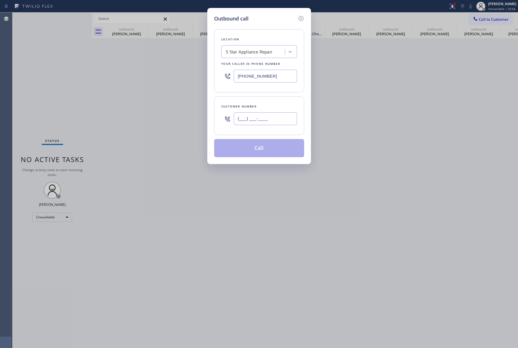
click at [285, 119] on input "(___) ___-____" at bounding box center [265, 118] width 63 height 13
paste input "562) 806-7533"
type input "(562) 806-7533"
click at [276, 105] on div "Customer number" at bounding box center [259, 106] width 76 height 6
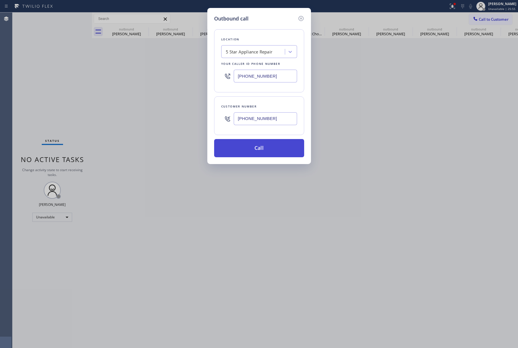
click at [270, 153] on button "Call" at bounding box center [259, 148] width 90 height 18
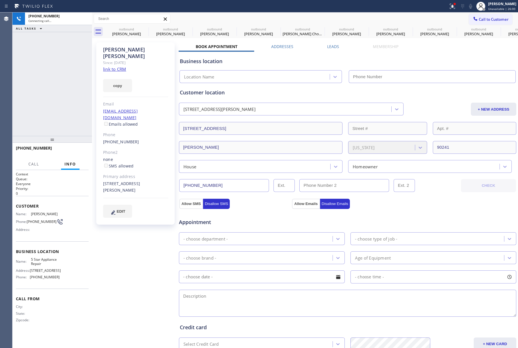
type input "[PHONE_NUMBER]"
click at [82, 151] on span "HANG UP" at bounding box center [75, 151] width 17 height 4
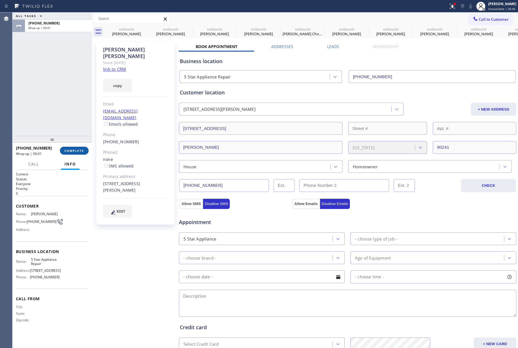
click at [75, 148] on button "COMPLETE" at bounding box center [74, 151] width 29 height 8
click at [68, 116] on div "ALL TASKS ALL TASKS ACTIVE TASKS TASKS IN WRAP UP +15628067533 Wrap up | 00:01" at bounding box center [52, 73] width 80 height 123
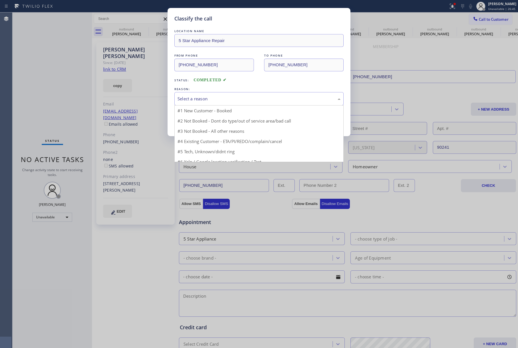
click at [205, 98] on div "Select a reason" at bounding box center [259, 98] width 163 height 7
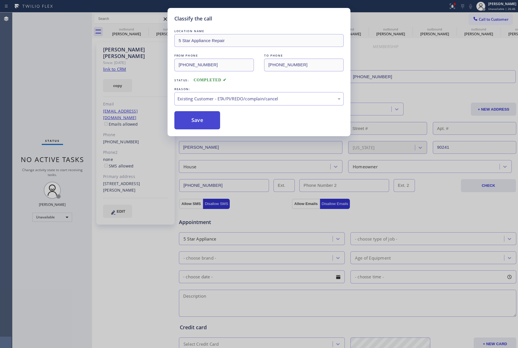
click at [190, 122] on button "Save" at bounding box center [197, 120] width 46 height 18
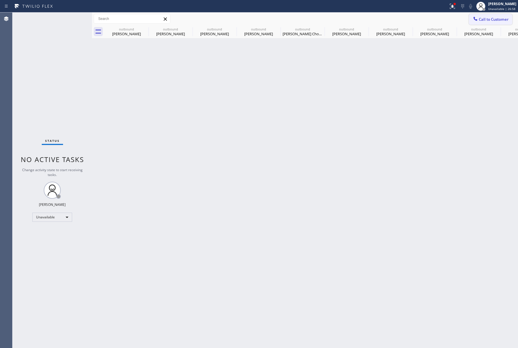
click at [494, 16] on button "Call to Customer" at bounding box center [490, 19] width 43 height 11
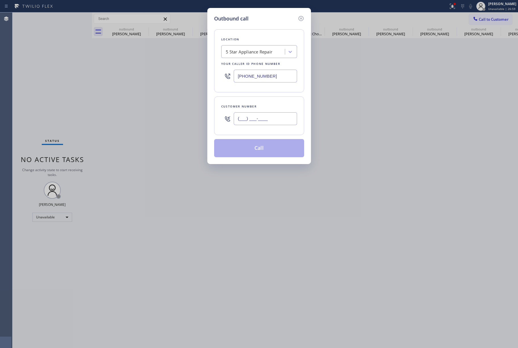
click at [256, 116] on input "(___) ___-____" at bounding box center [265, 118] width 63 height 13
paste input "970) 402-1577"
type input "(970) 402-1577"
click at [257, 103] on div "Customer number (970) 402-1577" at bounding box center [259, 115] width 90 height 39
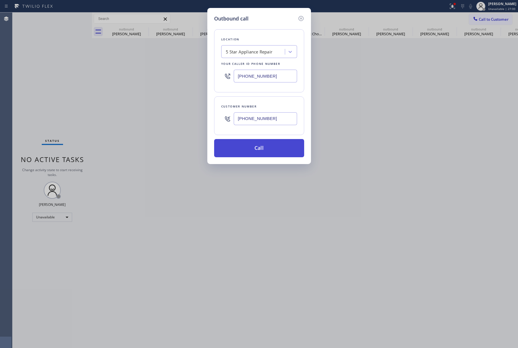
click at [257, 146] on button "Call" at bounding box center [259, 148] width 90 height 18
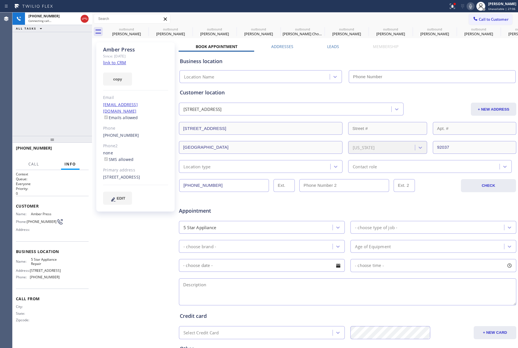
type input "[PHONE_NUMBER]"
click at [69, 153] on button "HANG UP" at bounding box center [75, 151] width 26 height 8
click at [73, 150] on span "HANG UP" at bounding box center [75, 151] width 17 height 4
click at [48, 94] on div "+19704021577 Live | 00:05 ALL TASKS ALL TASKS ACTIVE TASKS TASKS IN WRAP UP" at bounding box center [52, 73] width 80 height 123
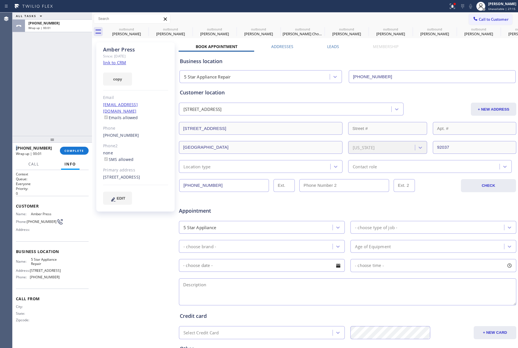
click at [48, 94] on div "ALL TASKS ALL TASKS ACTIVE TASKS TASKS IN WRAP UP +19704021577 Wrap up | 00:01" at bounding box center [52, 73] width 80 height 123
click at [69, 153] on button "COMPLETE" at bounding box center [74, 151] width 29 height 8
click at [57, 123] on div "ALL TASKS ALL TASKS ACTIVE TASKS TASKS IN WRAP UP +19704021577 Wrap up | 00:02" at bounding box center [52, 73] width 80 height 123
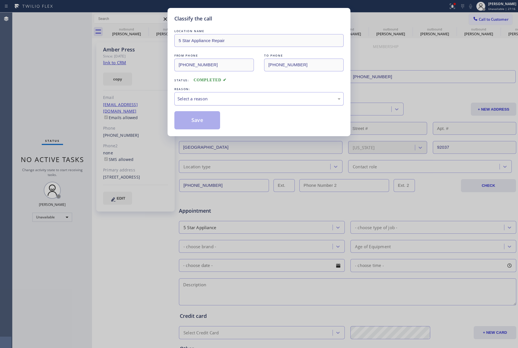
drag, startPoint x: 203, startPoint y: 99, endPoint x: 206, endPoint y: 105, distance: 6.5
click at [203, 99] on div "Select a reason" at bounding box center [259, 98] width 163 height 7
click at [192, 120] on button "Save" at bounding box center [197, 120] width 46 height 18
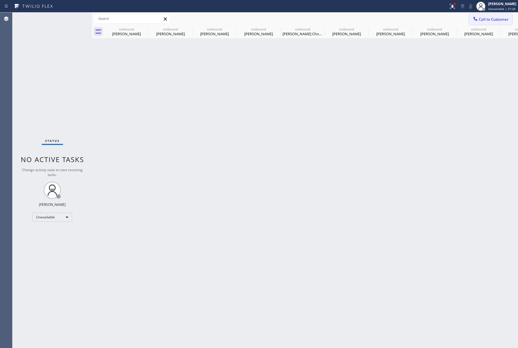
click at [477, 19] on icon at bounding box center [476, 19] width 6 height 6
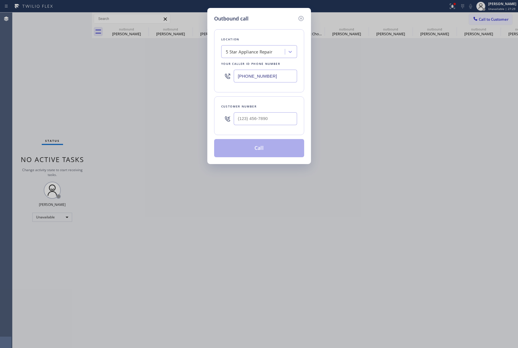
drag, startPoint x: 272, startPoint y: 127, endPoint x: 274, endPoint y: 121, distance: 6.5
click at [273, 127] on div at bounding box center [265, 118] width 63 height 18
click at [274, 121] on input "(___) ___-____" at bounding box center [265, 118] width 63 height 13
paste input "650) 642-5483"
click at [274, 107] on div "Customer number" at bounding box center [259, 106] width 76 height 6
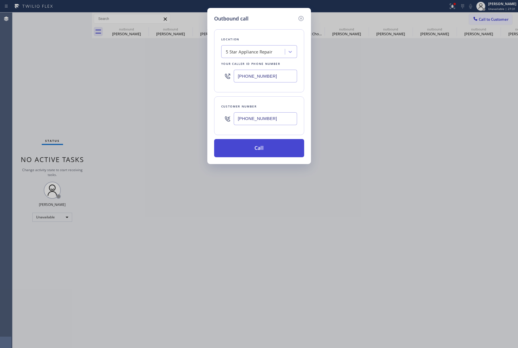
click at [272, 142] on button "Call" at bounding box center [259, 148] width 90 height 18
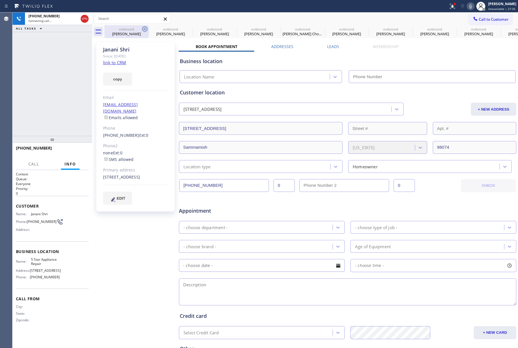
click at [143, 26] on icon at bounding box center [144, 29] width 7 height 7
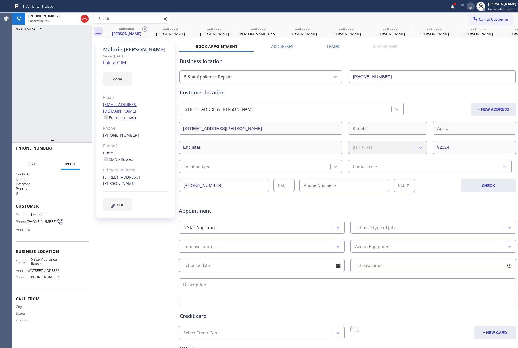
click at [143, 26] on icon at bounding box center [144, 29] width 7 height 7
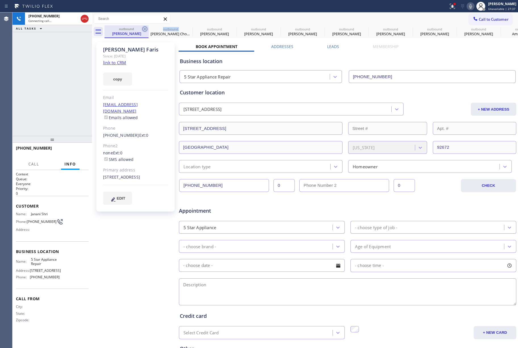
click at [143, 27] on icon at bounding box center [144, 29] width 7 height 7
click at [185, 27] on icon at bounding box center [188, 29] width 7 height 7
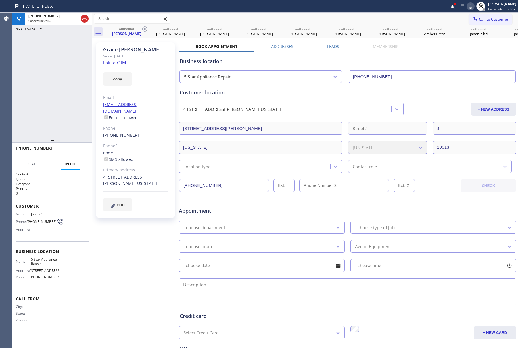
click at [143, 27] on icon at bounding box center [144, 29] width 7 height 7
click at [0, 0] on icon at bounding box center [0, 0] width 0 height 0
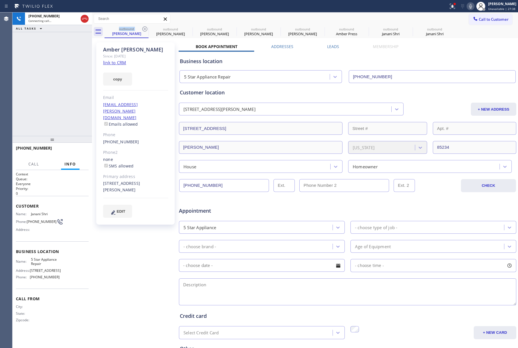
click at [143, 27] on icon at bounding box center [144, 29] width 7 height 7
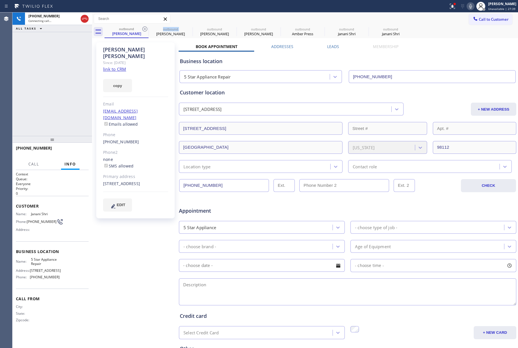
click at [143, 27] on icon at bounding box center [144, 29] width 7 height 7
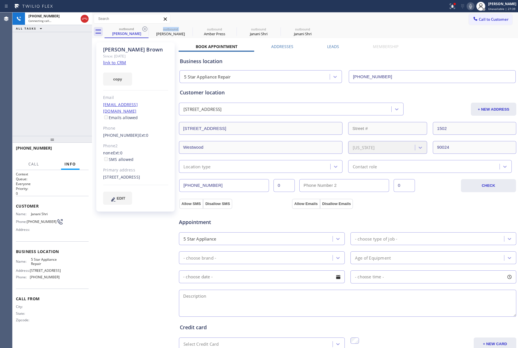
click at [143, 27] on icon at bounding box center [144, 29] width 7 height 7
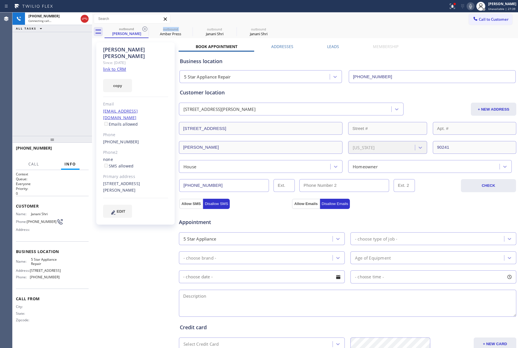
click at [143, 27] on icon at bounding box center [144, 29] width 7 height 7
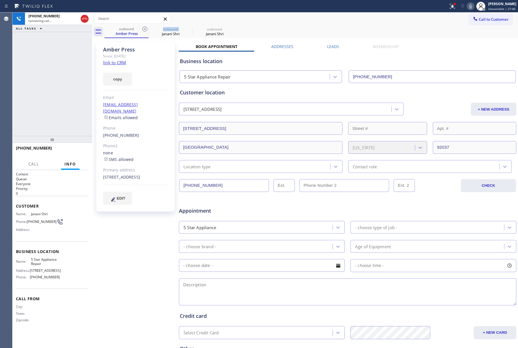
click at [143, 27] on icon at bounding box center [144, 29] width 7 height 7
drag, startPoint x: 163, startPoint y: 36, endPoint x: 176, endPoint y: 2, distance: 36.0
click at [164, 36] on div "Janani Shri" at bounding box center [170, 33] width 43 height 5
drag, startPoint x: 81, startPoint y: 151, endPoint x: 63, endPoint y: 114, distance: 40.8
click at [81, 149] on span "HANG UP" at bounding box center [75, 151] width 17 height 4
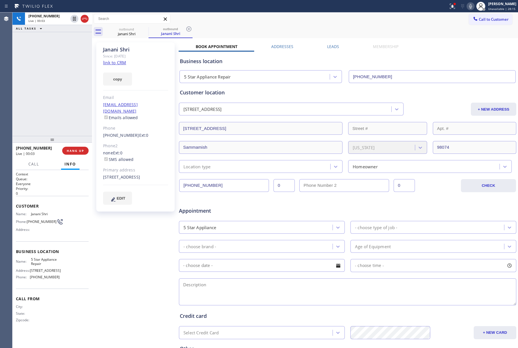
drag, startPoint x: 63, startPoint y: 114, endPoint x: 65, endPoint y: 128, distance: 14.3
click at [64, 122] on div "+16506425483 Live | 00:03 ALL TASKS ALL TASKS ACTIVE TASKS TASKS IN WRAP UP" at bounding box center [52, 73] width 80 height 123
click at [68, 150] on span "HANG UP" at bounding box center [75, 151] width 17 height 4
click at [62, 113] on div "ALL TASKS ALL TASKS ACTIVE TASKS TASKS IN WRAP UP +16506425483 Wrap up | 00:00" at bounding box center [52, 73] width 80 height 123
click at [62, 113] on div "ALL TASKS ALL TASKS ACTIVE TASKS TASKS IN WRAP UP +16506425483 Wrap up | 00:01" at bounding box center [52, 73] width 80 height 123
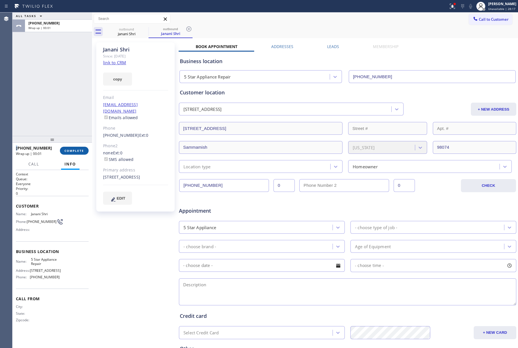
click at [72, 151] on span "COMPLETE" at bounding box center [74, 151] width 20 height 4
click at [68, 128] on div "ALL TASKS ALL TASKS ACTIVE TASKS TASKS IN WRAP UP +16506425483 Wrap up | 00:01" at bounding box center [52, 73] width 80 height 123
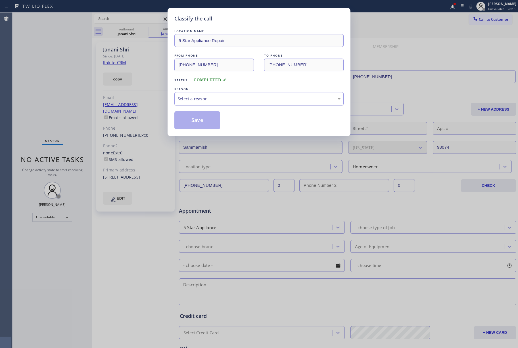
click at [223, 99] on div "Select a reason" at bounding box center [259, 98] width 163 height 7
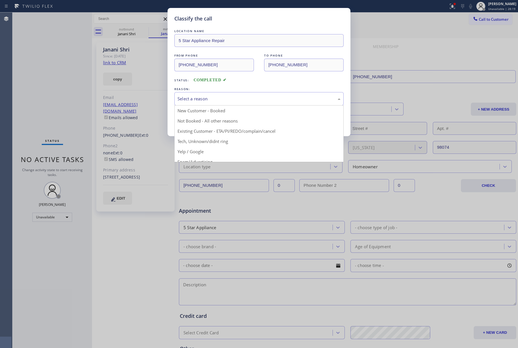
drag, startPoint x: 219, startPoint y: 128, endPoint x: 215, endPoint y: 128, distance: 4.6
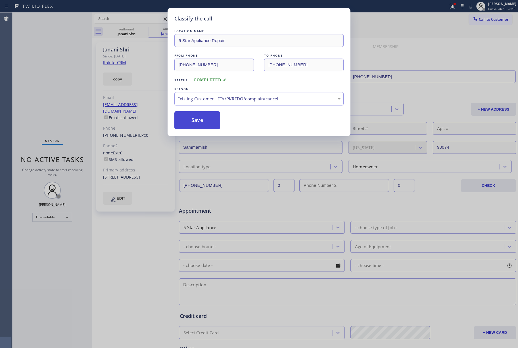
click at [201, 122] on button "Save" at bounding box center [197, 120] width 46 height 18
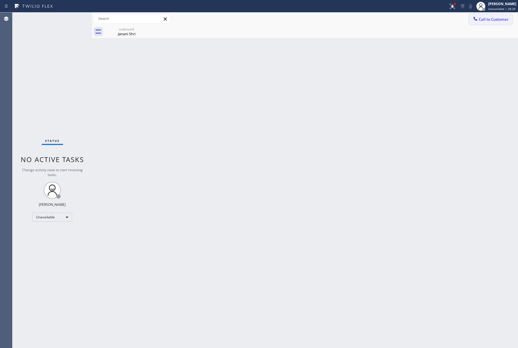
click at [489, 18] on span "Call to Customer" at bounding box center [494, 19] width 30 height 5
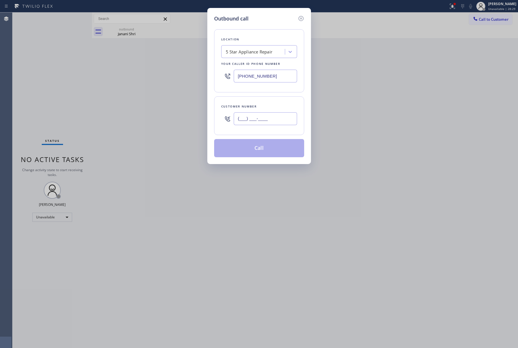
click at [256, 125] on input "(___) ___-____" at bounding box center [265, 118] width 63 height 13
paste input "949) 514-9909"
type input "(949) 514-9909"
click at [261, 103] on div "Customer number (949) 514-9909" at bounding box center [259, 115] width 90 height 39
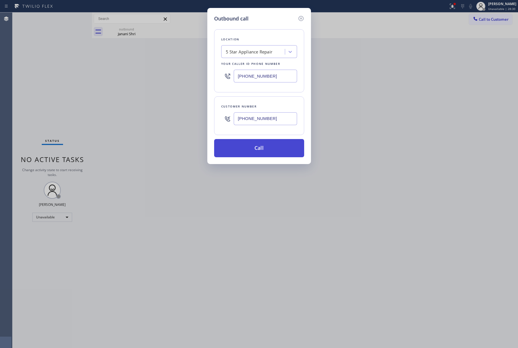
click at [260, 143] on button "Call" at bounding box center [259, 148] width 90 height 18
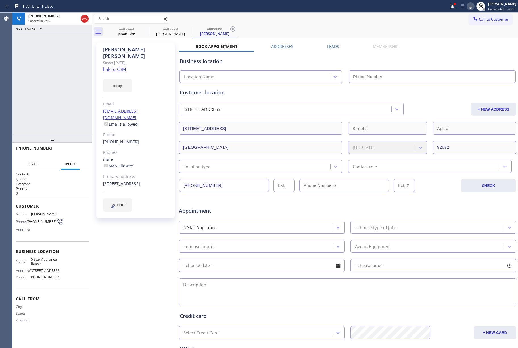
type input "[PHONE_NUMBER]"
drag, startPoint x: 79, startPoint y: 148, endPoint x: 76, endPoint y: 118, distance: 29.7
click at [79, 147] on button "HANG UP" at bounding box center [75, 151] width 26 height 8
drag, startPoint x: 75, startPoint y: 149, endPoint x: 75, endPoint y: 137, distance: 12.8
click at [75, 149] on span "HANG UP" at bounding box center [75, 151] width 17 height 4
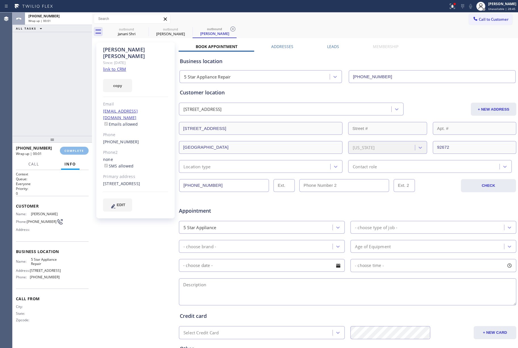
click at [68, 106] on div "ALL TASKS ALL TASKS ACTIVE TASKS TASKS IN WRAP UP +19495149909 Wrap up | 00:01" at bounding box center [52, 73] width 80 height 123
click at [76, 149] on span "COMPLETE" at bounding box center [74, 151] width 20 height 4
click at [62, 108] on div "ALL TASKS ALL TASKS ACTIVE TASKS TASKS IN WRAP UP +19495149909 Wrap up | 00:02" at bounding box center [52, 73] width 80 height 123
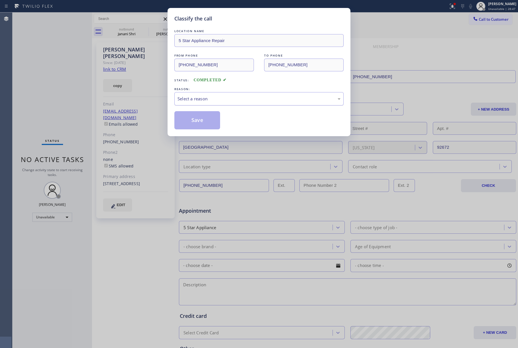
click at [241, 99] on div "Select a reason" at bounding box center [259, 98] width 163 height 7
drag, startPoint x: 182, startPoint y: 121, endPoint x: 169, endPoint y: 6, distance: 115.8
click at [182, 120] on button "Save" at bounding box center [197, 120] width 46 height 18
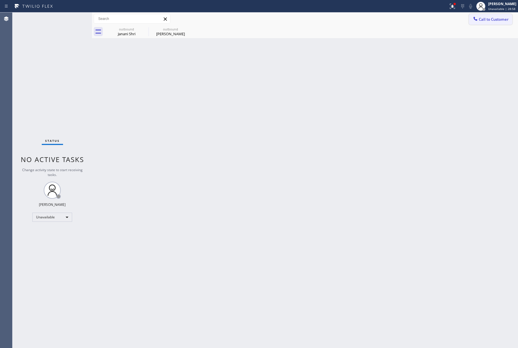
click at [496, 20] on span "Call to Customer" at bounding box center [494, 19] width 30 height 5
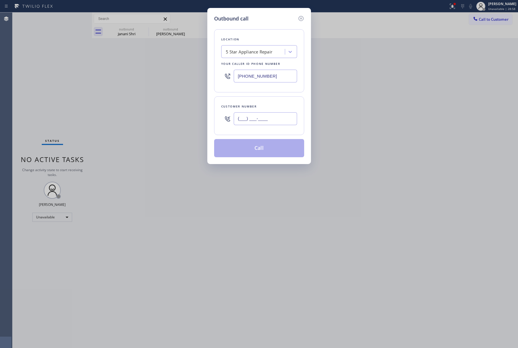
click at [277, 115] on input "(___) ___-____" at bounding box center [265, 118] width 63 height 13
paste input "818) 568-3755"
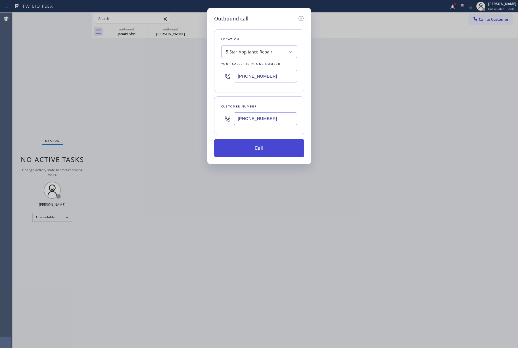
type input "(818) 568-3755"
click at [257, 149] on button "Call" at bounding box center [259, 148] width 90 height 18
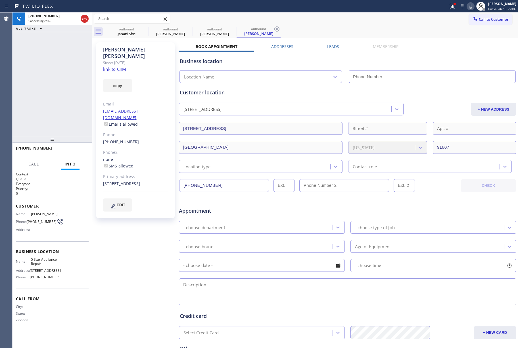
type input "[PHONE_NUMBER]"
click at [73, 147] on button "HANG UP" at bounding box center [75, 151] width 26 height 8
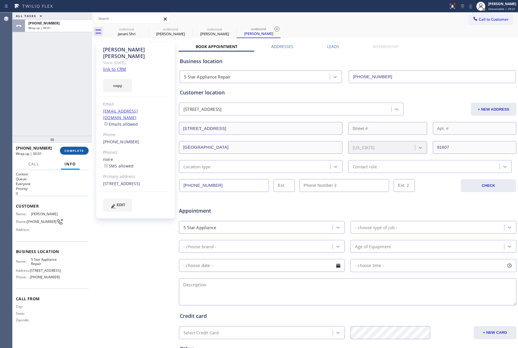
click at [80, 153] on button "COMPLETE" at bounding box center [74, 151] width 29 height 8
click at [59, 117] on div "ALL TASKS ALL TASKS ACTIVE TASKS TASKS IN WRAP UP +18185683755 Wrap up | 00:01" at bounding box center [52, 73] width 80 height 123
click at [59, 117] on div "ALL TASKS ALL TASKS ACTIVE TASKS TASKS IN WRAP UP +18185683755 Wrap up | 00:02" at bounding box center [52, 73] width 80 height 123
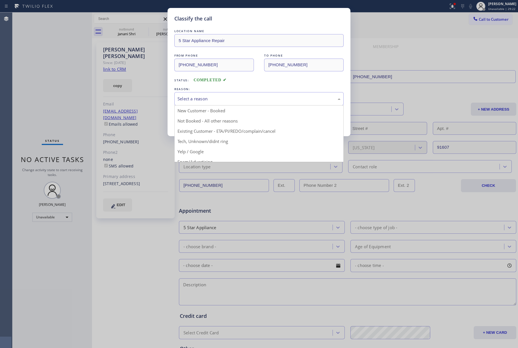
click at [227, 105] on div "Select a reason" at bounding box center [258, 98] width 169 height 13
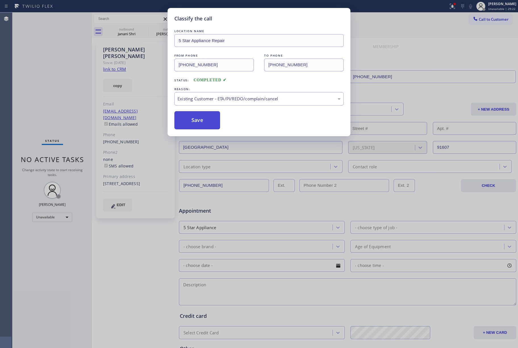
click at [180, 120] on button "Save" at bounding box center [197, 120] width 46 height 18
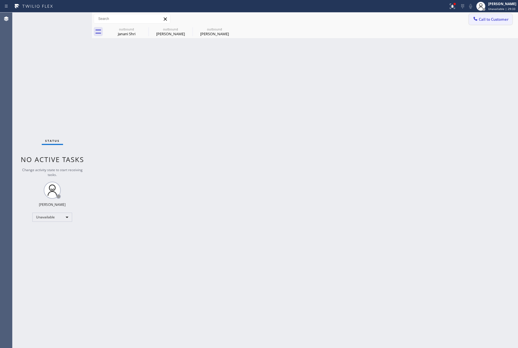
click at [483, 16] on button "Call to Customer" at bounding box center [490, 19] width 43 height 11
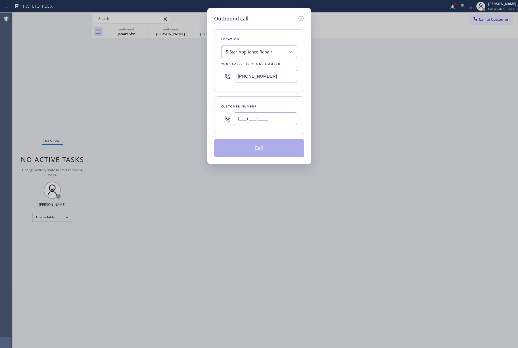
click at [273, 112] on input "(___) ___-____" at bounding box center [265, 118] width 63 height 13
paste input "480) 233-4074"
type input "(480) 233-4074"
click at [273, 109] on div "Customer number" at bounding box center [259, 106] width 76 height 6
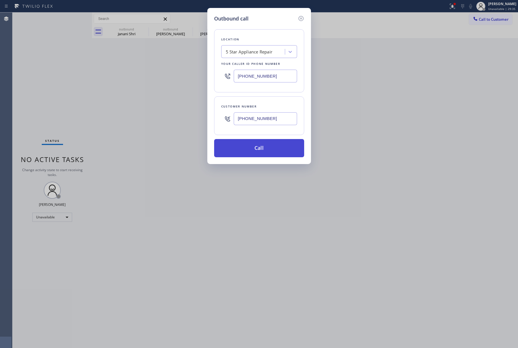
click at [270, 148] on button "Call" at bounding box center [259, 148] width 90 height 18
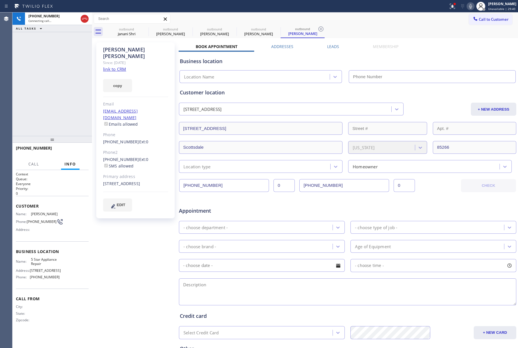
type input "[PHONE_NUMBER]"
click at [45, 82] on div "+14802334074 Live | 00:02 ALL TASKS ALL TASKS ACTIVE TASKS TASKS IN WRAP UP" at bounding box center [52, 73] width 80 height 123
click at [78, 153] on button "HANG UP" at bounding box center [75, 151] width 26 height 8
click at [81, 150] on span "HANG UP" at bounding box center [75, 151] width 17 height 4
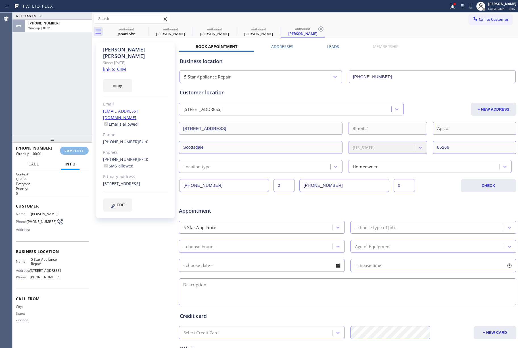
click at [54, 98] on div "ALL TASKS ALL TASKS ACTIVE TASKS TASKS IN WRAP UP +14802334074 Wrap up | 00:01" at bounding box center [52, 73] width 80 height 123
click at [72, 147] on button "COMPLETE" at bounding box center [74, 151] width 29 height 8
click at [53, 116] on div "ALL TASKS ALL TASKS ACTIVE TASKS TASKS IN WRAP UP +14802334074 Wrap up | 00:02" at bounding box center [52, 73] width 80 height 123
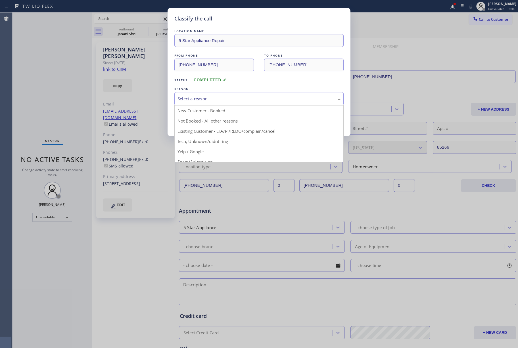
drag, startPoint x: 203, startPoint y: 99, endPoint x: 205, endPoint y: 120, distance: 21.1
click at [204, 100] on div "Select a reason" at bounding box center [259, 98] width 163 height 7
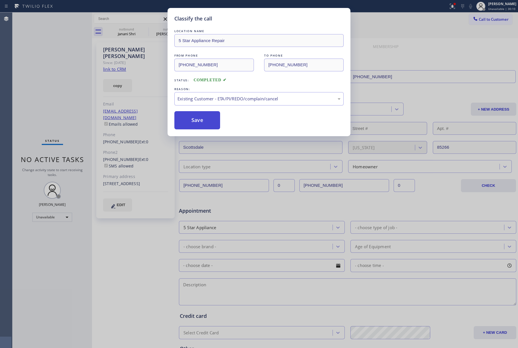
click at [197, 122] on button "Save" at bounding box center [197, 120] width 46 height 18
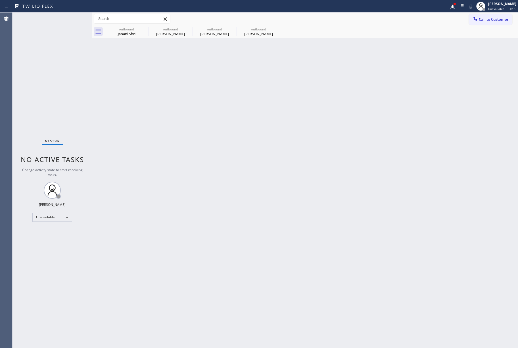
click at [499, 13] on div "Call to Customer Outbound call Location 5 Star Appliance Repair Your caller id …" at bounding box center [305, 18] width 426 height 13
click at [496, 16] on button "Call to Customer" at bounding box center [490, 19] width 43 height 11
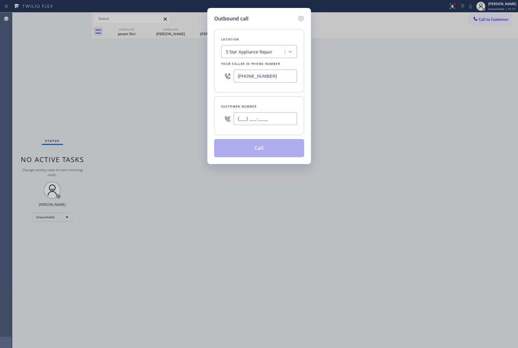
click at [266, 118] on input "(___) ___-____" at bounding box center [265, 118] width 63 height 13
paste input "310) 989-4872"
type input "(310) 989-4872"
click at [267, 105] on div "Customer number" at bounding box center [259, 106] width 76 height 6
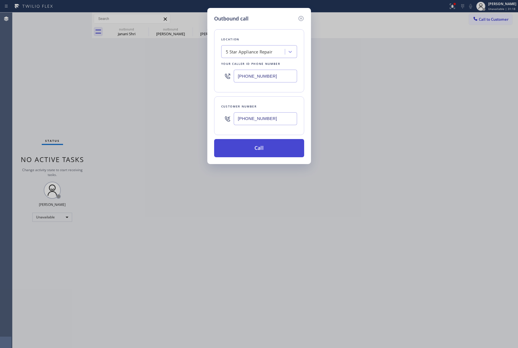
click at [272, 148] on button "Call" at bounding box center [259, 148] width 90 height 18
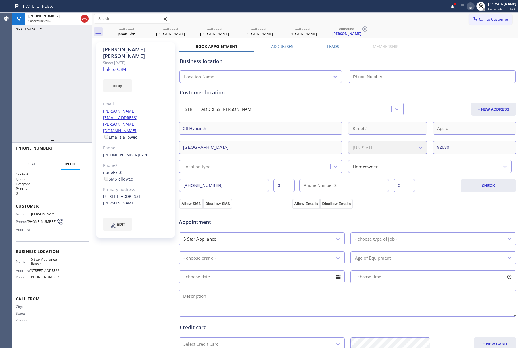
type input "[PHONE_NUMBER]"
click at [82, 153] on button "HANG UP" at bounding box center [75, 151] width 26 height 8
drag, startPoint x: 68, startPoint y: 125, endPoint x: 72, endPoint y: 149, distance: 24.4
click at [69, 130] on div "+13109894872 Live | 00:06 ALL TASKS ALL TASKS ACTIVE TASKS TASKS IN WRAP UP" at bounding box center [52, 73] width 80 height 123
click at [73, 151] on span "HANG UP" at bounding box center [75, 151] width 17 height 4
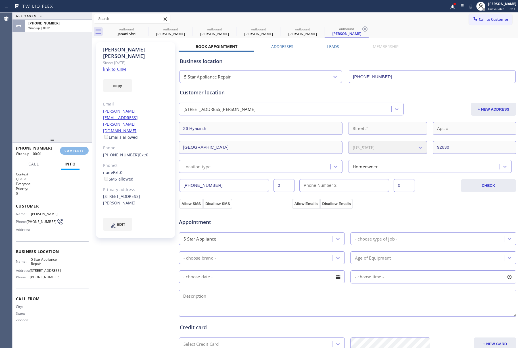
click at [62, 104] on div "ALL TASKS ALL TASKS ACTIVE TASKS TASKS IN WRAP UP +13109894872 Wrap up | 00:01" at bounding box center [52, 73] width 80 height 123
click at [76, 147] on button "COMPLETE" at bounding box center [74, 151] width 29 height 8
click at [72, 125] on div "ALL TASKS ALL TASKS ACTIVE TASKS TASKS IN WRAP UP +13109894872 Wrap up | 00:02" at bounding box center [52, 73] width 80 height 123
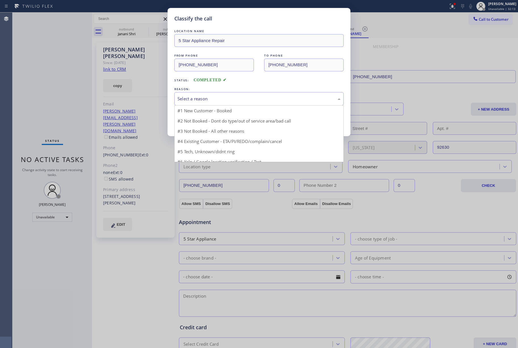
click at [231, 98] on div "Select a reason" at bounding box center [259, 98] width 163 height 7
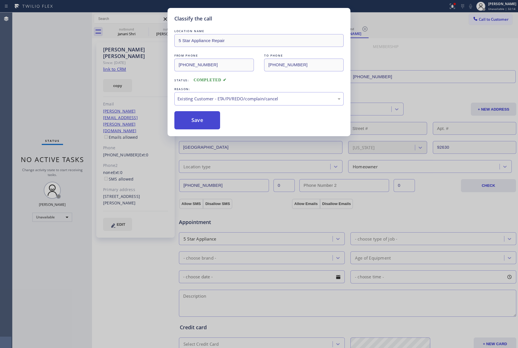
click at [198, 120] on button "Save" at bounding box center [197, 120] width 46 height 18
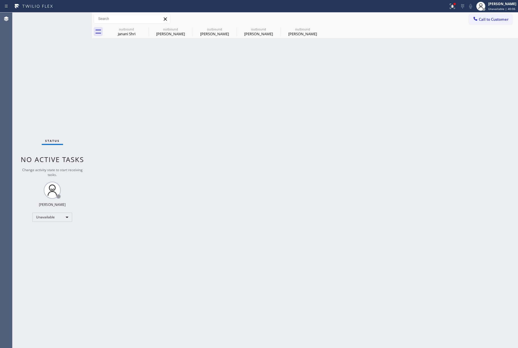
click at [418, 168] on div "Back to Dashboard Change Sender ID Customers Technicians Select a contact Outbo…" at bounding box center [305, 179] width 426 height 335
click at [498, 5] on div "[PERSON_NAME]" at bounding box center [502, 3] width 28 height 5
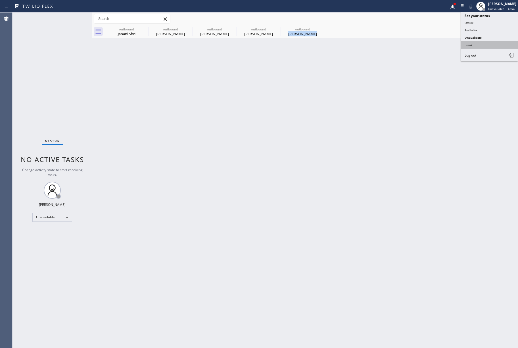
click at [484, 43] on button "Break" at bounding box center [489, 44] width 57 height 7
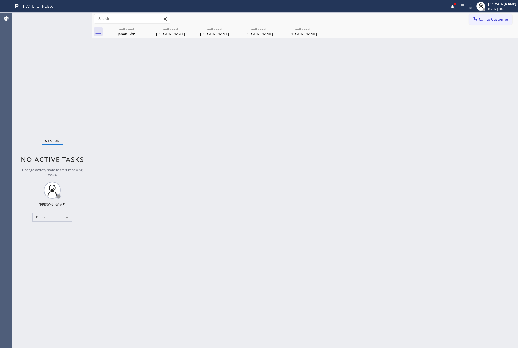
click at [47, 60] on div "Status No active tasks Change activity state to start receiving tasks. [PERSON_…" at bounding box center [52, 179] width 80 height 335
